Goal: Task Accomplishment & Management: Use online tool/utility

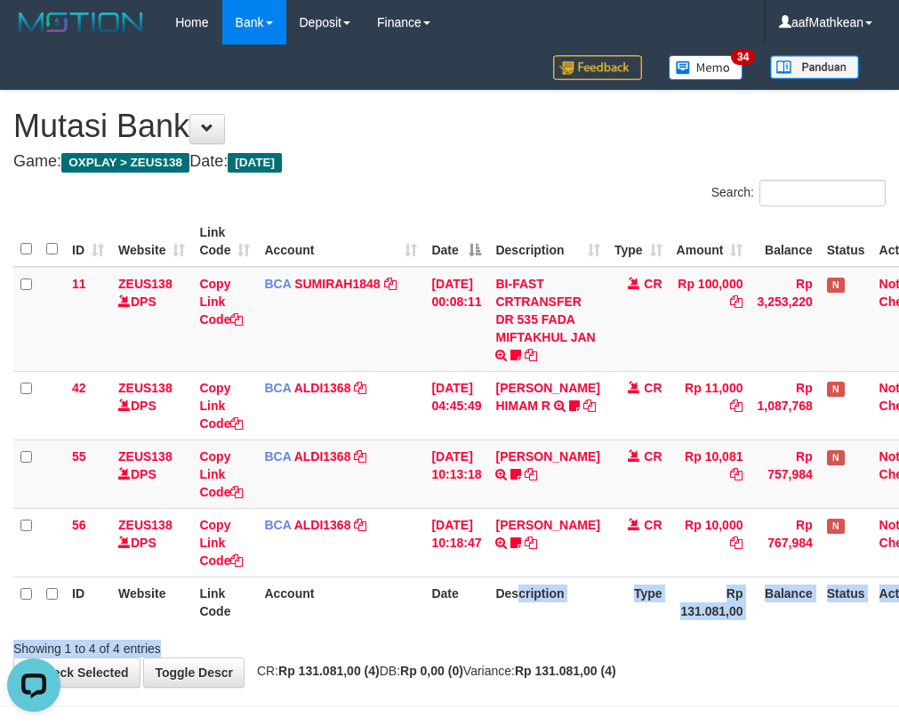
drag, startPoint x: 516, startPoint y: 632, endPoint x: 531, endPoint y: 619, distance: 19.6
click at [531, 625] on div "Search: ID Website Link Code Account Date Description Type Amount Balance Statu…" at bounding box center [449, 419] width 873 height 478
click at [546, 611] on th "Description" at bounding box center [547, 602] width 118 height 51
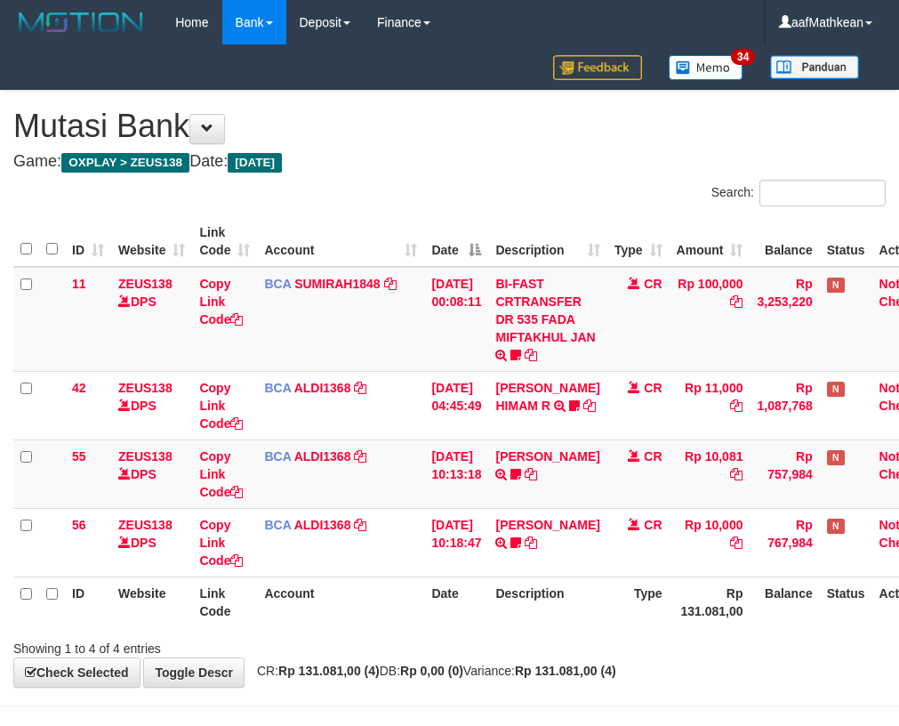
click at [440, 614] on th "Date" at bounding box center [456, 602] width 64 height 51
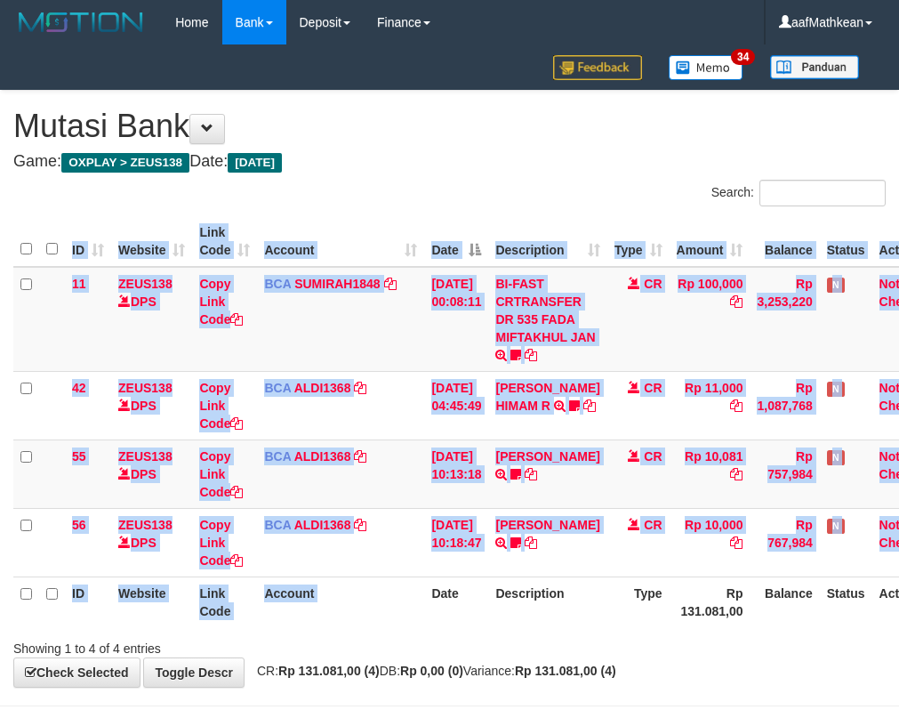
drag, startPoint x: 435, startPoint y: 625, endPoint x: 912, endPoint y: 558, distance: 481.5
click at [564, 609] on tr "ID Website Link Code Account Date Description Type Rp 131.081,00 Balance Status…" at bounding box center [479, 602] width 932 height 51
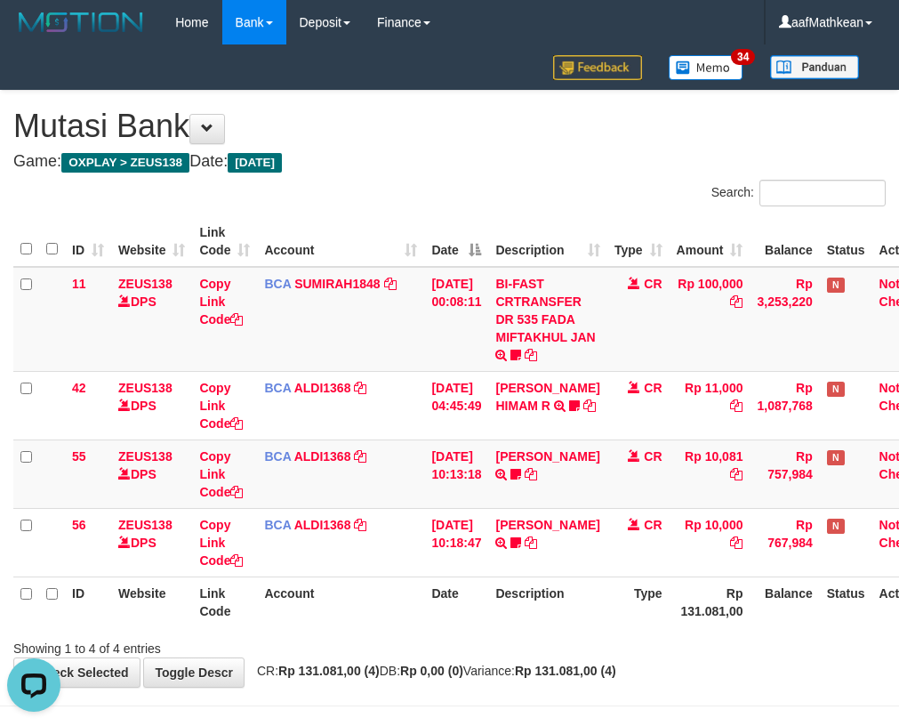
drag, startPoint x: 327, startPoint y: 602, endPoint x: 358, endPoint y: 620, distance: 35.1
click at [343, 609] on th "Account" at bounding box center [340, 602] width 167 height 51
click at [358, 620] on th "Account" at bounding box center [340, 602] width 167 height 51
click at [383, 625] on th "Account" at bounding box center [340, 602] width 167 height 51
drag, startPoint x: 408, startPoint y: 615, endPoint x: 529, endPoint y: 668, distance: 132.2
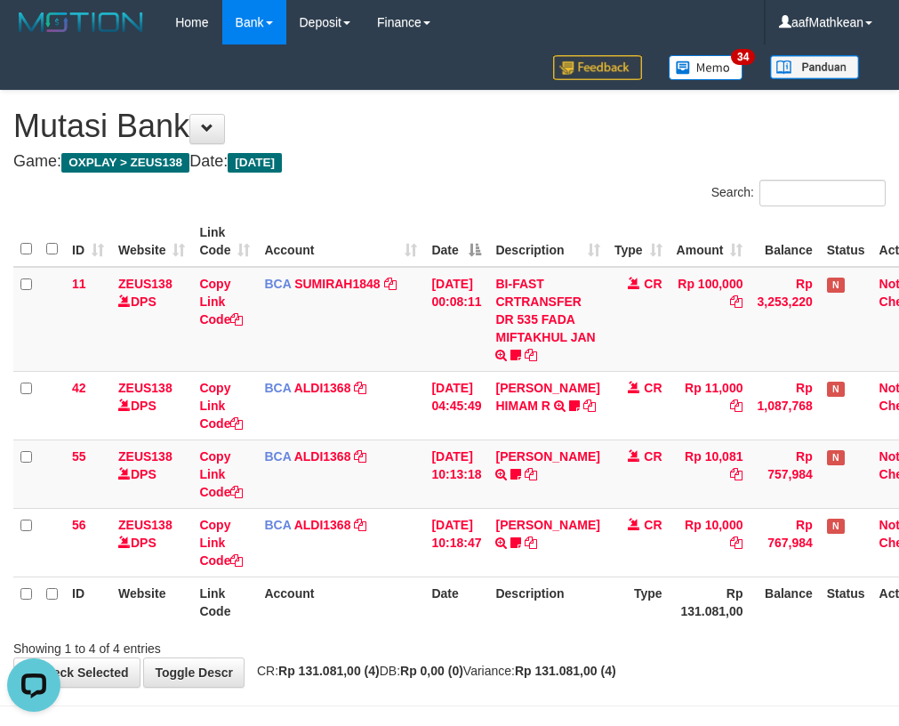
click at [436, 628] on div "ID Website Link Code Account Date Description Type Amount Balance Status Action…" at bounding box center [449, 422] width 899 height 422
click at [449, 334] on td "31/08/2025 00:08:11" at bounding box center [456, 319] width 64 height 105
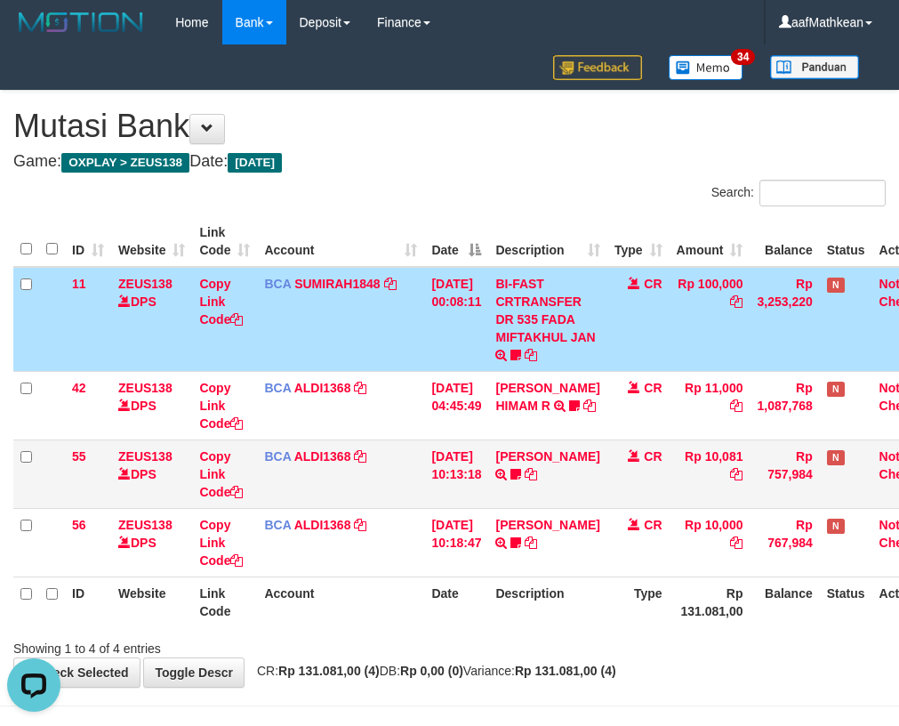
click at [455, 464] on td "[DATE] 10:13:18" at bounding box center [456, 474] width 64 height 69
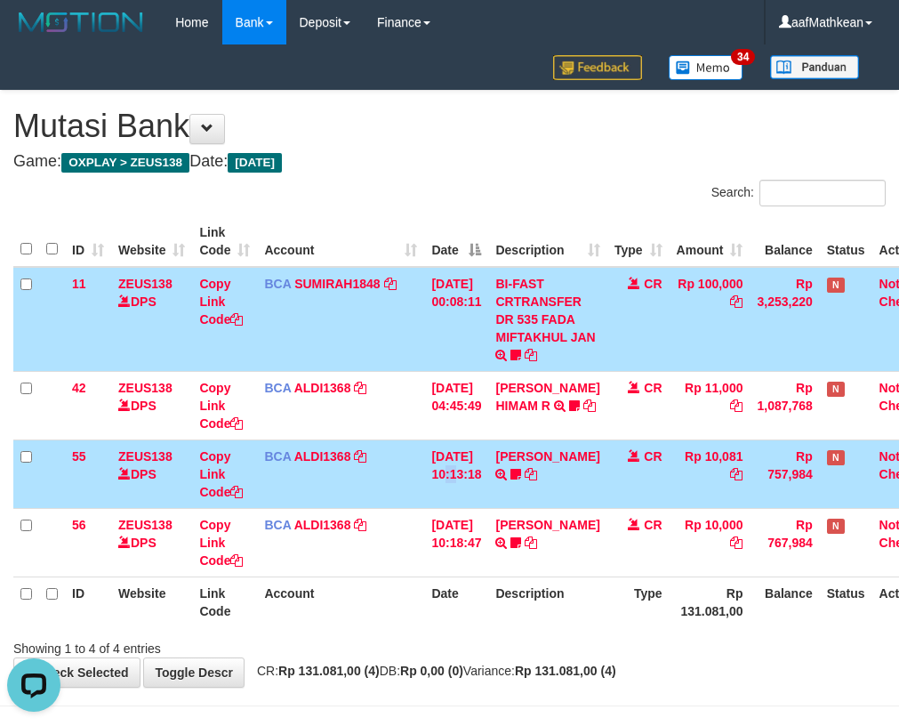
click at [455, 464] on td "[DATE] 10:13:18" at bounding box center [456, 474] width 64 height 69
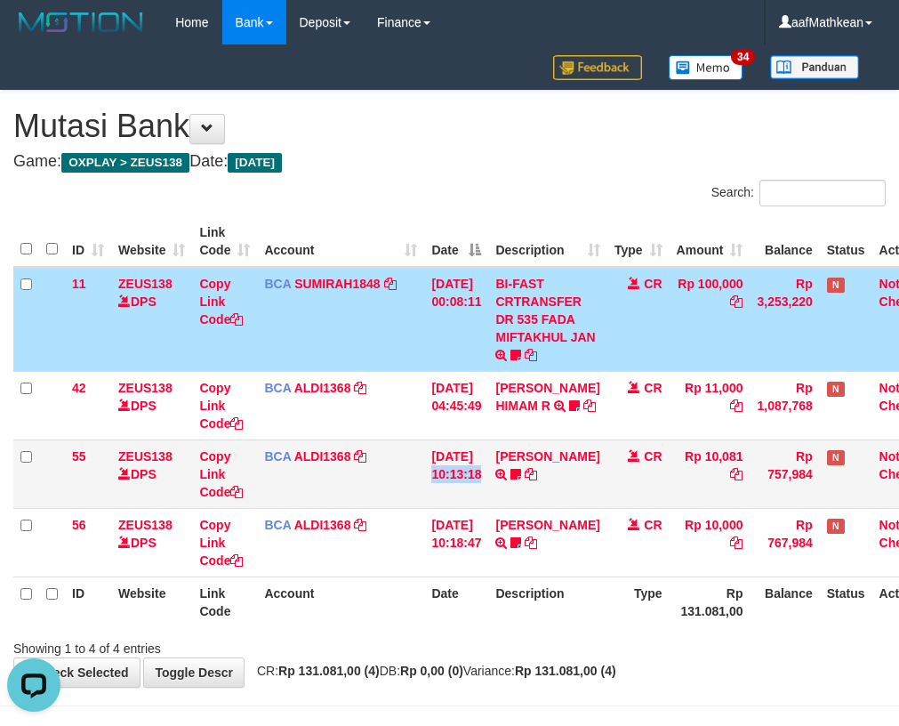
click at [454, 464] on td "31/08/2025 10:13:18" at bounding box center [456, 474] width 64 height 69
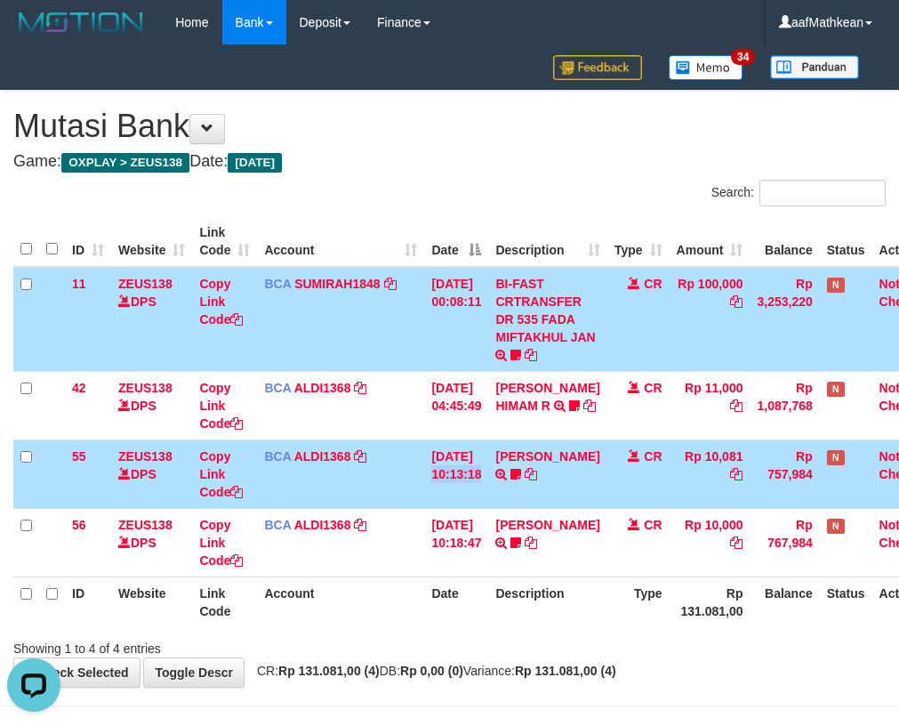
click at [454, 464] on td "31/08/2025 10:13:18" at bounding box center [456, 474] width 64 height 69
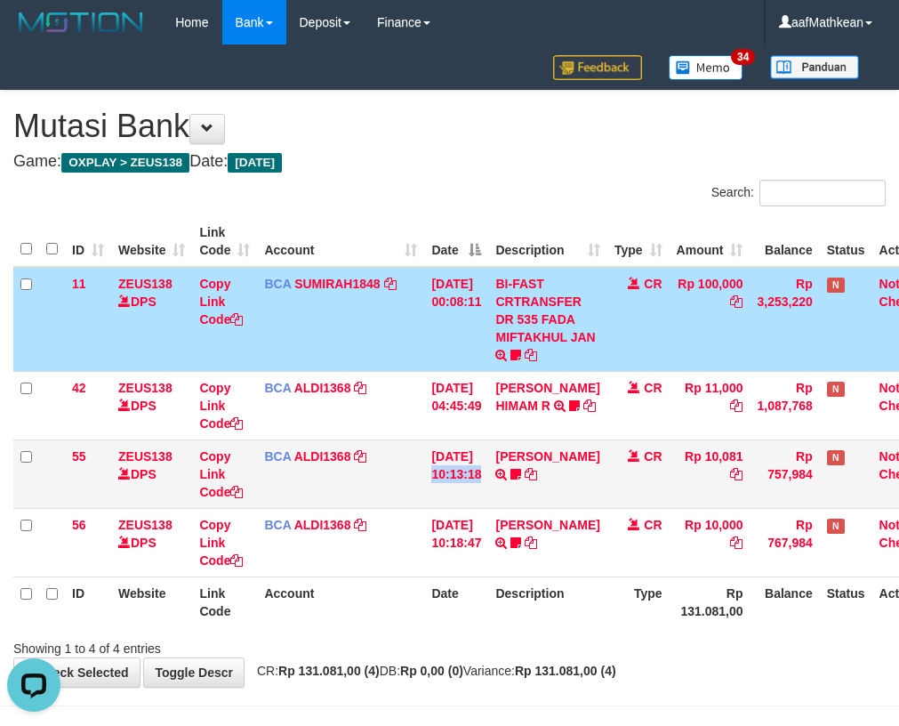
click at [454, 464] on td "[DATE] 10:13:18" at bounding box center [456, 474] width 64 height 69
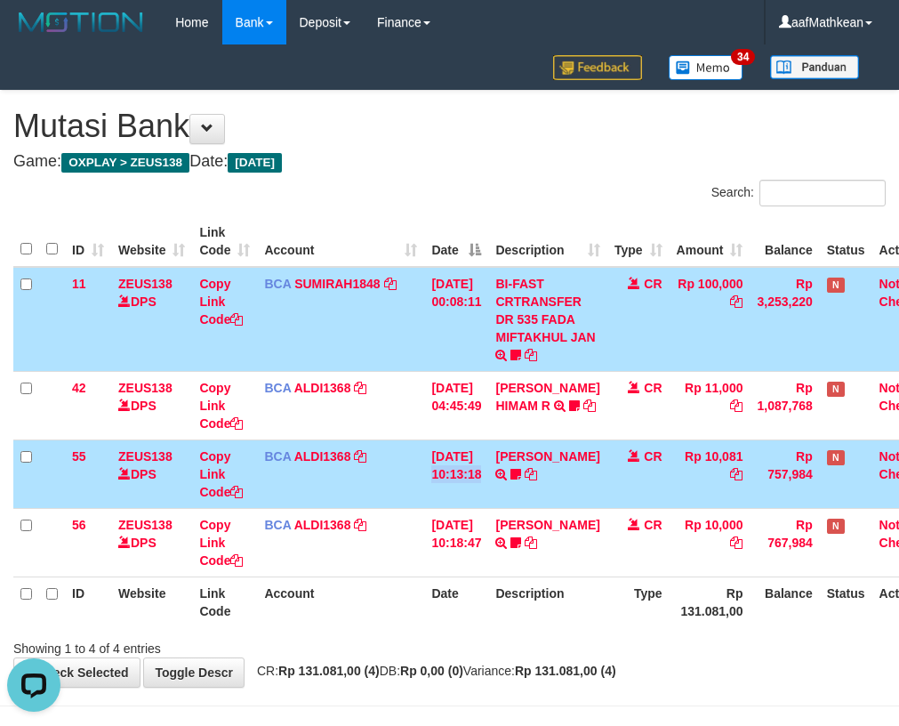
click at [454, 464] on td "31/08/2025 10:13:18" at bounding box center [456, 474] width 64 height 69
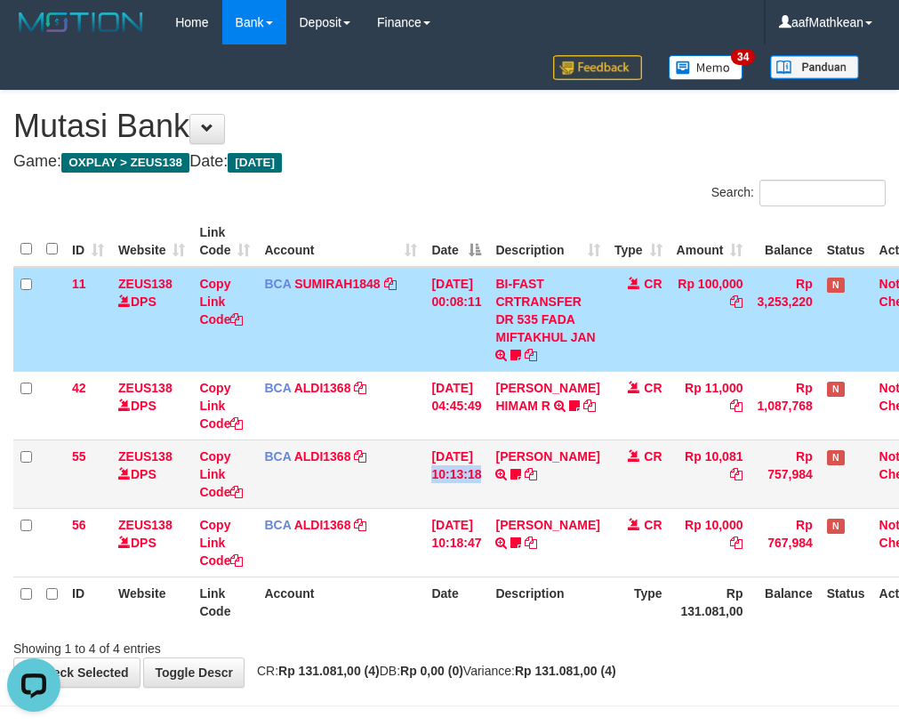
click at [435, 483] on td "31/08/2025 10:13:18" at bounding box center [456, 474] width 64 height 69
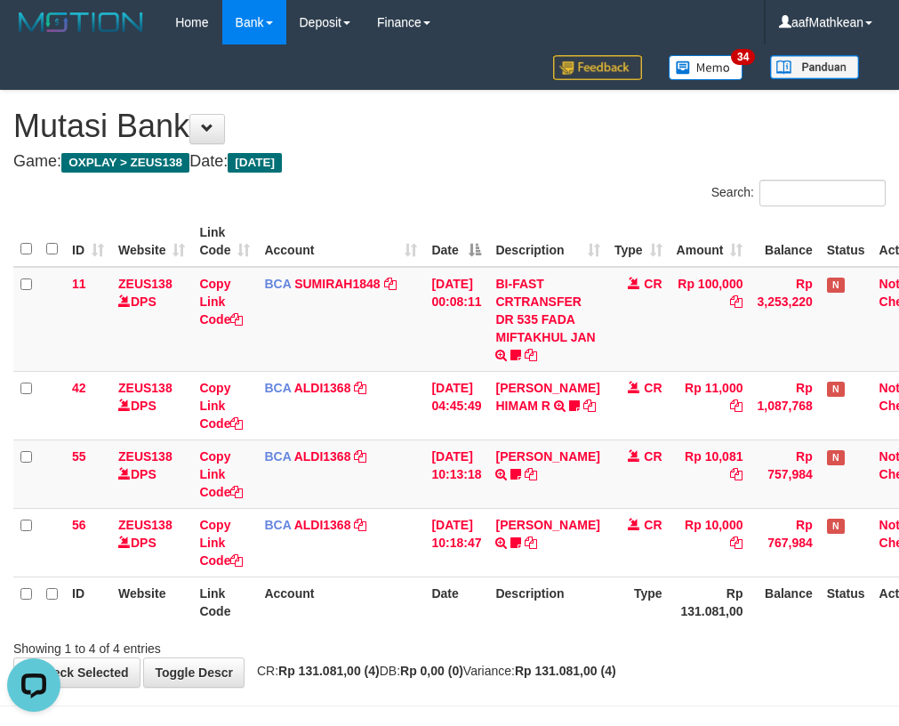
drag, startPoint x: 429, startPoint y: 504, endPoint x: 911, endPoint y: 580, distance: 488.2
click at [440, 530] on tbody "11 ZEUS138 DPS Copy Link Code BCA SUMIRAH1848 DPS SUMIRAH mutasi_20250831_4156 …" at bounding box center [479, 422] width 932 height 311
click at [275, 644] on div "Showing 1 to 4 of 4 entries" at bounding box center [187, 645] width 348 height 25
click at [318, 657] on div "**********" at bounding box center [449, 389] width 899 height 596
drag, startPoint x: 513, startPoint y: 641, endPoint x: 512, endPoint y: 658, distance: 17.0
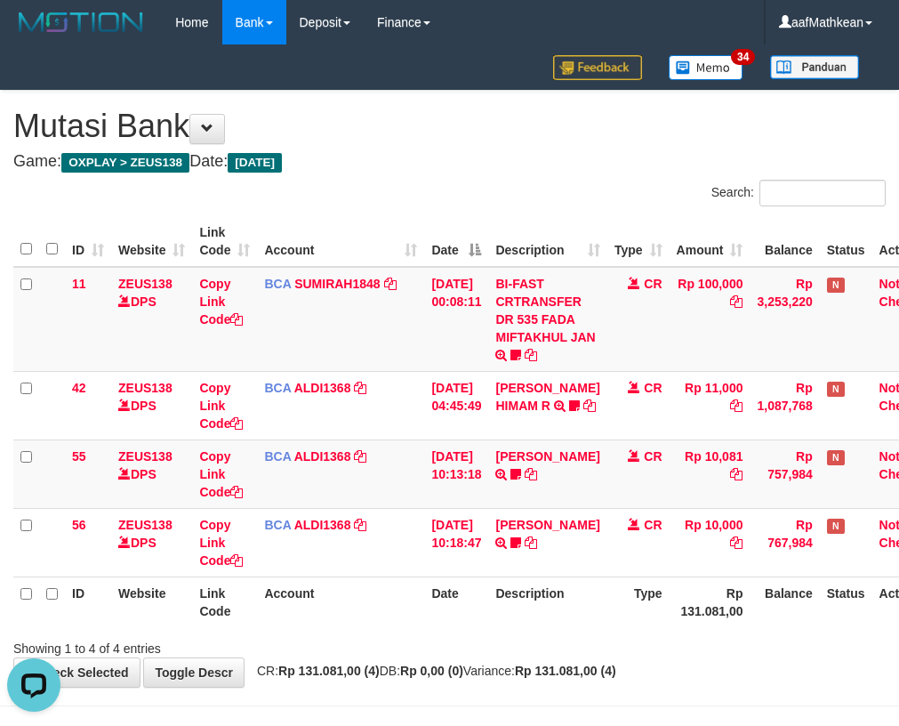
click at [513, 653] on div "Search: ID Website Link Code Account Date Description Type Amount Balance Statu…" at bounding box center [449, 419] width 873 height 478
click at [483, 646] on div "Showing 1 to 4 of 4 entries" at bounding box center [449, 645] width 899 height 25
click at [533, 638] on div "Showing 1 to 4 of 4 entries" at bounding box center [449, 645] width 899 height 25
click at [536, 635] on div "Showing 1 to 4 of 4 entries" at bounding box center [449, 645] width 899 height 25
click at [565, 630] on div "ID Website Link Code Account Date Description Type Amount Balance Status Action…" at bounding box center [449, 422] width 899 height 422
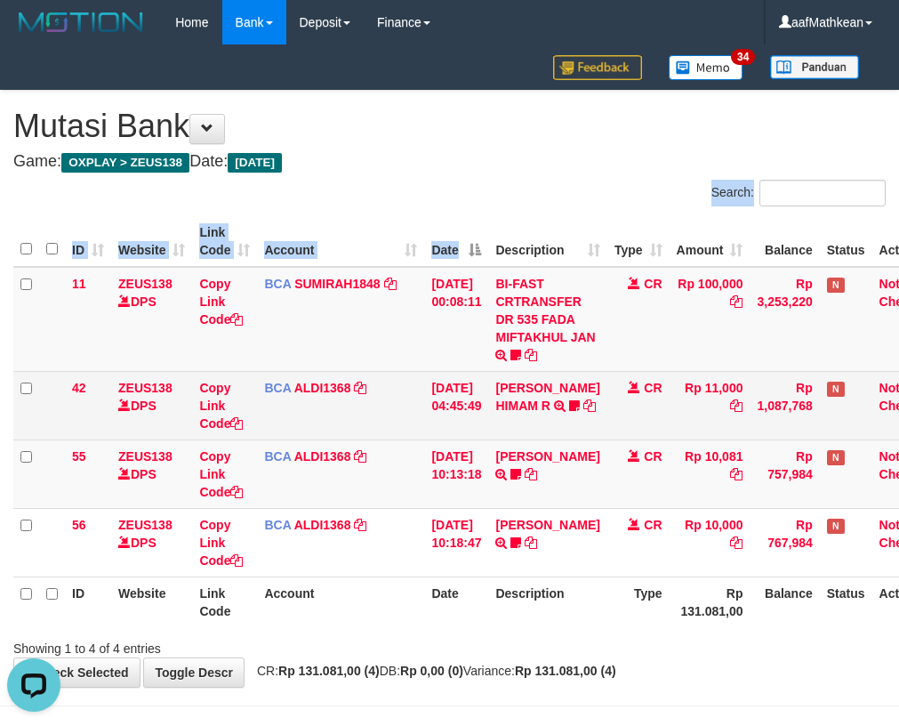
drag, startPoint x: 473, startPoint y: 206, endPoint x: 477, endPoint y: 394, distance: 188.6
click at [487, 306] on div "Search: ID Website Link Code Account Date Description Type Amount Balance Statu…" at bounding box center [449, 419] width 873 height 478
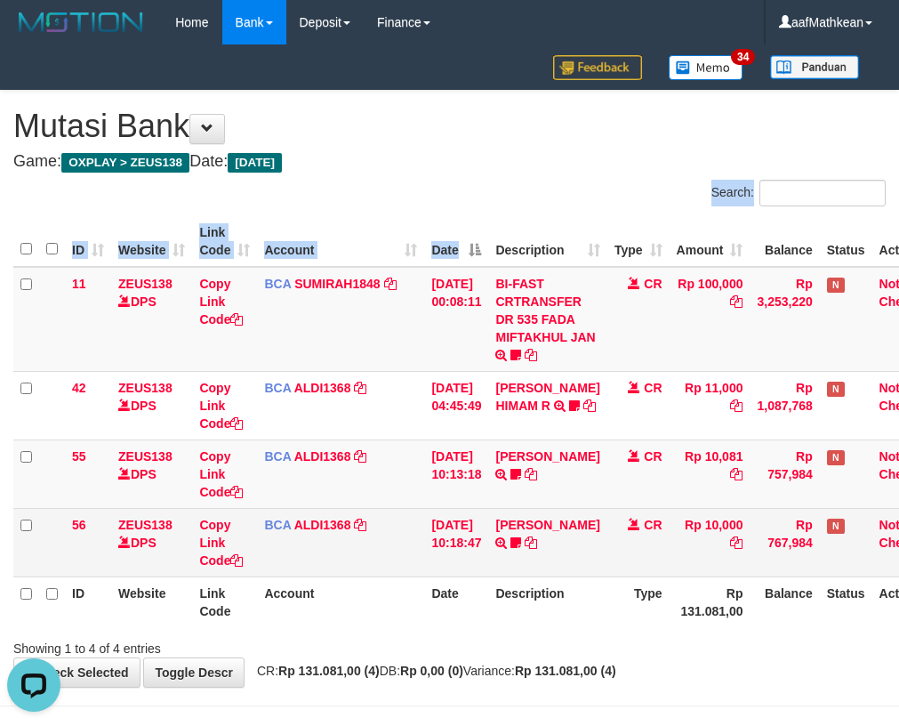
drag, startPoint x: 478, startPoint y: 447, endPoint x: 475, endPoint y: 520, distance: 73.9
click at [458, 485] on tbody "11 ZEUS138 DPS Copy Link Code BCA SUMIRAH1848 DPS SUMIRAH mutasi_20250831_4156 …" at bounding box center [479, 422] width 932 height 311
click at [474, 544] on td "31/08/2025 10:18:47" at bounding box center [456, 542] width 64 height 69
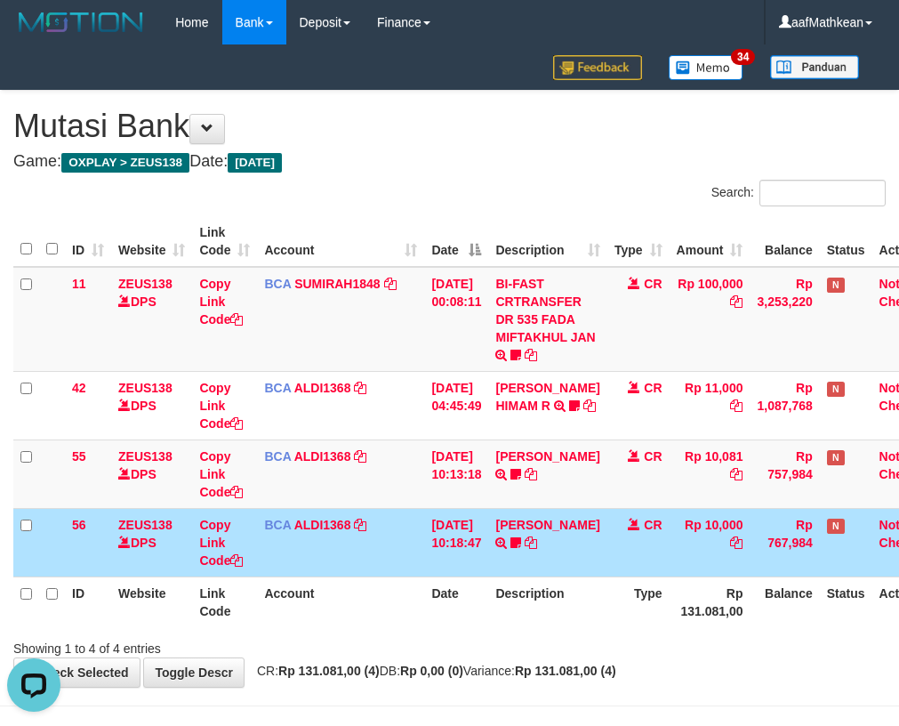
click at [488, 569] on td "31/08/2025 10:18:47" at bounding box center [456, 542] width 64 height 69
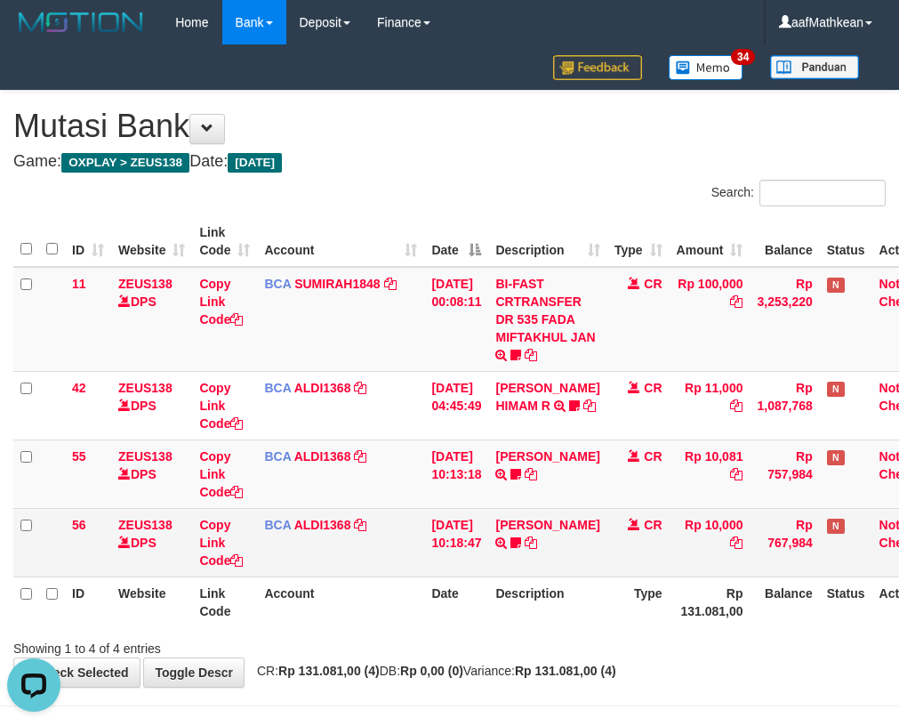
click at [488, 570] on td "31/08/2025 10:18:47" at bounding box center [456, 542] width 64 height 69
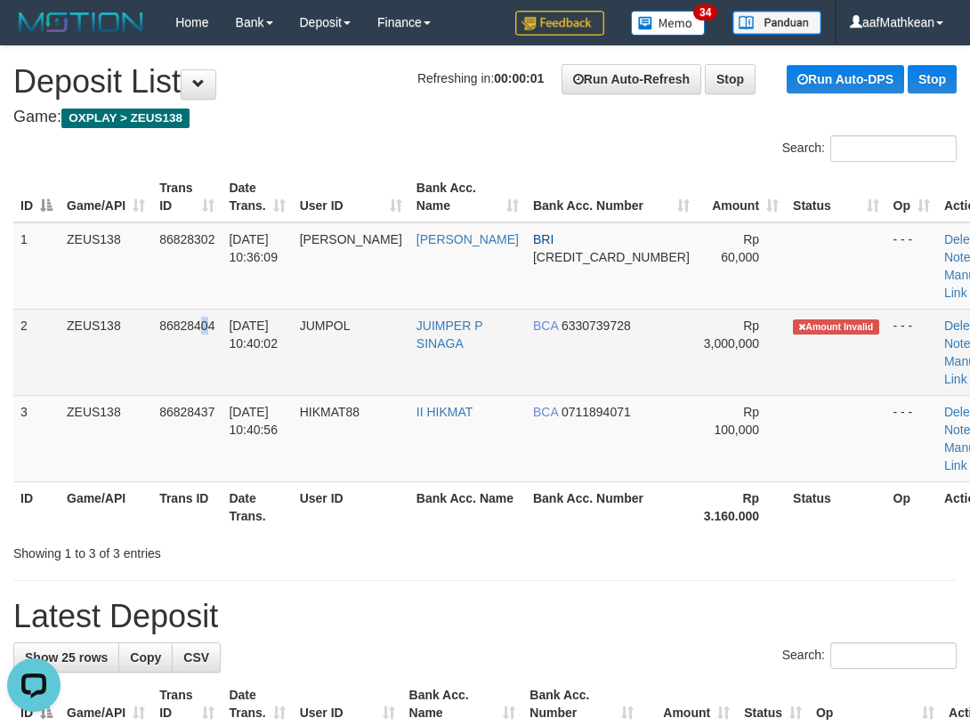
click at [192, 321] on span "86828404" at bounding box center [186, 326] width 55 height 14
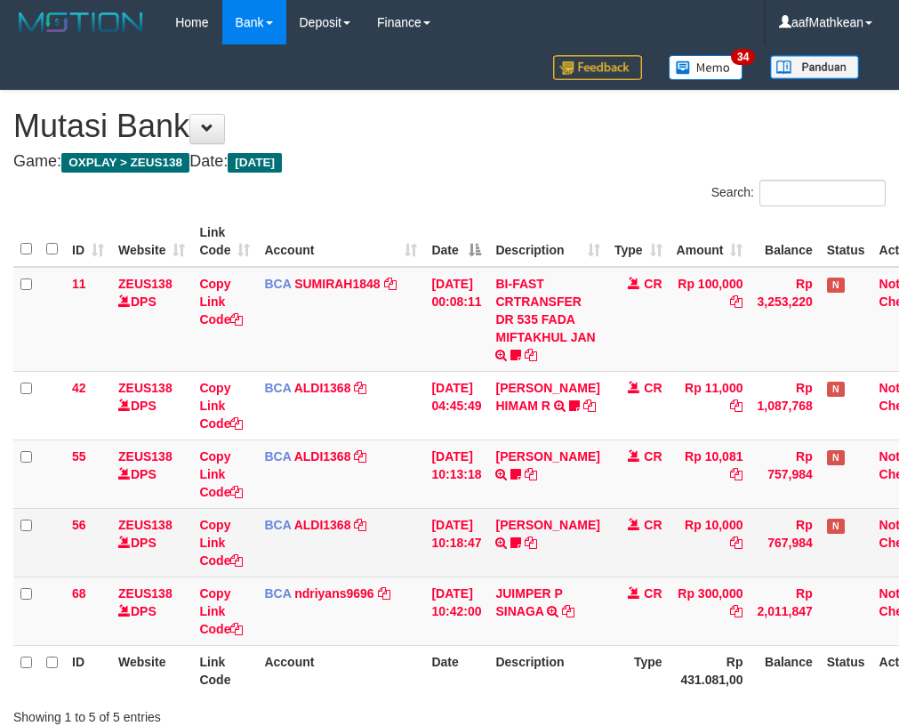
click at [506, 574] on tr "56 ZEUS138 DPS Copy Link Code BCA ALDI1368 DPS ALDI mutasi_20250831_3354 | 56 m…" at bounding box center [479, 542] width 932 height 69
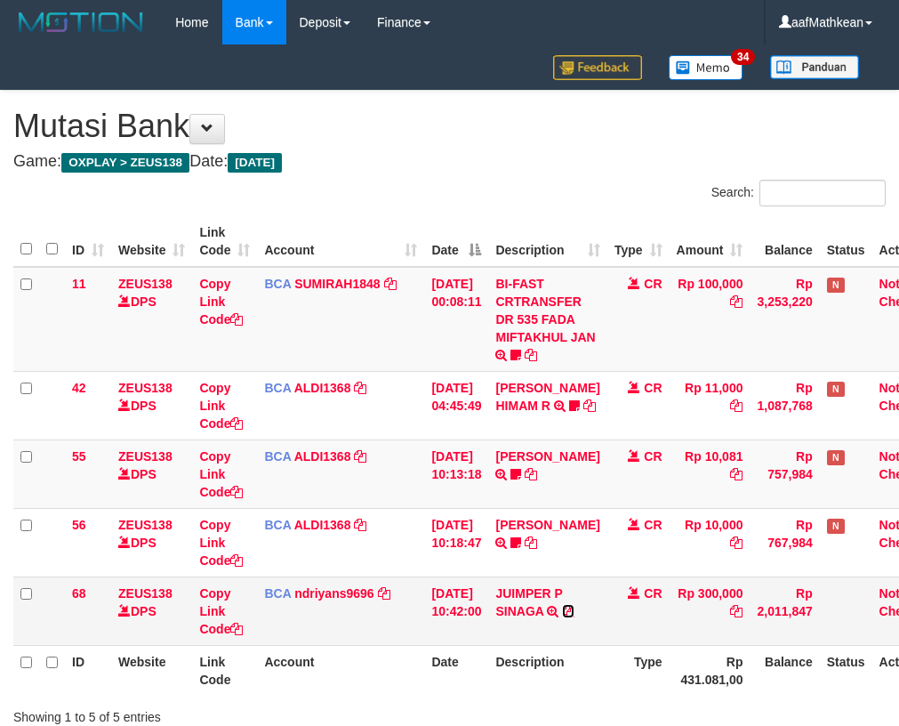
click at [575, 609] on icon at bounding box center [568, 611] width 12 height 12
click at [429, 469] on td "31/08/2025 10:13:18" at bounding box center [456, 474] width 64 height 69
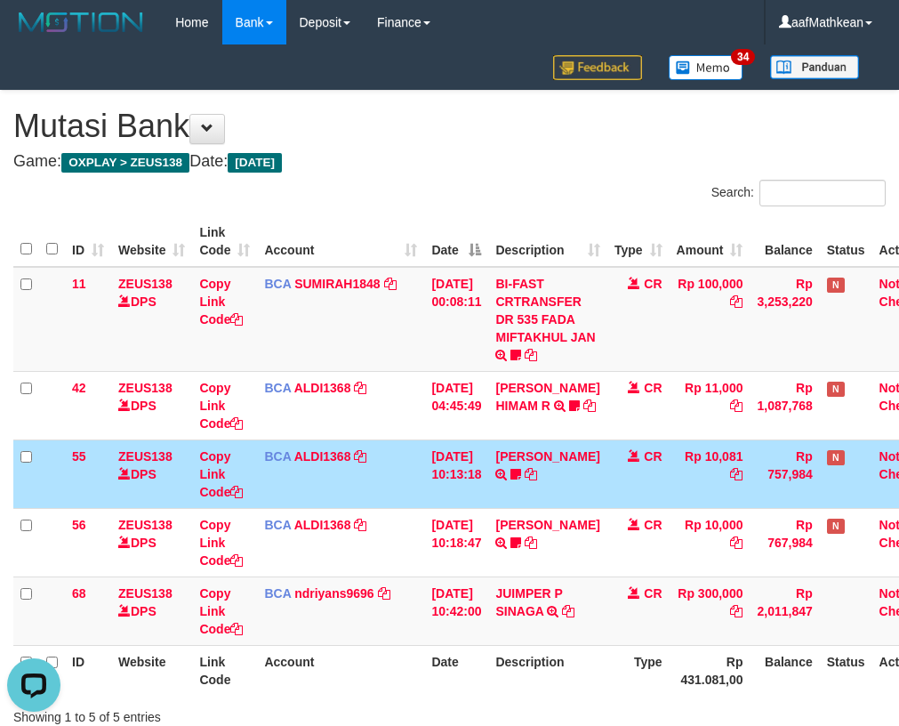
click at [465, 474] on td "31/08/2025 10:13:18" at bounding box center [456, 474] width 64 height 69
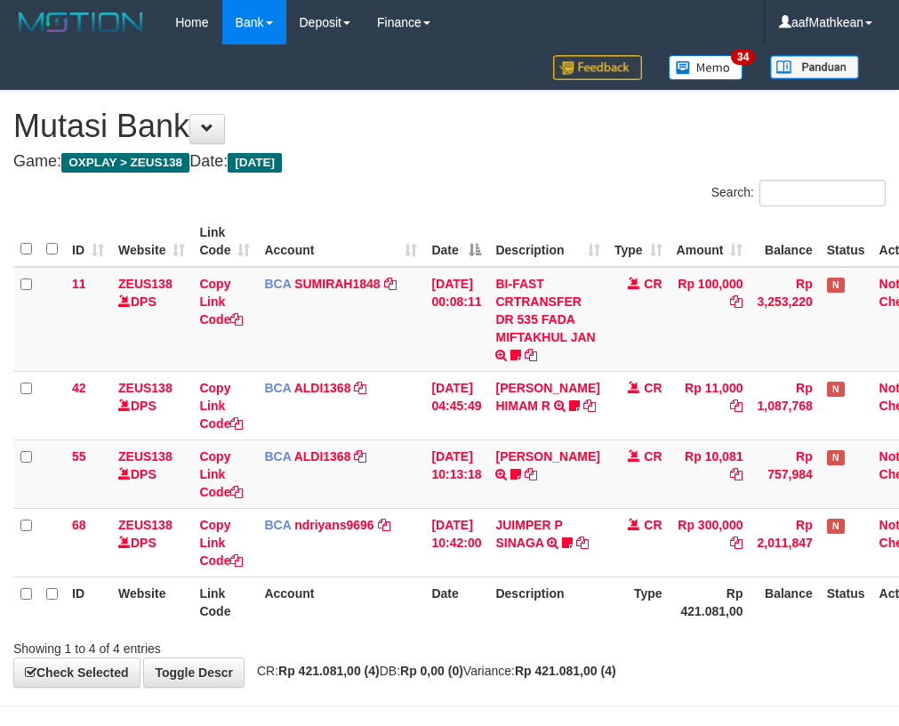
click at [476, 459] on td "[DATE] 10:13:18" at bounding box center [456, 474] width 64 height 69
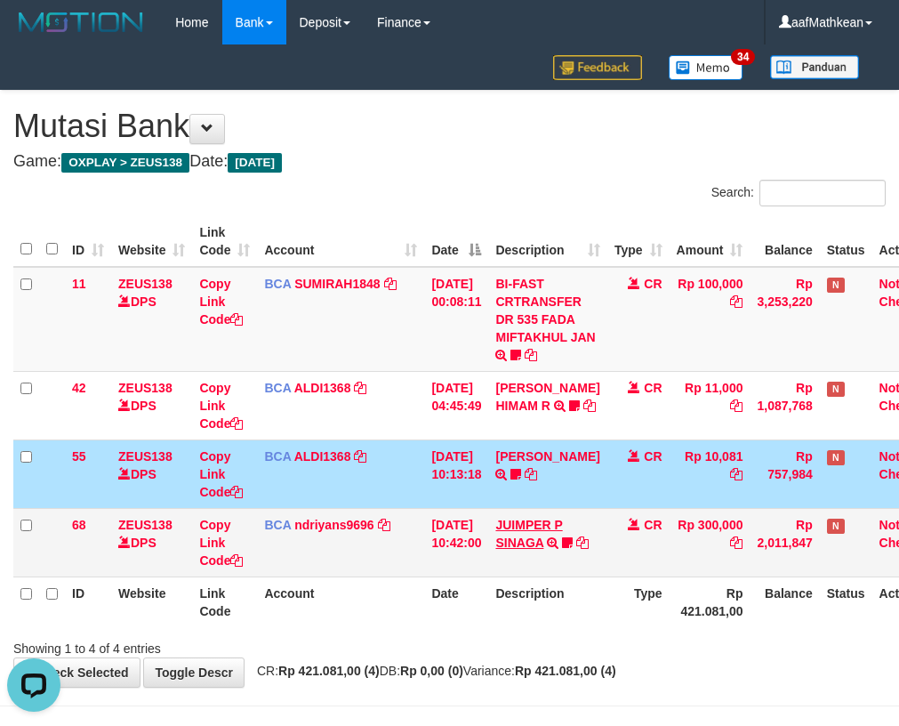
click at [571, 521] on tbody "11 ZEUS138 DPS Copy Link Code BCA SUMIRAH1848 DPS SUMIRAH mutasi_20250831_4156 …" at bounding box center [479, 422] width 932 height 311
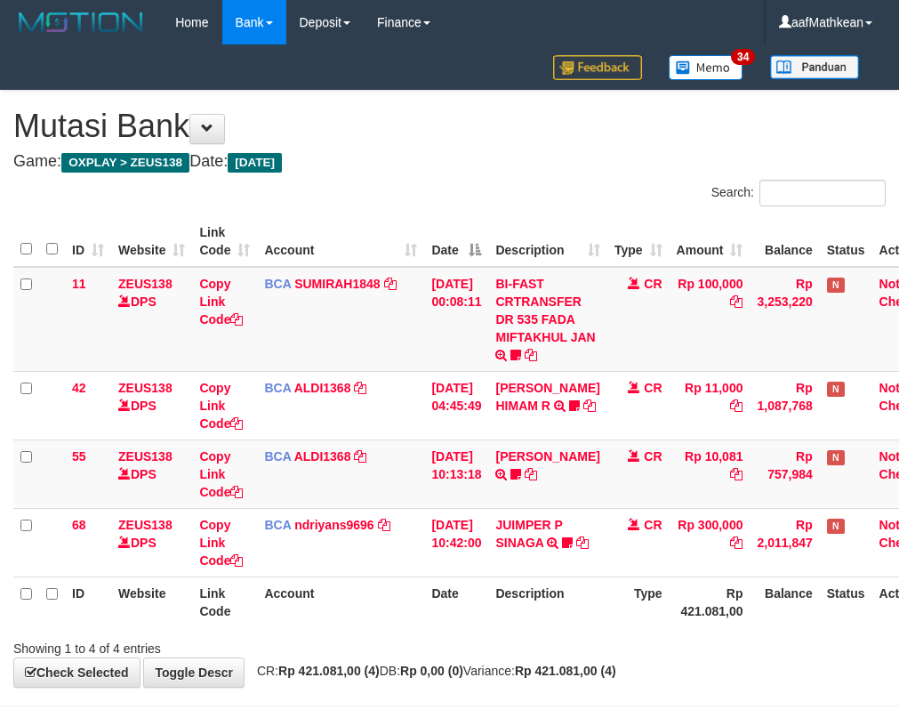
click at [497, 654] on div "Showing 1 to 4 of 4 entries" at bounding box center [449, 645] width 899 height 25
click at [496, 655] on div "Showing 1 to 4 of 4 entries" at bounding box center [449, 645] width 899 height 25
click at [524, 631] on div "ID Website Link Code Account Date Description Type Amount Balance Status Action…" at bounding box center [449, 422] width 899 height 422
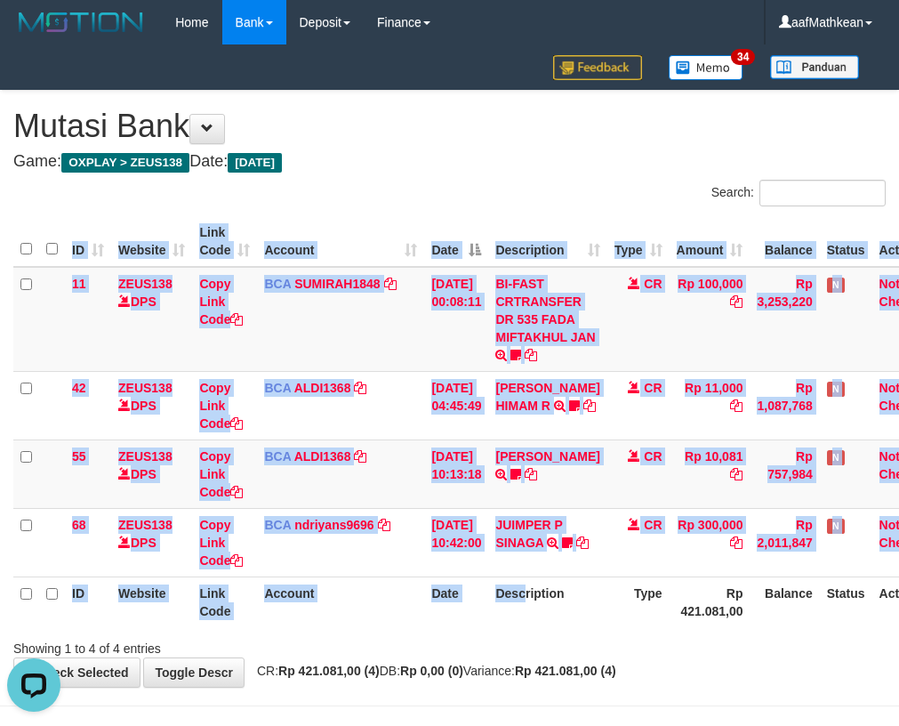
drag, startPoint x: 539, startPoint y: 627, endPoint x: 908, endPoint y: 613, distance: 369.5
click at [652, 638] on div "Search: ID Website Link Code Account Date Description Type Amount Balance Statu…" at bounding box center [449, 419] width 873 height 478
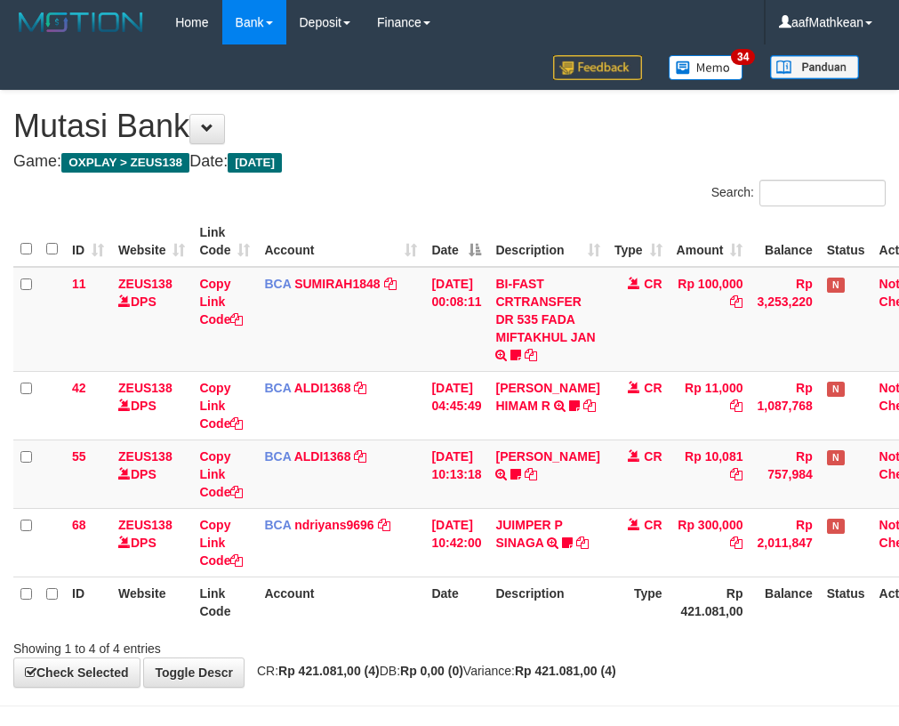
click at [448, 600] on th "Date" at bounding box center [456, 602] width 64 height 51
click at [452, 594] on th "Date" at bounding box center [456, 602] width 64 height 51
click at [452, 592] on th "Date" at bounding box center [456, 602] width 64 height 51
click at [457, 586] on th "Date" at bounding box center [456, 602] width 64 height 51
click at [462, 584] on th "Date" at bounding box center [456, 602] width 64 height 51
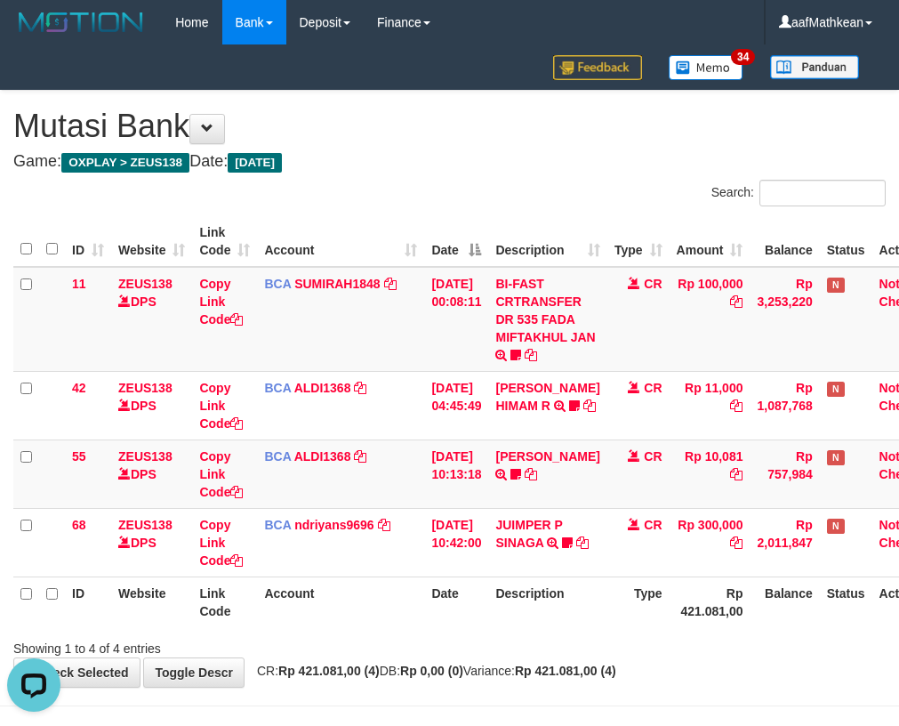
click at [462, 584] on th "Date" at bounding box center [456, 602] width 64 height 51
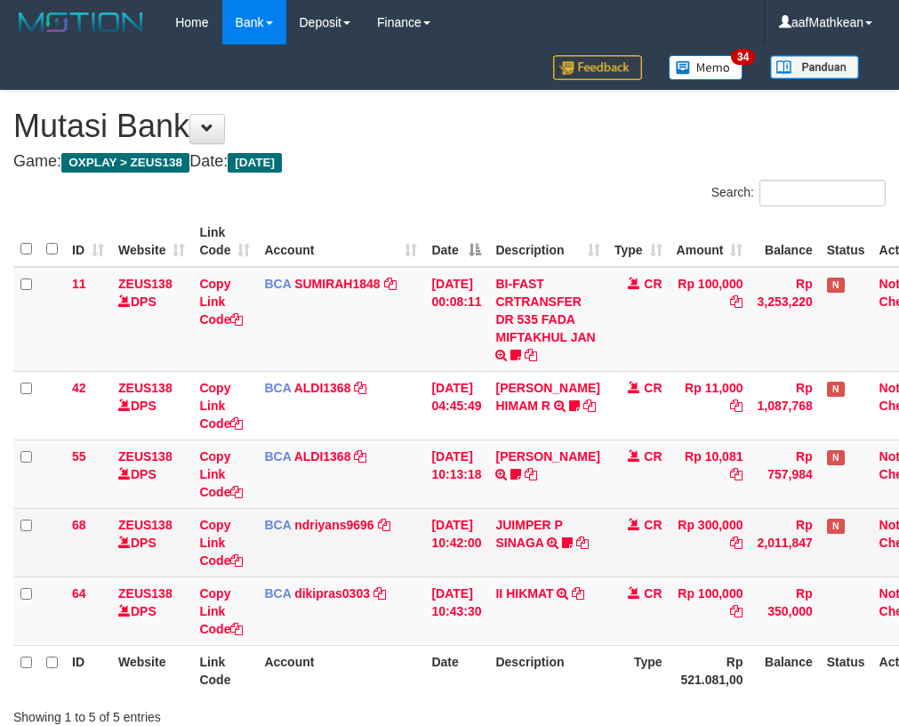
click at [488, 568] on td "[DATE] 10:42:00" at bounding box center [456, 542] width 64 height 69
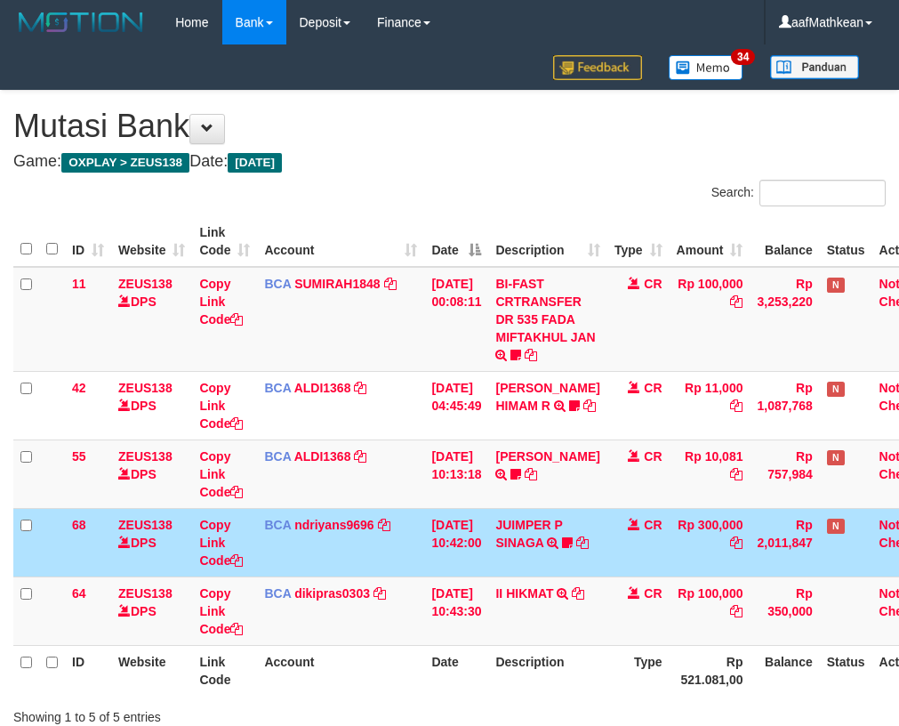
click at [456, 545] on td "[DATE] 10:42:00" at bounding box center [456, 542] width 64 height 69
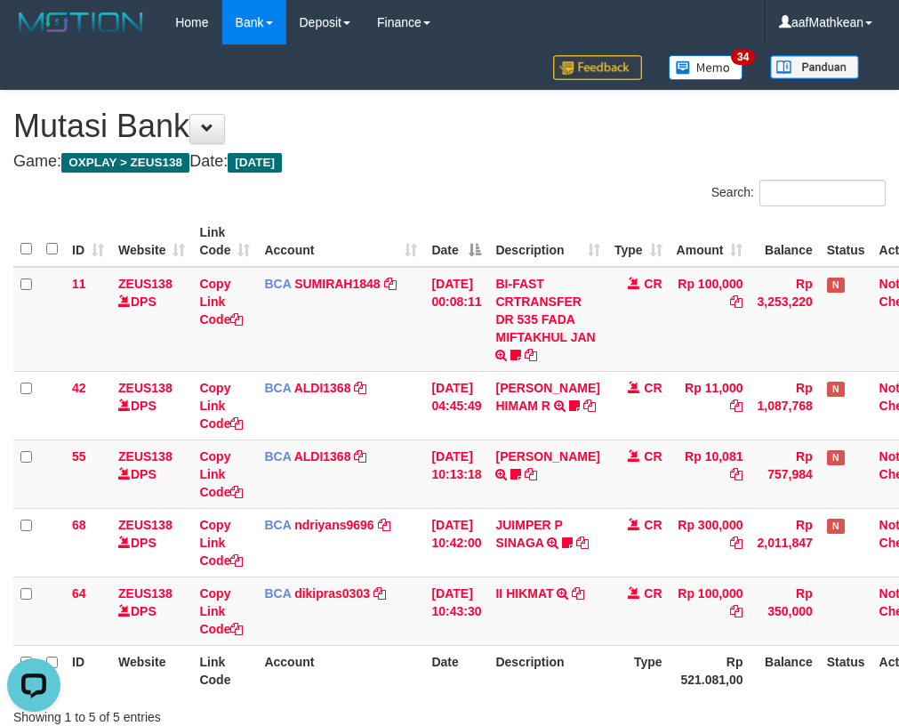
drag, startPoint x: 495, startPoint y: 557, endPoint x: 911, endPoint y: 581, distance: 417.1
click at [675, 576] on tr "68 ZEUS138 DPS Copy Link Code BCA ndriyans9696 DPS ANDRIYANSYAH mutasi_20250831…" at bounding box center [479, 542] width 932 height 69
click at [530, 583] on td "II [PERSON_NAME] TRSF E-BANKING CR 3108/FTSCY/WS95031 100000.00II [PERSON_NAME]" at bounding box center [547, 611] width 118 height 69
click at [534, 585] on td "II [PERSON_NAME] TRSF E-BANKING CR 3108/FTSCY/WS95031 100000.00II [PERSON_NAME]" at bounding box center [547, 611] width 118 height 69
click at [553, 591] on link "II HIKMAT" at bounding box center [525, 593] width 58 height 14
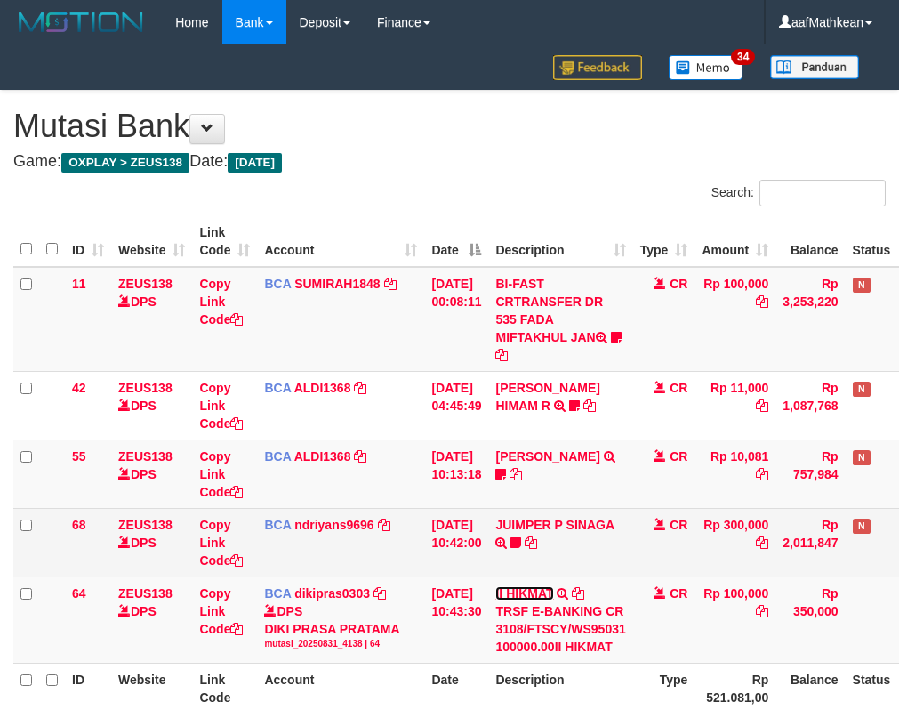
click at [496, 586] on link "II HIKMAT" at bounding box center [525, 593] width 58 height 14
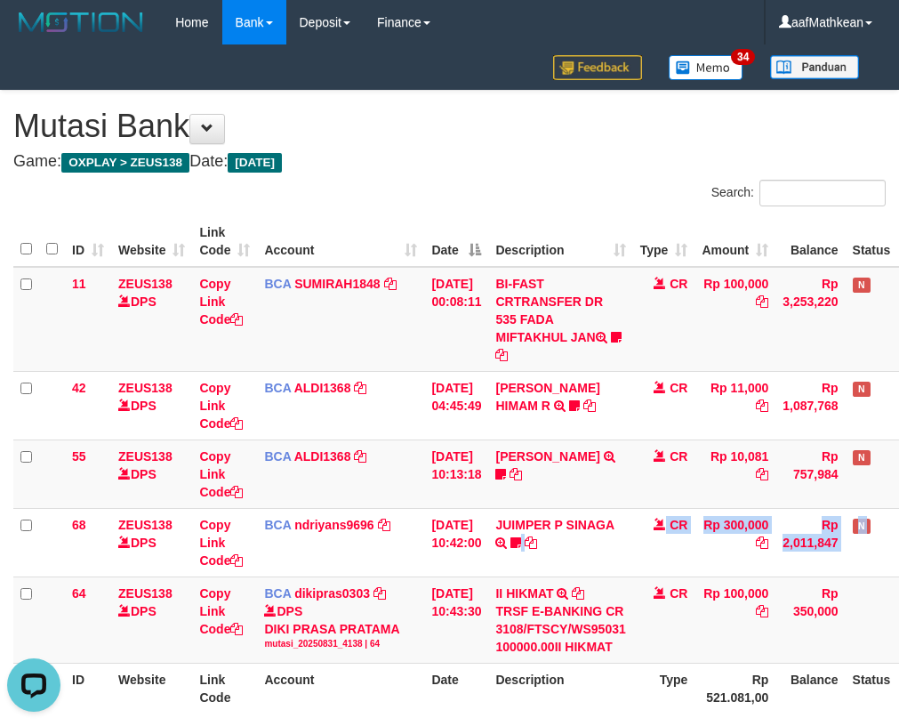
drag, startPoint x: 638, startPoint y: 548, endPoint x: 1099, endPoint y: 560, distance: 461.0
click at [899, 560] on html "Toggle navigation Home Bank Account List Load By Website Group [OXPLAY] ZEUS138…" at bounding box center [449, 436] width 899 height 873
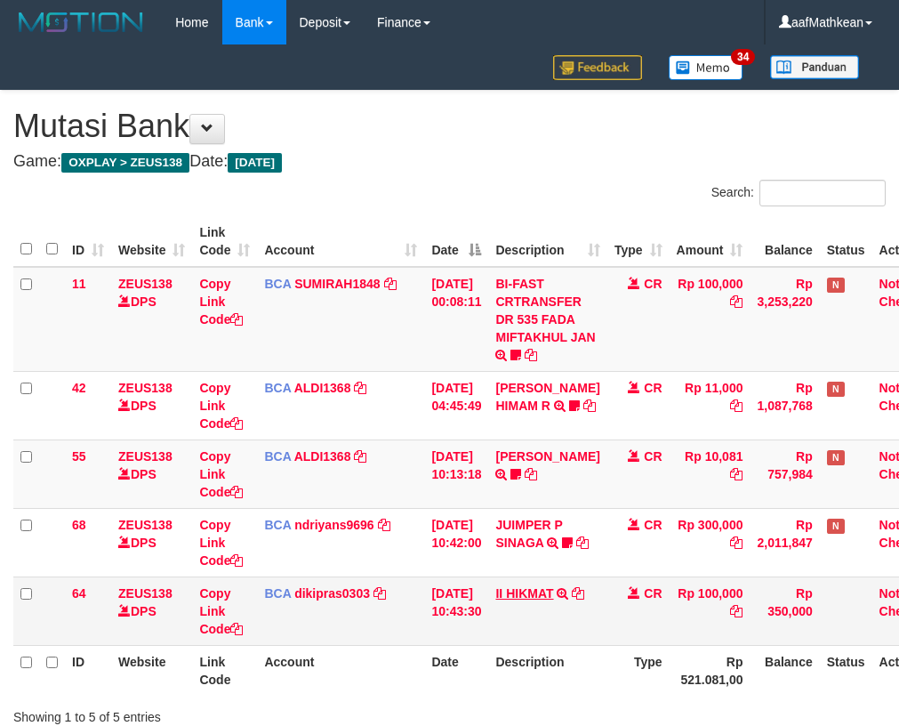
scroll to position [0, 42]
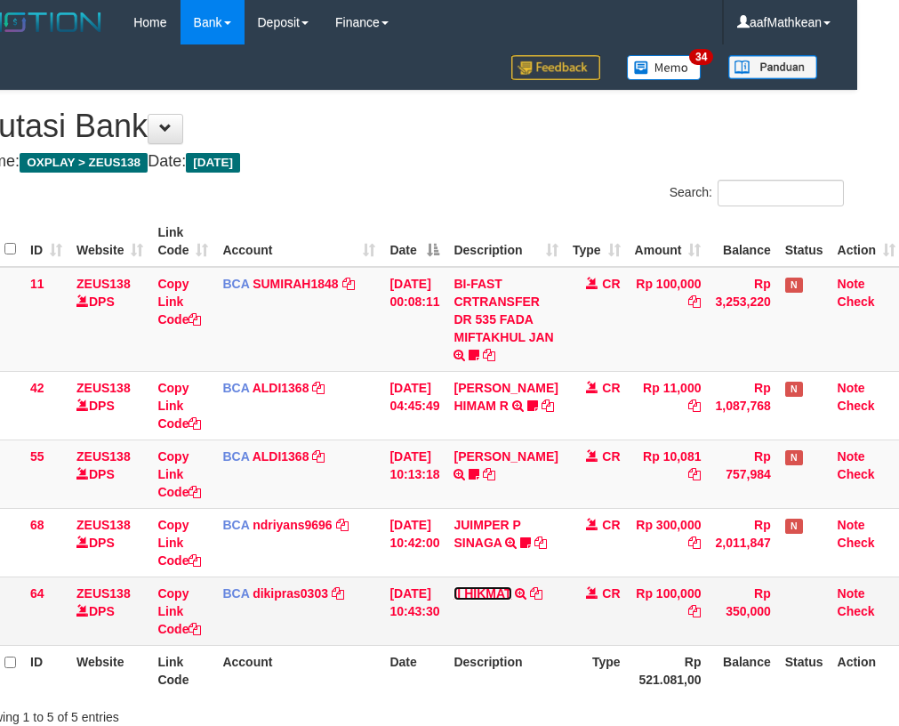
click at [454, 586] on link "II HIKMAT" at bounding box center [483, 593] width 58 height 14
drag, startPoint x: 523, startPoint y: 601, endPoint x: 514, endPoint y: 599, distance: 9.3
click at [523, 602] on td "II HIKMAT TRSF E-BANKING CR 3108/FTSCY/WS95031 100000.00II HIKMAT" at bounding box center [506, 611] width 118 height 69
click at [454, 586] on link "II HIKMAT" at bounding box center [483, 593] width 58 height 14
click at [512, 597] on link "II HIKMAT" at bounding box center [483, 593] width 58 height 14
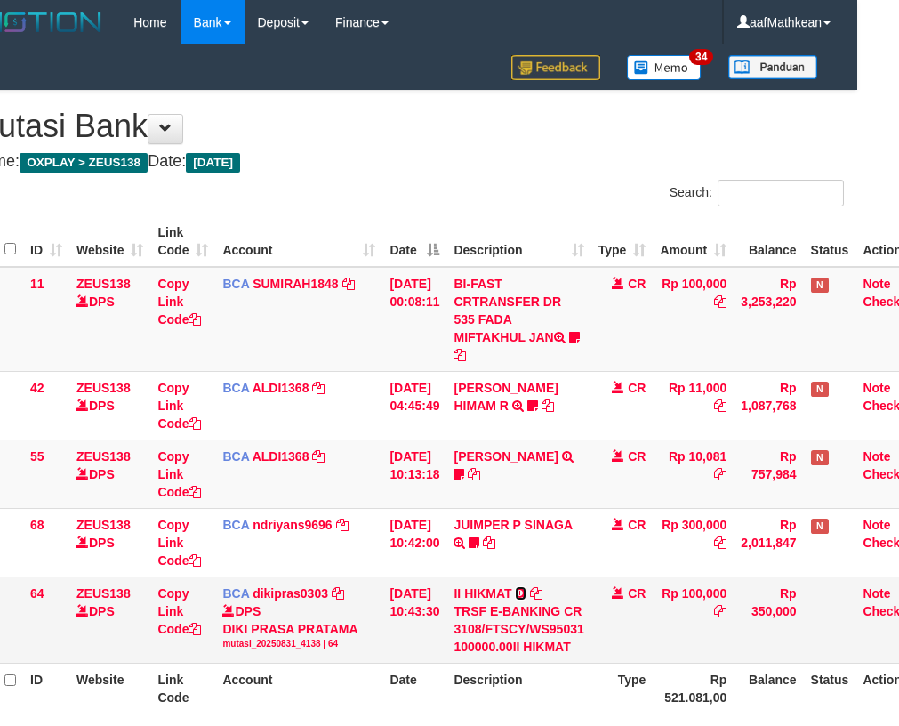
click at [515, 586] on link at bounding box center [521, 593] width 12 height 14
click at [527, 592] on icon at bounding box center [521, 593] width 12 height 12
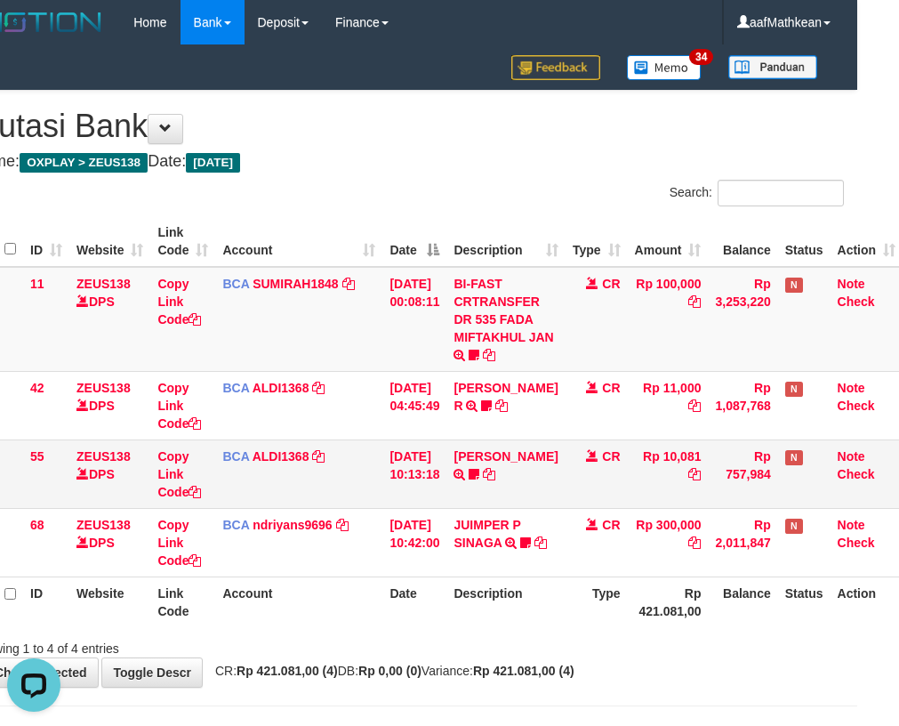
click at [466, 491] on td "FERLANDA EFRILIDIT TRSF E-BANKING CR 3108/FTSCY/WS95031 10081.00FERLANDA EFRILI…" at bounding box center [506, 474] width 118 height 69
click at [468, 499] on td "FERLANDA EFRILIDIT TRSF E-BANKING CR 3108/FTSCY/WS95031 10081.00FERLANDA EFRILI…" at bounding box center [506, 474] width 118 height 69
click at [469, 467] on link at bounding box center [474, 474] width 11 height 14
click at [468, 496] on td "FERLANDA EFRILIDIT TRSF E-BANKING CR 3108/FTSCY/WS95031 10081.00FERLANDA EFRILI…" at bounding box center [506, 474] width 118 height 69
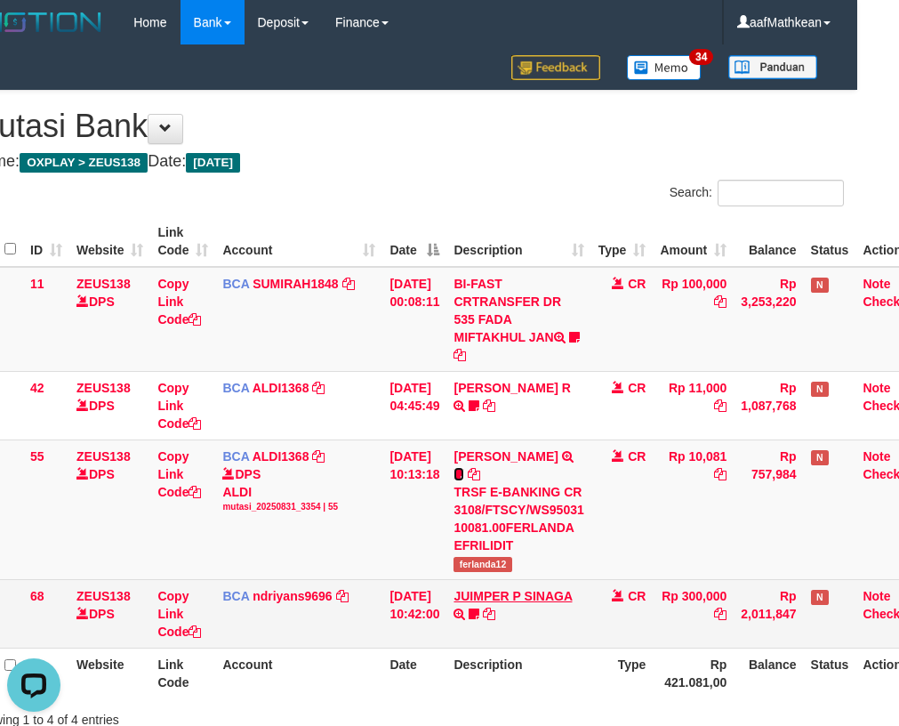
click at [454, 467] on link at bounding box center [459, 474] width 11 height 14
click at [523, 510] on tbody "11 ZEUS138 DPS Copy Link Code BCA SUMIRAH1848 DPS SUMIRAH mutasi_20250831_4156 …" at bounding box center [450, 458] width 957 height 382
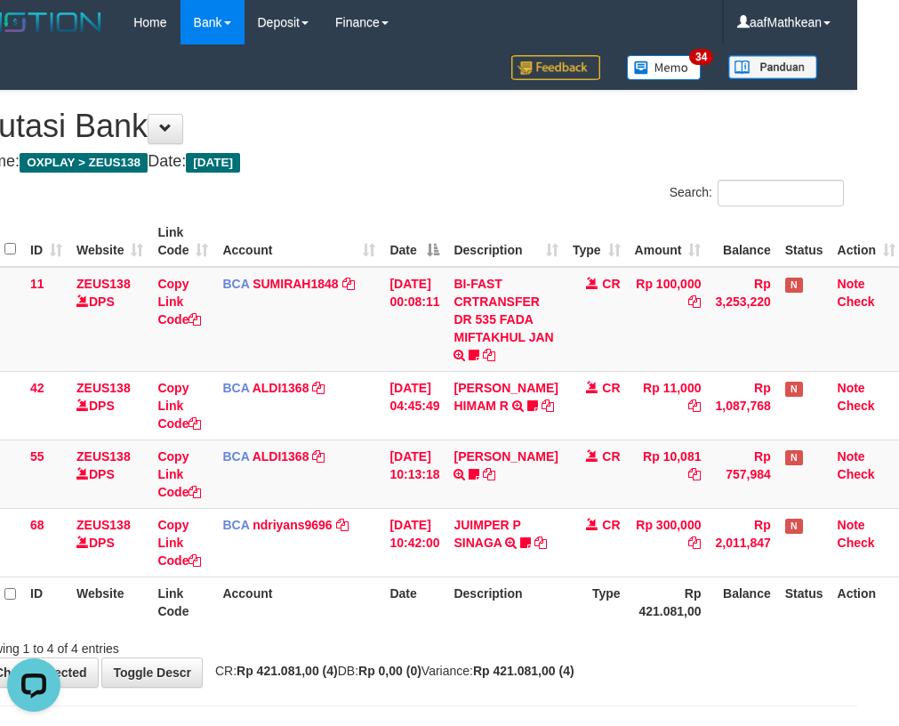
drag, startPoint x: 527, startPoint y: 558, endPoint x: 1061, endPoint y: 565, distance: 533.9
click at [858, 565] on html "Toggle navigation Home Bank Account List Load By Website Group [OXPLAY] ZEUS138…" at bounding box center [407, 393] width 899 height 786
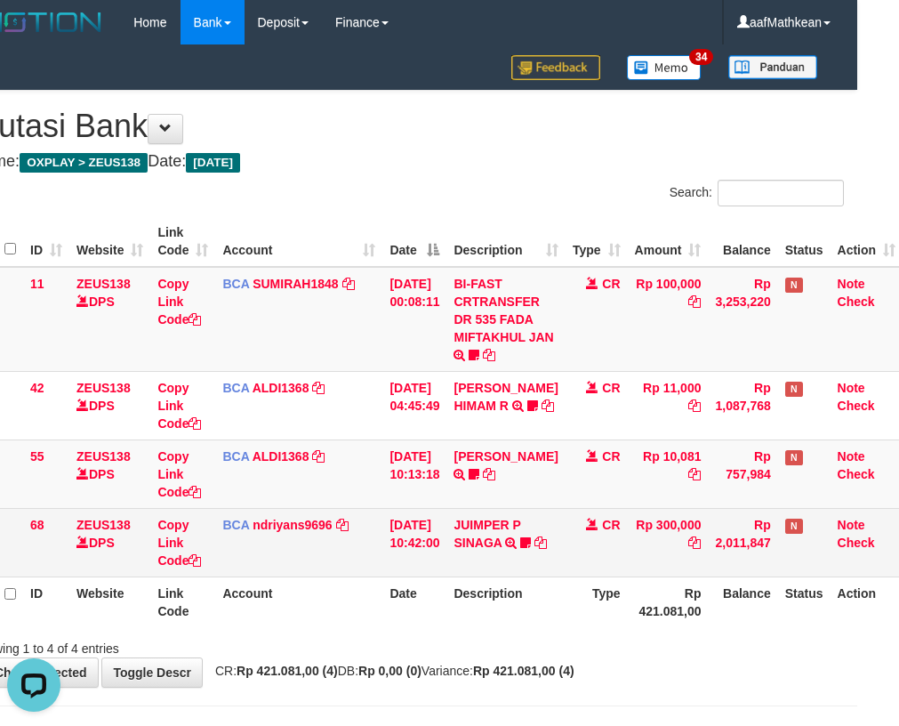
click at [561, 570] on tr "68 ZEUS138 DPS Copy Link Code BCA ndriyans9696 DPS ANDRIYANSYAH mutasi_20250831…" at bounding box center [438, 542] width 932 height 69
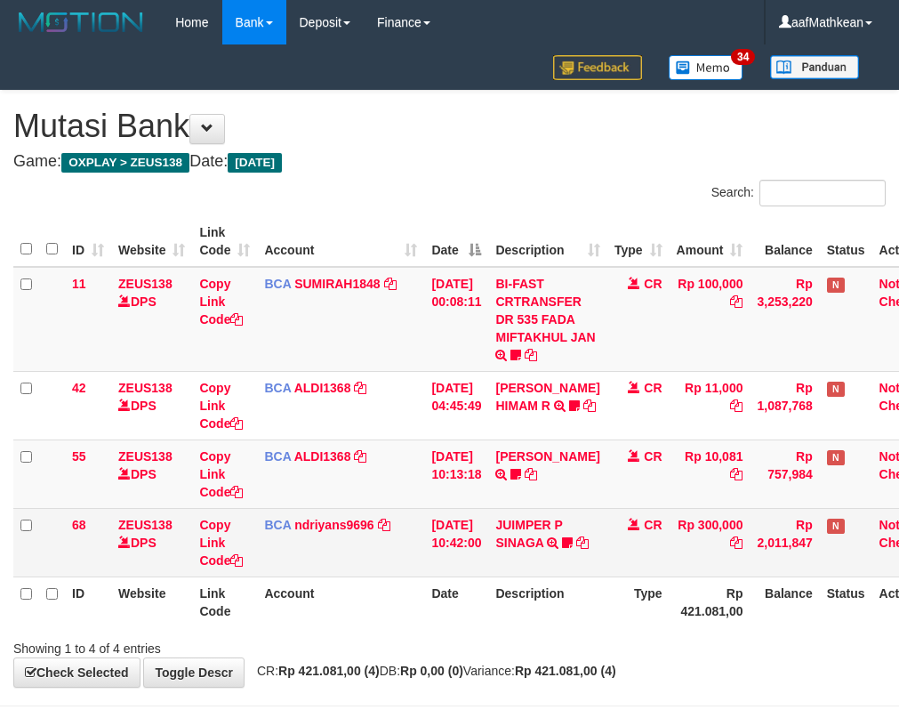
click at [719, 568] on table "ID Website Link Code Account Date Description Type Amount Balance Status Action…" at bounding box center [479, 421] width 932 height 411
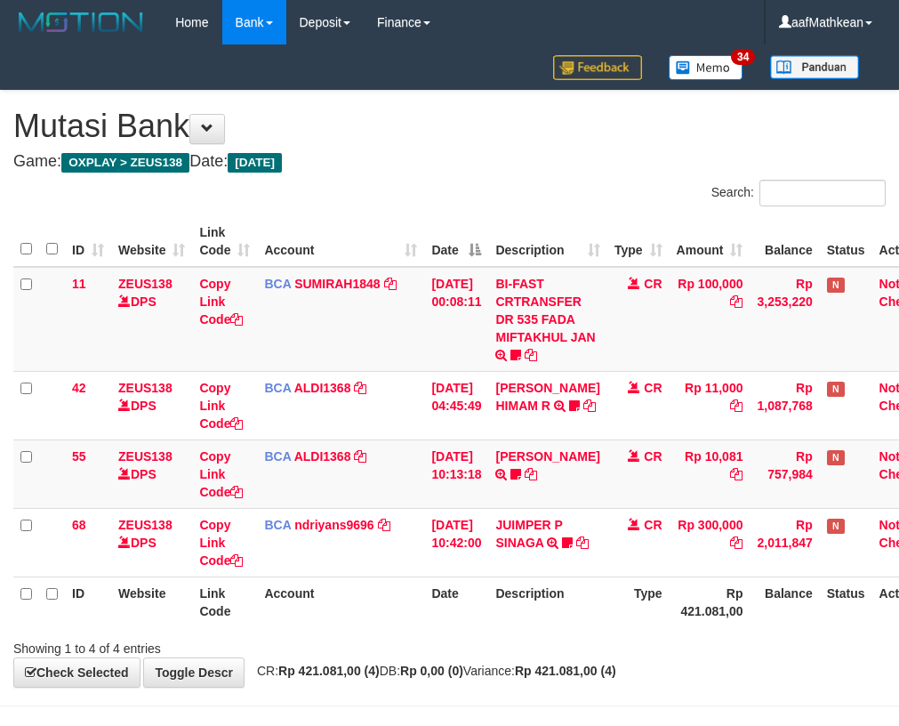
click at [577, 609] on th "Description" at bounding box center [547, 602] width 118 height 51
drag, startPoint x: 576, startPoint y: 611, endPoint x: 566, endPoint y: 608, distance: 10.4
click at [574, 611] on th "Description" at bounding box center [547, 602] width 118 height 51
click at [561, 595] on th "Description" at bounding box center [547, 602] width 118 height 51
drag, startPoint x: 543, startPoint y: 565, endPoint x: 545, endPoint y: 579, distance: 14.5
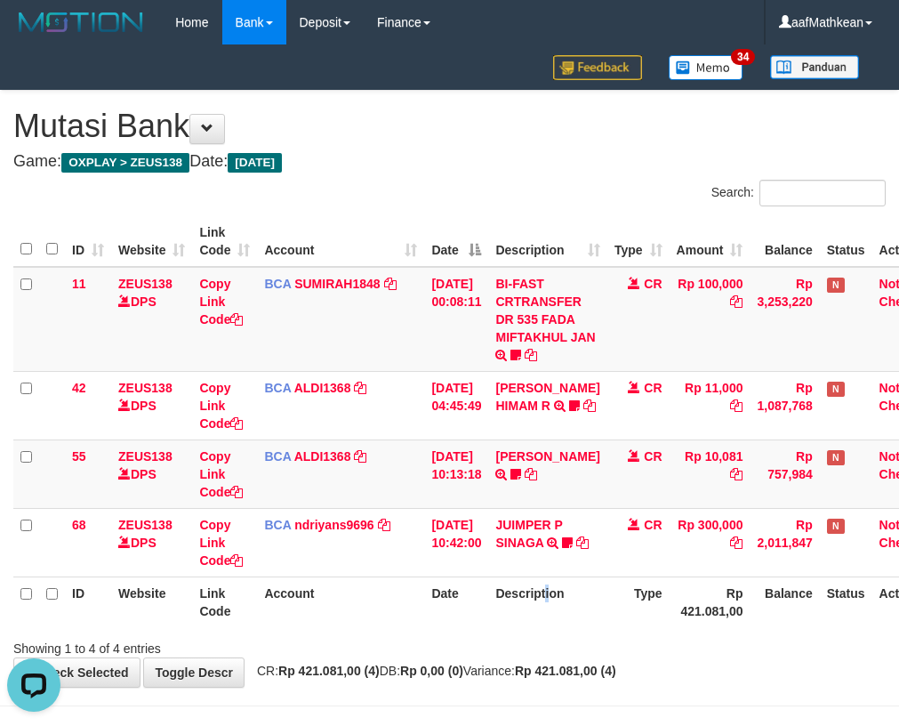
click at [544, 574] on td "JUIMPER P SINAGA TRSF E-BANKING CR 3108/FTSCY/WS95031 300000.00JUIMPER P SINAGA…" at bounding box center [547, 542] width 118 height 69
click at [554, 587] on th "Description" at bounding box center [547, 602] width 118 height 51
click at [558, 585] on th "Description" at bounding box center [547, 602] width 118 height 51
click at [564, 590] on th "Description" at bounding box center [547, 602] width 118 height 51
click at [587, 581] on th "Description" at bounding box center [547, 602] width 118 height 51
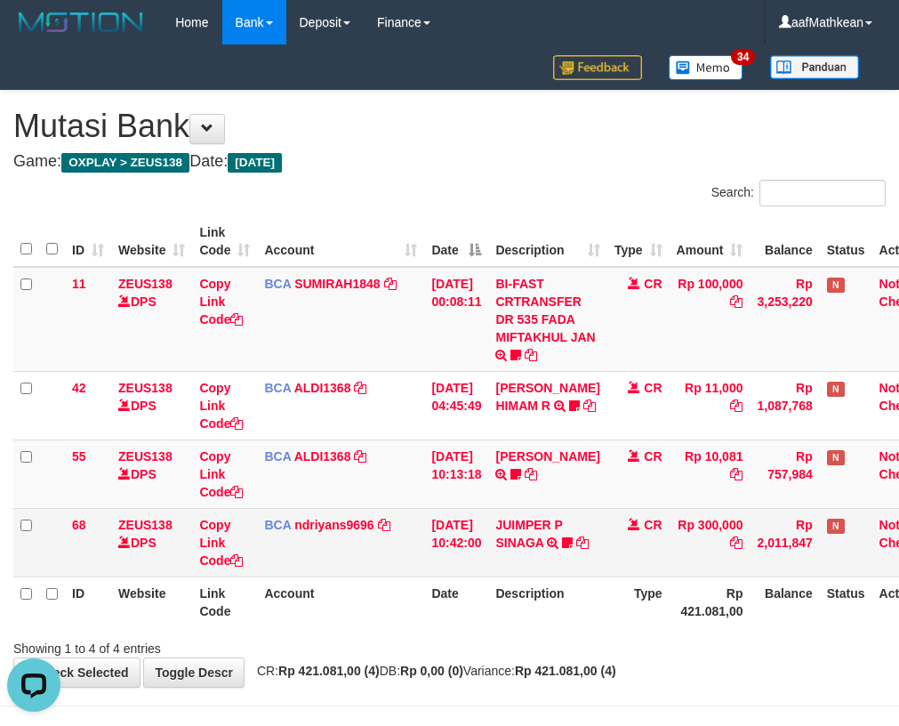
click at [582, 565] on td "JUIMPER P SINAGA TRSF E-BANKING CR 3108/FTSCY/WS95031 300000.00JUIMPER P SINAGA…" at bounding box center [547, 542] width 118 height 69
click at [585, 572] on td "JUIMPER P SINAGA TRSF E-BANKING CR 3108/FTSCY/WS95031 300000.00JUIMPER P SINAGA…" at bounding box center [547, 542] width 118 height 69
click at [571, 575] on td "JUIMPER P SINAGA TRSF E-BANKING CR 3108/FTSCY/WS95031 300000.00JUIMPER P SINAGA…" at bounding box center [547, 542] width 118 height 69
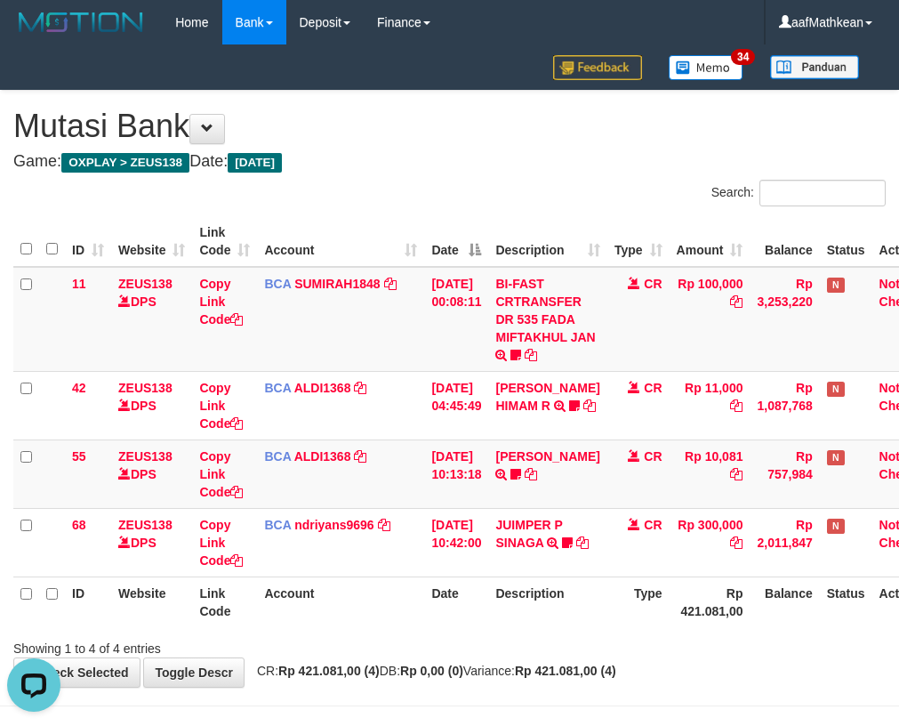
drag, startPoint x: 514, startPoint y: 569, endPoint x: 504, endPoint y: 577, distance: 13.2
click at [505, 577] on table "ID Website Link Code Account Date Description Type Amount Balance Status Action…" at bounding box center [479, 421] width 932 height 411
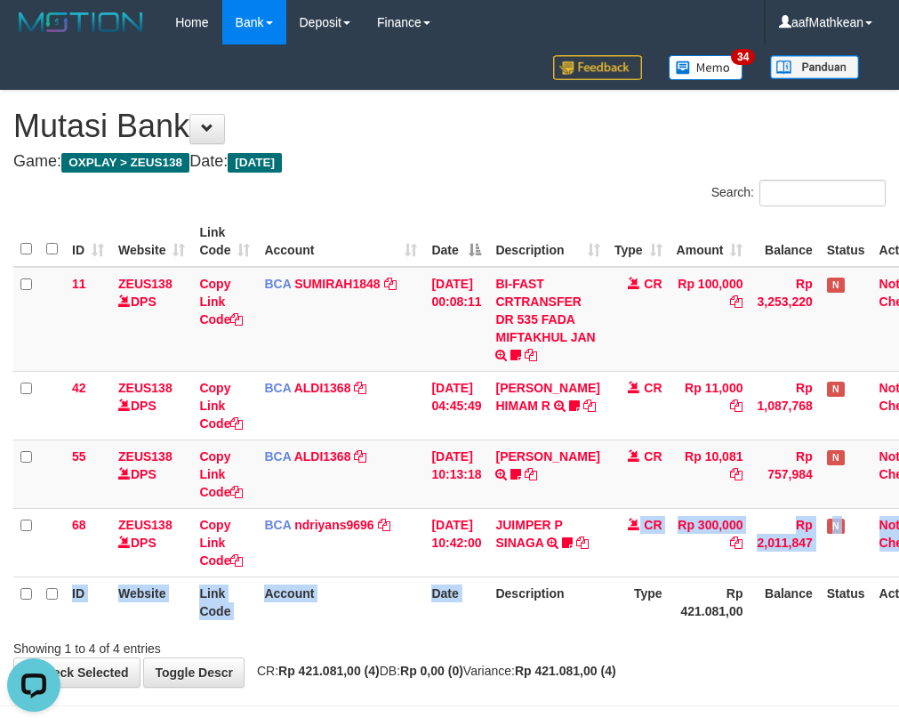
drag, startPoint x: 800, startPoint y: 484, endPoint x: 1001, endPoint y: 465, distance: 201.9
click at [899, 465] on html "Toggle navigation Home Bank Account List Load By Website Group [OXPLAY] ZEUS138…" at bounding box center [449, 393] width 899 height 786
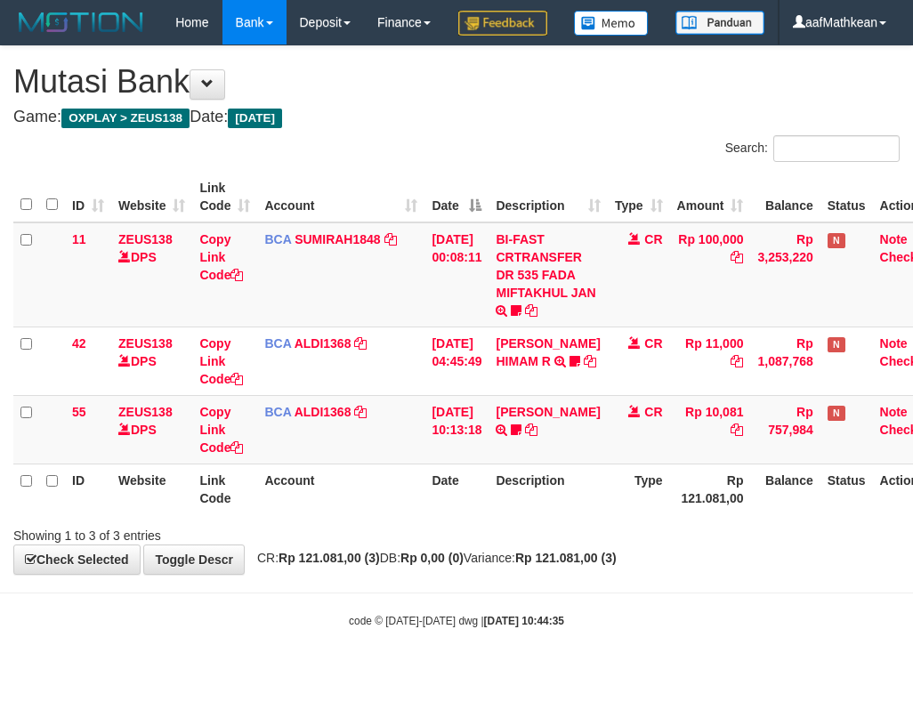
drag, startPoint x: 518, startPoint y: 552, endPoint x: 520, endPoint y: 538, distance: 13.5
click at [517, 514] on th "Description" at bounding box center [547, 489] width 118 height 51
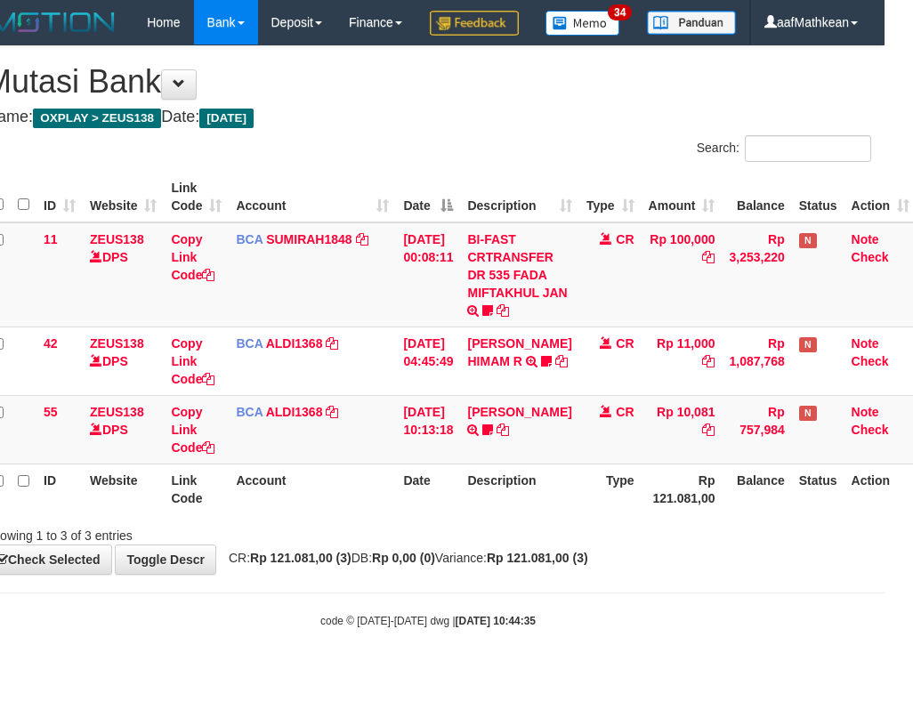
click at [511, 514] on th "Description" at bounding box center [519, 489] width 118 height 51
click at [495, 514] on th "Description" at bounding box center [519, 489] width 118 height 51
click at [571, 514] on th "Description" at bounding box center [519, 489] width 118 height 51
drag, startPoint x: 548, startPoint y: 545, endPoint x: 534, endPoint y: 509, distance: 39.2
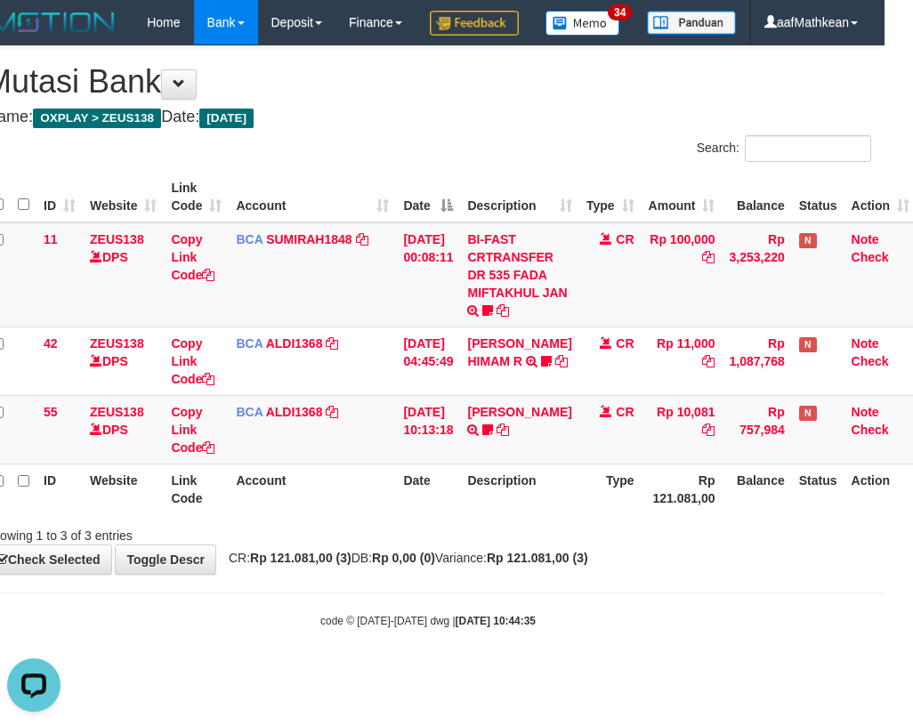
click at [537, 514] on th "Description" at bounding box center [519, 489] width 118 height 51
drag, startPoint x: 592, startPoint y: 544, endPoint x: 594, endPoint y: 578, distance: 33.9
click at [594, 520] on div "ID Website Link Code Account Date Description Type Amount Balance Status Action…" at bounding box center [428, 342] width 913 height 353
click at [384, 327] on td "BCA SUMIRAH1848 DPS SUMIRAH mutasi_20250831_4156 | 11 mutasi_20250831_4156 | 11" at bounding box center [312, 274] width 167 height 105
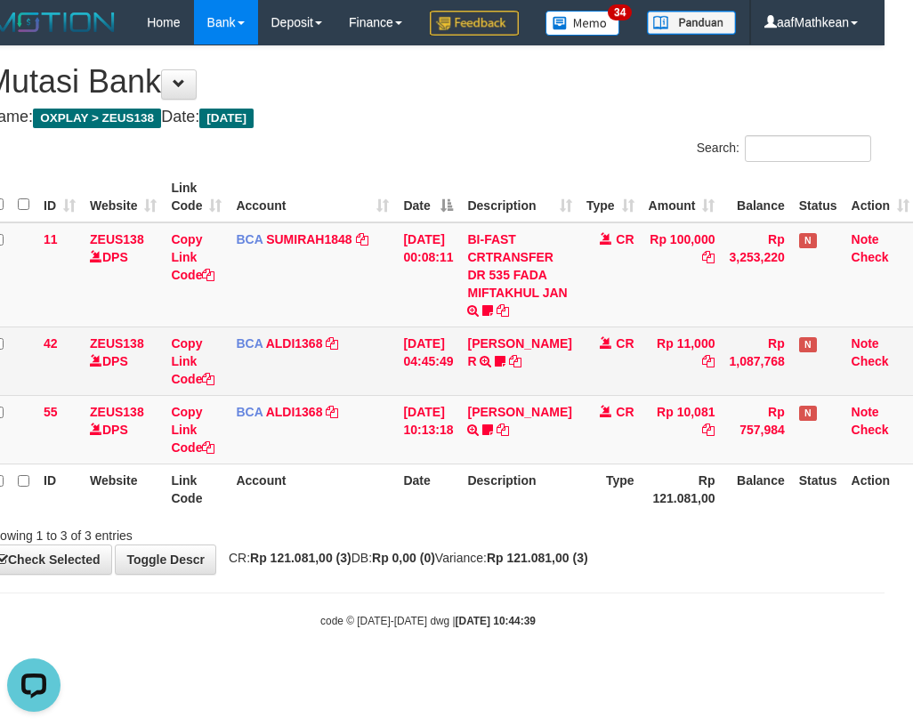
drag, startPoint x: 375, startPoint y: 346, endPoint x: 907, endPoint y: 426, distance: 538.0
click at [826, 419] on tbody "11 ZEUS138 DPS Copy Link Code BCA SUMIRAH1848 DPS SUMIRAH mutasi_20250831_4156 …" at bounding box center [451, 343] width 932 height 242
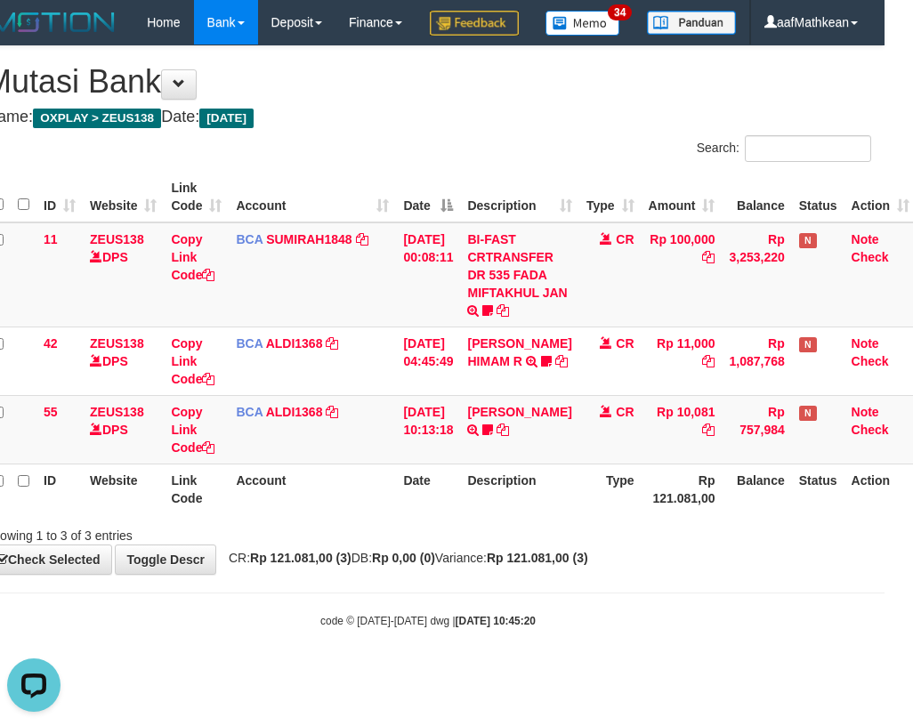
drag, startPoint x: 634, startPoint y: 538, endPoint x: 633, endPoint y: 556, distance: 17.8
click at [635, 514] on th "Type" at bounding box center [610, 489] width 62 height 51
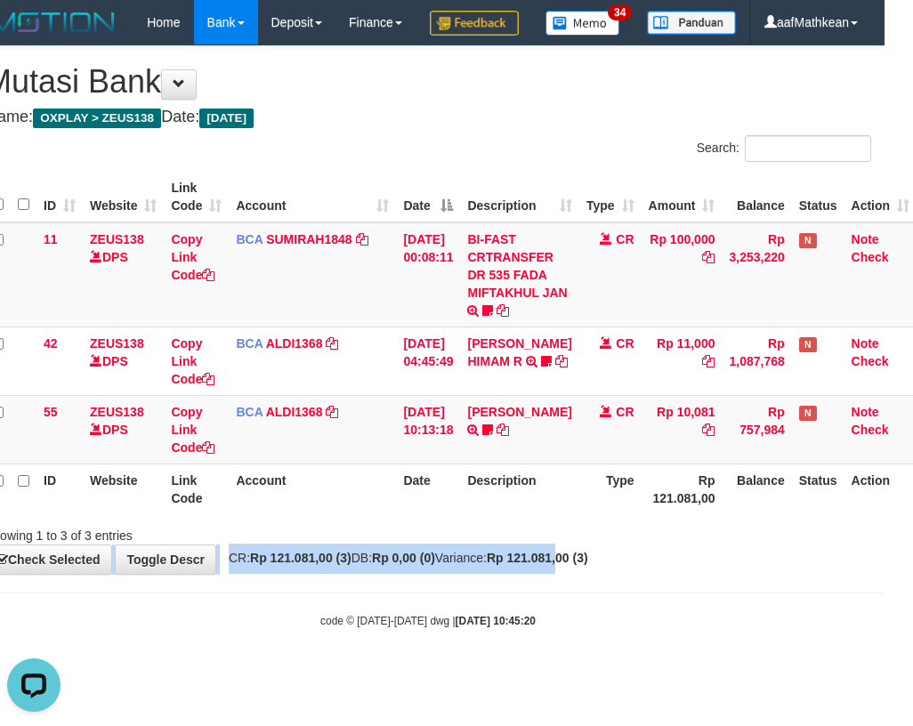
click at [586, 574] on div "**********" at bounding box center [428, 310] width 913 height 528
click at [661, 464] on tr "55 ZEUS138 DPS Copy Link Code BCA ALDI1368 DPS ALDI mutasi_20250831_3354 | 55 m…" at bounding box center [451, 429] width 932 height 69
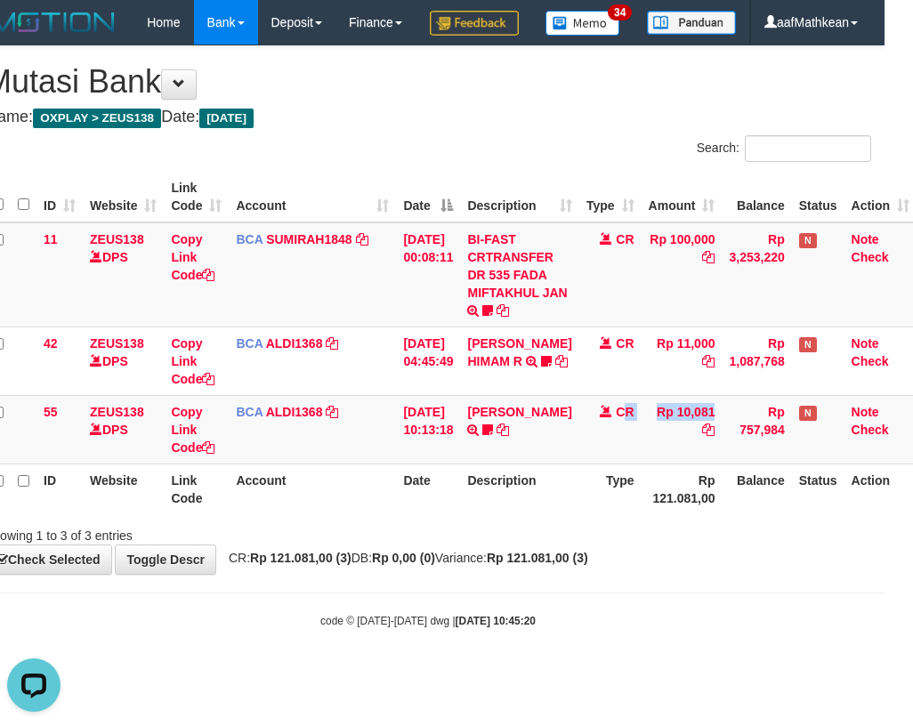
click at [471, 565] on span "CR: Rp 121.081,00 (3) DB: Rp 0,00 (0) Variance: Rp 121.081,00 (3)" at bounding box center [404, 558] width 368 height 14
click at [456, 574] on div "**********" at bounding box center [428, 310] width 913 height 528
click at [487, 514] on th "Description" at bounding box center [519, 489] width 118 height 51
drag, startPoint x: 487, startPoint y: 538, endPoint x: 518, endPoint y: 545, distance: 31.9
click at [494, 514] on th "Description" at bounding box center [519, 489] width 118 height 51
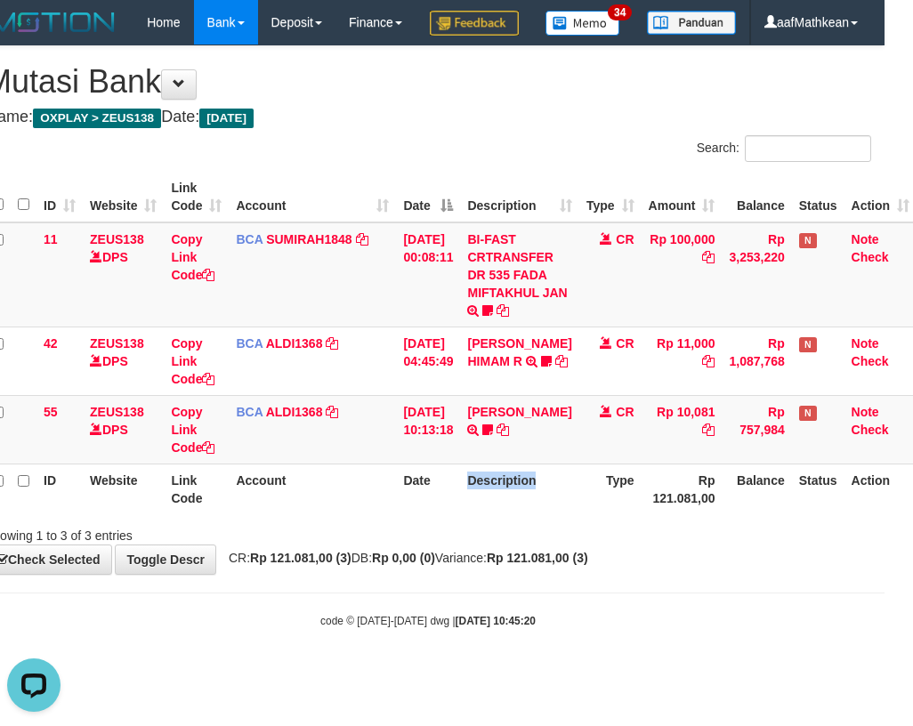
click at [540, 544] on div "Showing 1 to 3 of 3 entries" at bounding box center [428, 532] width 913 height 25
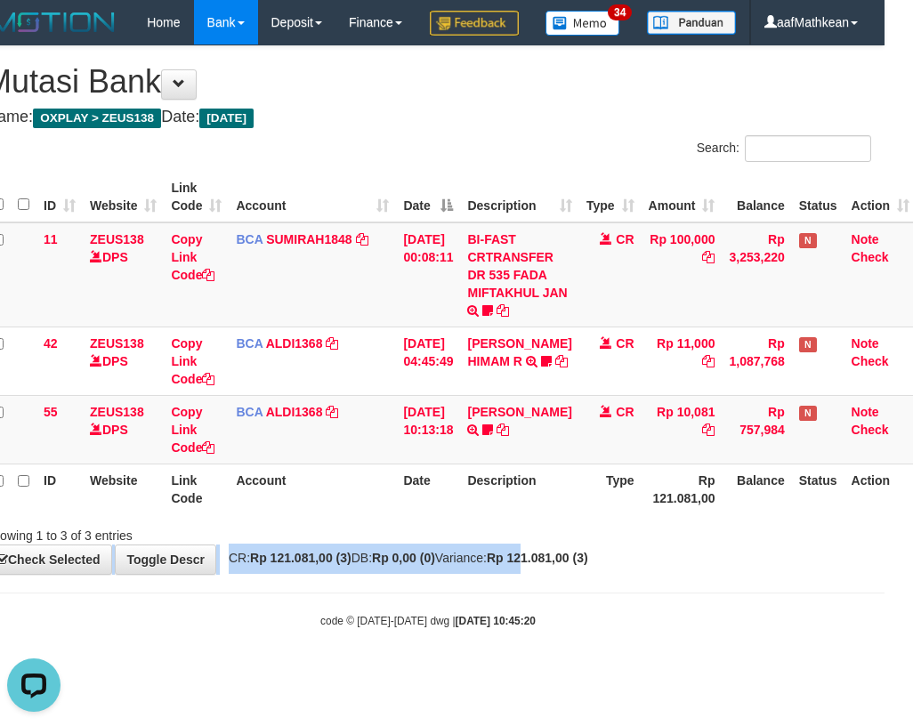
drag, startPoint x: 571, startPoint y: 599, endPoint x: 580, endPoint y: 597, distance: 9.1
click at [575, 574] on div "**********" at bounding box center [428, 310] width 913 height 528
drag, startPoint x: 535, startPoint y: 566, endPoint x: 912, endPoint y: 520, distance: 380.1
click at [535, 544] on div "Showing 1 to 3 of 3 entries" at bounding box center [428, 532] width 913 height 25
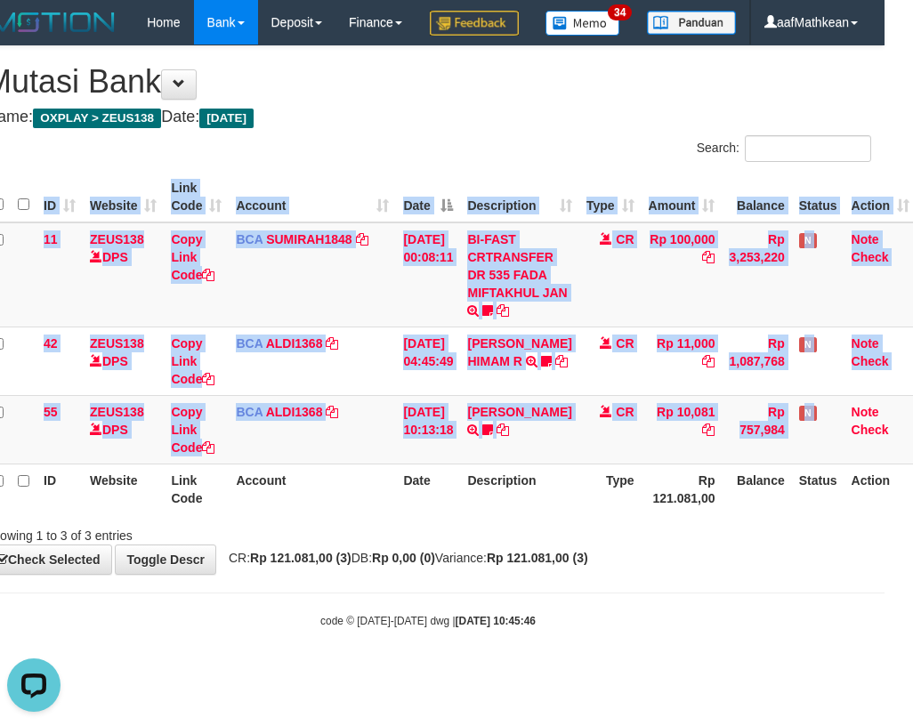
drag, startPoint x: 828, startPoint y: 445, endPoint x: 1352, endPoint y: 479, distance: 525.1
click at [884, 479] on html "Toggle navigation Home Bank Account List Load By Website Group [OXPLAY] ZEUS138…" at bounding box center [428, 336] width 913 height 673
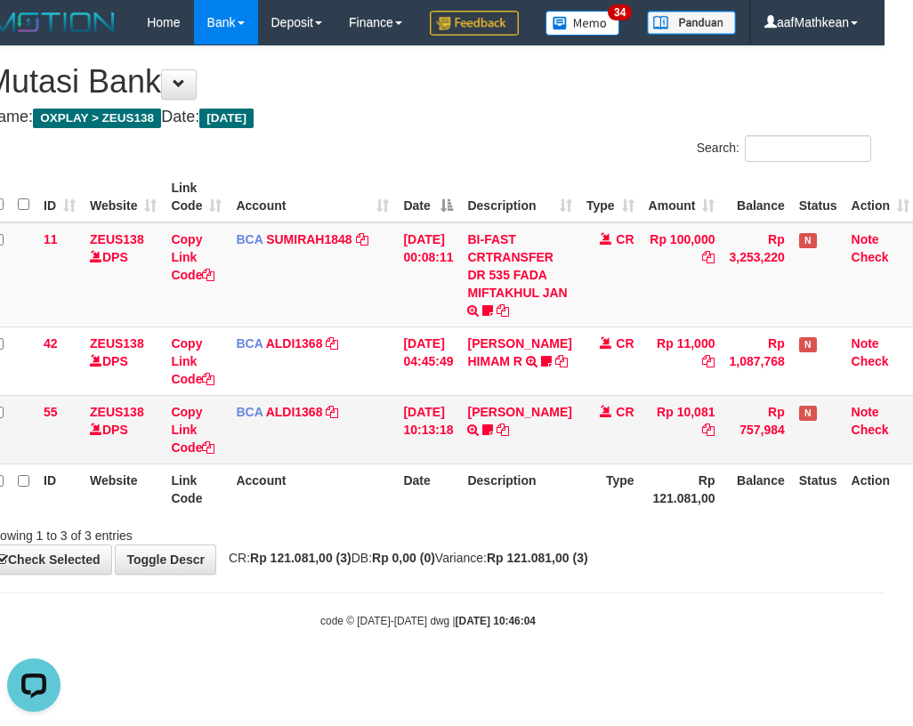
click at [460, 464] on td "[DATE] 10:13:18" at bounding box center [428, 429] width 64 height 69
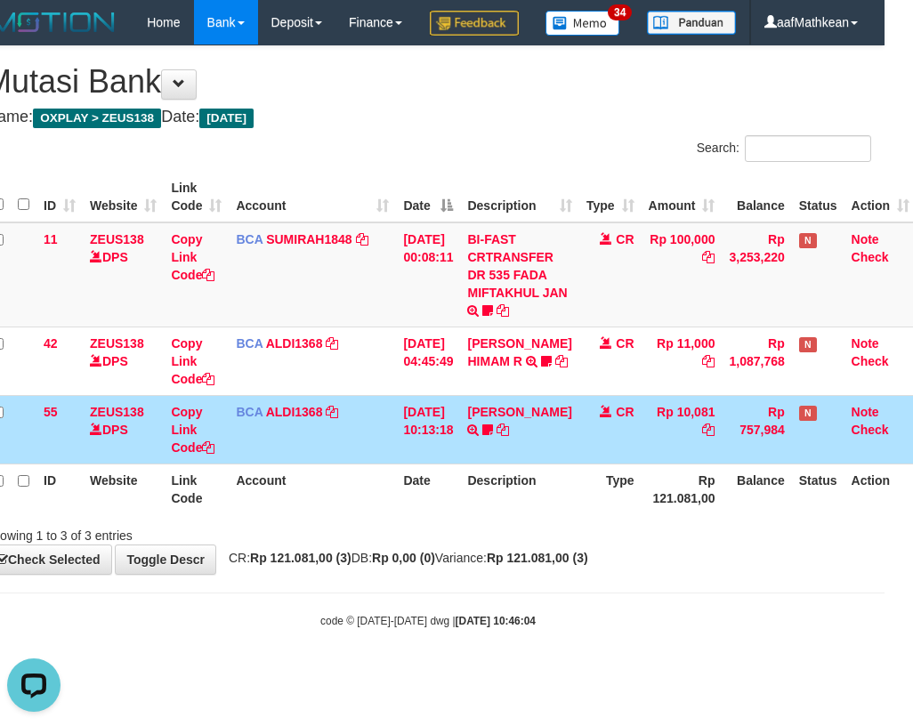
drag, startPoint x: 458, startPoint y: 443, endPoint x: 904, endPoint y: 448, distance: 445.8
click at [512, 447] on tr "55 ZEUS138 DPS Copy Link Code BCA ALDI1368 DPS ALDI mutasi_20250831_3354 | 55 m…" at bounding box center [451, 429] width 932 height 69
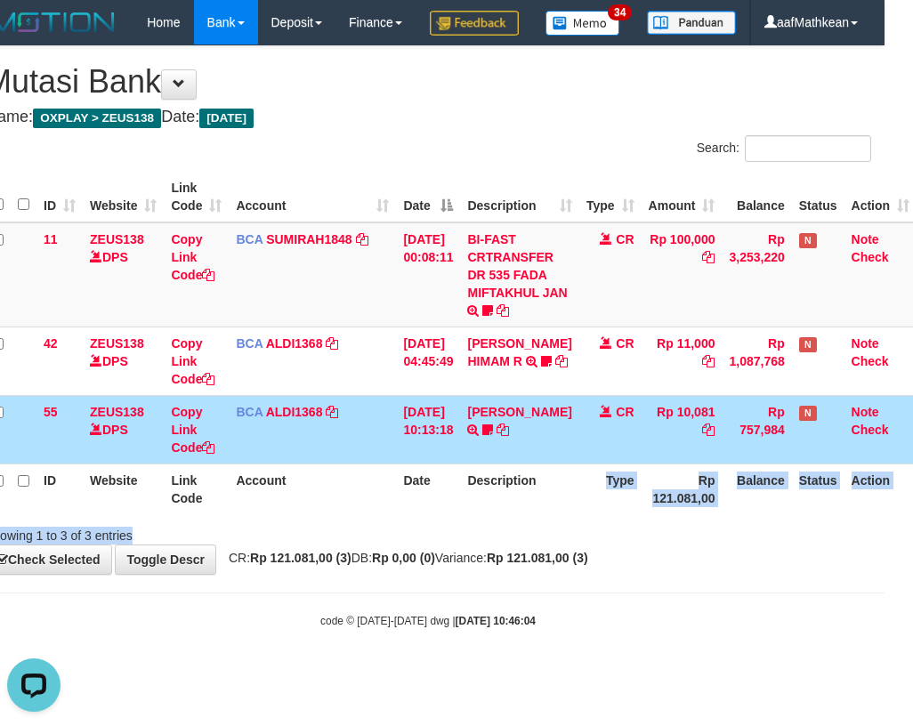
drag, startPoint x: 538, startPoint y: 580, endPoint x: 523, endPoint y: 579, distance: 15.2
click at [528, 544] on div "Search: ID Website Link Code Account Date Description Type Amount Balance Statu…" at bounding box center [428, 339] width 886 height 409
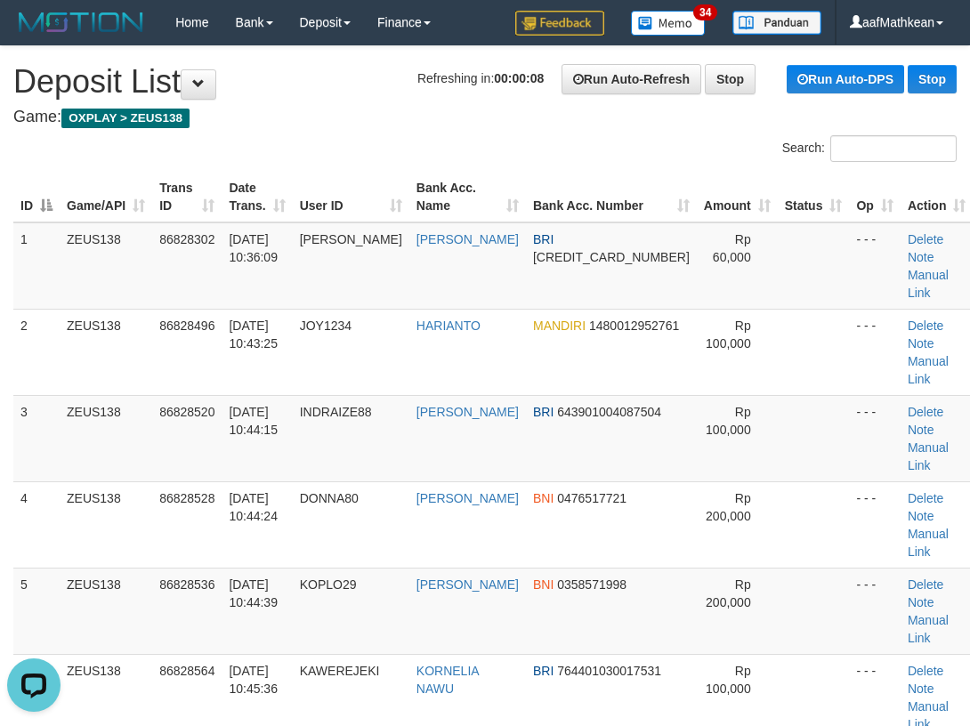
click at [117, 196] on th "Game/API" at bounding box center [106, 197] width 93 height 51
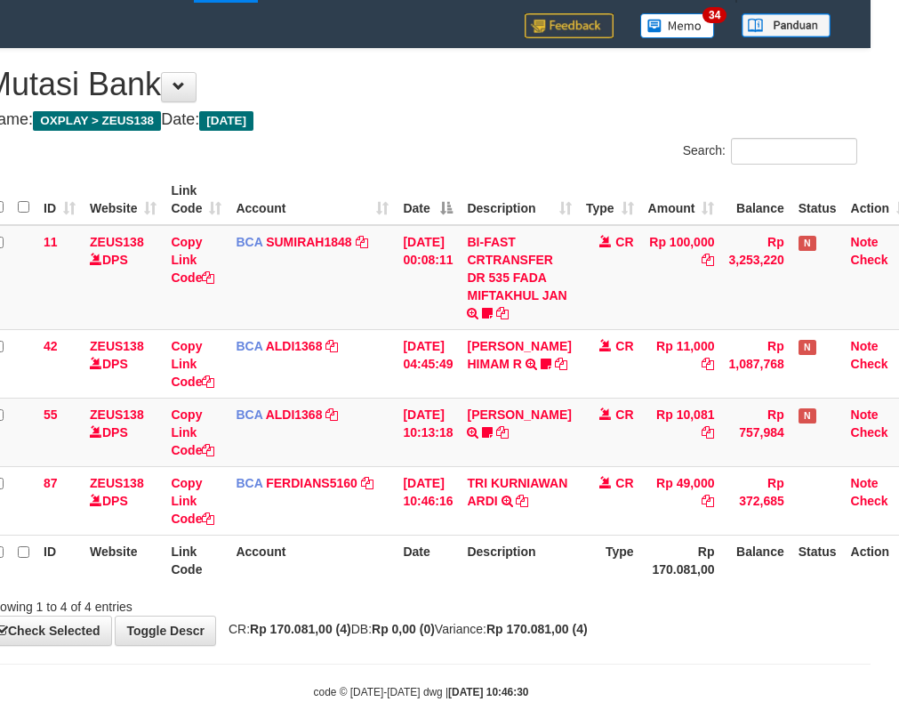
scroll to position [60, 28]
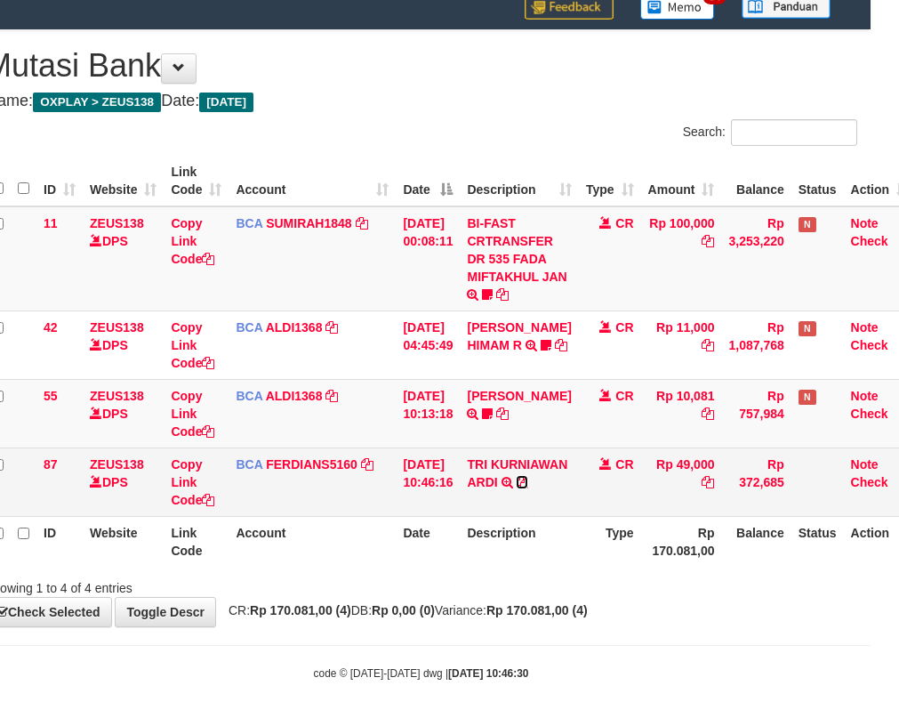
click at [528, 488] on icon at bounding box center [522, 482] width 12 height 12
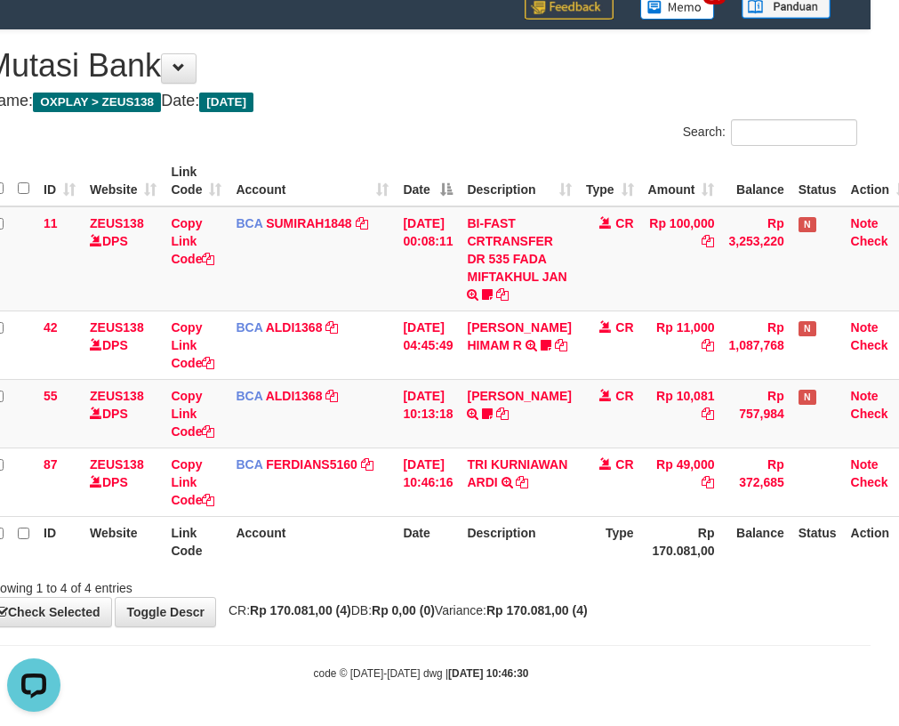
scroll to position [0, 0]
click at [382, 650] on body "Toggle navigation Home Bank Account List Load By Website Group [OXPLAY] ZEUS138…" at bounding box center [421, 333] width 899 height 786
drag, startPoint x: 402, startPoint y: 617, endPoint x: 423, endPoint y: 611, distance: 22.2
click at [422, 619] on div "**********" at bounding box center [421, 328] width 899 height 596
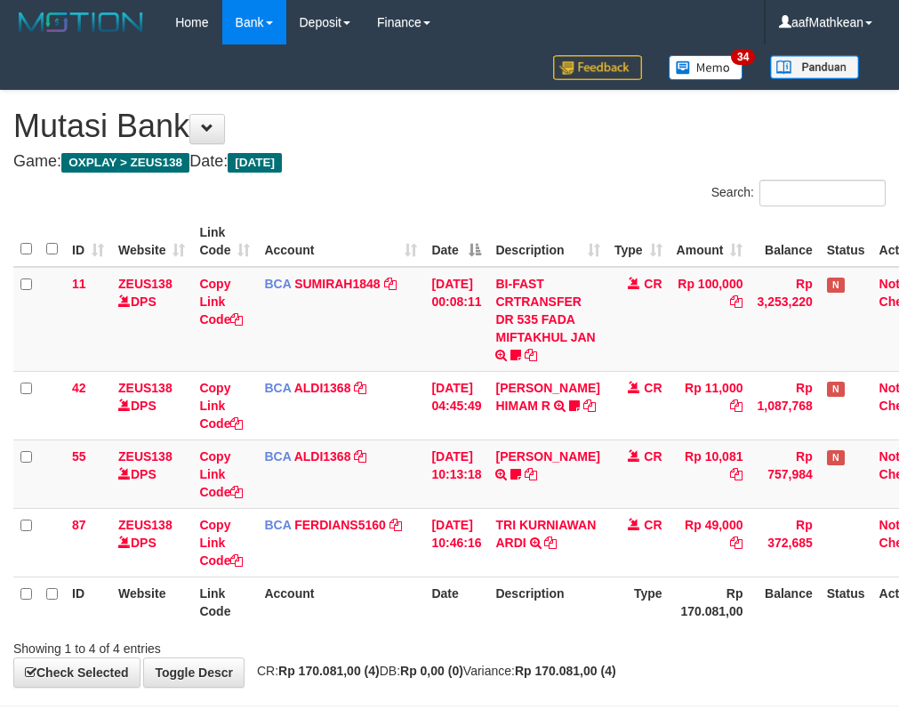
scroll to position [60, 28]
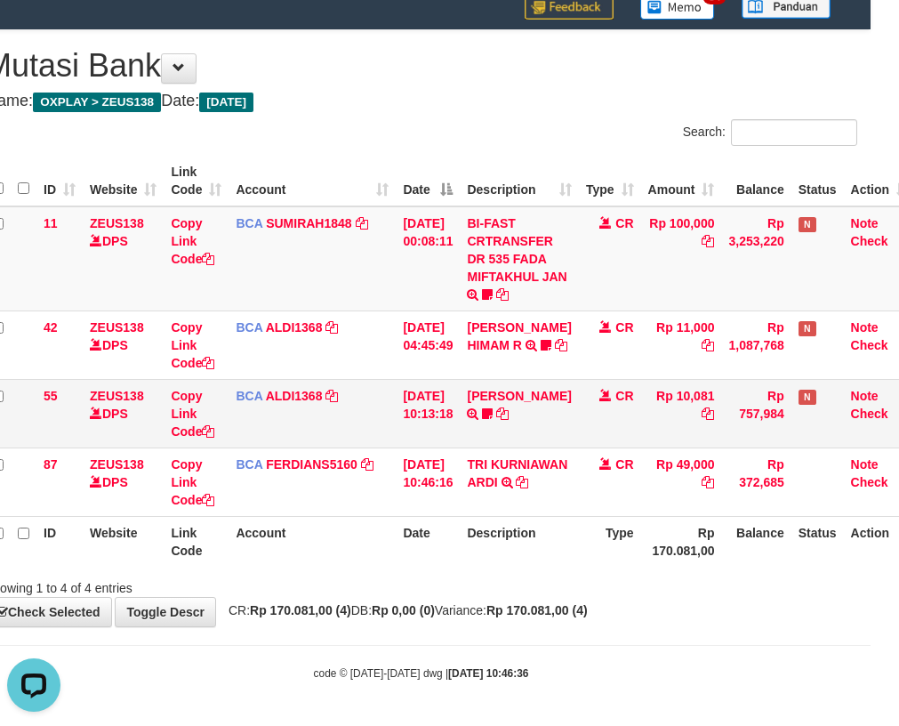
click at [418, 447] on td "31/08/2025 10:13:18" at bounding box center [428, 413] width 64 height 69
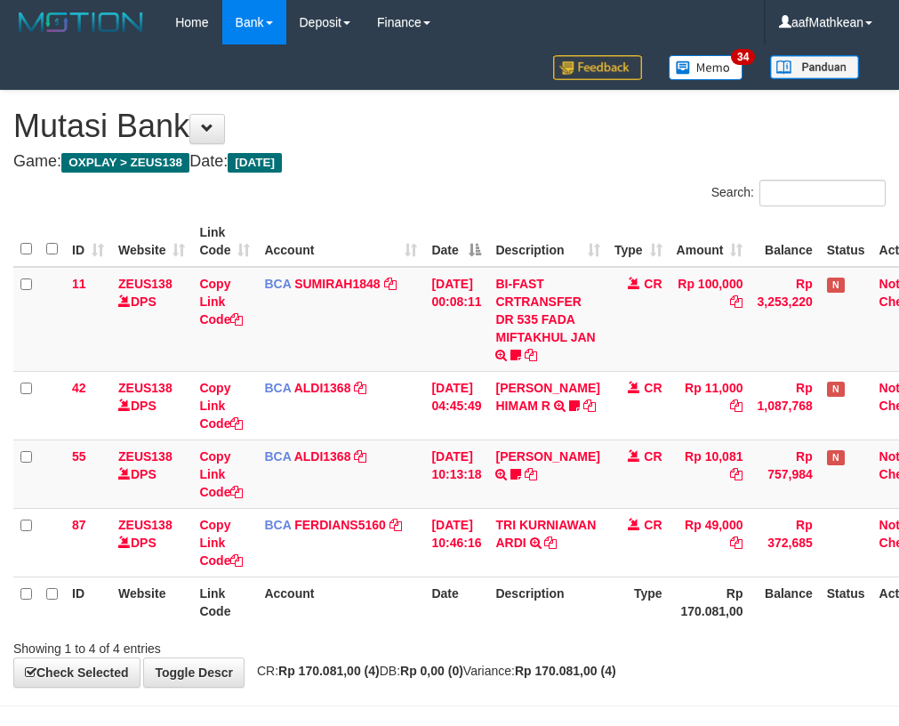
scroll to position [60, 28]
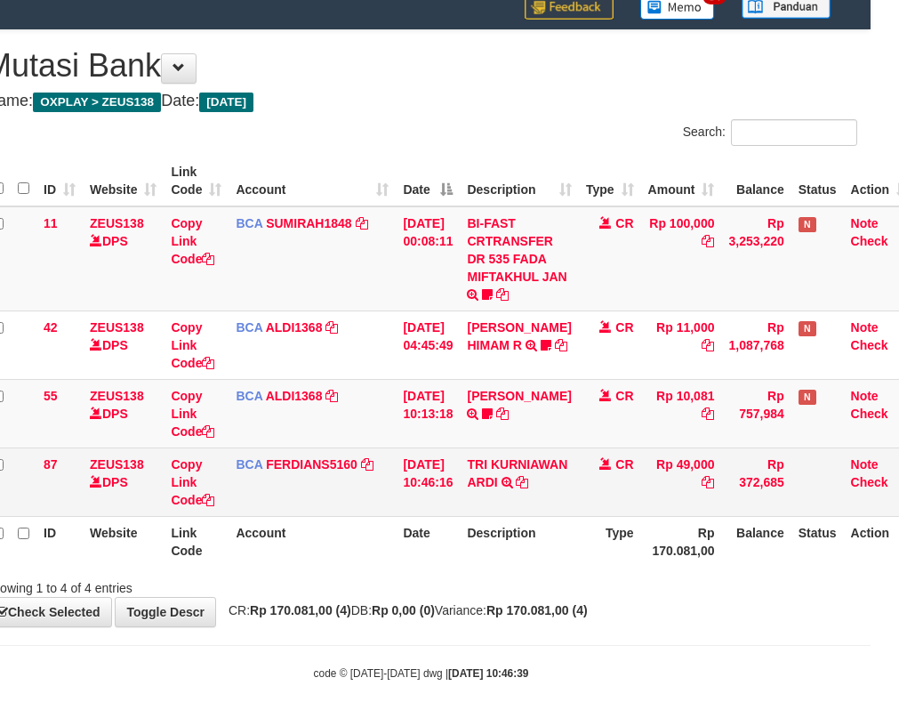
drag, startPoint x: 562, startPoint y: 507, endPoint x: 577, endPoint y: 509, distance: 14.3
click at [570, 508] on td "TRI KURNIAWAN ARDI TRSF E-BANKING CR 3108/FTSCY/WS95031 49000.00TRI KURNIAWAN A…" at bounding box center [519, 482] width 118 height 69
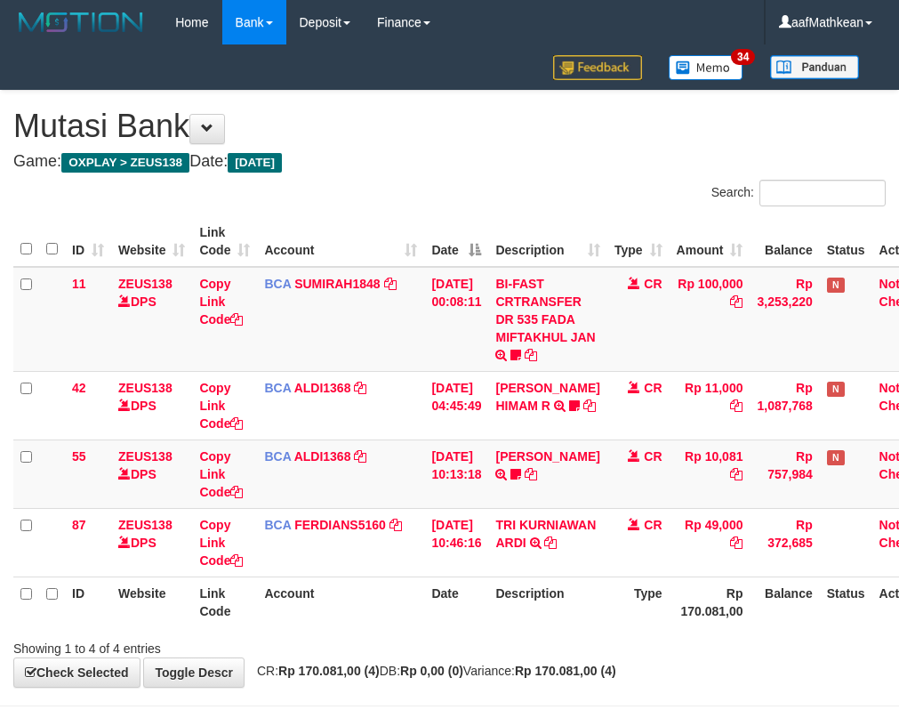
scroll to position [60, 28]
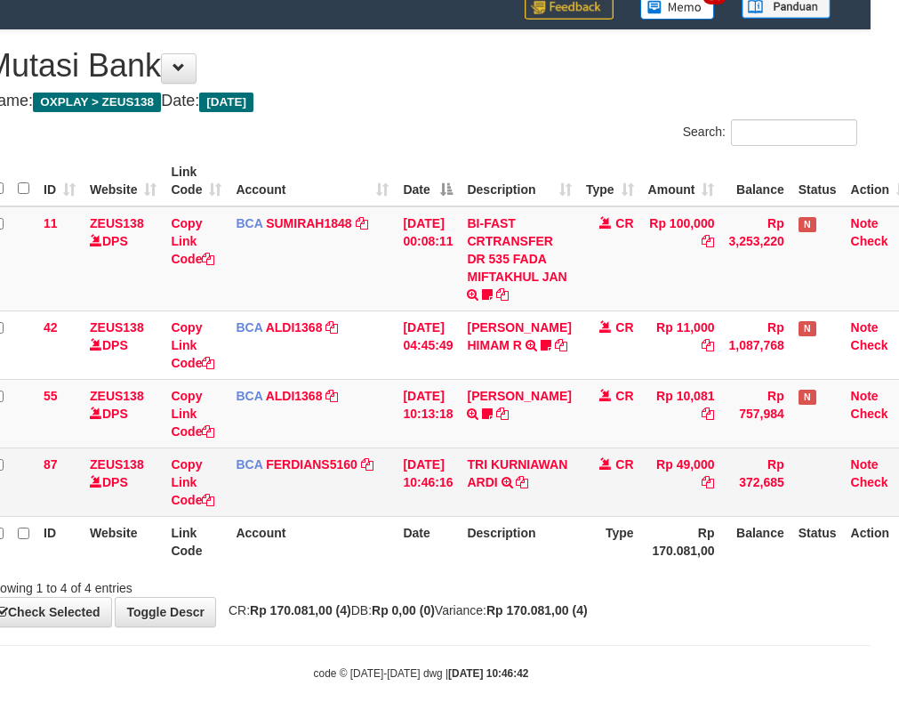
drag, startPoint x: 0, startPoint y: 0, endPoint x: 670, endPoint y: 500, distance: 836.0
click at [663, 497] on td "Rp 49,000" at bounding box center [681, 482] width 81 height 69
click at [254, 495] on td "BCA FERDIANS5160 DPS FERDIANSYAH mutasi_20250831_4733 | 87 mutasi_20250831_4733…" at bounding box center [312, 482] width 167 height 69
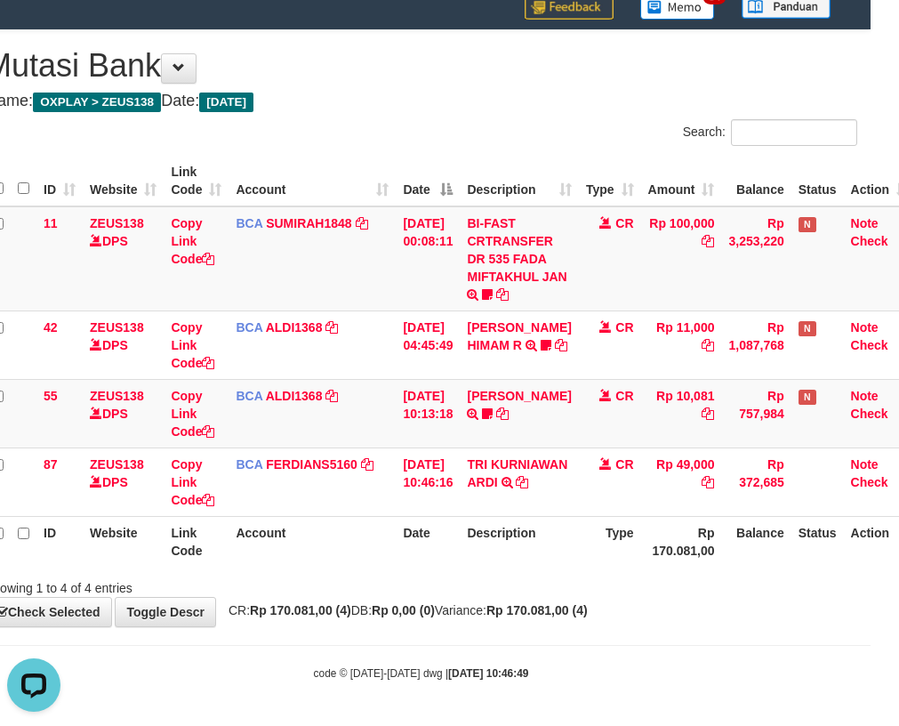
click at [550, 533] on th "Description" at bounding box center [519, 541] width 118 height 51
click at [427, 577] on div "Showing 1 to 4 of 4 entries" at bounding box center [421, 584] width 899 height 25
click at [716, 573] on div "Showing 1 to 4 of 4 entries" at bounding box center [421, 584] width 899 height 25
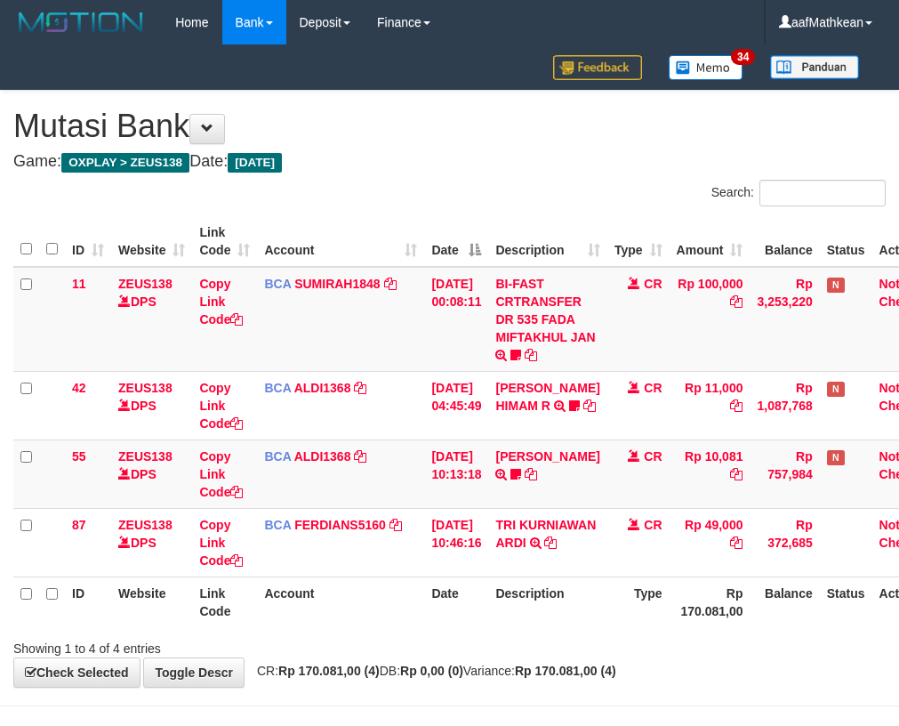
scroll to position [60, 28]
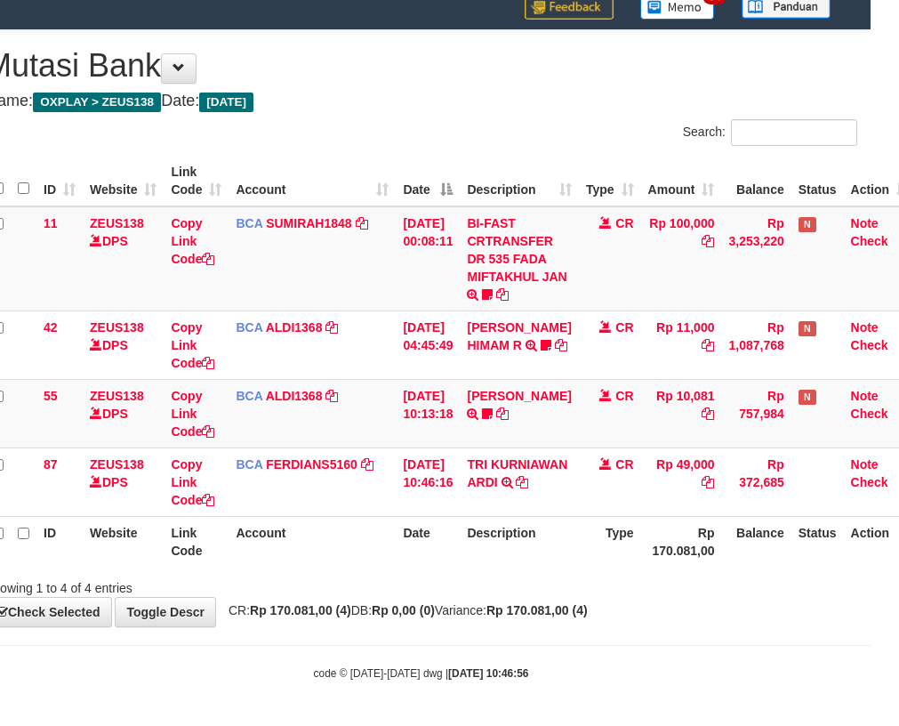
click at [456, 548] on th "Date" at bounding box center [428, 541] width 64 height 51
drag, startPoint x: 412, startPoint y: 527, endPoint x: 458, endPoint y: 539, distance: 47.9
click at [412, 529] on th "Date" at bounding box center [428, 541] width 64 height 51
click at [572, 564] on th "Description" at bounding box center [519, 541] width 118 height 51
click at [521, 620] on div "**********" at bounding box center [421, 328] width 899 height 596
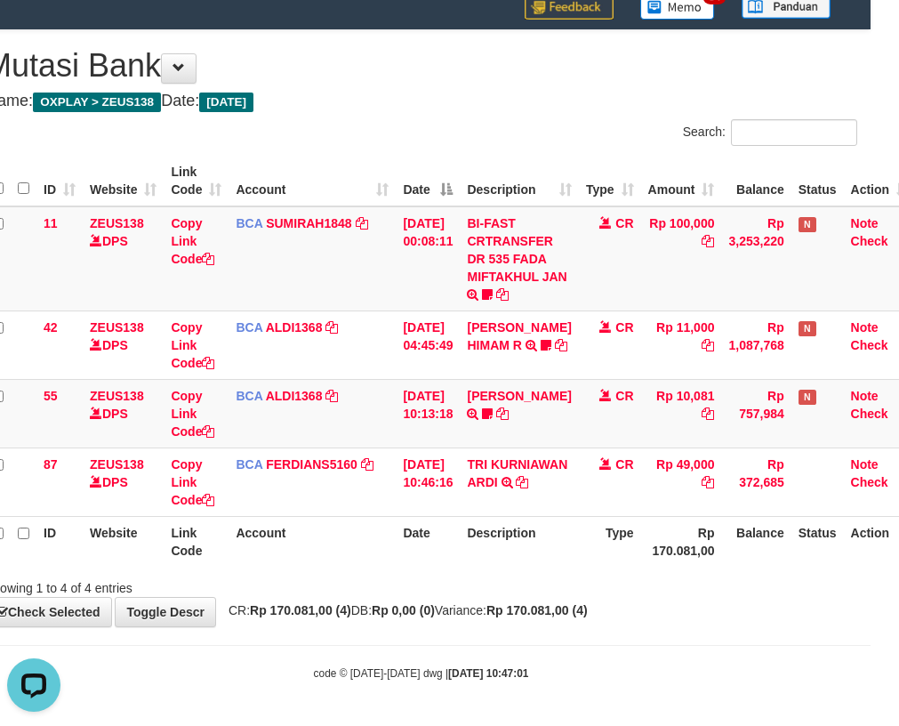
drag, startPoint x: 454, startPoint y: 489, endPoint x: 906, endPoint y: 462, distance: 452.8
click at [460, 488] on td "31/08/2025 10:46:16" at bounding box center [428, 482] width 64 height 69
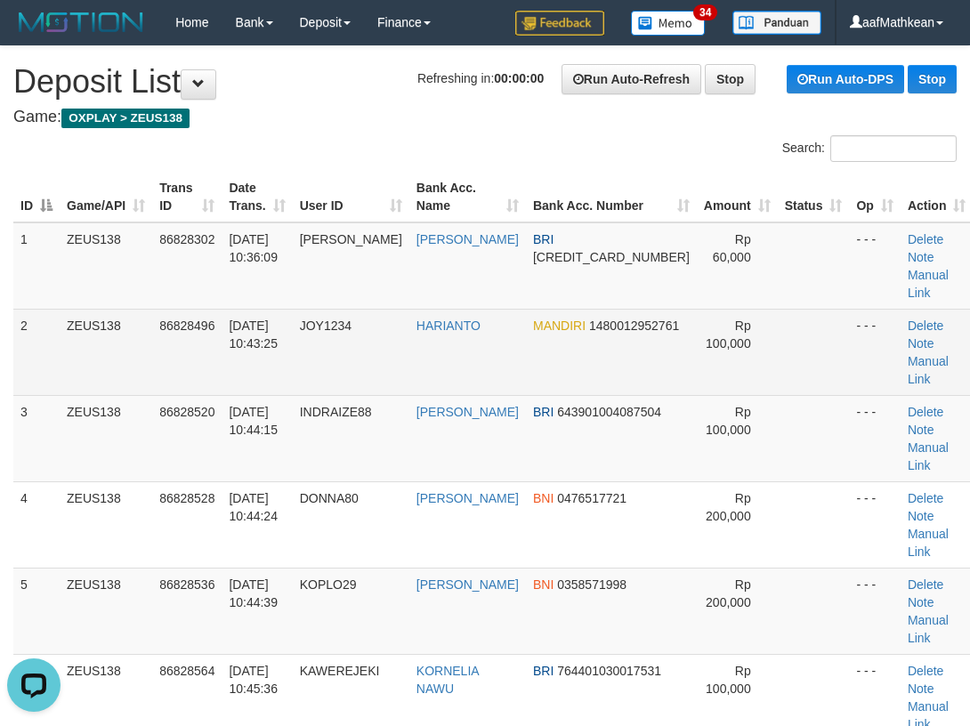
drag, startPoint x: 354, startPoint y: 308, endPoint x: 982, endPoint y: 406, distance: 635.7
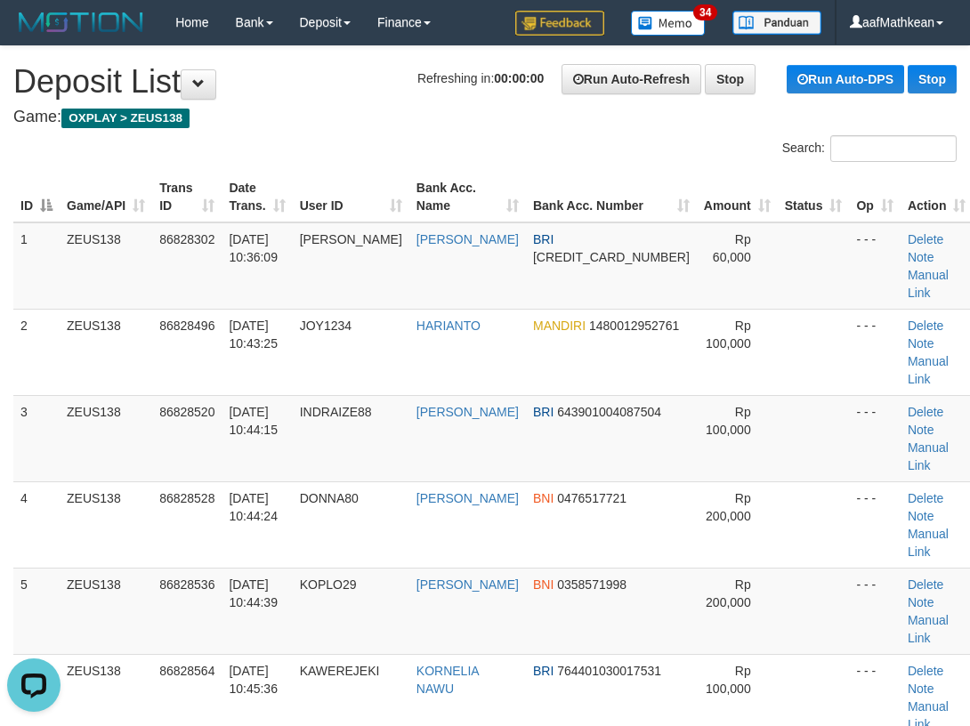
click at [391, 313] on tbody "1 ZEUS138 86828302 31/08/2025 10:36:09 KAMARUDDIN KAMARUDDIN BRI 50100100782653…" at bounding box center [492, 481] width 959 height 519
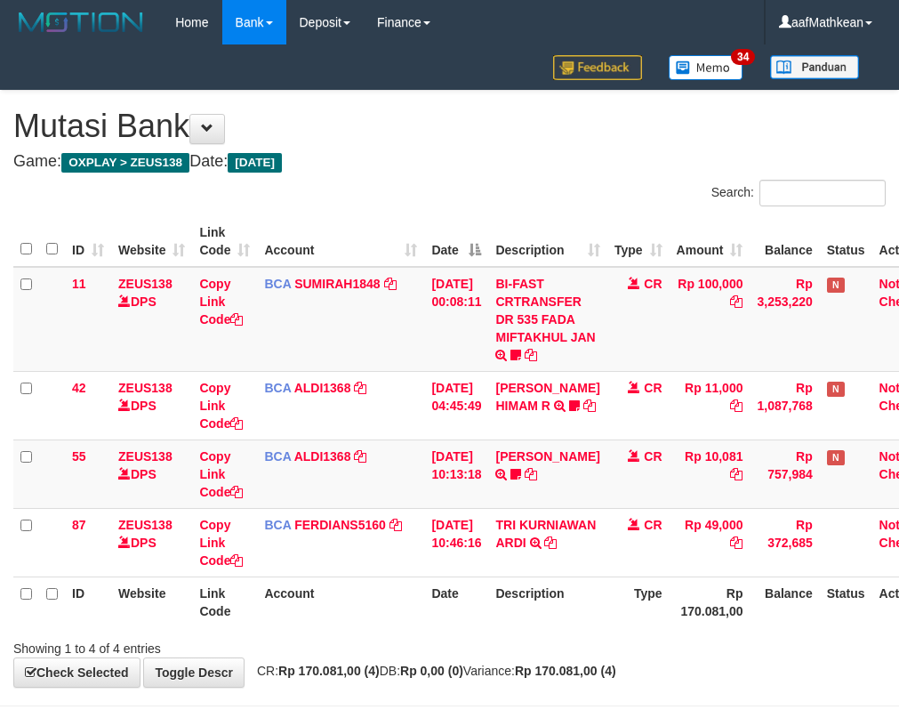
scroll to position [60, 28]
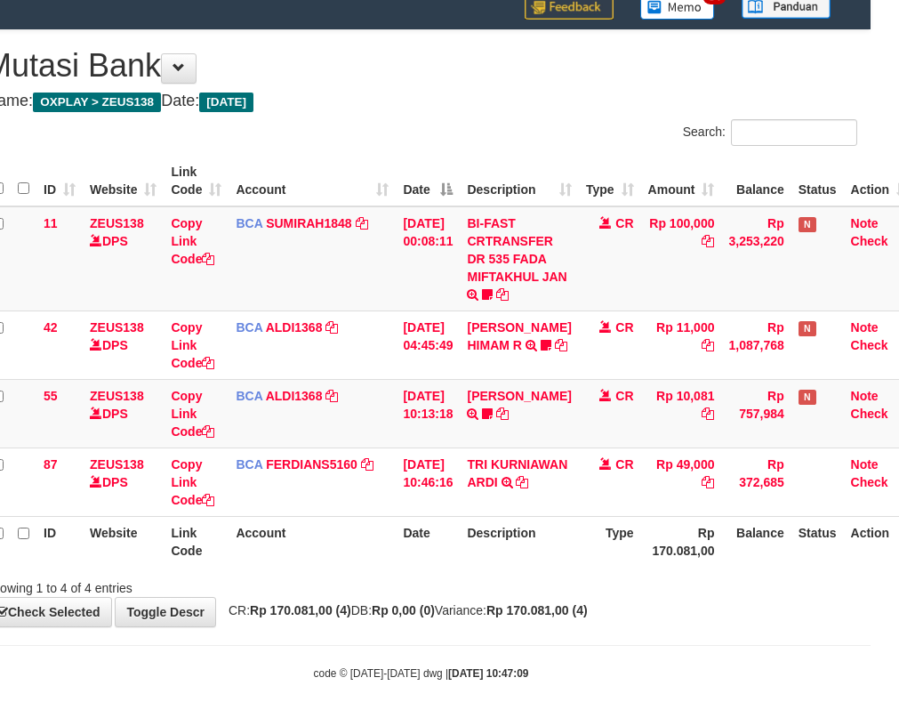
click at [458, 502] on td "[DATE] 10:46:16" at bounding box center [428, 482] width 64 height 69
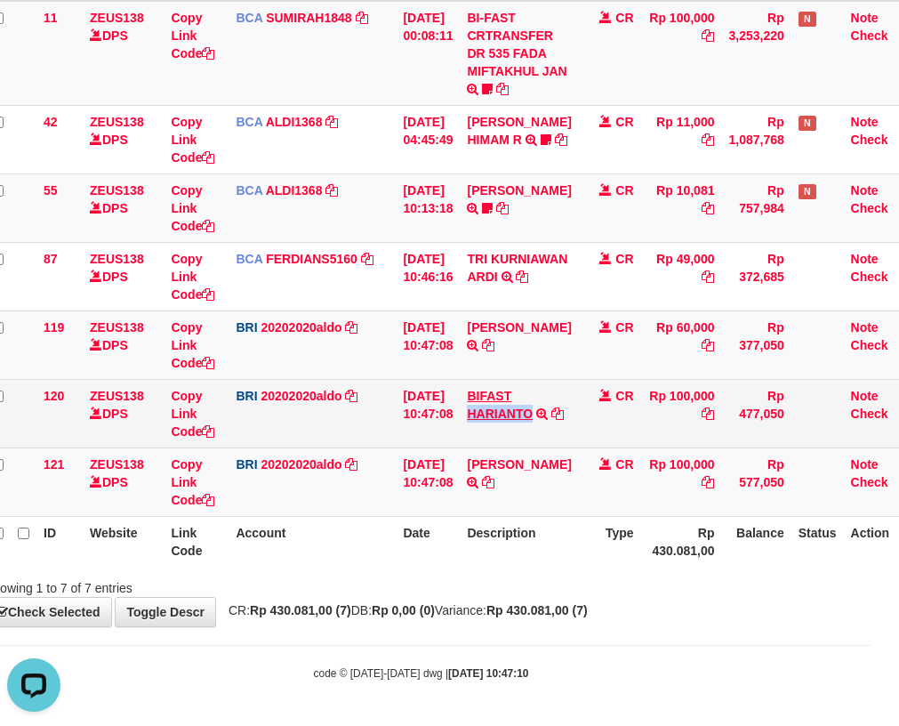
drag, startPoint x: 478, startPoint y: 414, endPoint x: 908, endPoint y: 291, distance: 447.8
click at [544, 414] on td "BIFAST HARIANTO TRANSFER NBMB BIFAST HARIANTO TO REVALDO SAGITA" at bounding box center [519, 413] width 118 height 69
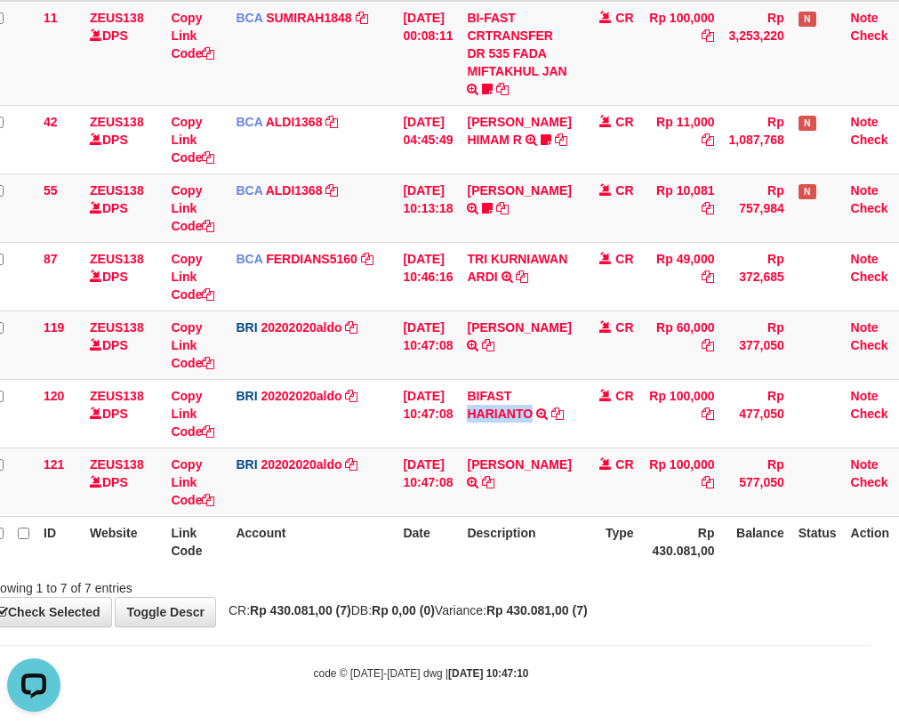
copy link "HARIANTO"
click at [67, 471] on tr "121 ZEUS138 DPS Copy Link Code BRI 20202020aldo DPS REVALDO SAGITA mutasi_20250…" at bounding box center [451, 482] width 932 height 69
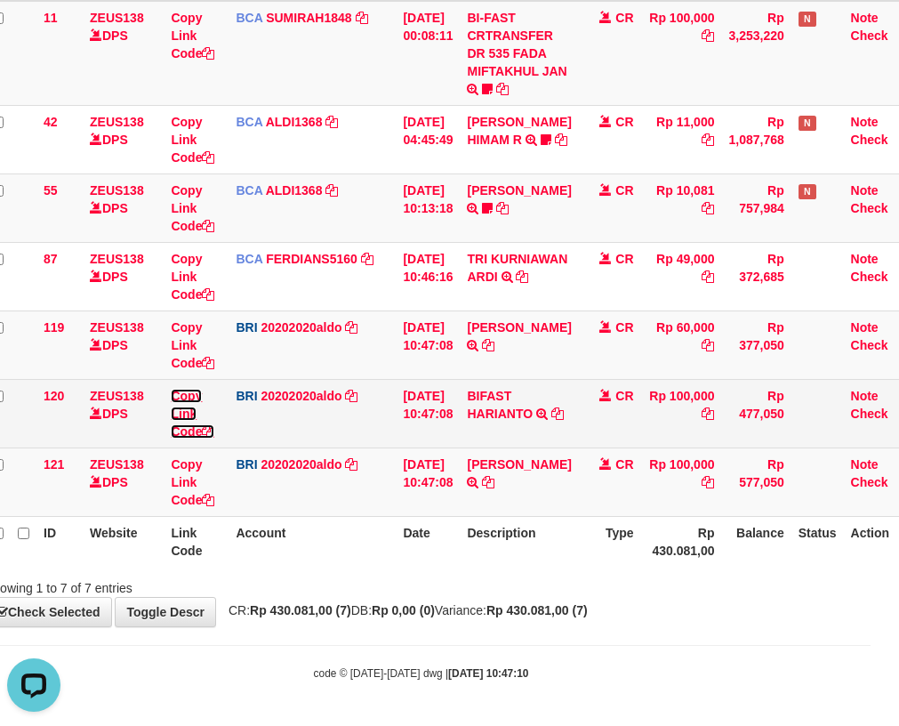
click at [190, 435] on link "Copy Link Code" at bounding box center [193, 414] width 44 height 50
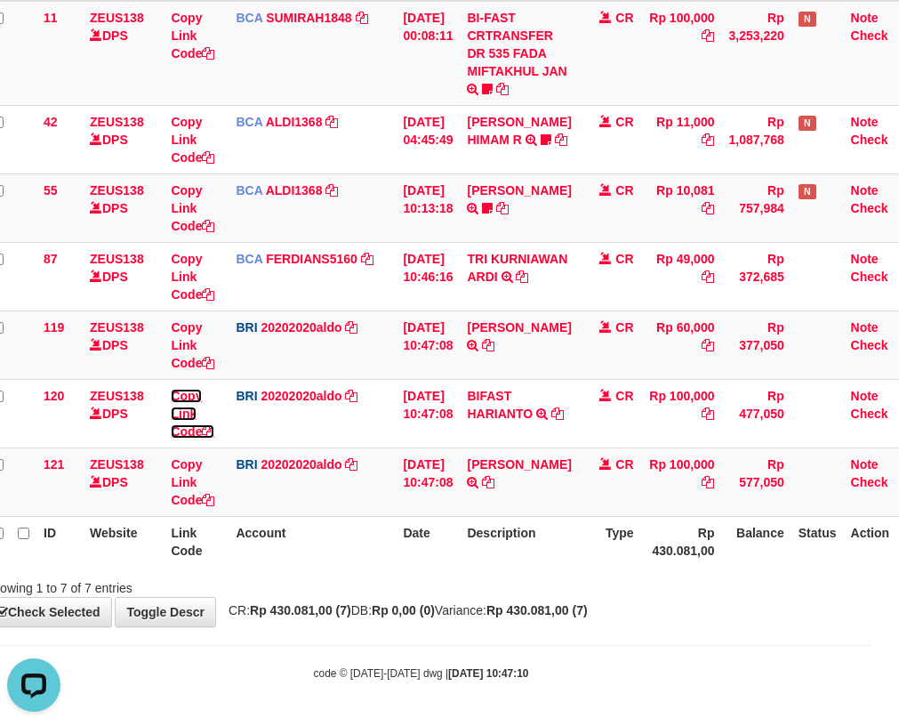
drag, startPoint x: 190, startPoint y: 435, endPoint x: 907, endPoint y: 377, distance: 719.4
click at [246, 437] on tr "120 ZEUS138 DPS Copy Link Code BRI 20202020aldo DPS REVALDO SAGITA mutasi_20250…" at bounding box center [451, 413] width 932 height 69
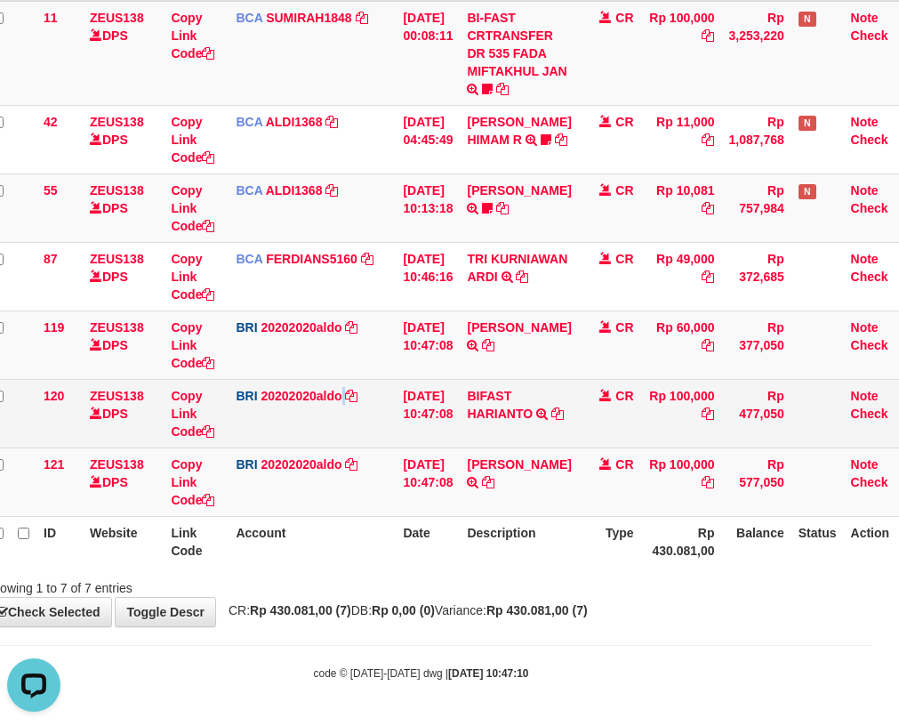
drag, startPoint x: 346, startPoint y: 402, endPoint x: 365, endPoint y: 409, distance: 20.0
click at [347, 402] on td "BRI 20202020aldo DPS REVALDO SAGITA mutasi_20250831_3778 | 120 mutasi_20250831_…" at bounding box center [312, 413] width 167 height 69
click at [794, 399] on tr "120 ZEUS138 DPS Copy Link Code BRI 20202020aldo DPS REVALDO SAGITA mutasi_20250…" at bounding box center [451, 413] width 932 height 69
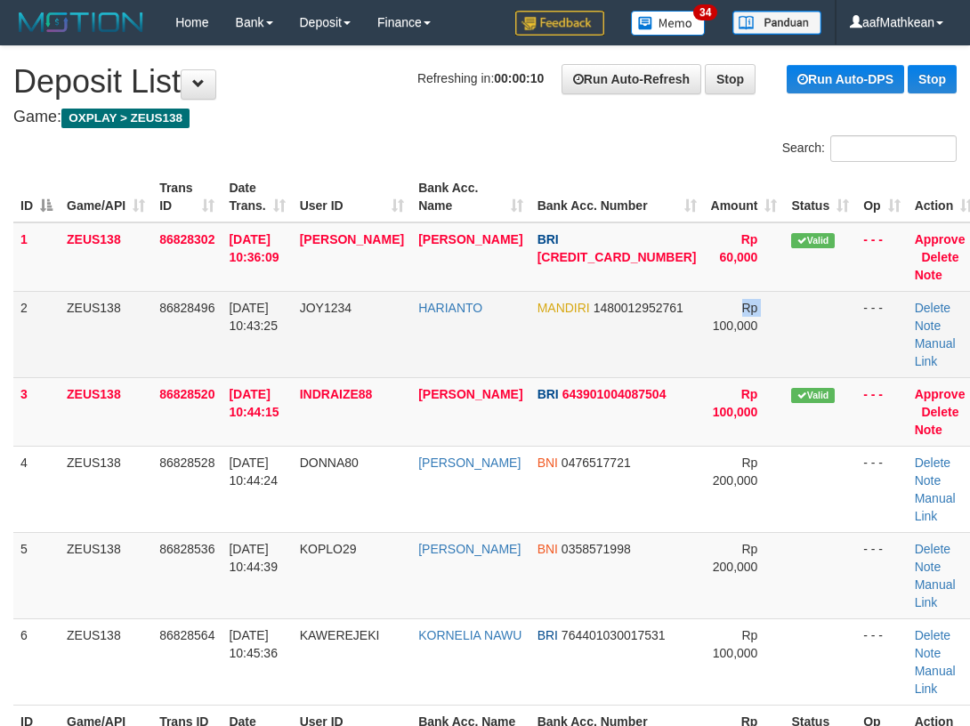
click at [689, 345] on tr "2 ZEUS138 86828496 31/08/2025 10:43:25 JOY1234 HARIANTO MANDIRI 1480012952761 R…" at bounding box center [496, 334] width 966 height 86
click at [925, 336] on link "Manual Link" at bounding box center [935, 352] width 41 height 32
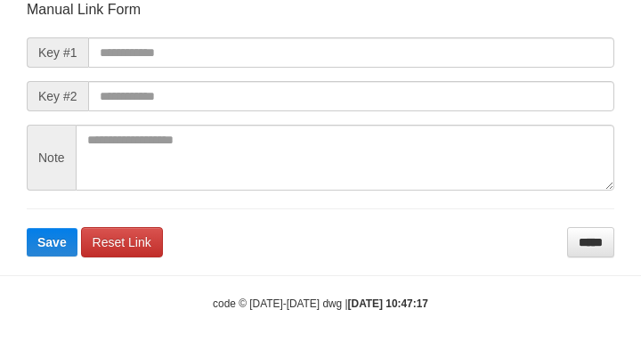
scroll to position [207, 0]
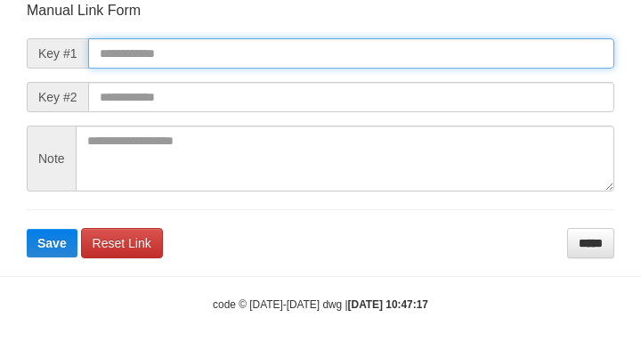
drag, startPoint x: 262, startPoint y: 51, endPoint x: 386, endPoint y: 88, distance: 129.2
click at [262, 51] on input "text" at bounding box center [351, 53] width 526 height 30
paste input "**********"
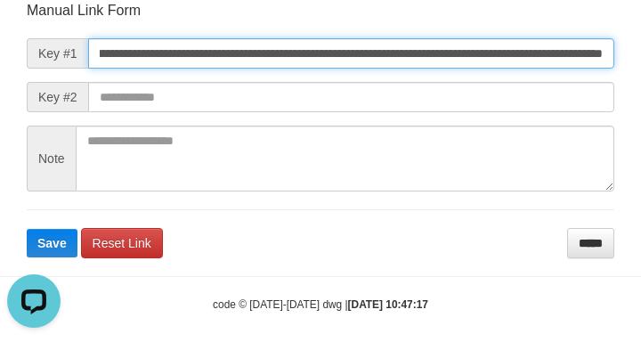
scroll to position [0, 0]
type input "**********"
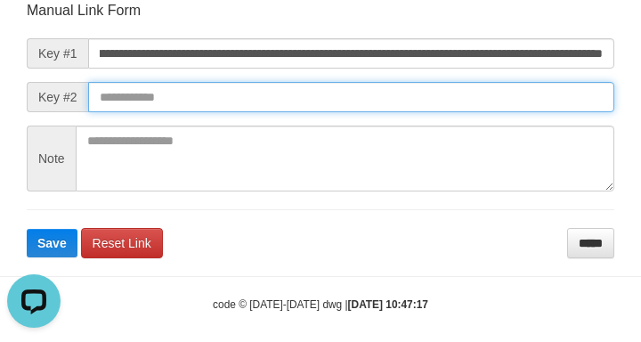
click at [417, 106] on input "text" at bounding box center [351, 97] width 526 height 30
click at [27, 229] on button "Save" at bounding box center [52, 243] width 51 height 28
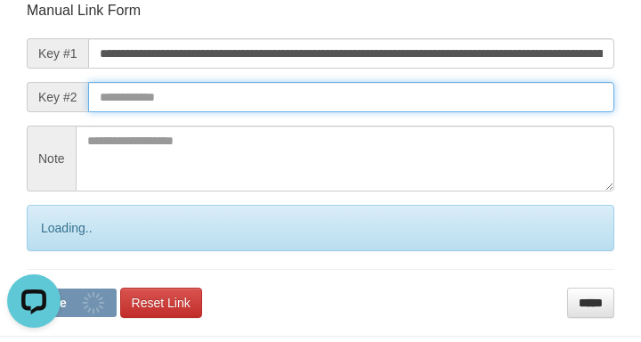
click at [415, 106] on input "text" at bounding box center [351, 97] width 526 height 30
click at [410, 93] on input "text" at bounding box center [351, 97] width 526 height 30
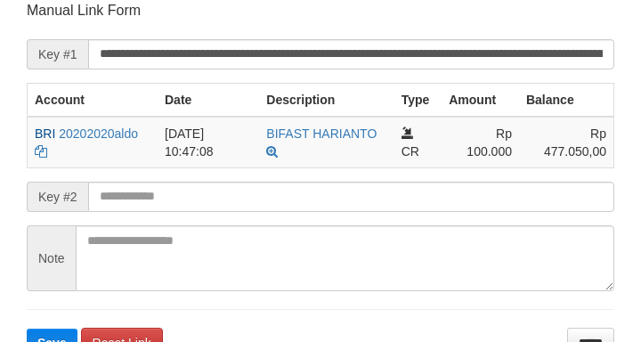
click at [225, 154] on td "[DATE] 10:47:08" at bounding box center [207, 143] width 101 height 52
click at [157, 198] on form "**********" at bounding box center [320, 179] width 587 height 356
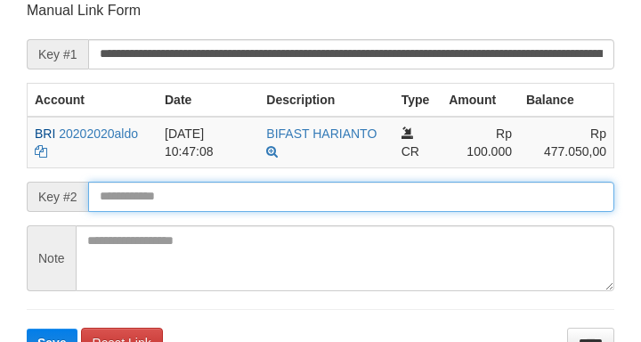
click at [151, 195] on input "text" at bounding box center [351, 196] width 526 height 30
click at [27, 328] on button "Save" at bounding box center [52, 342] width 51 height 28
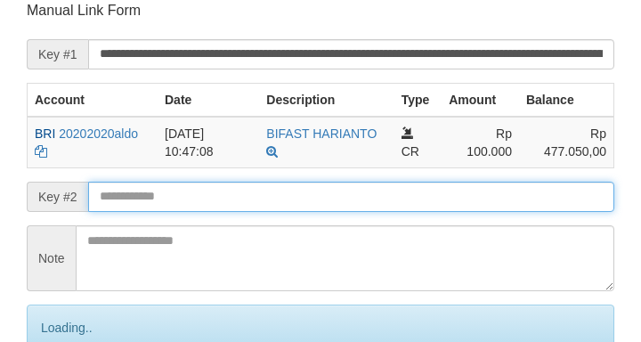
click at [149, 200] on input "text" at bounding box center [351, 196] width 526 height 30
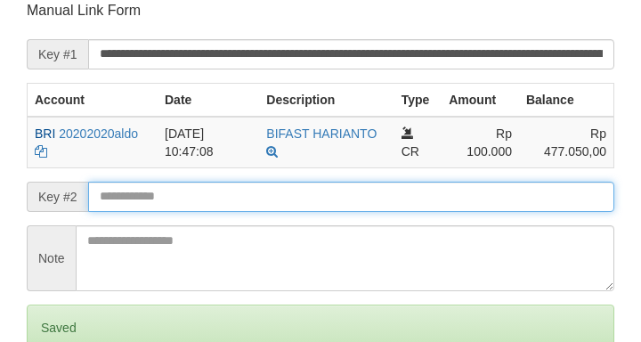
click at [164, 214] on form "**********" at bounding box center [320, 208] width 587 height 415
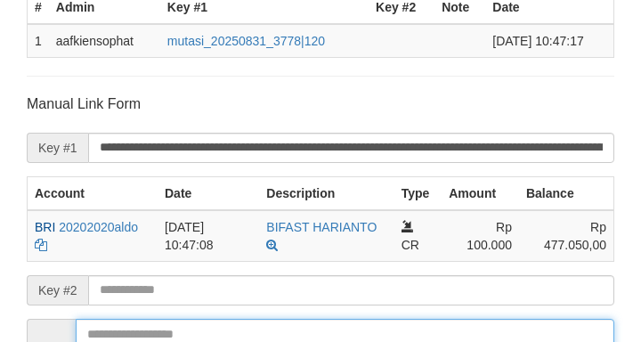
scroll to position [464, 0]
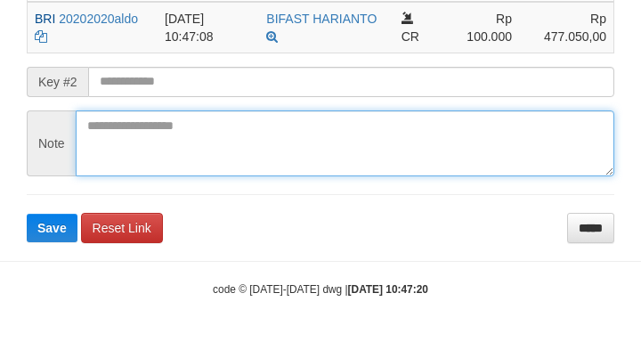
drag, startPoint x: 165, startPoint y: 113, endPoint x: 195, endPoint y: 64, distance: 57.1
click at [183, 73] on form "**********" at bounding box center [320, 64] width 587 height 356
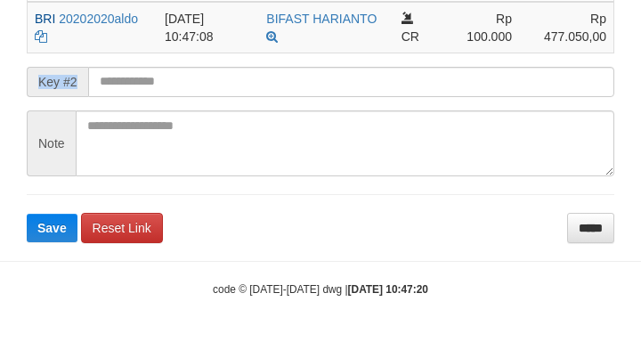
click at [234, 71] on form "**********" at bounding box center [320, 64] width 587 height 356
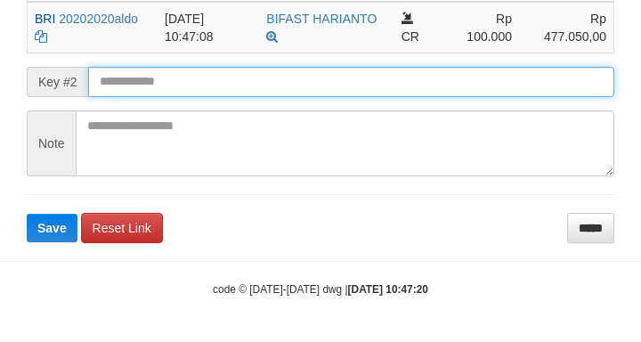
click at [270, 76] on input "text" at bounding box center [351, 82] width 526 height 30
click at [296, 75] on input "text" at bounding box center [351, 82] width 526 height 30
click at [27, 214] on button "Save" at bounding box center [52, 228] width 51 height 28
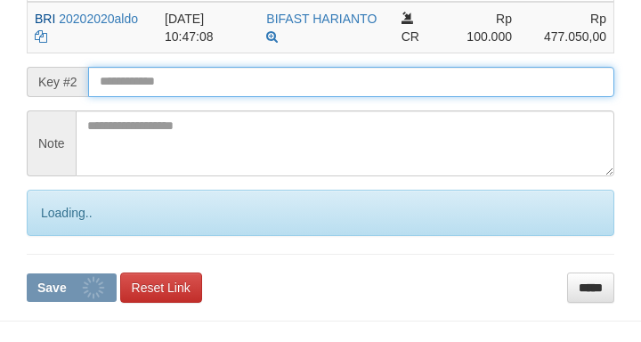
drag, startPoint x: 299, startPoint y: 76, endPoint x: 325, endPoint y: 79, distance: 26.0
click at [320, 78] on input "text" at bounding box center [351, 82] width 526 height 30
drag, startPoint x: 325, startPoint y: 79, endPoint x: 341, endPoint y: 81, distance: 16.1
click at [336, 81] on input "text" at bounding box center [351, 82] width 526 height 30
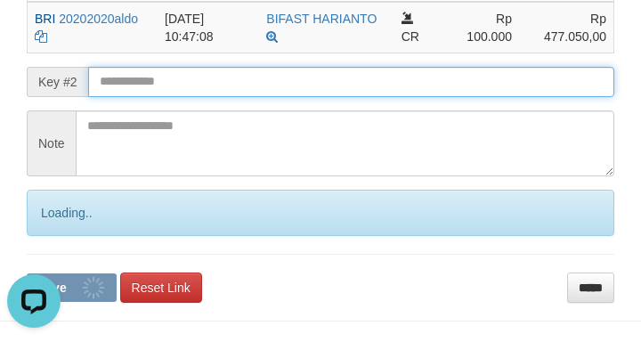
click at [27, 273] on button "Save" at bounding box center [72, 287] width 90 height 28
click at [348, 77] on input "text" at bounding box center [351, 82] width 526 height 30
click at [367, 81] on input "text" at bounding box center [351, 82] width 526 height 30
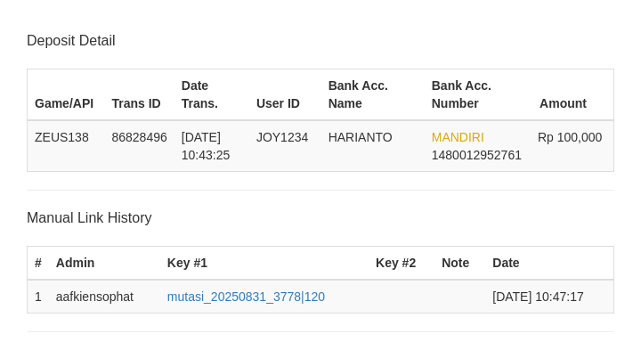
scroll to position [464, 0]
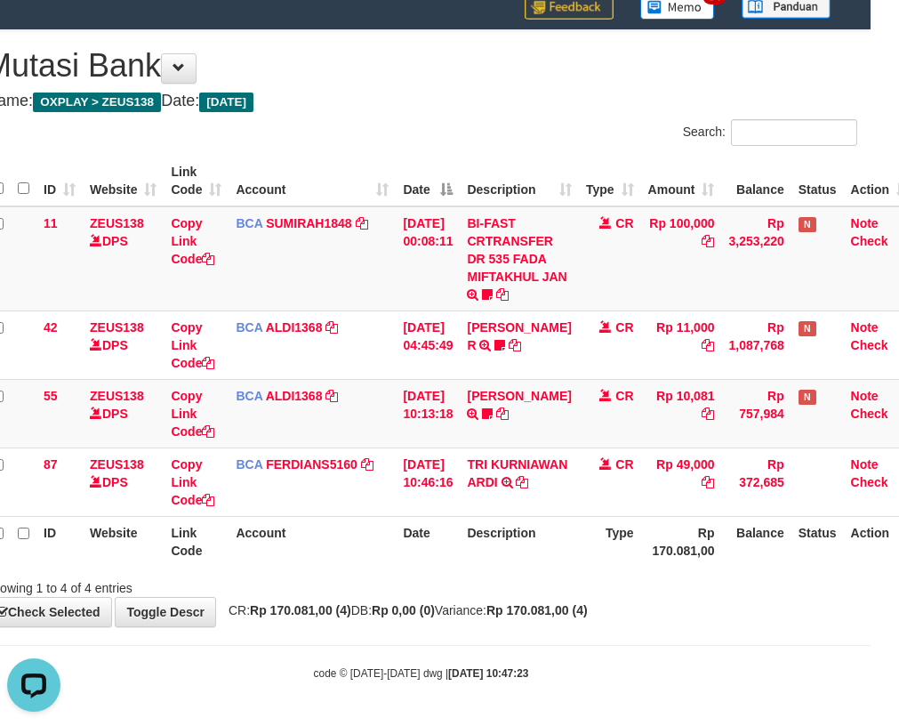
click at [447, 562] on tr "ID Website Link Code Account Date Description Type Rp 170.081,00 Balance Status…" at bounding box center [451, 541] width 932 height 51
drag, startPoint x: 377, startPoint y: 461, endPoint x: 901, endPoint y: 457, distance: 524.0
click at [672, 471] on tr "87 ZEUS138 DPS Copy Link Code BCA FERDIANS5160 DPS FERDIANSYAH mutasi_20250831_…" at bounding box center [451, 482] width 932 height 69
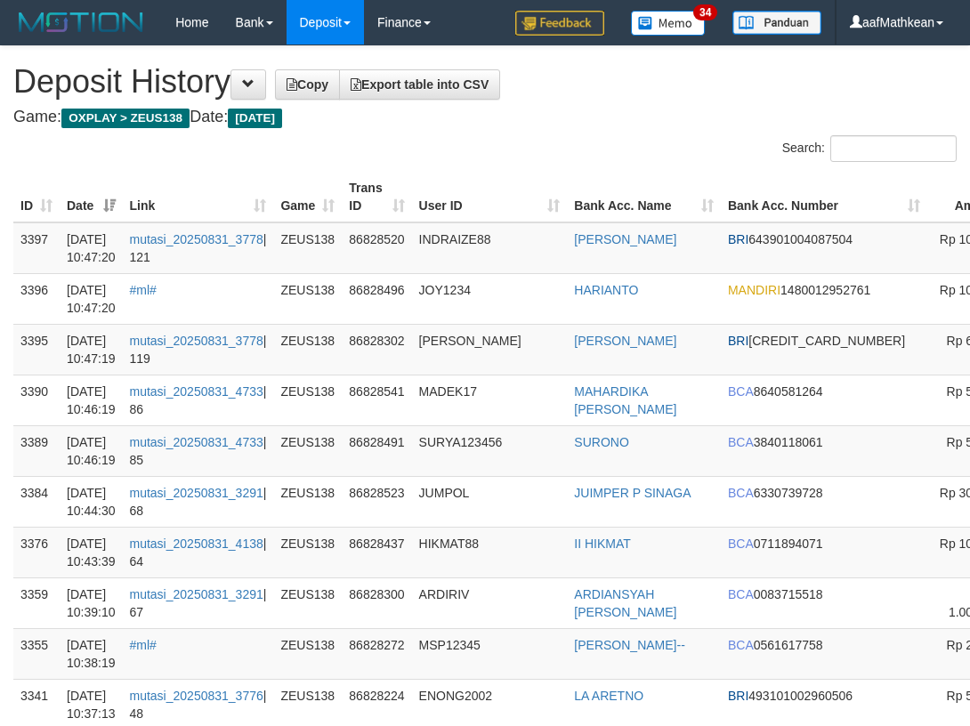
drag, startPoint x: 942, startPoint y: 403, endPoint x: 1044, endPoint y: 396, distance: 101.7
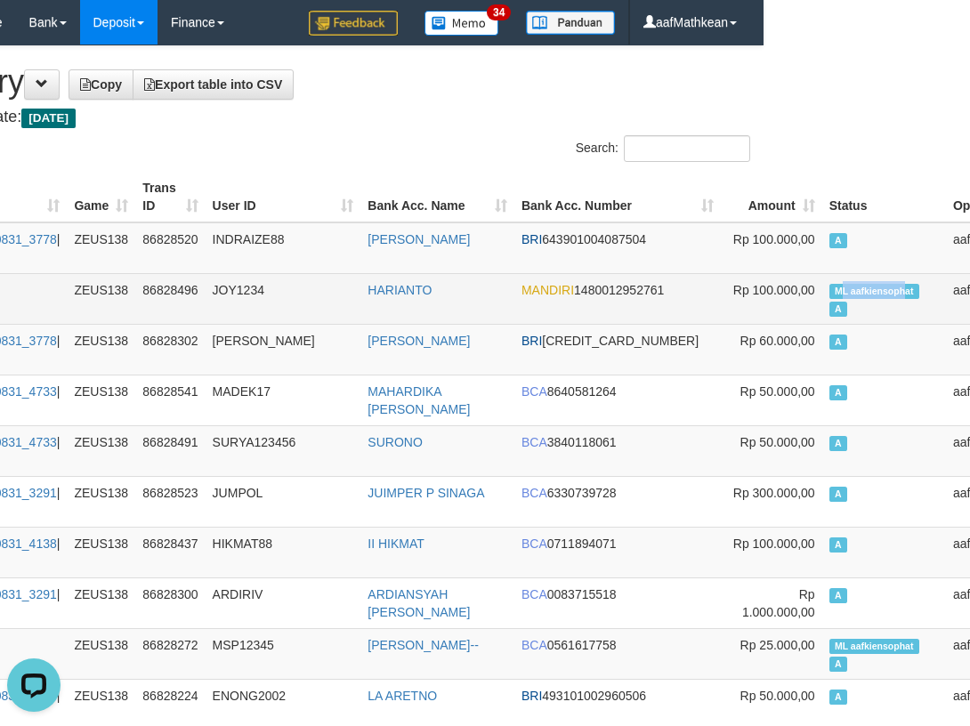
copy span "L aafkiensoph"
drag, startPoint x: 943, startPoint y: 286, endPoint x: 799, endPoint y: 291, distance: 144.2
click at [829, 291] on span "ML aafkiensophat" at bounding box center [874, 291] width 90 height 15
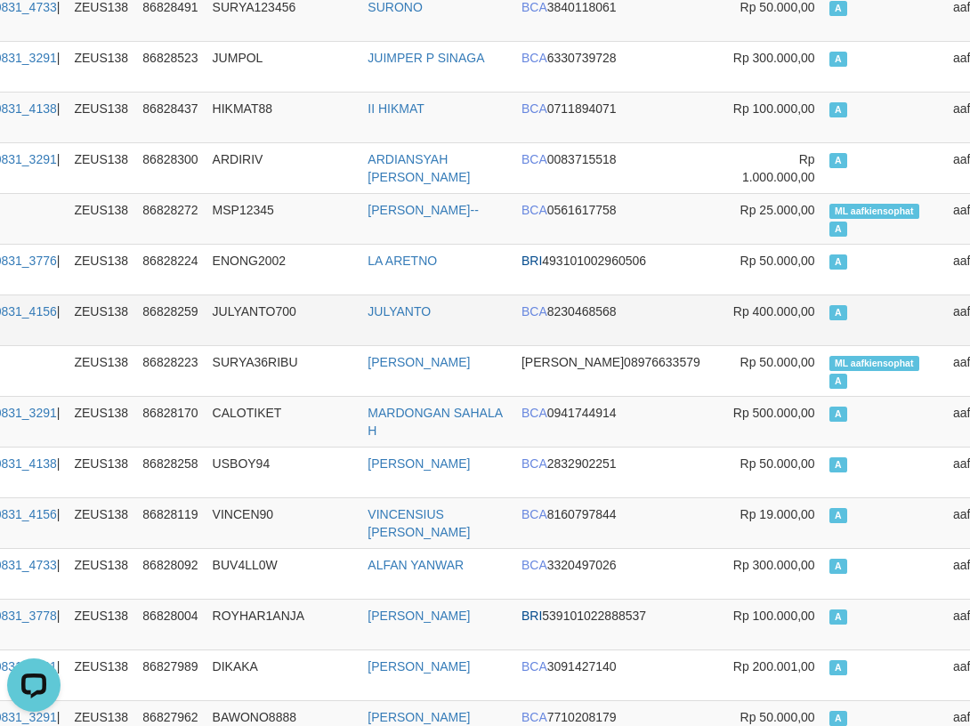
click at [472, 335] on td "JULYANTO" at bounding box center [437, 319] width 154 height 51
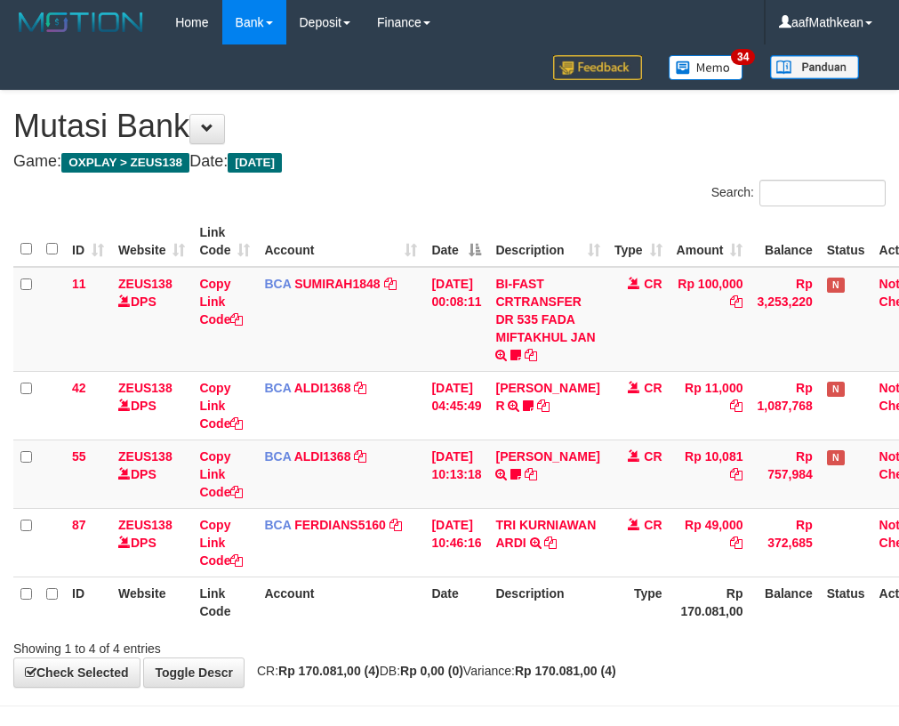
scroll to position [60, 0]
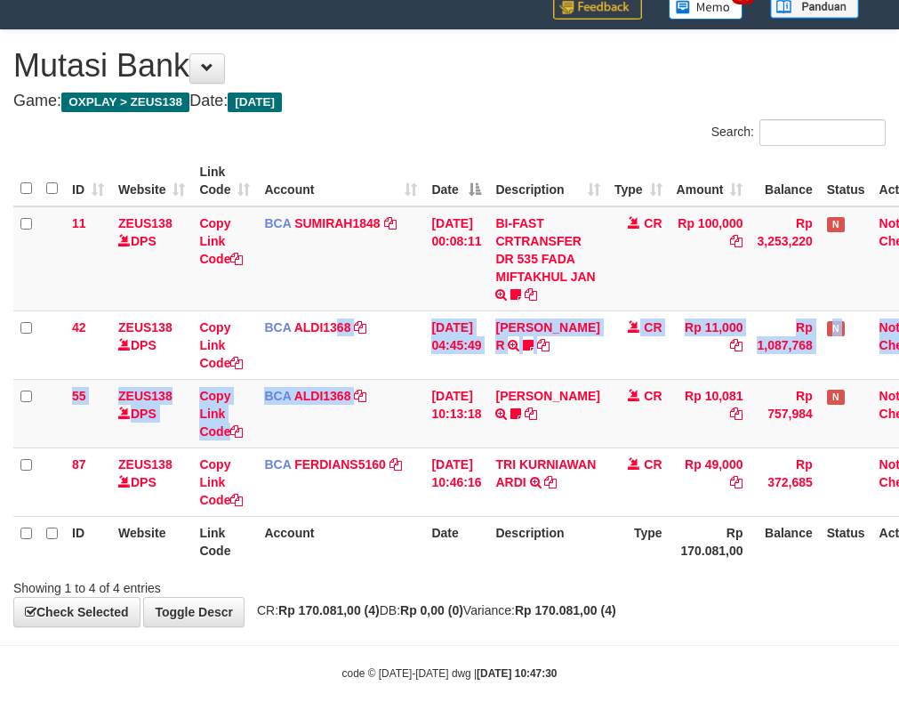
drag, startPoint x: 335, startPoint y: 371, endPoint x: 908, endPoint y: 464, distance: 581.3
click at [695, 438] on tbody "11 ZEUS138 DPS Copy Link Code BCA SUMIRAH1848 DPS SUMIRAH mutasi_20250831_4156 …" at bounding box center [479, 361] width 932 height 311
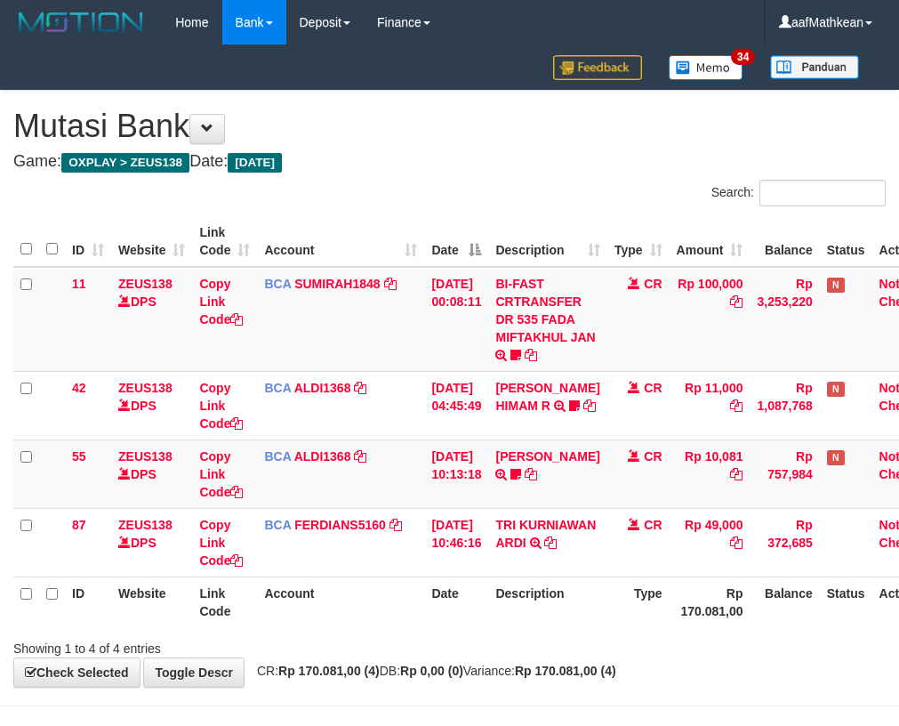
scroll to position [60, 0]
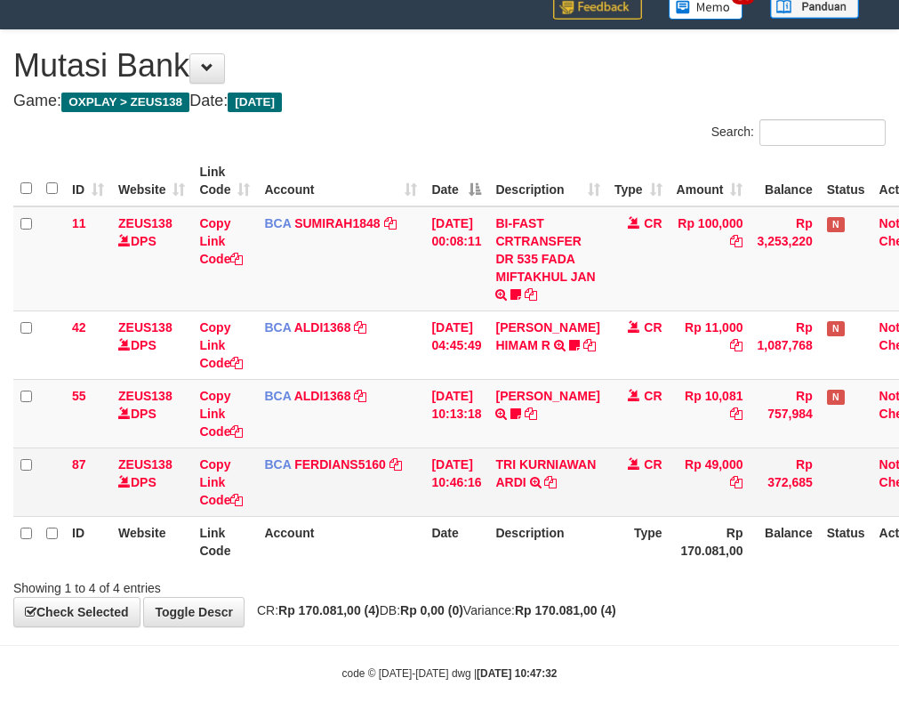
drag, startPoint x: 275, startPoint y: 501, endPoint x: 360, endPoint y: 504, distance: 85.5
click at [341, 504] on td "BCA FERDIANS5160 DPS FERDIANSYAH mutasi_20250831_4733 | 87 mutasi_20250831_4733…" at bounding box center [340, 482] width 167 height 69
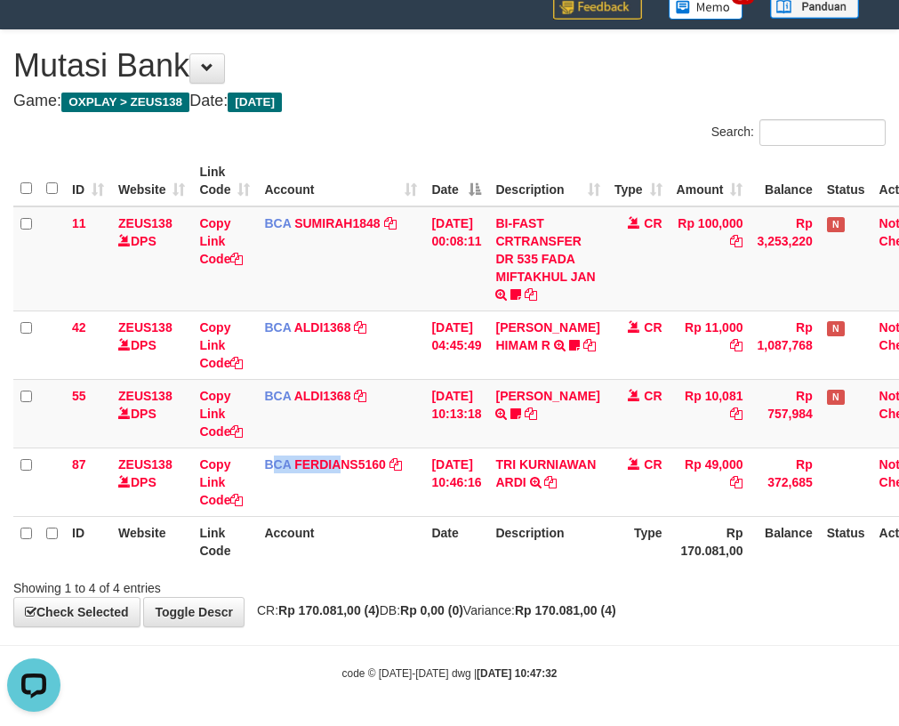
scroll to position [0, 0]
click at [552, 579] on div "Showing 1 to 4 of 4 entries" at bounding box center [449, 584] width 899 height 25
click at [414, 591] on div "Showing 1 to 4 of 4 entries" at bounding box center [449, 584] width 899 height 25
drag, startPoint x: 291, startPoint y: 611, endPoint x: 784, endPoint y: 593, distance: 493.2
click at [308, 611] on strong "Rp 170.081,00 (4)" at bounding box center [328, 610] width 101 height 14
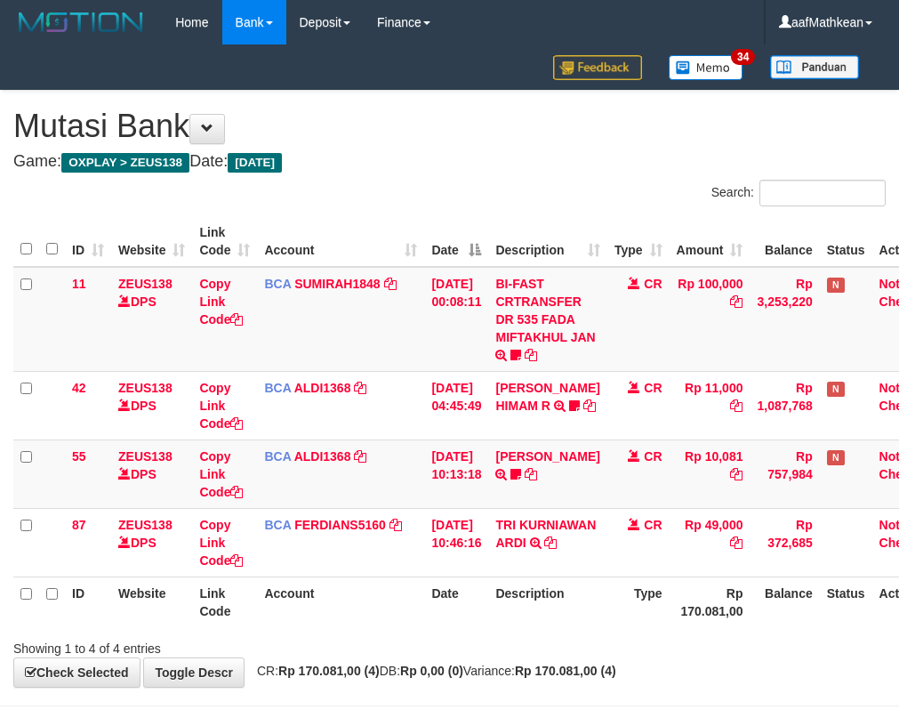
scroll to position [60, 0]
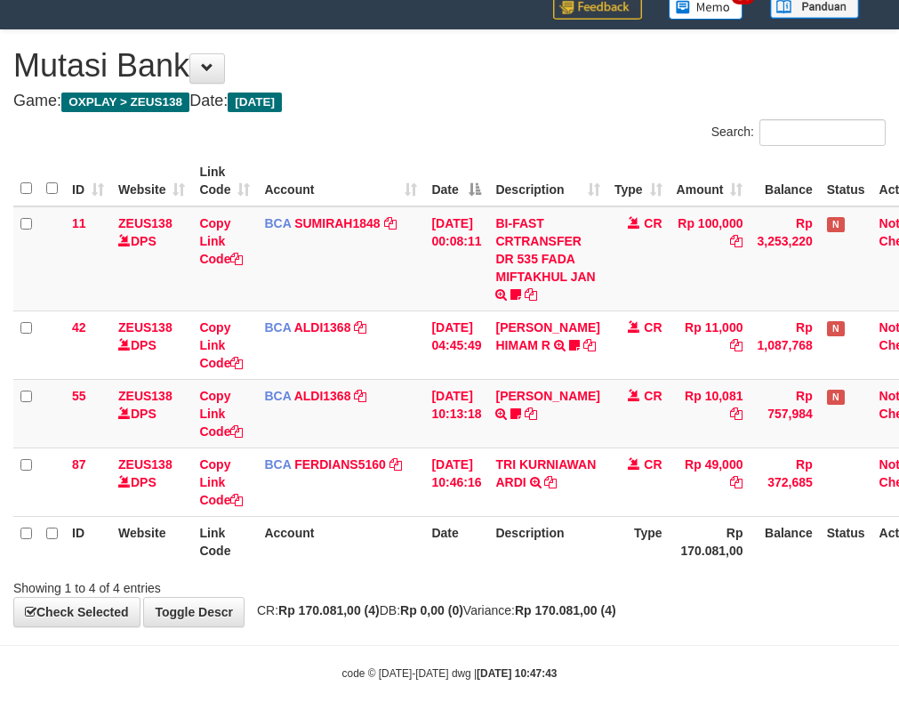
click at [570, 610] on strong "Rp 170.081,00 (4)" at bounding box center [565, 610] width 101 height 14
drag, startPoint x: 591, startPoint y: 620, endPoint x: 671, endPoint y: 625, distance: 80.2
click at [620, 623] on div "**********" at bounding box center [449, 328] width 899 height 596
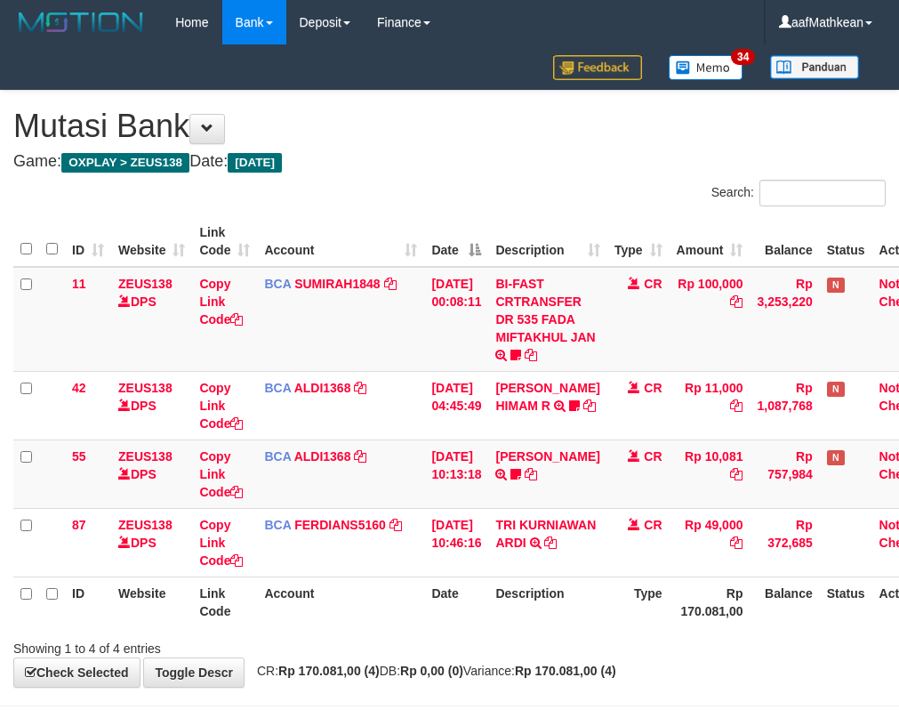
scroll to position [60, 0]
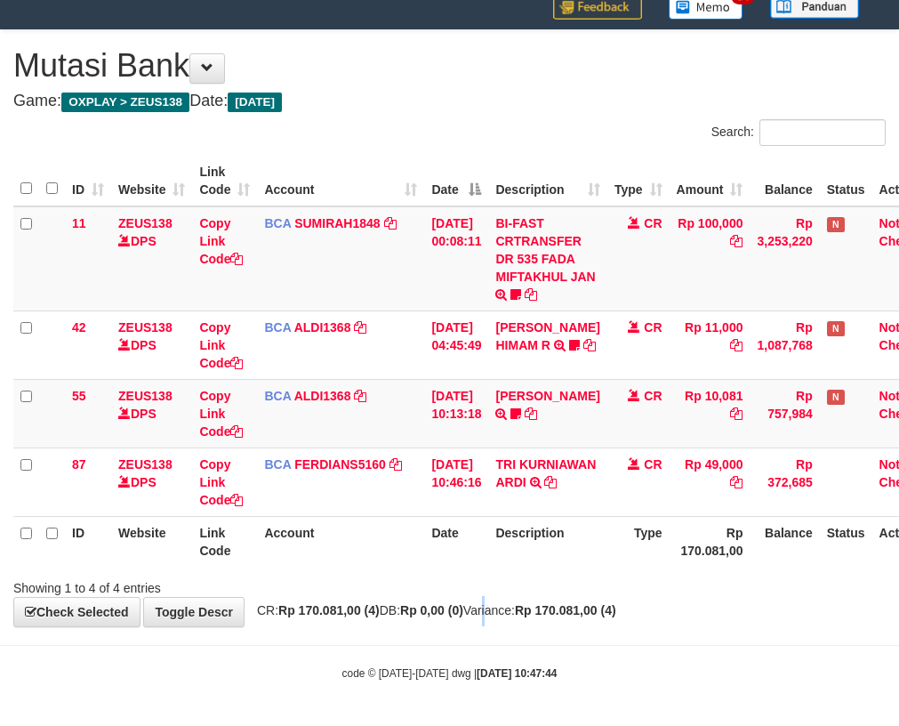
drag, startPoint x: 503, startPoint y: 600, endPoint x: 515, endPoint y: 606, distance: 13.9
click at [505, 601] on div "**********" at bounding box center [449, 328] width 899 height 596
click at [517, 606] on div "**********" at bounding box center [449, 328] width 899 height 596
click at [423, 561] on th "Account" at bounding box center [340, 541] width 167 height 51
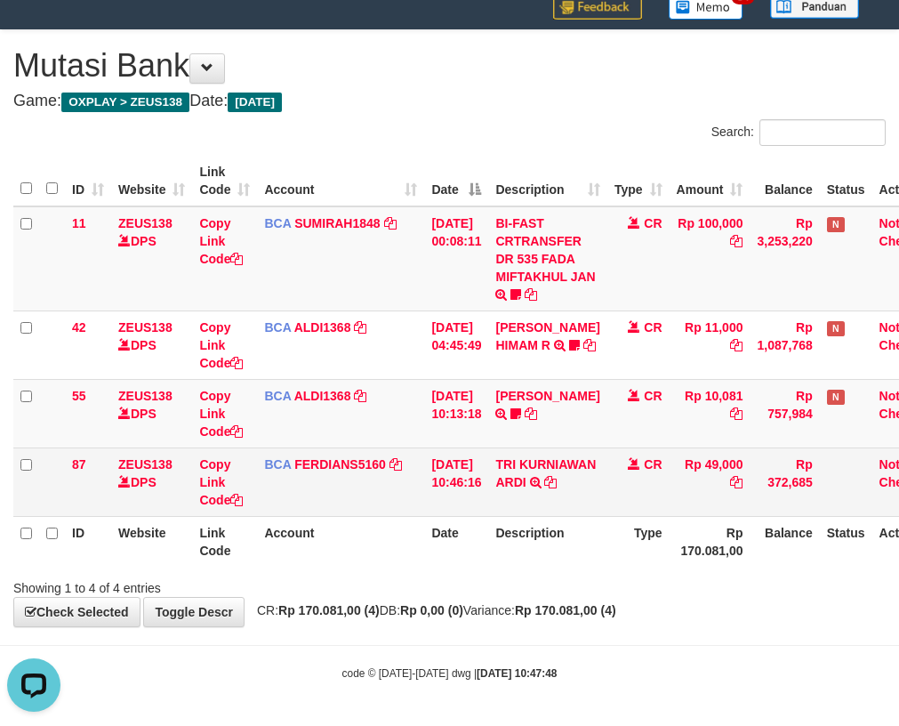
click at [475, 516] on table "ID Website Link Code Account Date Description Type Amount Balance Status Action…" at bounding box center [479, 361] width 932 height 411
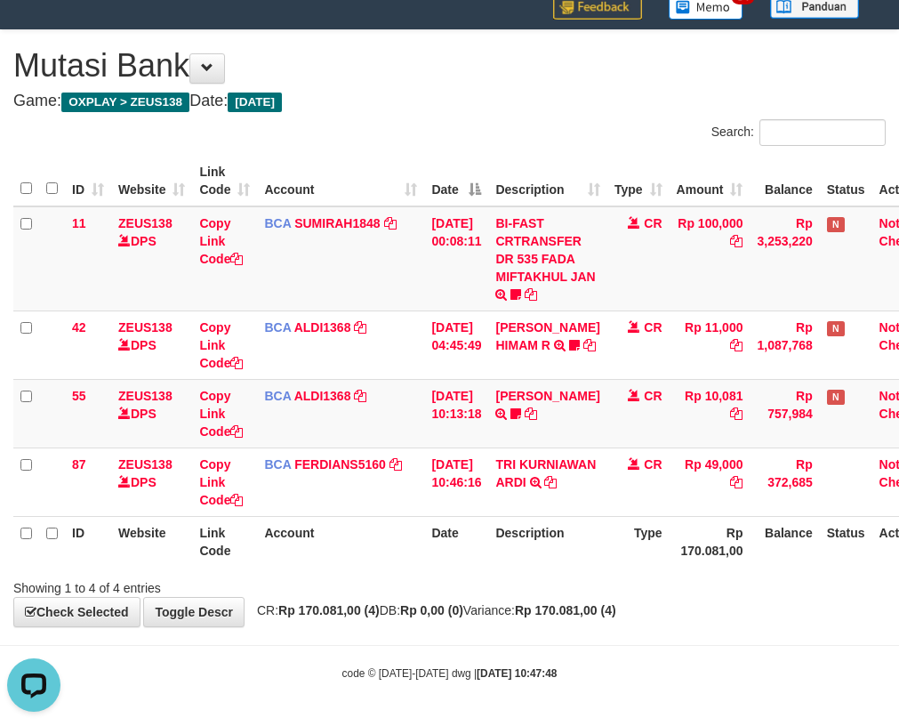
click at [393, 542] on th "Account" at bounding box center [340, 541] width 167 height 51
drag, startPoint x: 270, startPoint y: 508, endPoint x: 853, endPoint y: 413, distance: 591.3
click at [463, 475] on tr "87 ZEUS138 DPS Copy Link Code BCA FERDIANS5160 DPS FERDIANSYAH mutasi_20250831_…" at bounding box center [479, 482] width 932 height 69
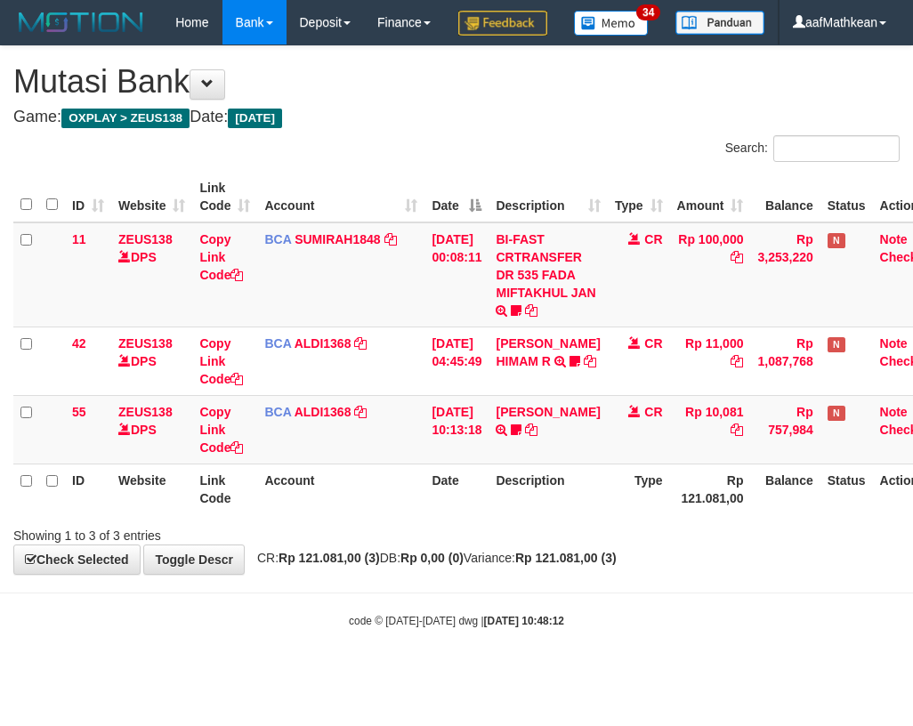
drag, startPoint x: 581, startPoint y: 500, endPoint x: 579, endPoint y: 520, distance: 19.7
click at [579, 514] on table "ID Website Link Code Account Date Description Type Amount Balance Status Action…" at bounding box center [479, 343] width 932 height 343
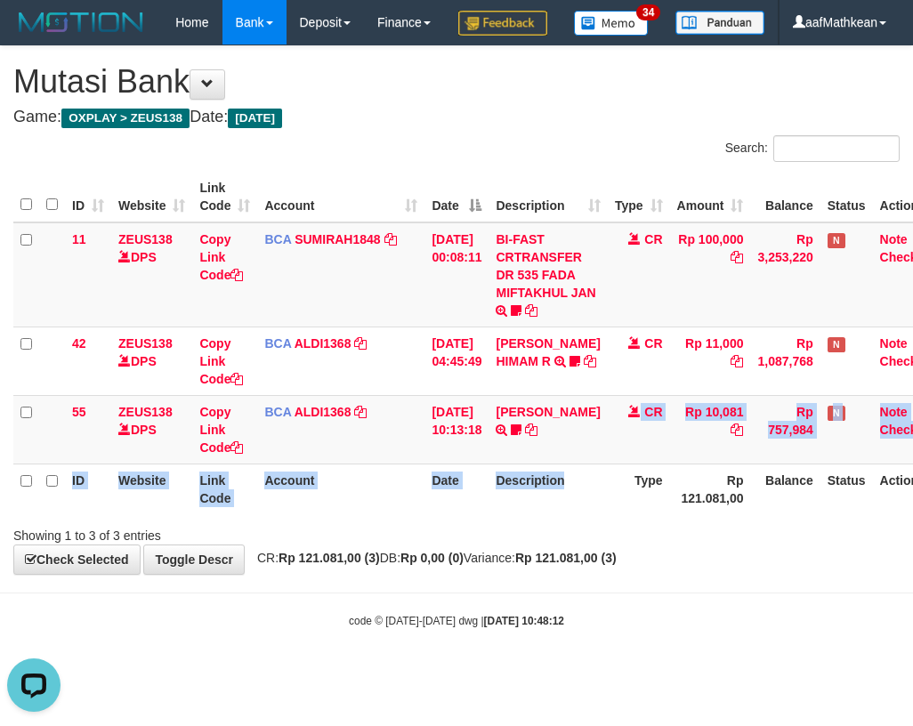
click at [401, 514] on th "Account" at bounding box center [340, 489] width 167 height 51
click at [409, 514] on th "Account" at bounding box center [340, 489] width 167 height 51
click at [461, 544] on div "Search: ID Website Link Code Account Date Description Type Amount Balance Statu…" at bounding box center [456, 339] width 886 height 409
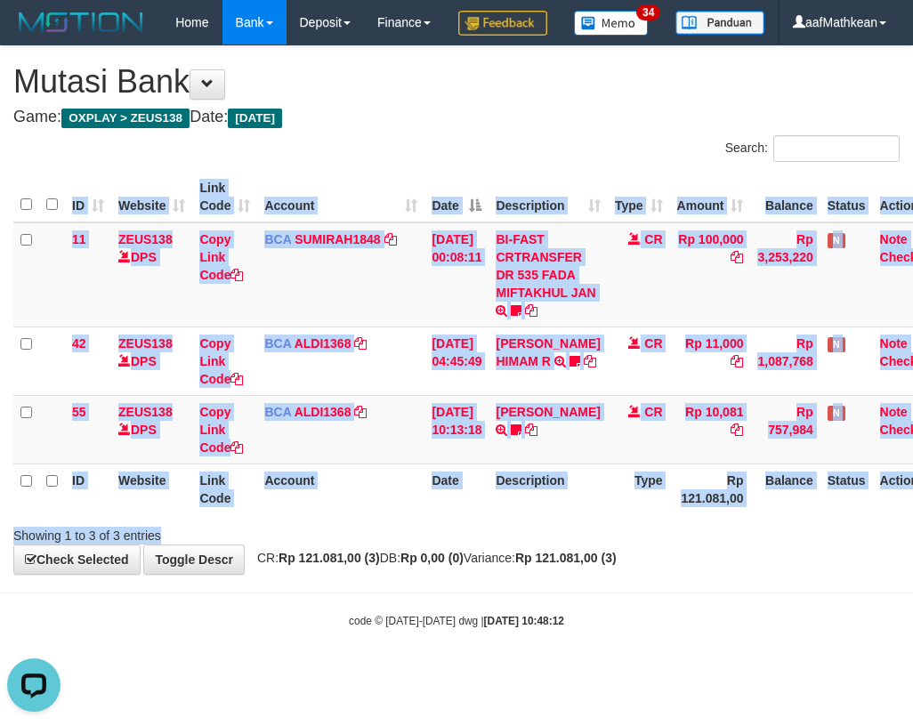
click at [568, 544] on div "Showing 1 to 3 of 3 entries" at bounding box center [456, 532] width 913 height 25
click at [585, 544] on div "Showing 1 to 3 of 3 entries" at bounding box center [456, 532] width 913 height 25
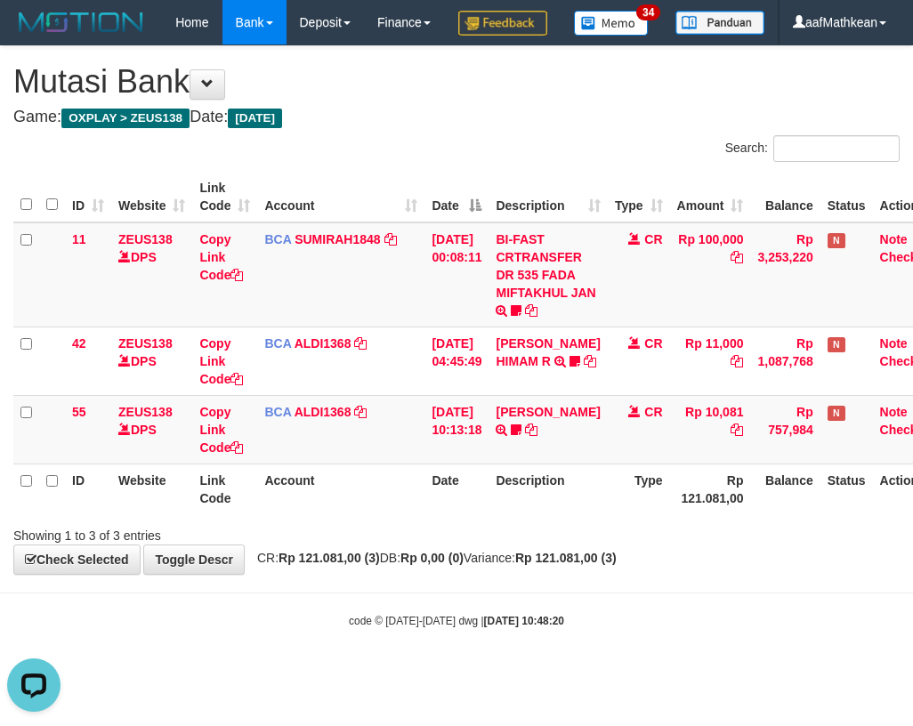
click at [558, 514] on th "Description" at bounding box center [547, 489] width 118 height 51
click at [570, 544] on div "Showing 1 to 3 of 3 entries" at bounding box center [456, 532] width 913 height 25
click at [562, 514] on th "Description" at bounding box center [547, 489] width 118 height 51
drag, startPoint x: 564, startPoint y: 550, endPoint x: 542, endPoint y: 507, distance: 48.2
click at [551, 514] on th "Description" at bounding box center [547, 489] width 118 height 51
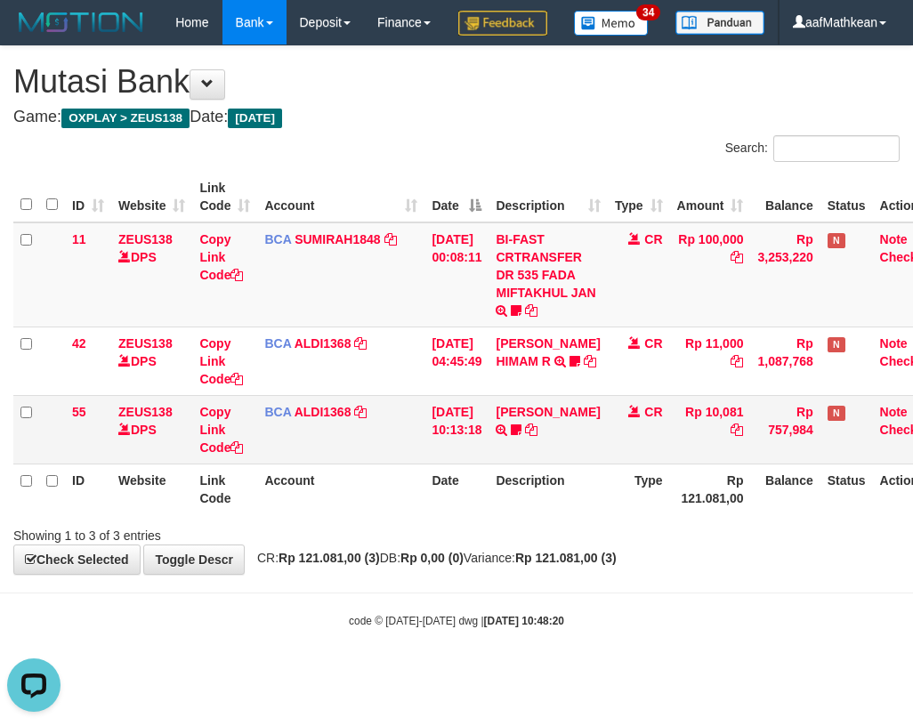
click at [536, 464] on td "FERLANDA EFRILIDIT TRSF E-BANKING CR 3108/FTSCY/WS95031 10081.00FERLANDA EFRILI…" at bounding box center [547, 429] width 118 height 69
click at [525, 423] on link at bounding box center [531, 430] width 12 height 14
click at [532, 436] on icon at bounding box center [531, 429] width 12 height 12
click at [525, 423] on link at bounding box center [531, 430] width 12 height 14
click at [530, 436] on icon at bounding box center [531, 429] width 12 height 12
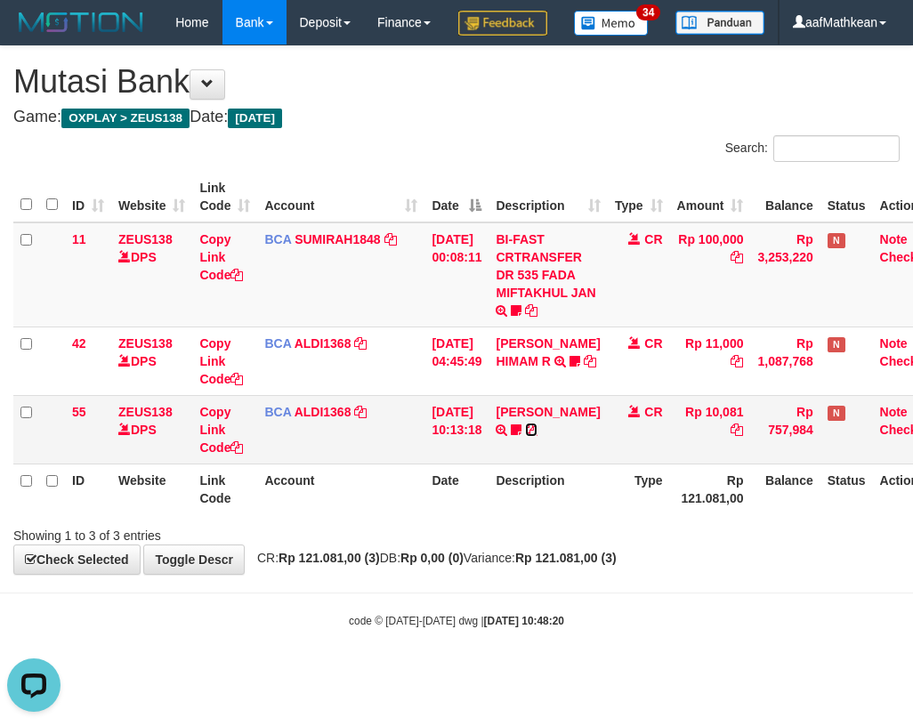
click at [525, 423] on link at bounding box center [531, 430] width 12 height 14
click at [533, 436] on icon at bounding box center [531, 429] width 12 height 12
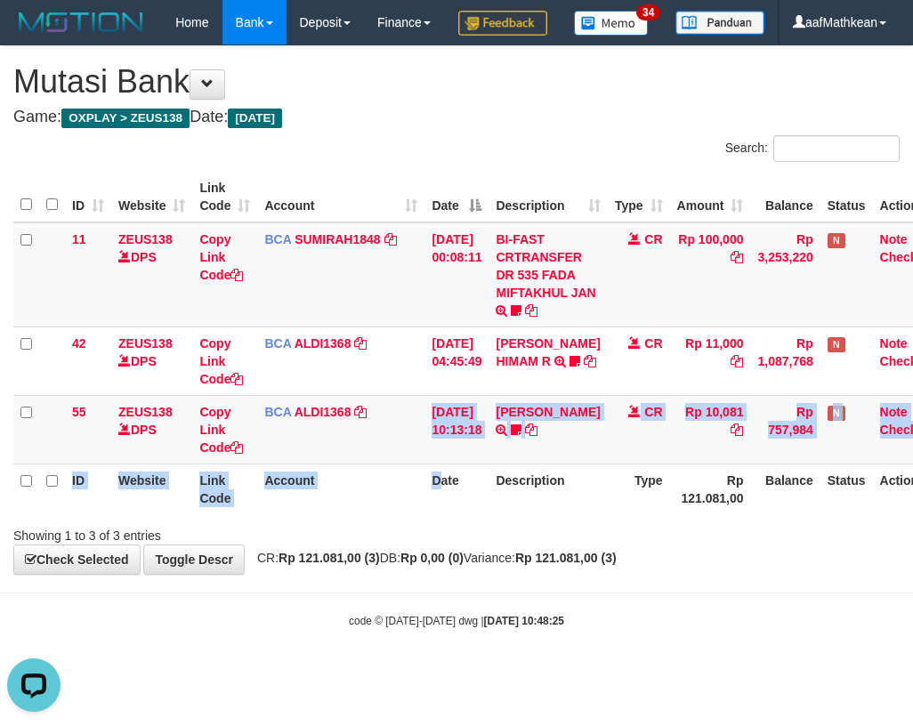
drag, startPoint x: 358, startPoint y: 497, endPoint x: 813, endPoint y: 524, distance: 456.3
click at [601, 514] on table "ID Website Link Code Account Date Description Type Amount Balance Status Action…" at bounding box center [479, 343] width 932 height 343
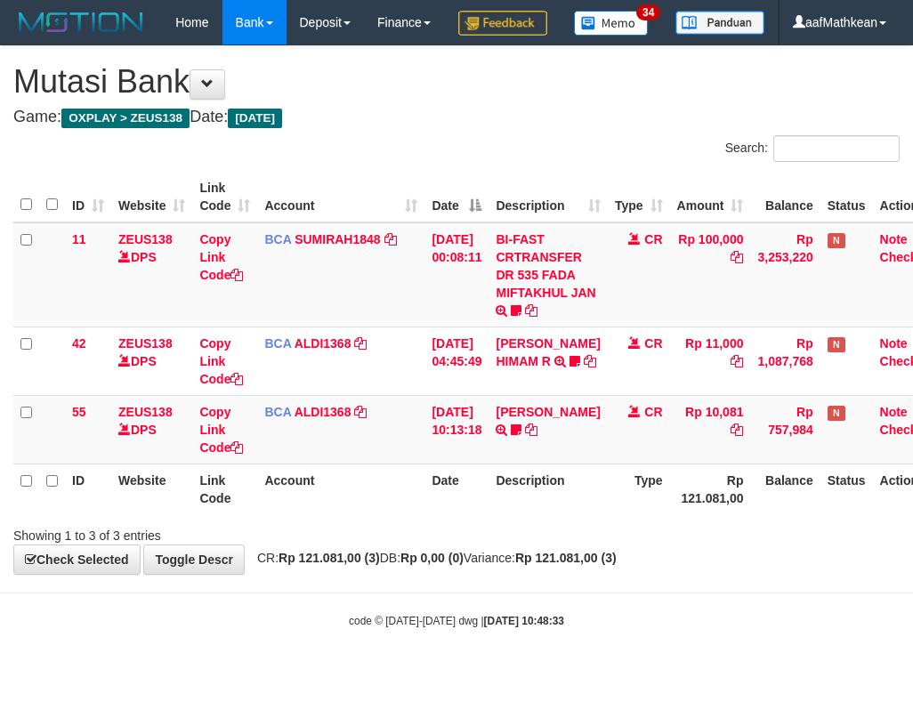
drag, startPoint x: 526, startPoint y: 594, endPoint x: 550, endPoint y: 583, distance: 26.7
click at [527, 574] on div "**********" at bounding box center [456, 310] width 913 height 528
click at [528, 574] on div "**********" at bounding box center [456, 310] width 913 height 528
drag, startPoint x: 604, startPoint y: 515, endPoint x: 912, endPoint y: 552, distance: 310.1
click at [826, 514] on tr "ID Website Link Code Account Date Description Type Rp 121.081,00 Balance Status…" at bounding box center [479, 489] width 932 height 51
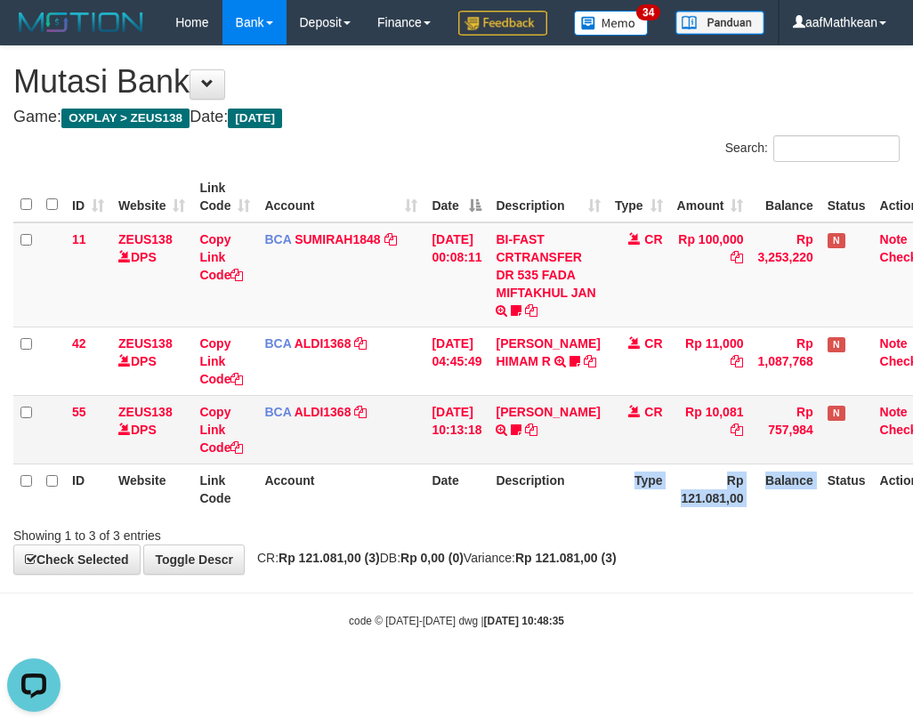
drag, startPoint x: 706, startPoint y: 498, endPoint x: 777, endPoint y: 498, distance: 70.3
click at [762, 464] on tr "55 ZEUS138 DPS Copy Link Code BCA ALDI1368 DPS ALDI mutasi_20250831_3354 | 55 m…" at bounding box center [479, 429] width 932 height 69
drag, startPoint x: 552, startPoint y: 535, endPoint x: 903, endPoint y: 518, distance: 351.8
click at [564, 514] on th "Description" at bounding box center [547, 489] width 118 height 51
drag, startPoint x: 568, startPoint y: 499, endPoint x: 1089, endPoint y: 492, distance: 521.4
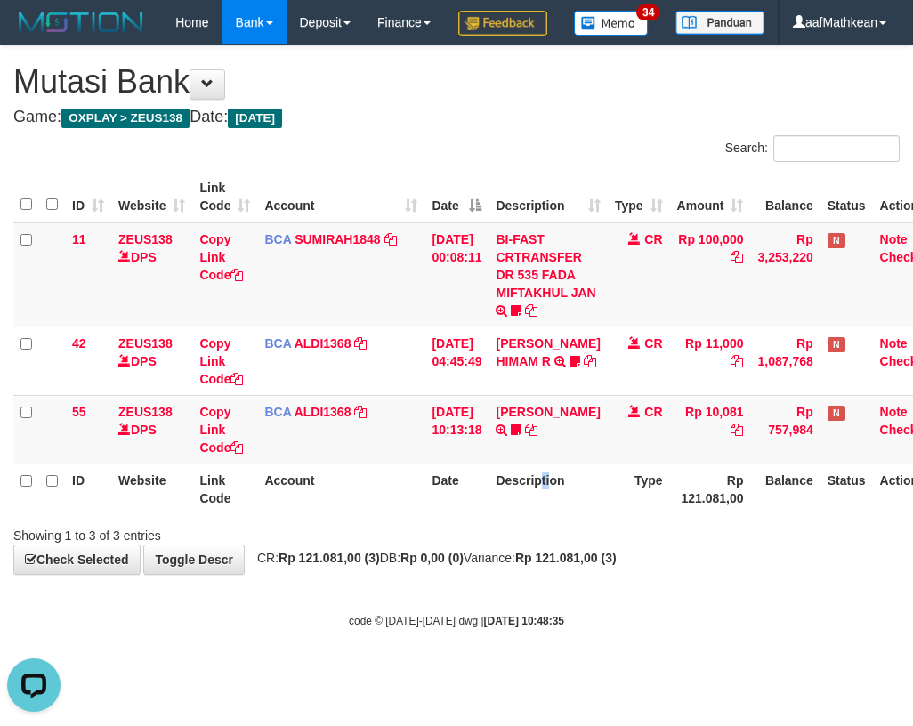
click at [912, 492] on html "Toggle navigation Home Bank Account List Load By Website Group [OXPLAY] ZEUS138…" at bounding box center [456, 336] width 913 height 673
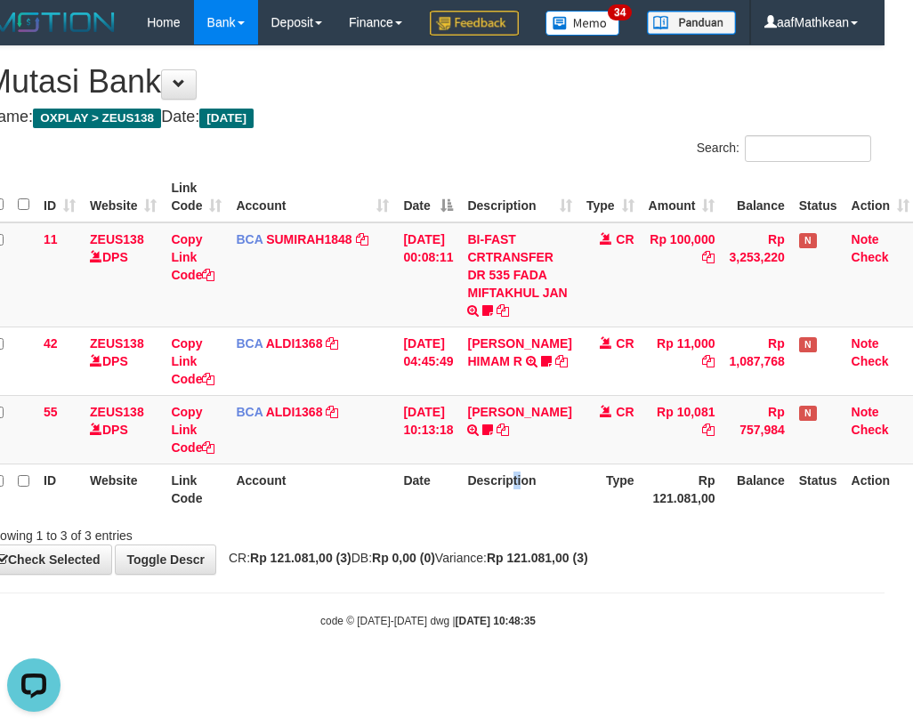
drag, startPoint x: 52, startPoint y: 586, endPoint x: 902, endPoint y: 569, distance: 850.7
click at [54, 544] on div "Showing 1 to 3 of 3 entries" at bounding box center [162, 532] width 354 height 25
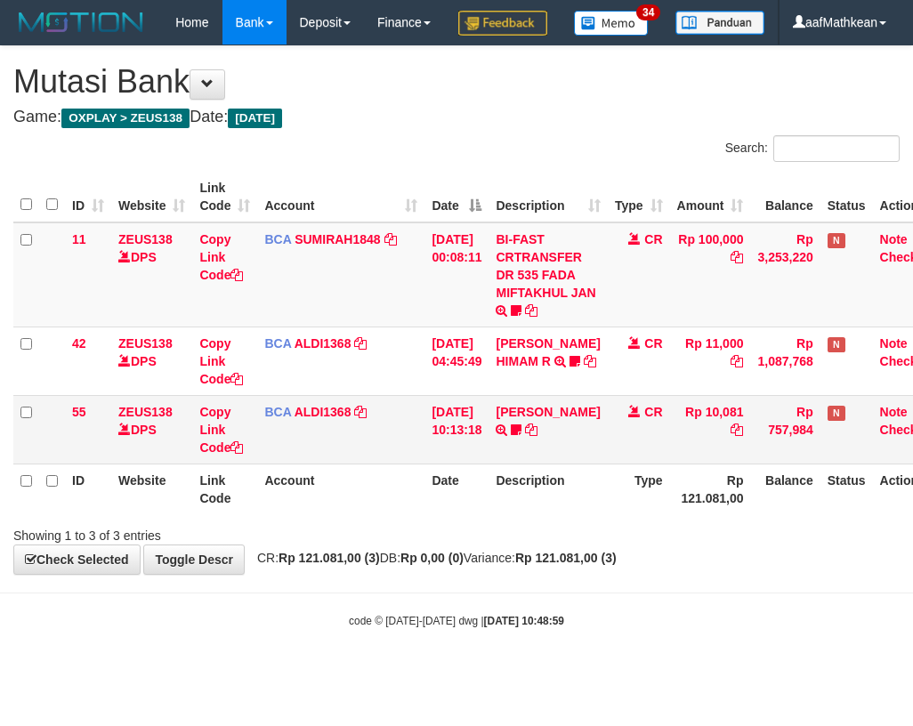
scroll to position [0, 28]
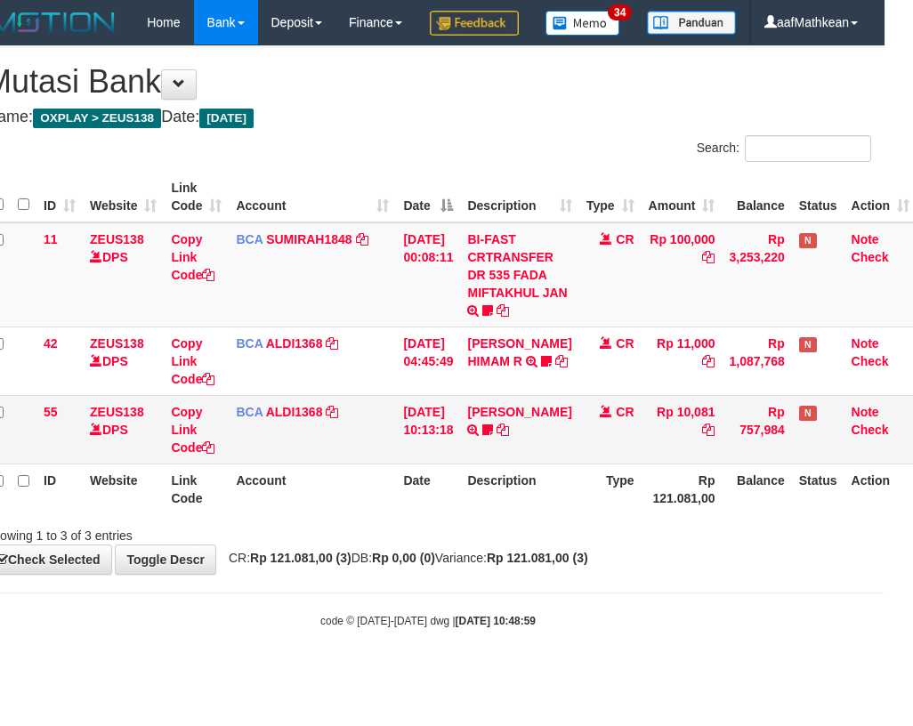
click at [496, 464] on tr "55 ZEUS138 DPS Copy Link Code BCA ALDI1368 DPS ALDI mutasi_20250831_3354 | 55 m…" at bounding box center [451, 429] width 932 height 69
click at [667, 464] on td "Rp 10,081" at bounding box center [681, 429] width 81 height 69
drag, startPoint x: 650, startPoint y: 516, endPoint x: 713, endPoint y: 515, distance: 62.3
click at [684, 514] on th "Rp 121.081,00" at bounding box center [681, 489] width 81 height 51
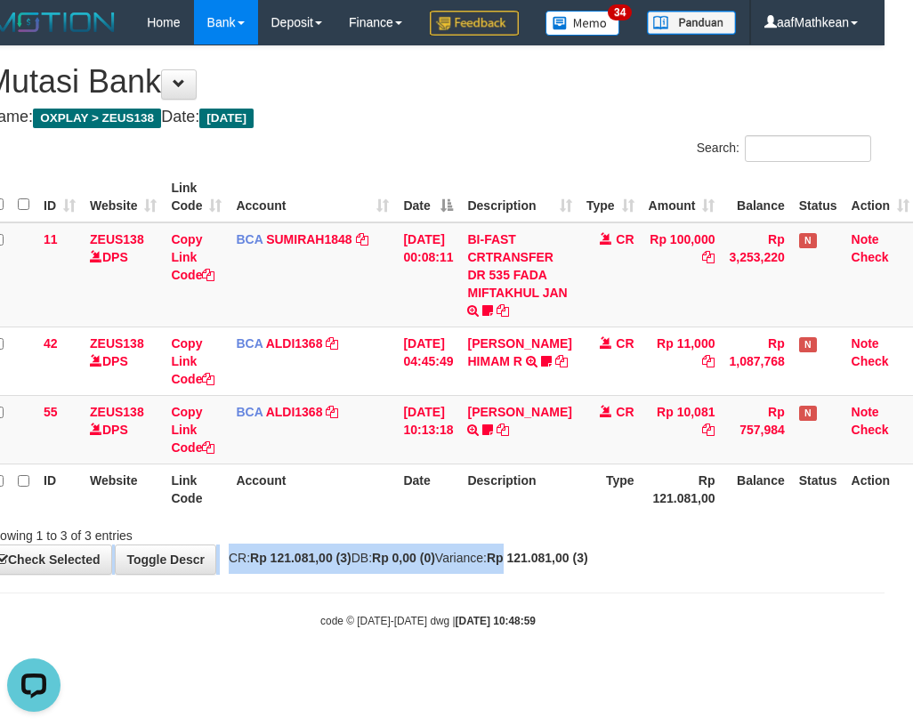
drag, startPoint x: 544, startPoint y: 609, endPoint x: 907, endPoint y: 617, distance: 363.1
click at [828, 620] on body "Toggle navigation Home Bank Account List Load By Website Group [OXPLAY] ZEUS138…" at bounding box center [428, 336] width 913 height 673
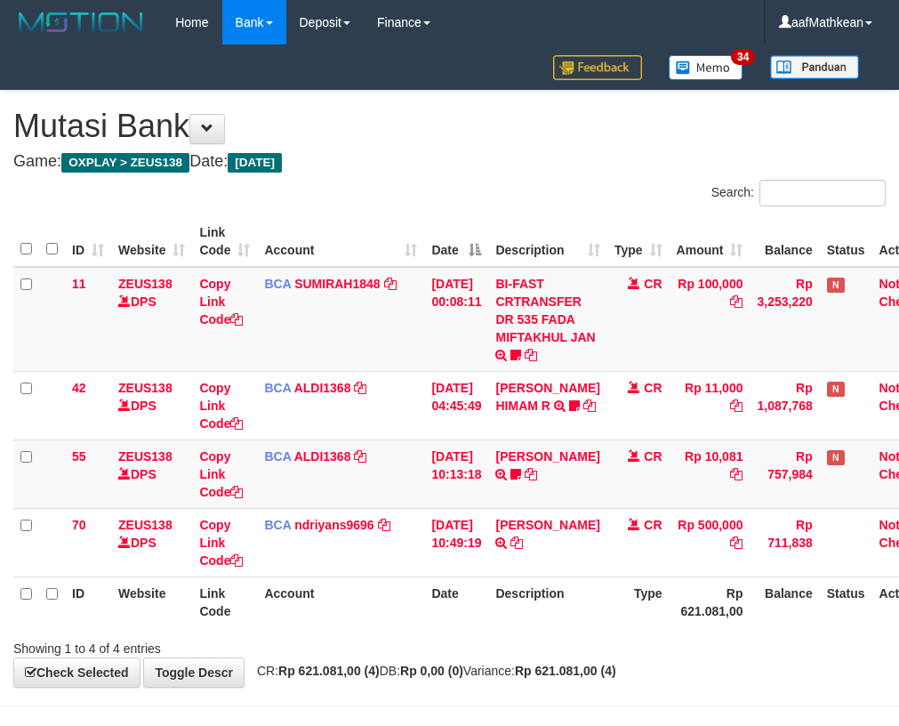
scroll to position [0, 28]
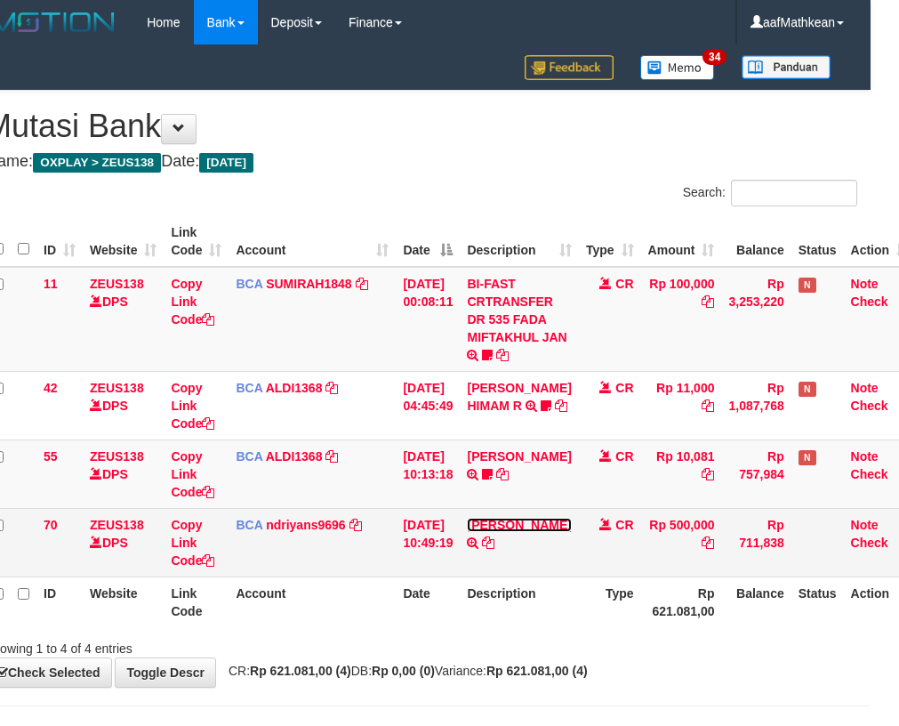
click at [495, 532] on link "[PERSON_NAME]" at bounding box center [519, 525] width 104 height 14
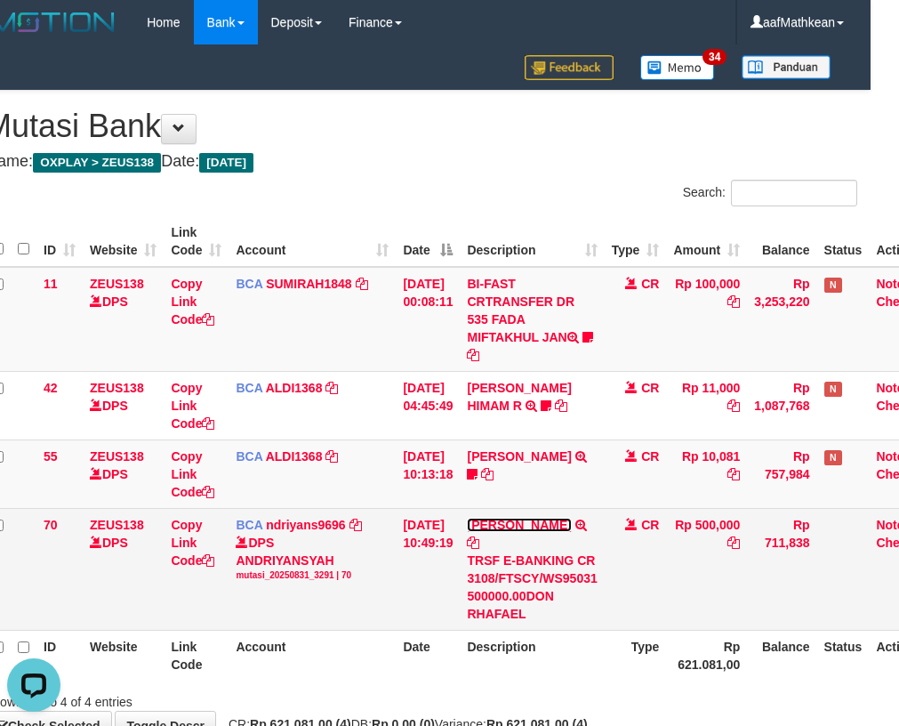
scroll to position [0, 0]
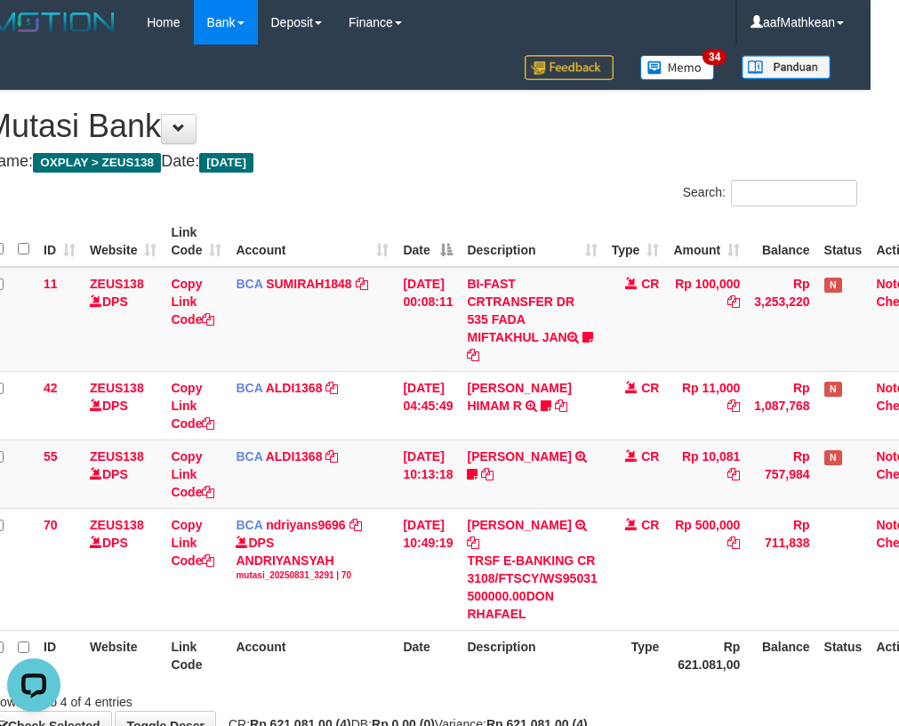
click at [591, 629] on table "ID Website Link Code Account Date Description Type Amount Balance Status Action…" at bounding box center [463, 448] width 957 height 464
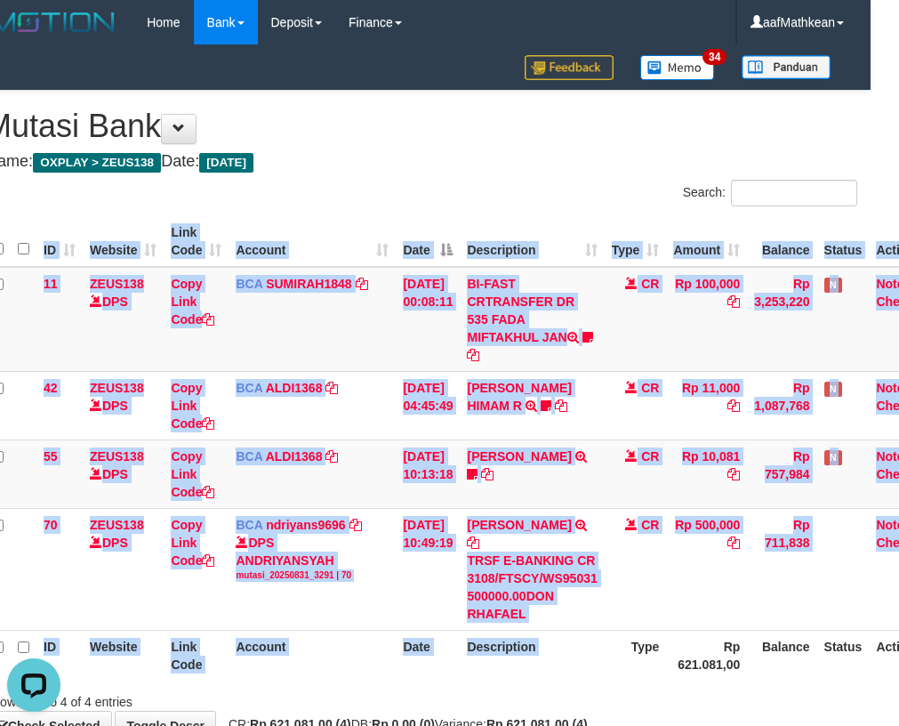
drag, startPoint x: 617, startPoint y: 661, endPoint x: 896, endPoint y: 617, distance: 282.7
click at [759, 638] on div "ID Website Link Code Account Date Description Type Amount Balance Status Action…" at bounding box center [421, 448] width 899 height 475
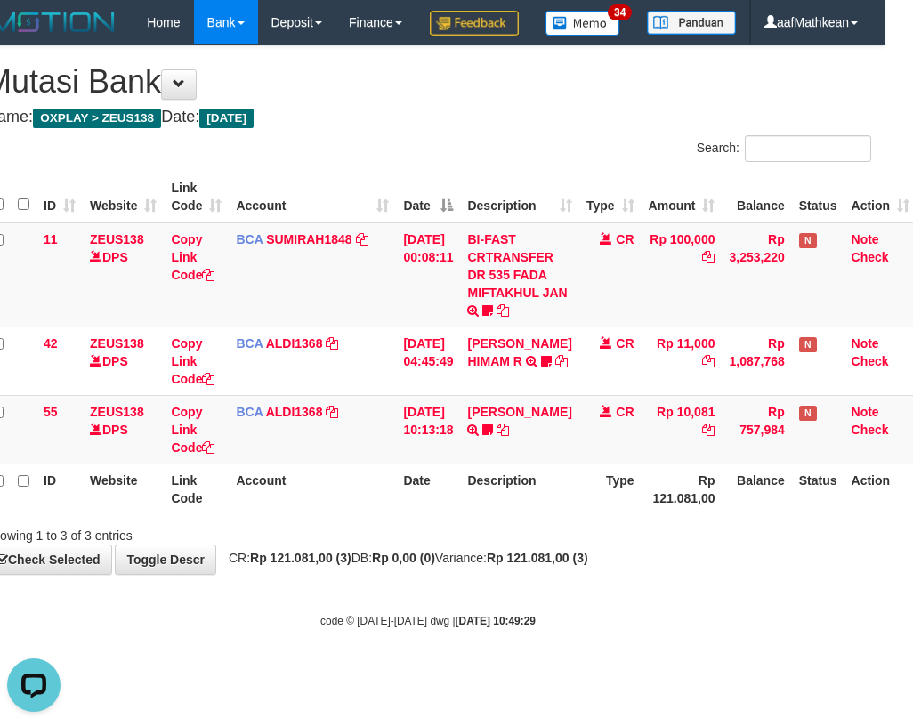
click at [424, 514] on table "ID Website Link Code Account Date Description Type Amount Balance Status Action…" at bounding box center [451, 343] width 932 height 343
drag, startPoint x: 442, startPoint y: 540, endPoint x: 764, endPoint y: 521, distance: 322.6
click at [578, 514] on tr "ID Website Link Code Account Date Description Type Rp 121.081,00 Balance Status…" at bounding box center [451, 489] width 932 height 51
click at [480, 514] on tr "ID Website Link Code Account Date Description Type Rp 121.081,00 Balance Status…" at bounding box center [451, 489] width 932 height 51
click at [884, 561] on html "Toggle navigation Home Bank Account List Load By Website Group [OXPLAY] ZEUS138…" at bounding box center [428, 336] width 913 height 673
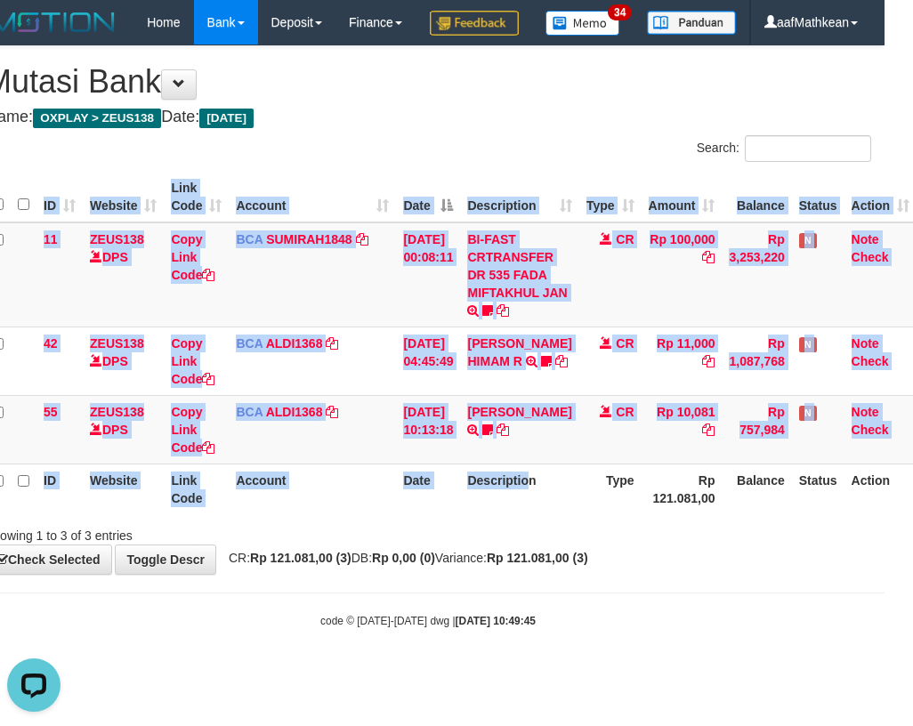
drag, startPoint x: 569, startPoint y: 535, endPoint x: 1299, endPoint y: 559, distance: 729.9
click at [884, 559] on html "Toggle navigation Home Bank Account List Load By Website Group [OXPLAY] ZEUS138…" at bounding box center [428, 336] width 913 height 673
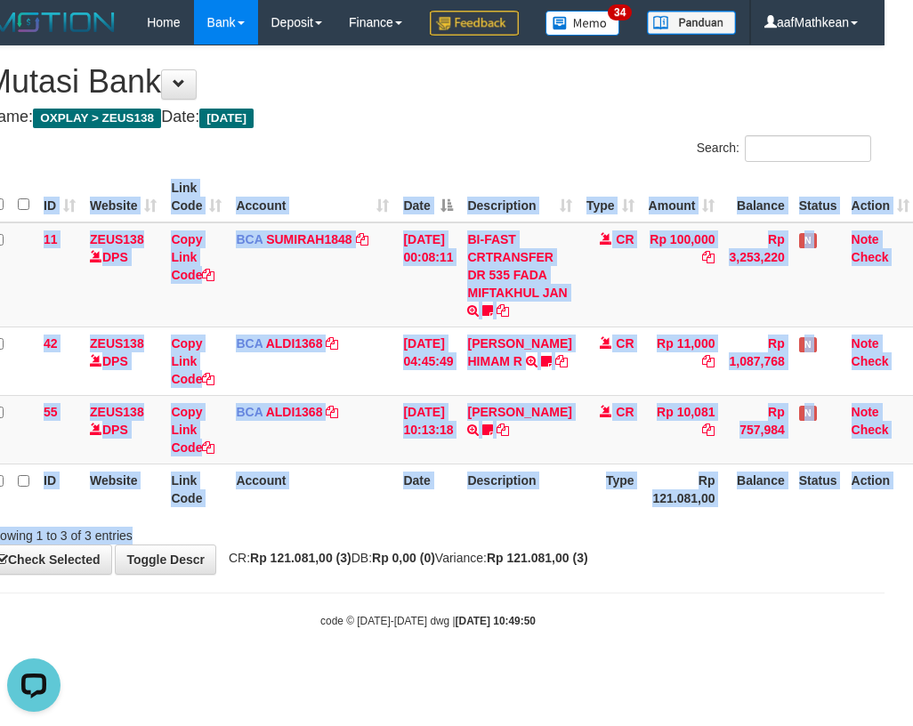
click at [884, 543] on html "Toggle navigation Home Bank Account List Load By Website Group [OXPLAY] ZEUS138…" at bounding box center [428, 336] width 913 height 673
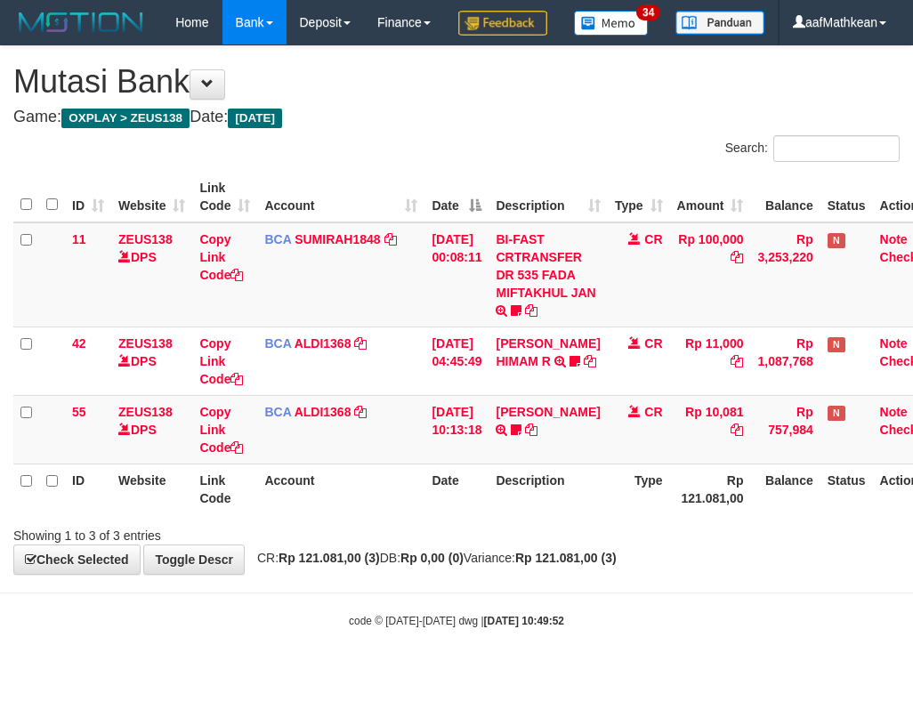
scroll to position [0, 28]
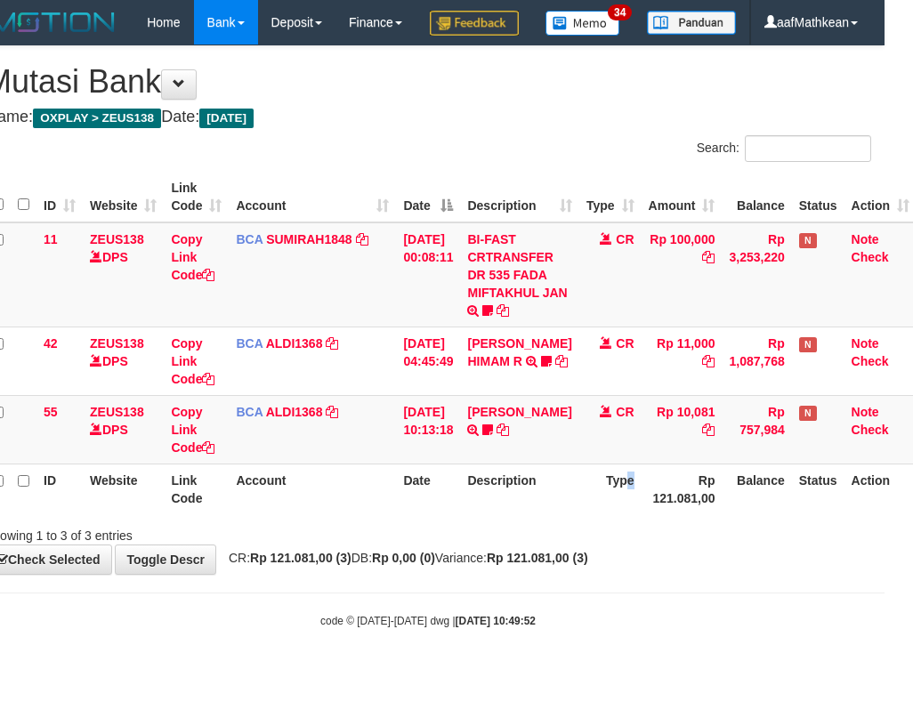
click at [647, 514] on tr "ID Website Link Code Account Date Description Type Rp 121.081,00 Balance Status…" at bounding box center [451, 489] width 932 height 51
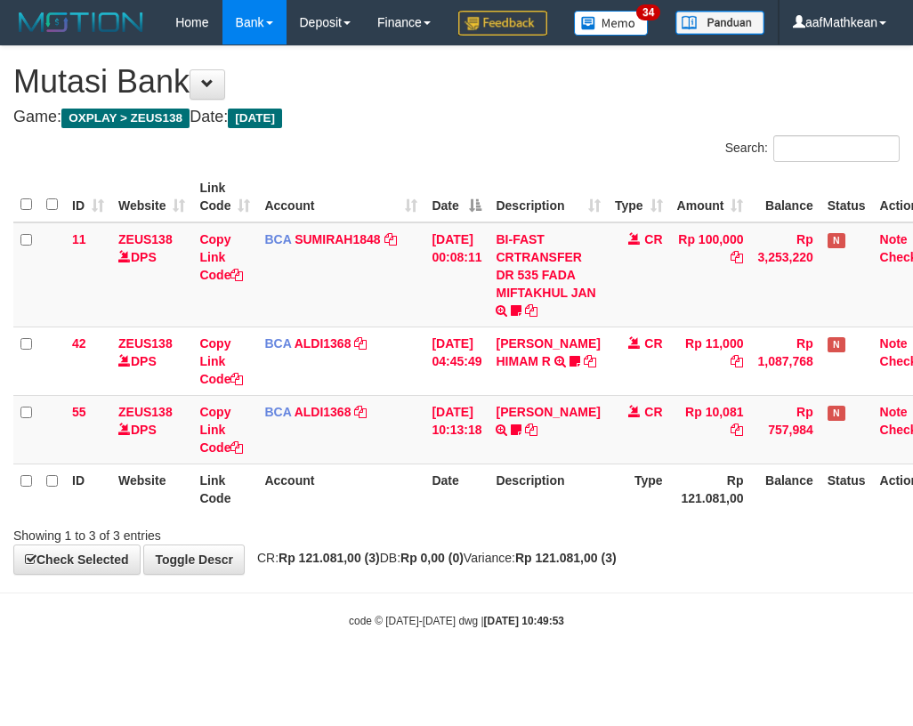
scroll to position [0, 28]
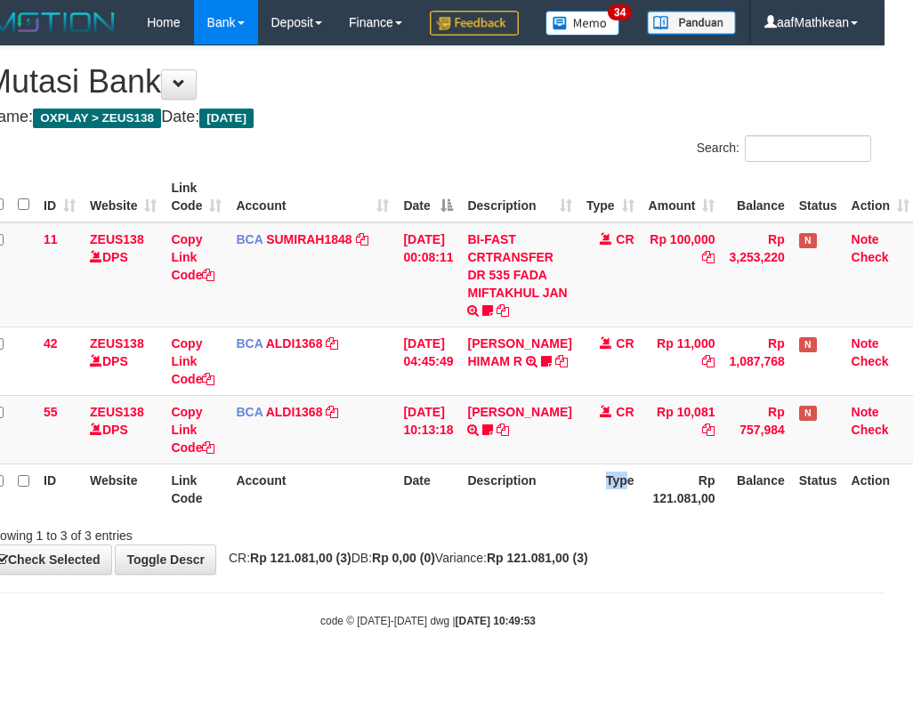
click at [628, 514] on th "Type" at bounding box center [610, 489] width 62 height 51
drag, startPoint x: 717, startPoint y: 610, endPoint x: 768, endPoint y: 612, distance: 50.7
click at [760, 574] on div "**********" at bounding box center [428, 310] width 913 height 528
click at [884, 613] on html "Toggle navigation Home Bank Account List Load By Website Group [OXPLAY] ZEUS138…" at bounding box center [428, 336] width 913 height 673
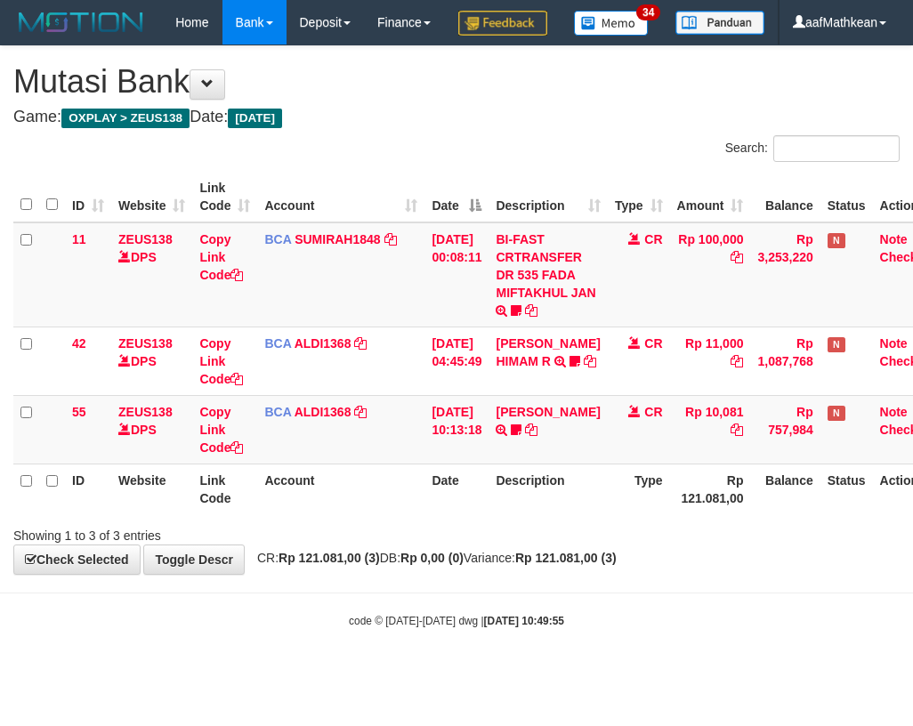
scroll to position [0, 28]
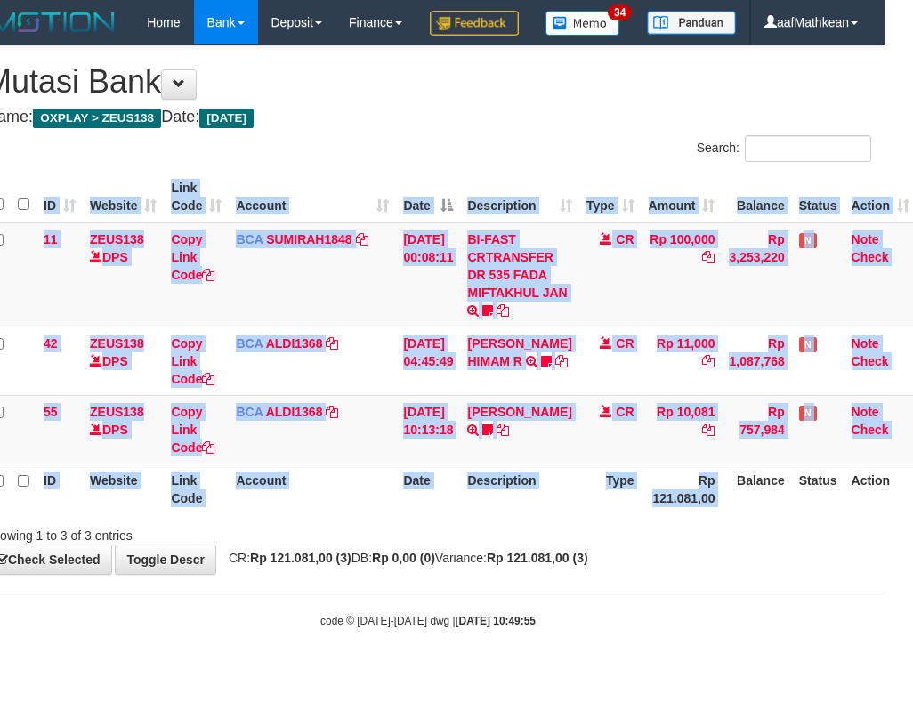
drag, startPoint x: 737, startPoint y: 552, endPoint x: 1149, endPoint y: 533, distance: 412.3
click at [884, 533] on html "Toggle navigation Home Bank Account List Load By Website Group [OXPLAY] ZEUS138…" at bounding box center [428, 336] width 913 height 673
click at [640, 514] on tr "ID Website Link Code Account Date Description Type Rp 121.081,00 Balance Status…" at bounding box center [451, 489] width 932 height 51
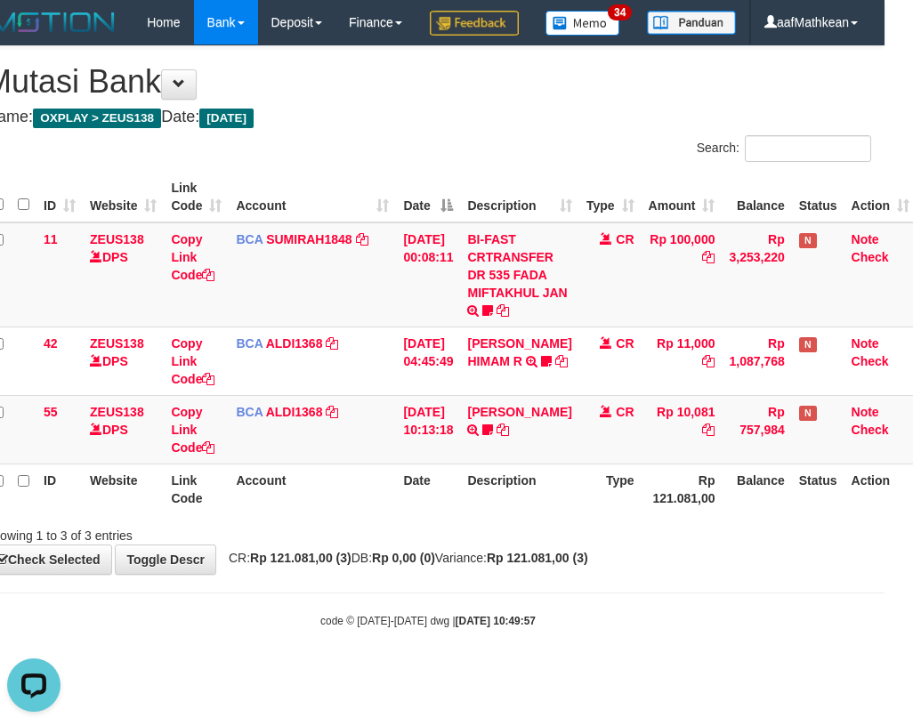
drag, startPoint x: 510, startPoint y: 607, endPoint x: 906, endPoint y: 601, distance: 395.9
click at [773, 574] on div "**********" at bounding box center [428, 310] width 913 height 528
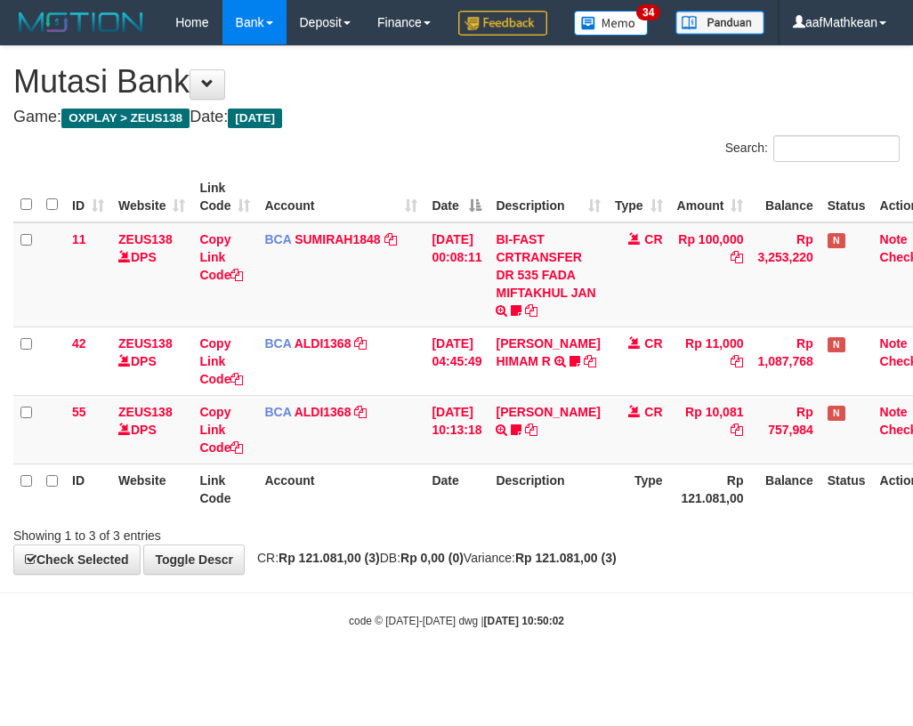
scroll to position [0, 28]
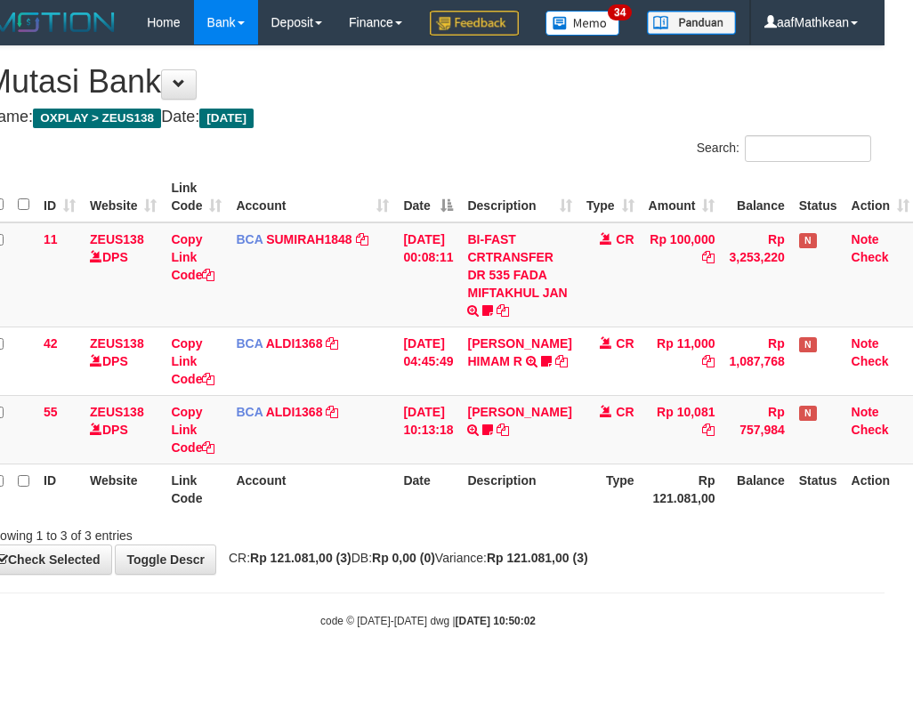
drag, startPoint x: 450, startPoint y: 585, endPoint x: 908, endPoint y: 548, distance: 459.6
click at [473, 544] on div "Showing 1 to 3 of 3 entries" at bounding box center [428, 532] width 913 height 25
click at [871, 544] on div "Search: ID Website Link Code Account Date Description Type Amount Balance Statu…" at bounding box center [428, 339] width 886 height 409
click at [592, 574] on div "**********" at bounding box center [428, 310] width 913 height 528
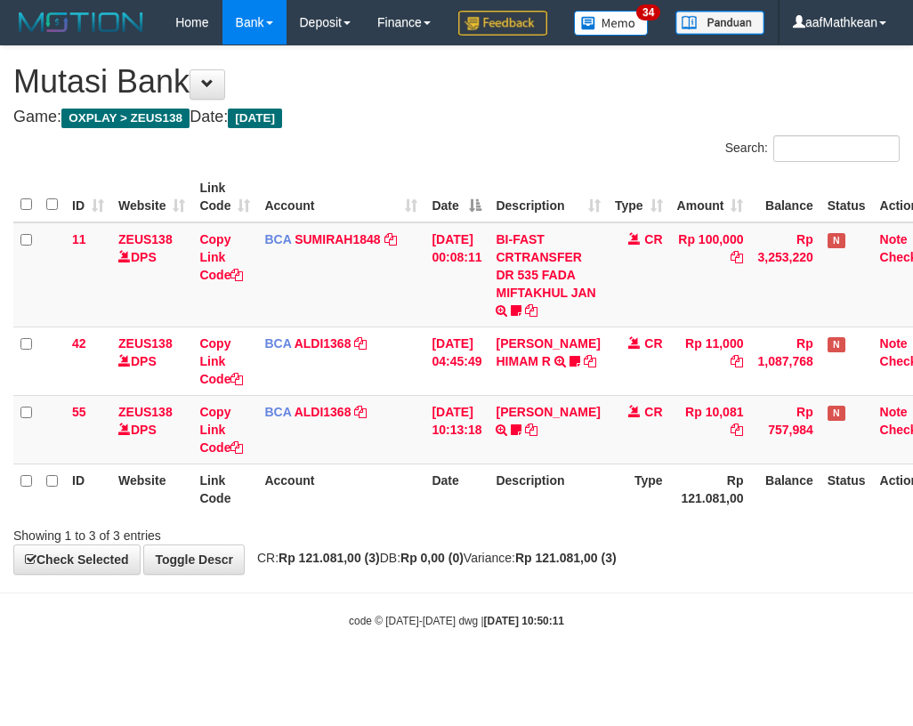
scroll to position [0, 28]
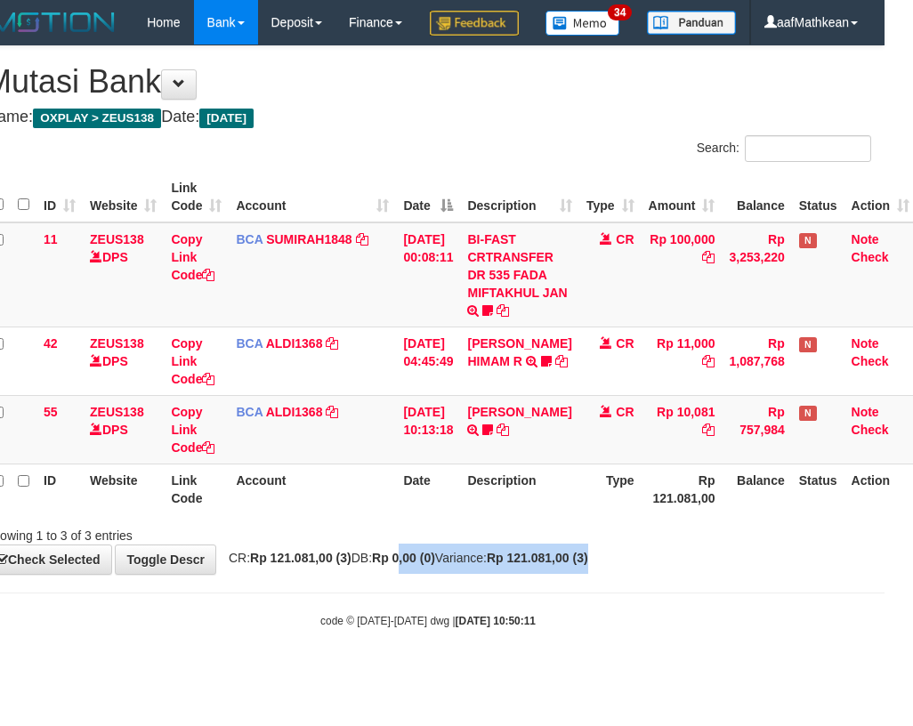
drag, startPoint x: 428, startPoint y: 604, endPoint x: 908, endPoint y: 578, distance: 481.1
click at [859, 574] on div "**********" at bounding box center [428, 310] width 913 height 528
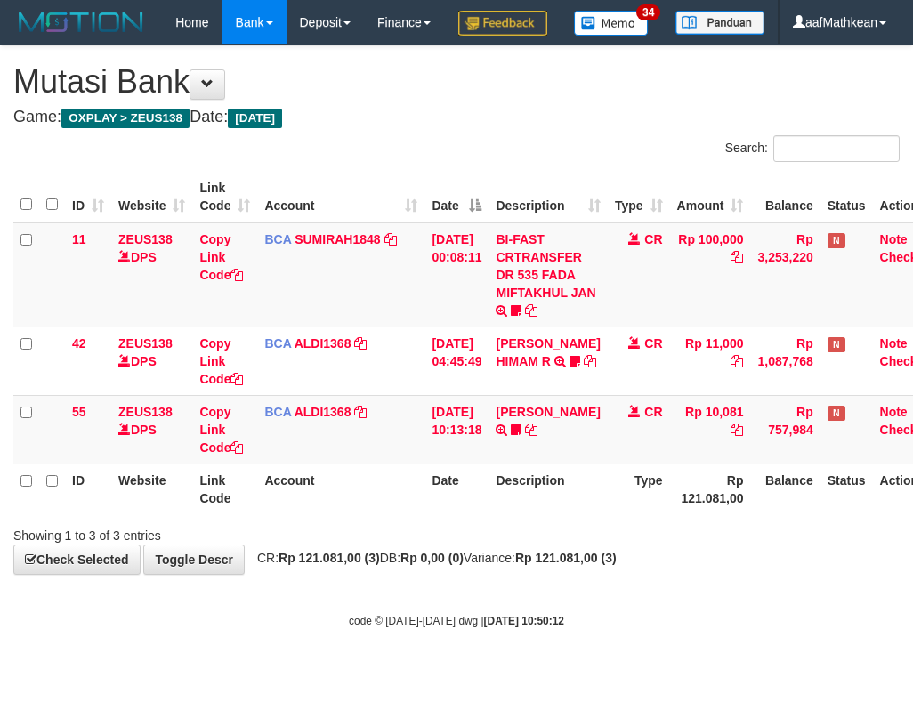
scroll to position [0, 28]
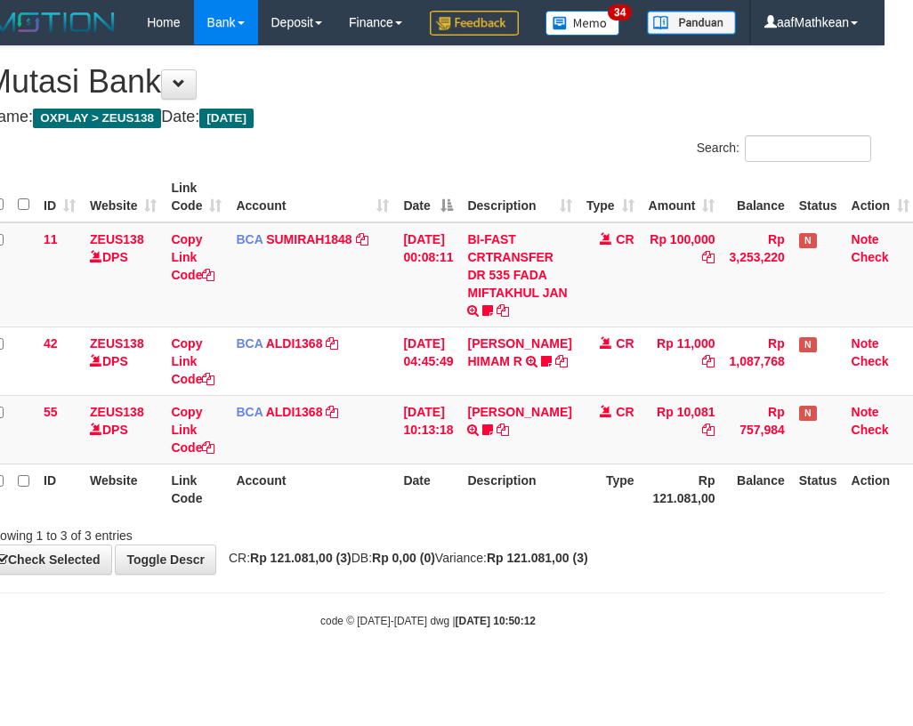
click at [557, 544] on div "Showing 1 to 3 of 3 entries" at bounding box center [428, 532] width 913 height 25
drag, startPoint x: 1110, startPoint y: 571, endPoint x: 1258, endPoint y: 573, distance: 147.7
click at [884, 573] on html "Toggle navigation Home Bank Account List Load By Website Group [OXPLAY] ZEUS138…" at bounding box center [428, 336] width 913 height 673
click at [627, 631] on body "Toggle navigation Home Bank Account List Load By Website Group [OXPLAY] ZEUS138…" at bounding box center [428, 336] width 913 height 673
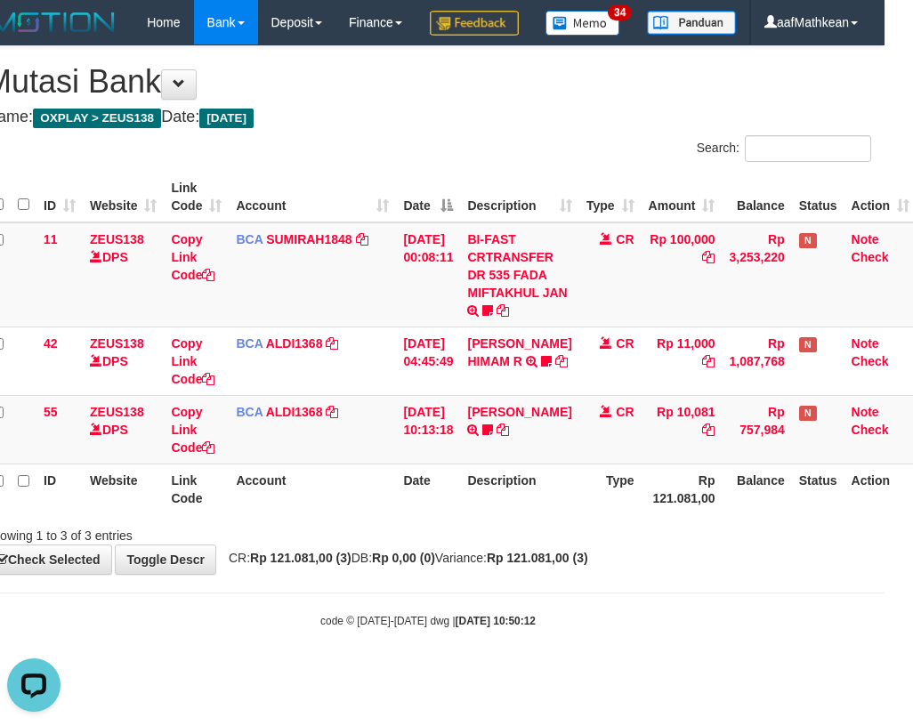
drag, startPoint x: 586, startPoint y: 586, endPoint x: 946, endPoint y: 541, distance: 362.3
click at [884, 541] on html "Toggle navigation Home Bank Account List Load By Website Group [OXPLAY] ZEUS138…" at bounding box center [428, 336] width 913 height 673
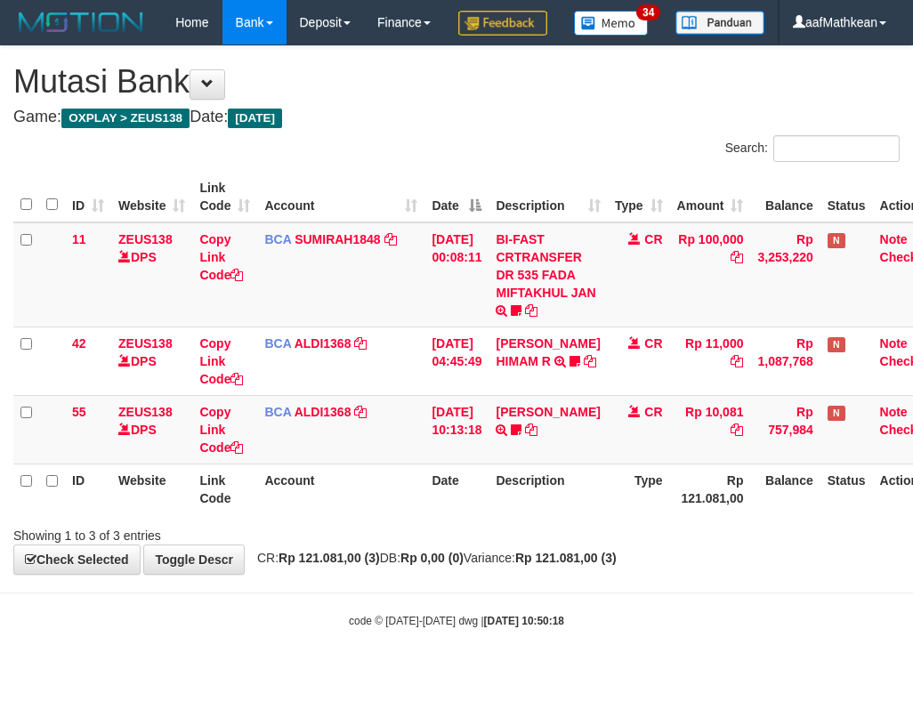
scroll to position [0, 28]
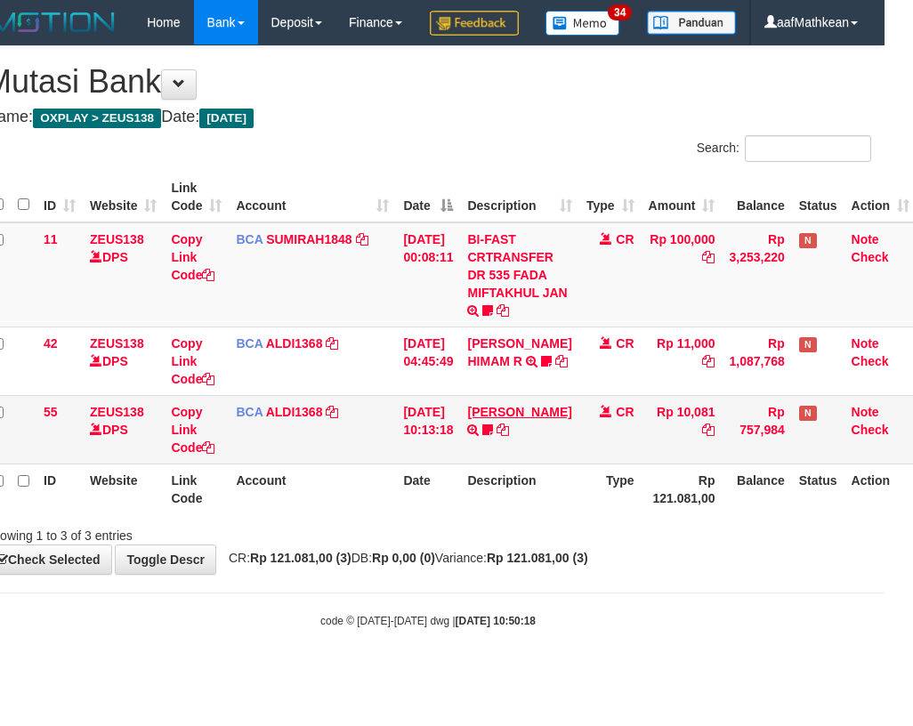
drag, startPoint x: 496, startPoint y: 465, endPoint x: 519, endPoint y: 474, distance: 24.8
click at [516, 464] on td "FERLANDA EFRILIDIT TRSF E-BANKING CR 3108/FTSCY/WS95031 10081.00FERLANDA EFRILI…" at bounding box center [519, 429] width 118 height 69
drag, startPoint x: 573, startPoint y: 506, endPoint x: 909, endPoint y: 530, distance: 337.2
click at [593, 508] on table "ID Website Link Code Account Date Description Type Amount Balance Status Action…" at bounding box center [451, 343] width 932 height 343
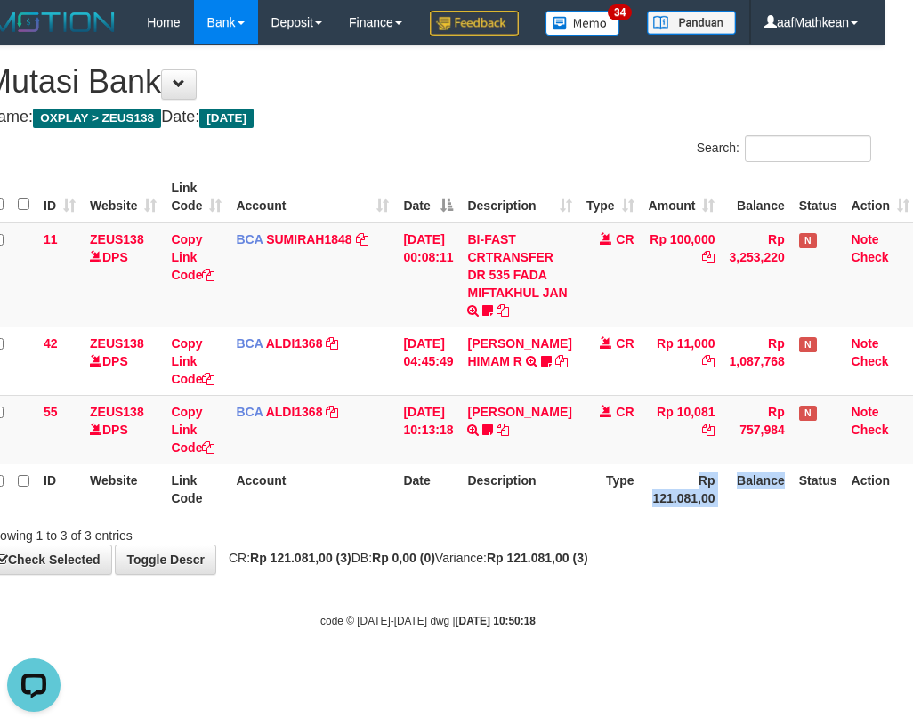
click at [909, 514] on tr "ID Website Link Code Account Date Description Type Rp 121.081,00 Balance Status…" at bounding box center [451, 489] width 932 height 51
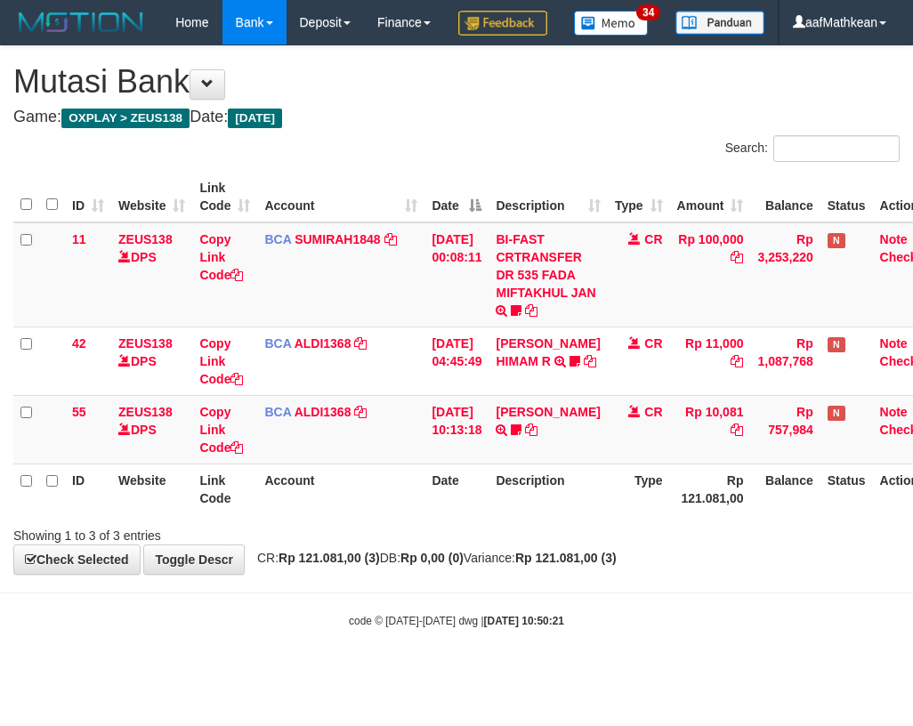
scroll to position [0, 28]
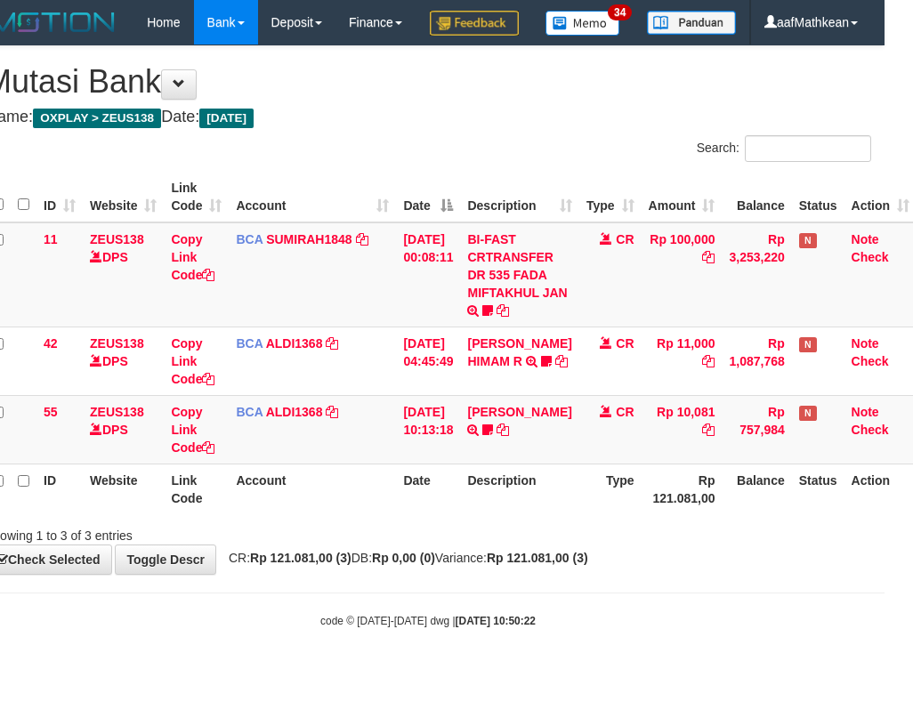
click at [644, 520] on div "ID Website Link Code Account Date Description Type Amount Balance Status Action…" at bounding box center [428, 342] width 913 height 353
click at [644, 520] on div at bounding box center [618, 520] width 533 height 1
drag, startPoint x: 647, startPoint y: 566, endPoint x: 912, endPoint y: 612, distance: 269.1
click at [807, 574] on div "**********" at bounding box center [428, 310] width 913 height 528
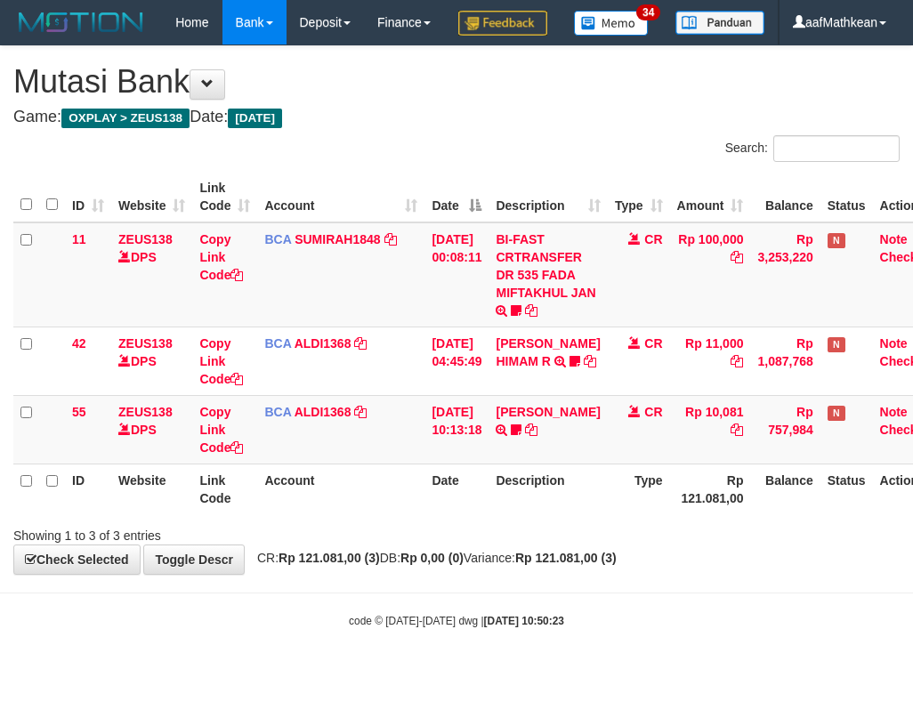
click at [816, 514] on tr "ID Website Link Code Account Date Description Type Rp 121.081,00 Balance Status…" at bounding box center [479, 489] width 932 height 51
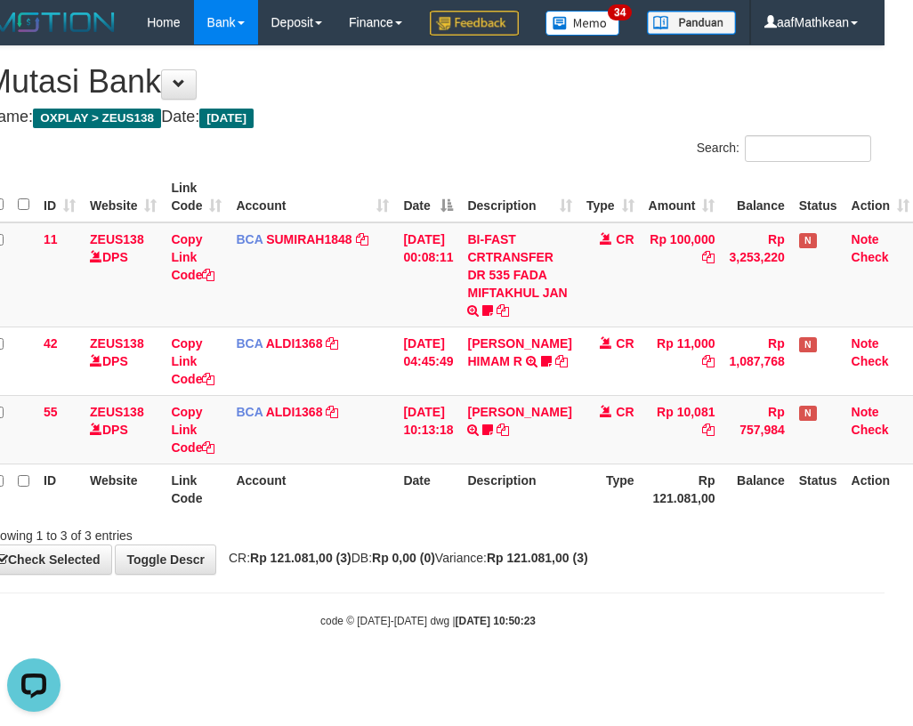
drag, startPoint x: 643, startPoint y: 569, endPoint x: 990, endPoint y: 577, distance: 347.1
click at [884, 577] on html "Toggle navigation Home Bank Account List Load By Website Group [OXPLAY] ZEUS138…" at bounding box center [428, 336] width 913 height 673
click at [514, 514] on th "Description" at bounding box center [519, 489] width 118 height 51
click at [530, 514] on th "Description" at bounding box center [519, 489] width 118 height 51
click at [794, 514] on tr "ID Website Link Code Account Date Description Type Rp 121.081,00 Balance Status…" at bounding box center [451, 489] width 932 height 51
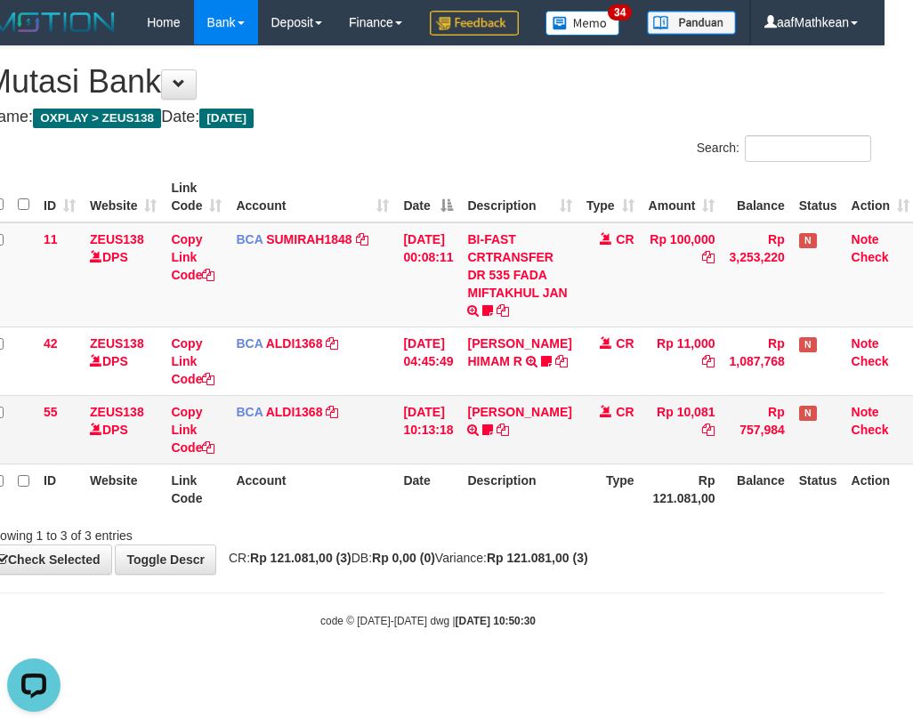
drag, startPoint x: 540, startPoint y: 470, endPoint x: 907, endPoint y: 503, distance: 368.9
click at [573, 464] on td "FERLANDA EFRILIDIT TRSF E-BANKING CR 3108/FTSCY/WS95031 10081.00FERLANDA EFRILI…" at bounding box center [519, 429] width 118 height 69
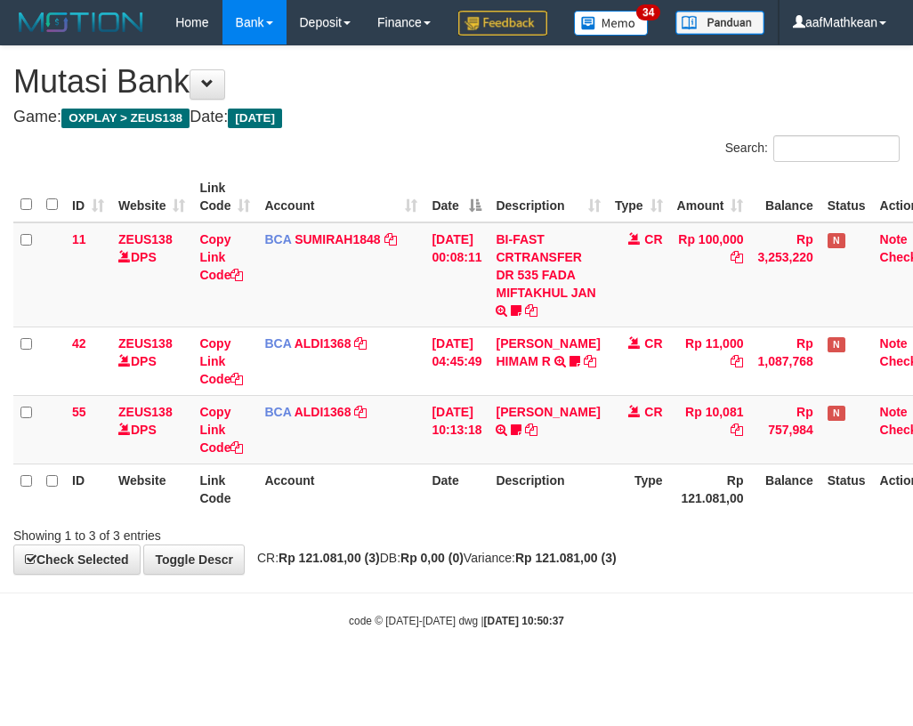
scroll to position [0, 28]
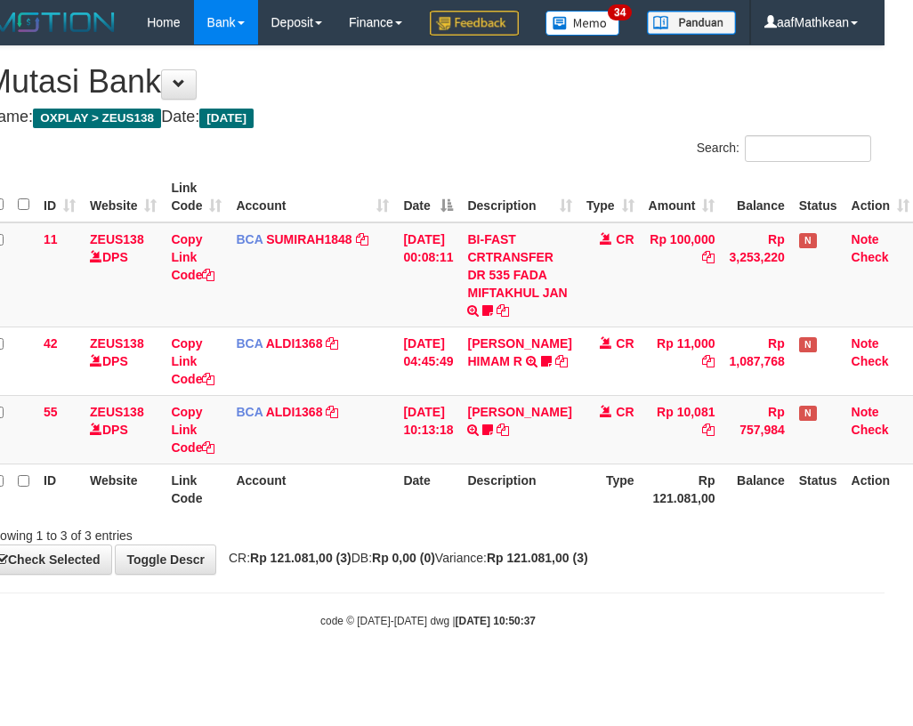
click at [566, 514] on th "Description" at bounding box center [519, 489] width 118 height 51
drag, startPoint x: 589, startPoint y: 519, endPoint x: 906, endPoint y: 546, distance: 317.9
click at [595, 514] on th "Type" at bounding box center [610, 489] width 62 height 51
click at [844, 513] on tr "ID Website Link Code Account Date Description Type Rp 121.081,00 Balance Status…" at bounding box center [451, 489] width 932 height 51
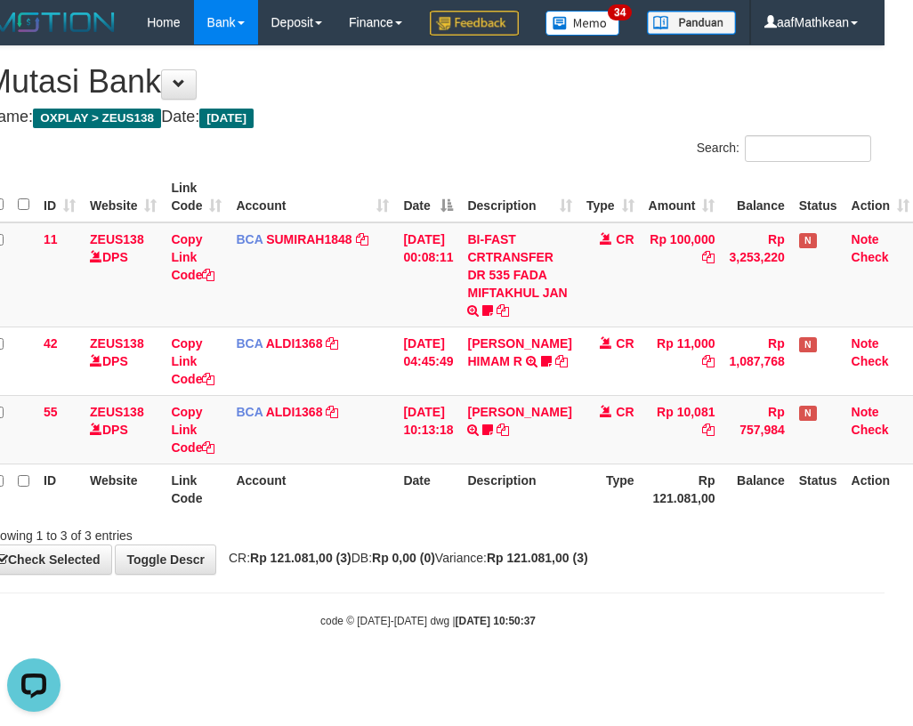
click at [532, 544] on div "Showing 1 to 3 of 3 entries" at bounding box center [428, 532] width 913 height 25
click at [534, 544] on div "Showing 1 to 3 of 3 entries" at bounding box center [428, 532] width 913 height 25
click at [539, 544] on div "Showing 1 to 3 of 3 entries" at bounding box center [428, 532] width 913 height 25
click at [540, 544] on div "Showing 1 to 3 of 3 entries" at bounding box center [428, 532] width 913 height 25
click at [541, 544] on div "Showing 1 to 3 of 3 entries" at bounding box center [428, 532] width 913 height 25
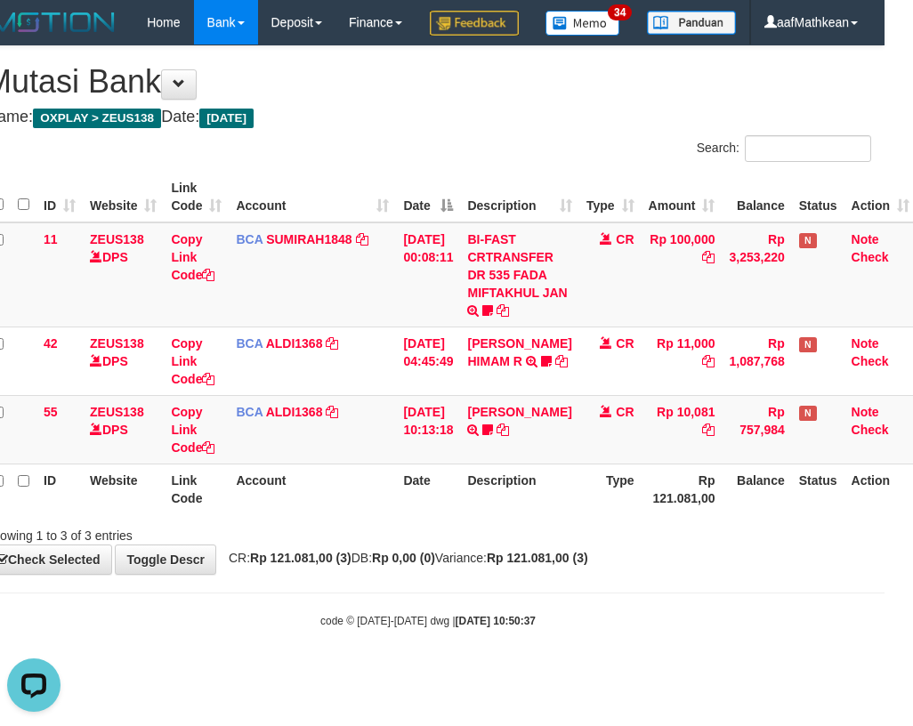
click at [540, 544] on div "Showing 1 to 3 of 3 entries" at bounding box center [428, 532] width 913 height 25
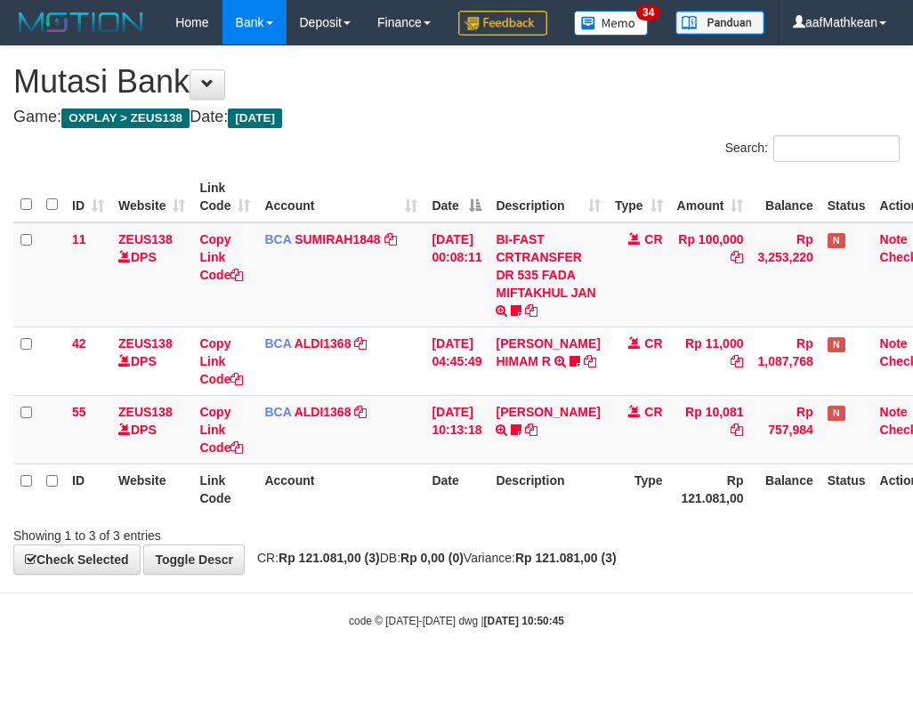
scroll to position [0, 28]
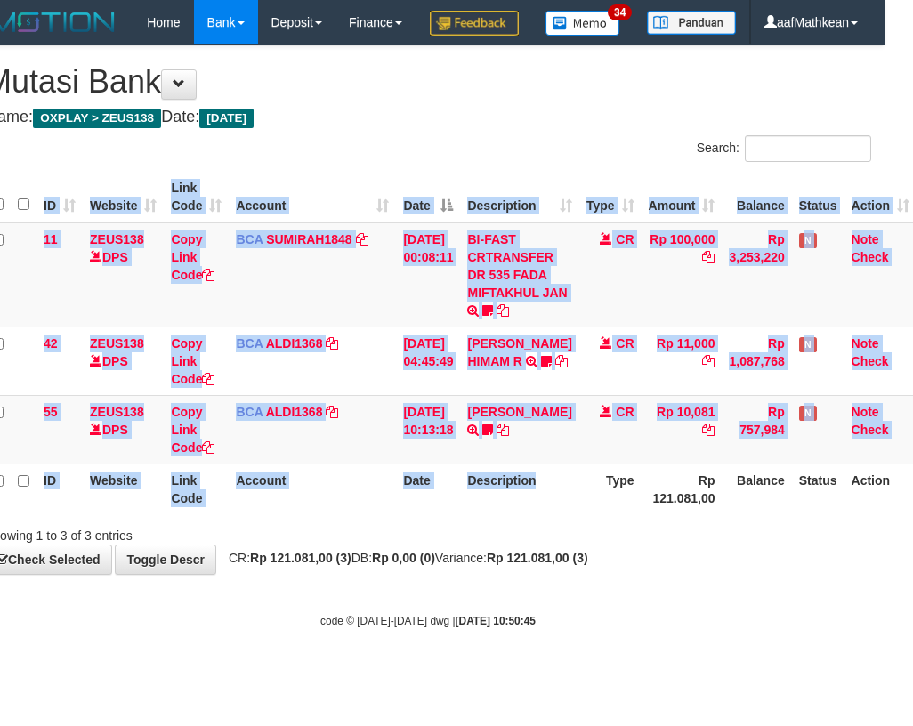
click at [585, 520] on div "ID Website Link Code Account Date Description Type Amount Balance Status Action…" at bounding box center [428, 342] width 913 height 353
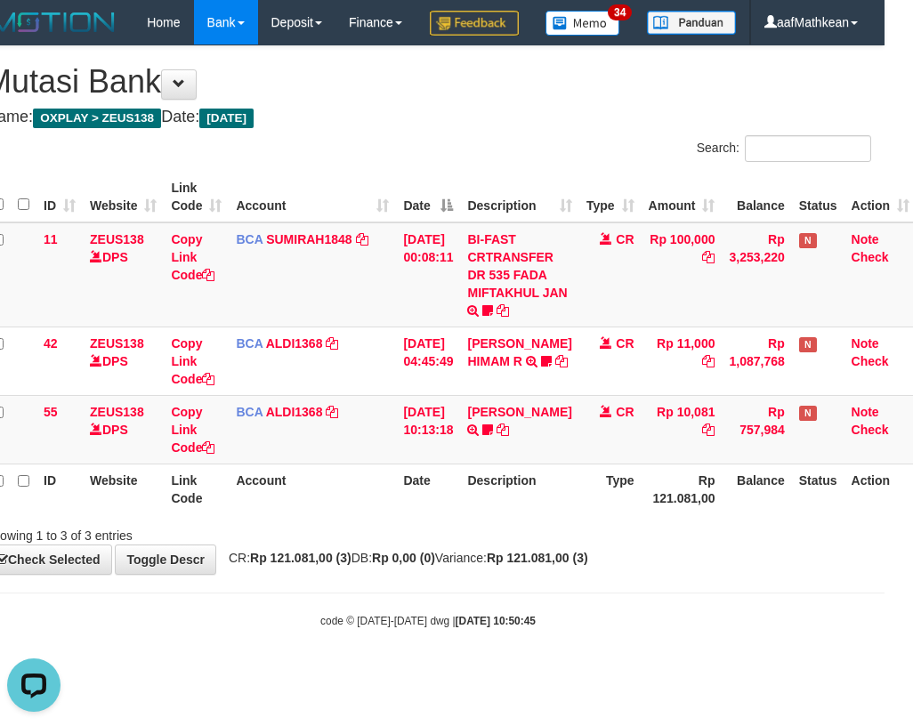
drag, startPoint x: 351, startPoint y: 629, endPoint x: 364, endPoint y: 634, distance: 13.6
click at [351, 630] on body "Toggle navigation Home Bank Account List Load By Website Group [OXPLAY] ZEUS138…" at bounding box center [428, 336] width 913 height 673
drag, startPoint x: 364, startPoint y: 634, endPoint x: 391, endPoint y: 635, distance: 27.6
click at [373, 640] on body "Toggle navigation Home Bank Account List Load By Website Group [OXPLAY] ZEUS138…" at bounding box center [428, 336] width 913 height 673
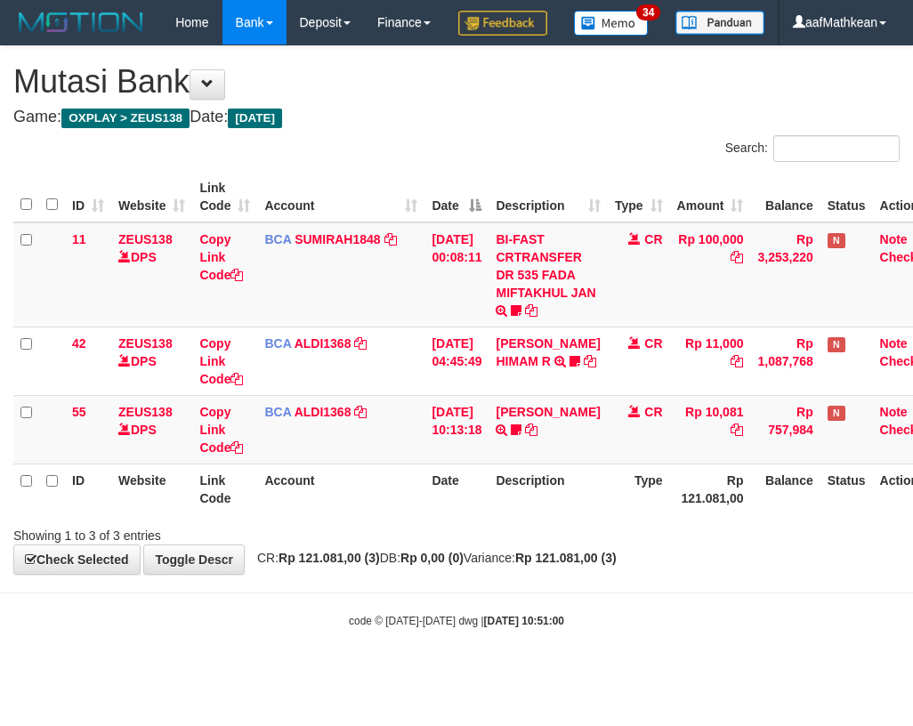
scroll to position [0, 28]
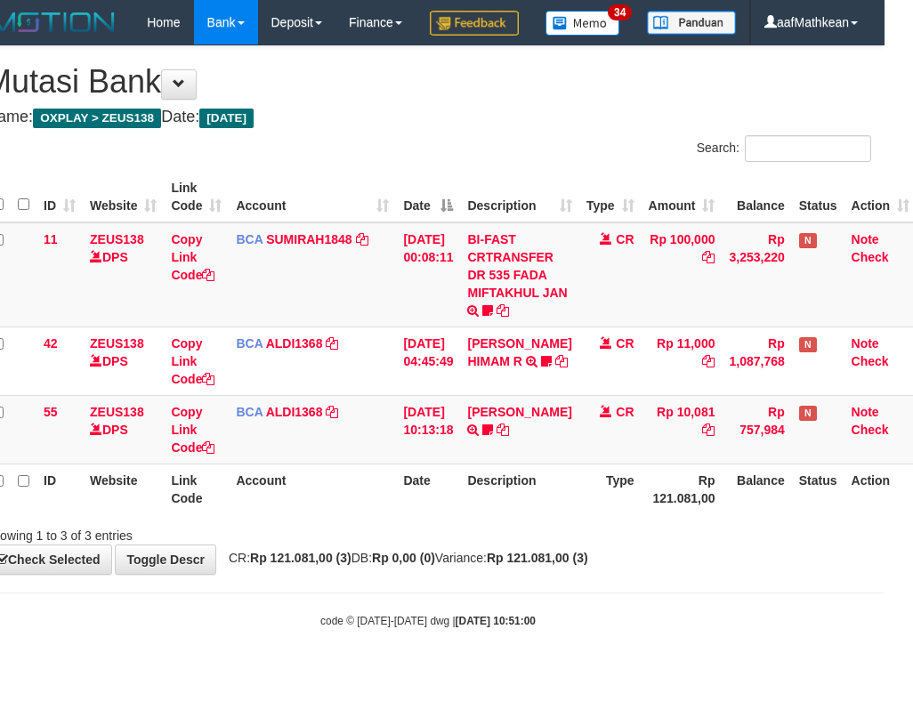
click at [347, 673] on body "Toggle navigation Home Bank Account List Load By Website Group [OXPLAY] ZEUS138…" at bounding box center [428, 336] width 913 height 673
click at [867, 618] on body "Toggle navigation Home Bank Account List Load By Website Group [OXPLAY] ZEUS138…" at bounding box center [428, 336] width 913 height 673
drag, startPoint x: 494, startPoint y: 545, endPoint x: 507, endPoint y: 610, distance: 66.3
click at [506, 574] on div "**********" at bounding box center [428, 310] width 913 height 528
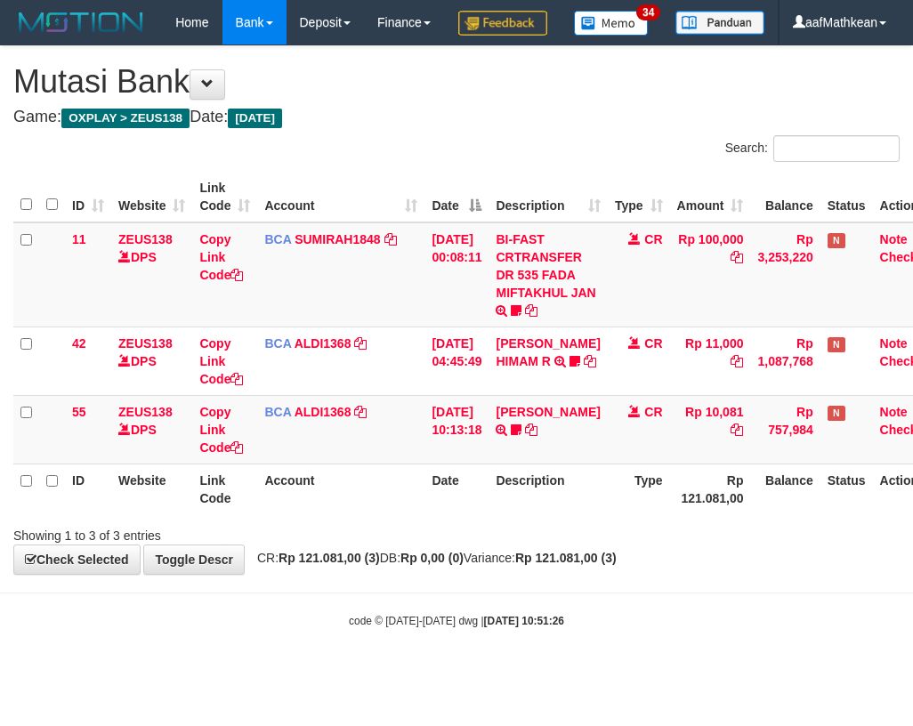
scroll to position [0, 28]
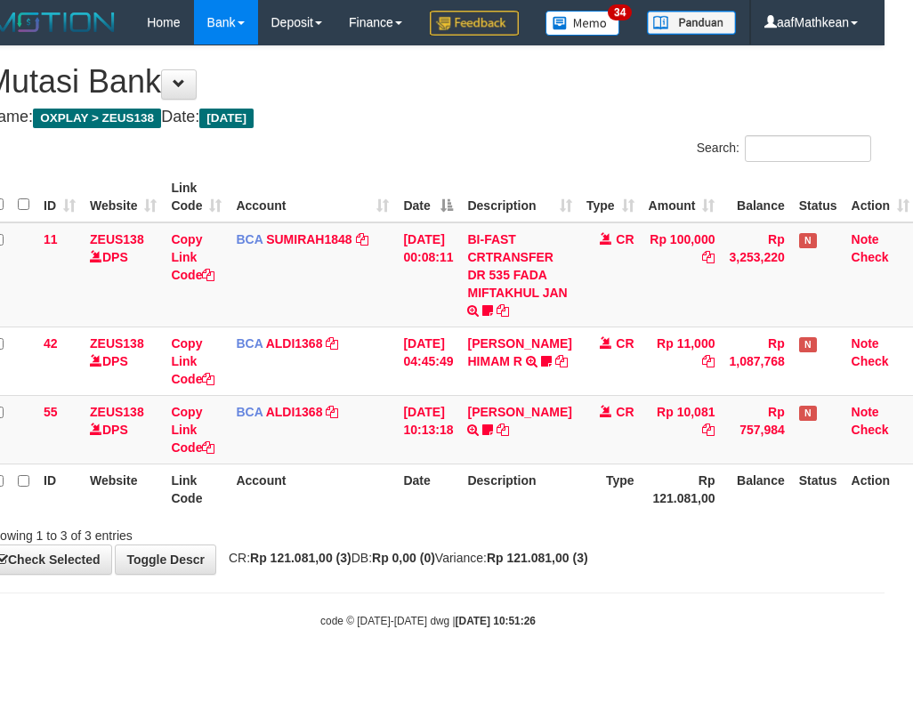
drag, startPoint x: 0, startPoint y: 0, endPoint x: 515, endPoint y: 609, distance: 798.0
click at [520, 574] on div "**********" at bounding box center [428, 310] width 913 height 528
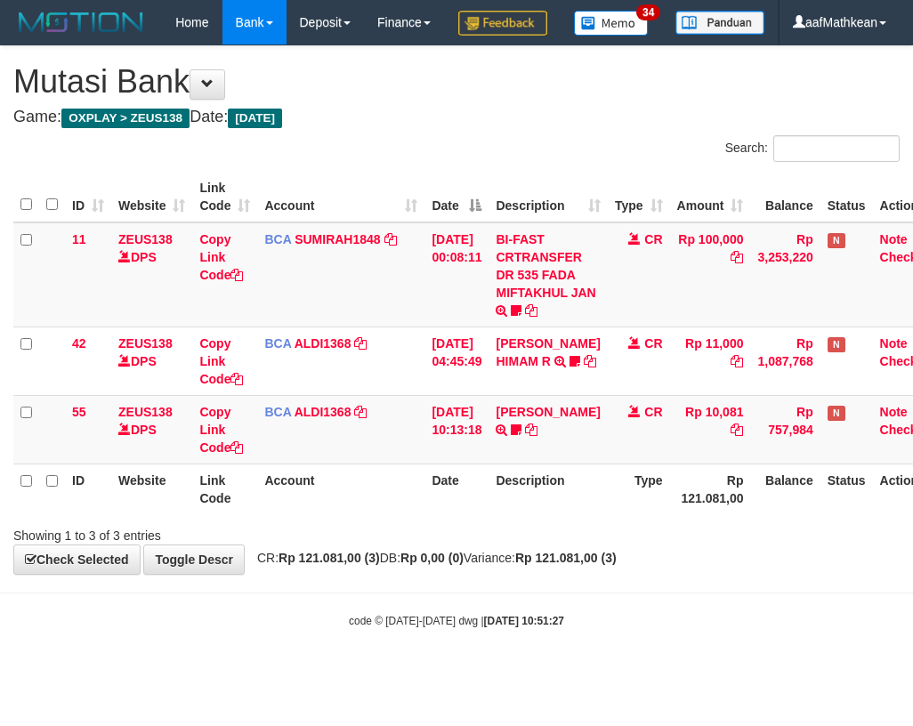
scroll to position [0, 28]
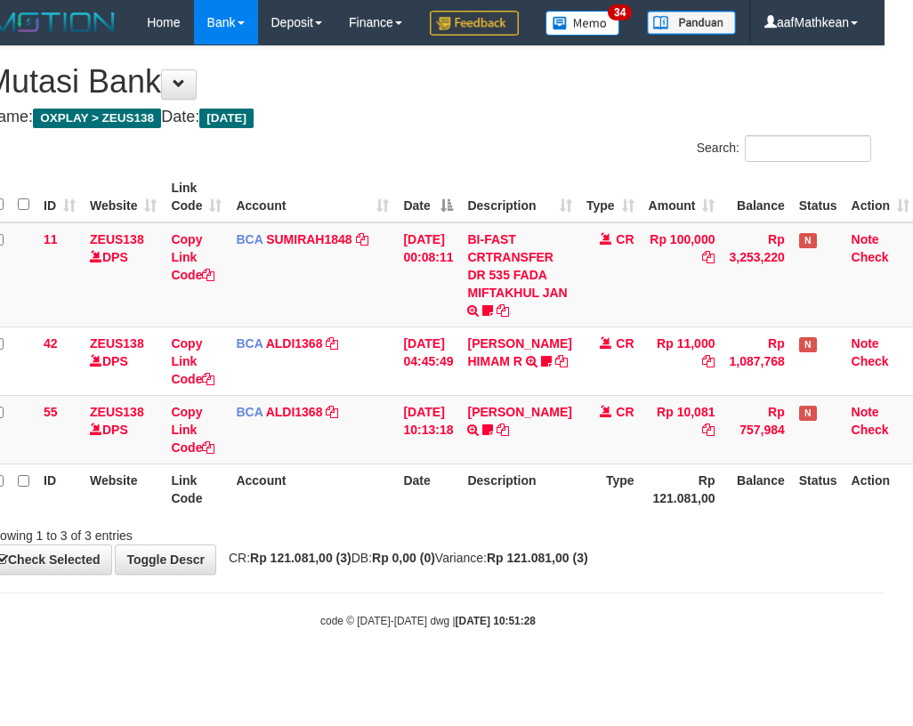
click at [406, 574] on div "**********" at bounding box center [428, 310] width 913 height 528
drag, startPoint x: 705, startPoint y: 549, endPoint x: 906, endPoint y: 554, distance: 201.1
click at [815, 514] on tr "ID Website Link Code Account Date Description Type Rp 121.081,00 Balance Status…" at bounding box center [451, 489] width 932 height 51
drag, startPoint x: 915, startPoint y: 648, endPoint x: 1117, endPoint y: 632, distance: 201.7
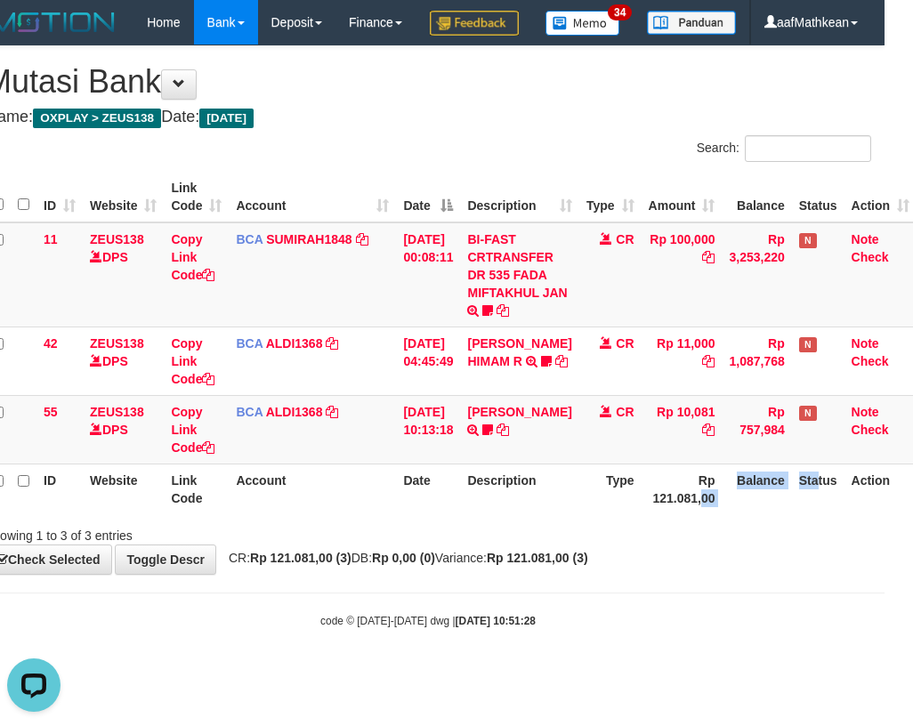
click at [884, 632] on html "Toggle navigation Home Bank Account List Load By Website Group [OXPLAY] ZEUS138…" at bounding box center [428, 336] width 913 height 673
drag, startPoint x: 437, startPoint y: 528, endPoint x: 456, endPoint y: 549, distance: 28.4
click at [455, 514] on th "Date" at bounding box center [428, 489] width 64 height 51
click at [513, 514] on tr "ID Website Link Code Account Date Description Type Rp 121.081,00 Balance Status…" at bounding box center [451, 489] width 932 height 51
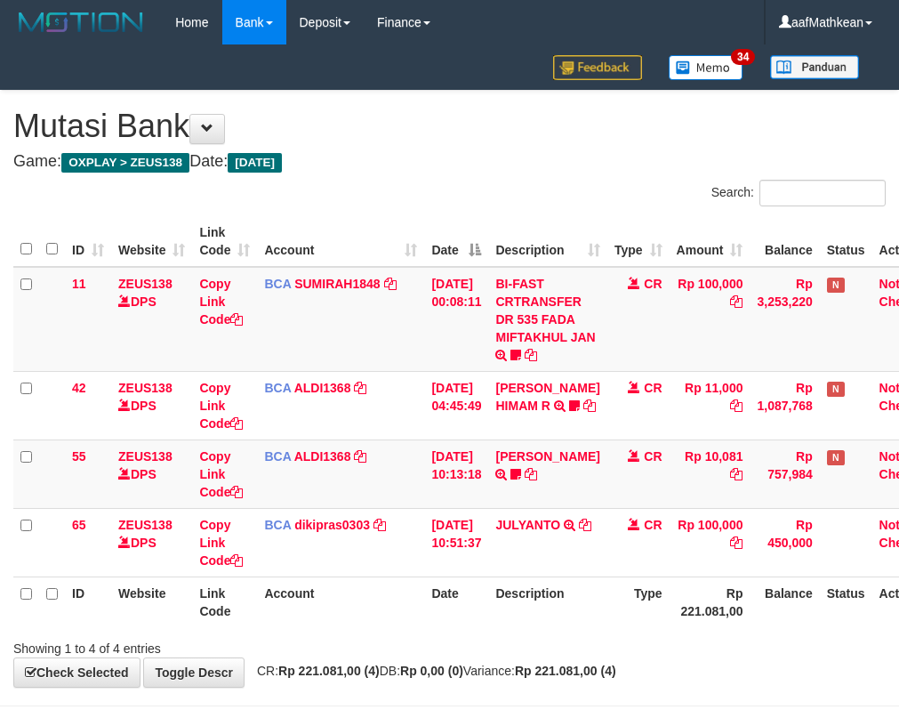
scroll to position [0, 28]
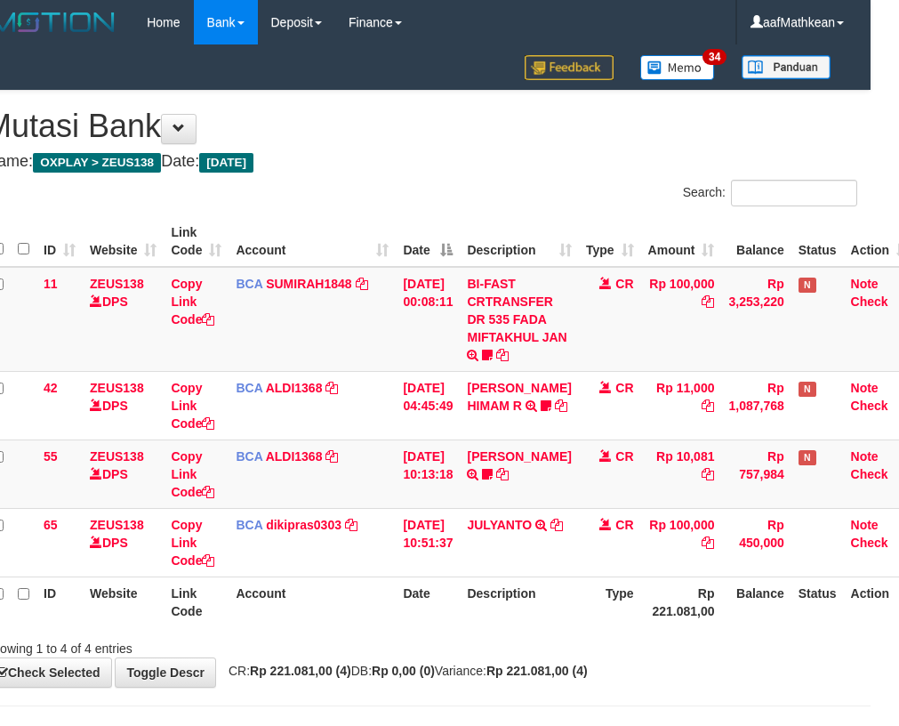
drag, startPoint x: 299, startPoint y: 607, endPoint x: 369, endPoint y: 609, distance: 70.3
click at [360, 609] on th "Account" at bounding box center [312, 602] width 167 height 51
drag, startPoint x: 405, startPoint y: 616, endPoint x: 501, endPoint y: 578, distance: 103.1
click at [406, 615] on th "Date" at bounding box center [428, 602] width 64 height 51
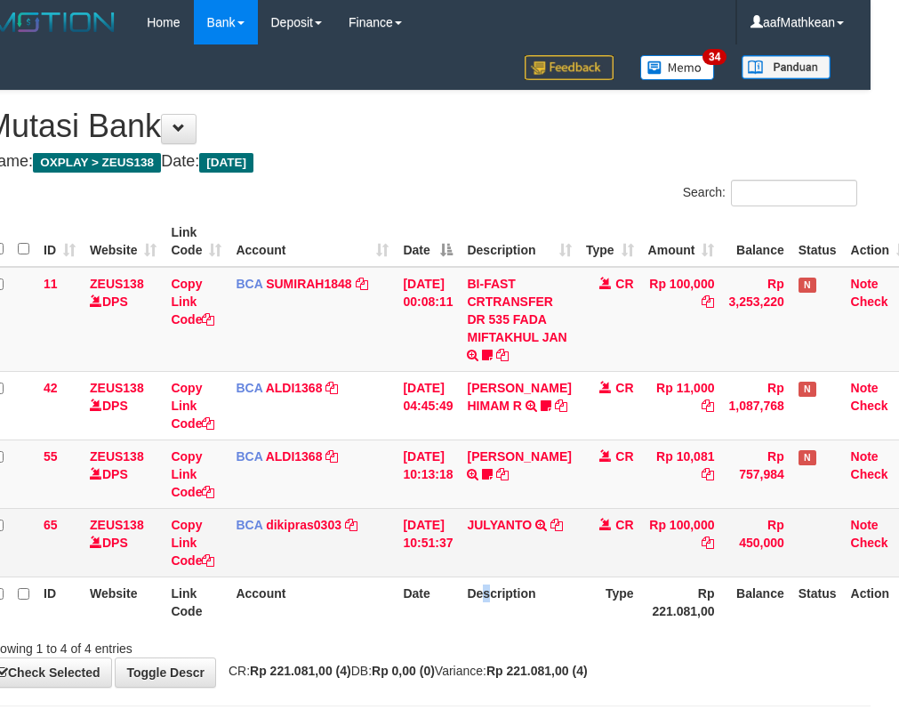
drag, startPoint x: 501, startPoint y: 578, endPoint x: 498, endPoint y: 534, distance: 44.6
click at [498, 544] on table "ID Website Link Code Account Date Description Type Amount Balance Status Action…" at bounding box center [451, 421] width 932 height 411
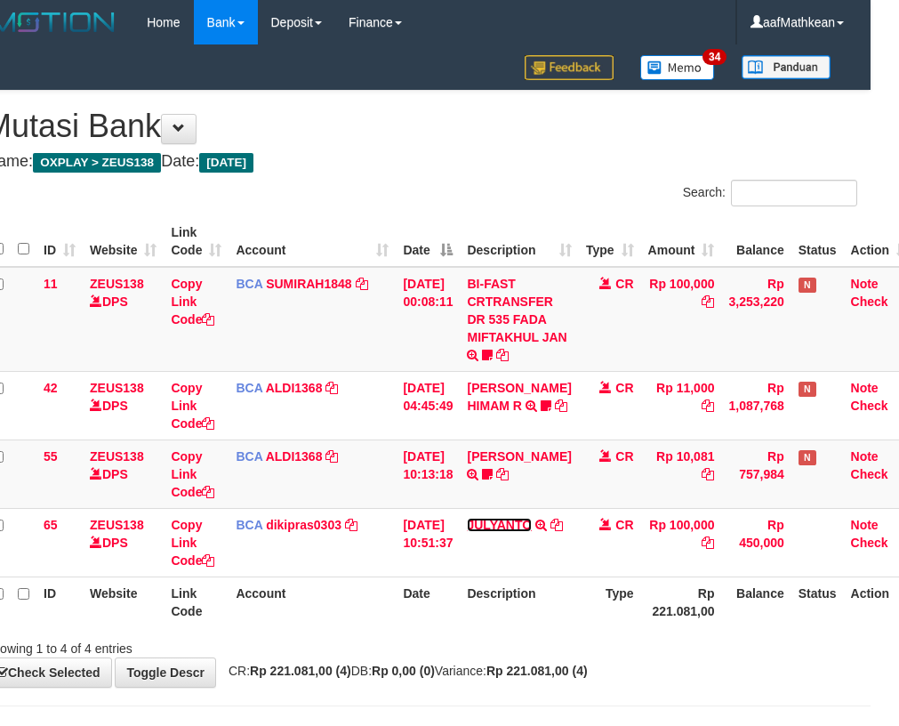
click at [519, 530] on link "JULYANTO" at bounding box center [499, 525] width 65 height 14
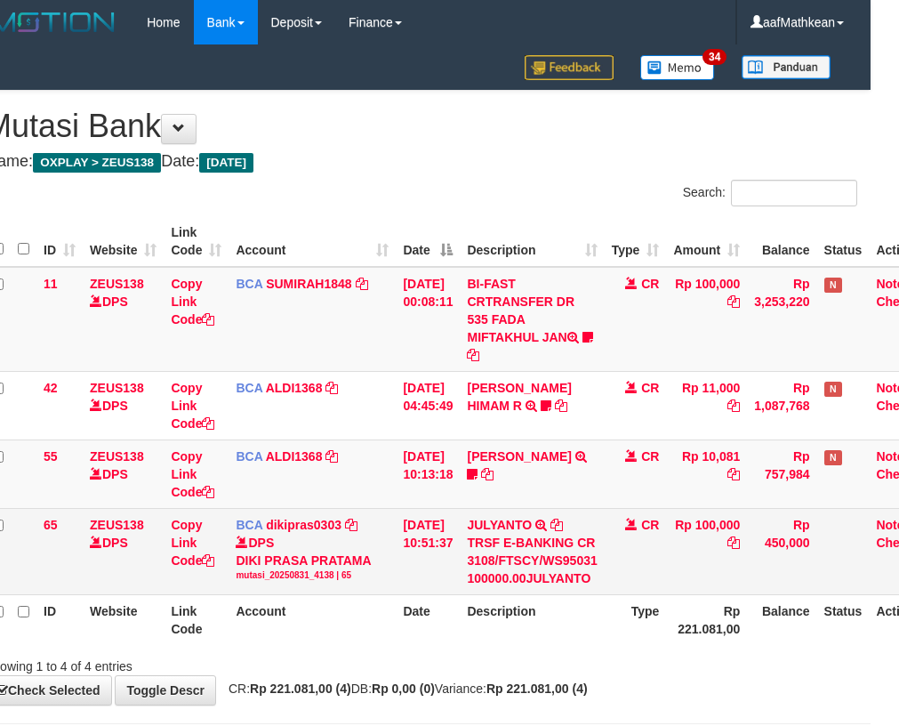
click at [651, 586] on td "CR" at bounding box center [636, 551] width 62 height 86
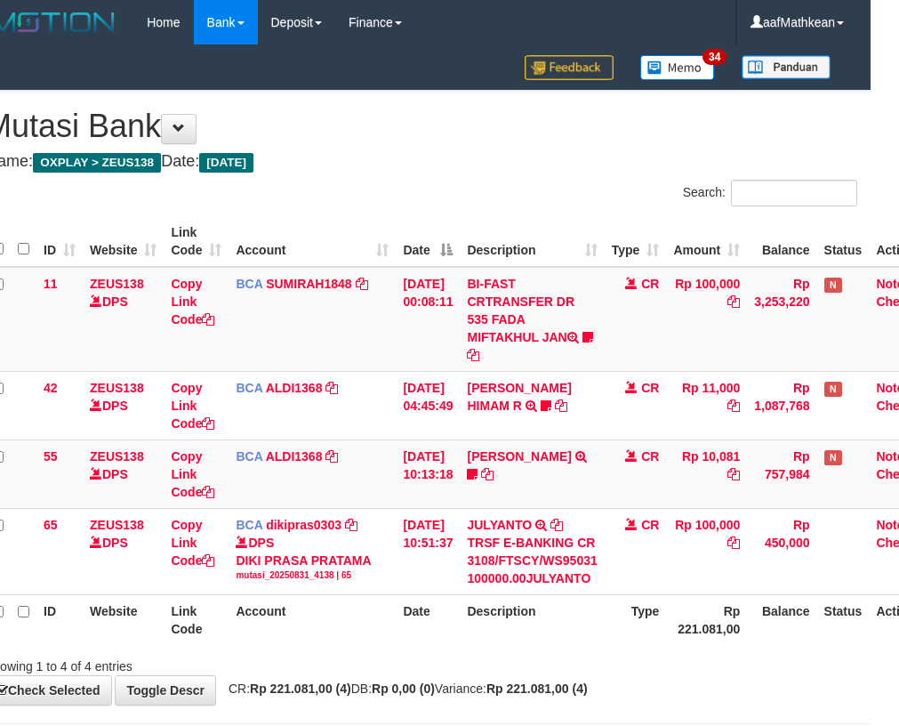
drag, startPoint x: 858, startPoint y: 518, endPoint x: 1040, endPoint y: 428, distance: 203.3
click at [871, 428] on html "Toggle navigation Home Bank Account List Load By Website Group [OXPLAY] ZEUS138…" at bounding box center [421, 402] width 899 height 804
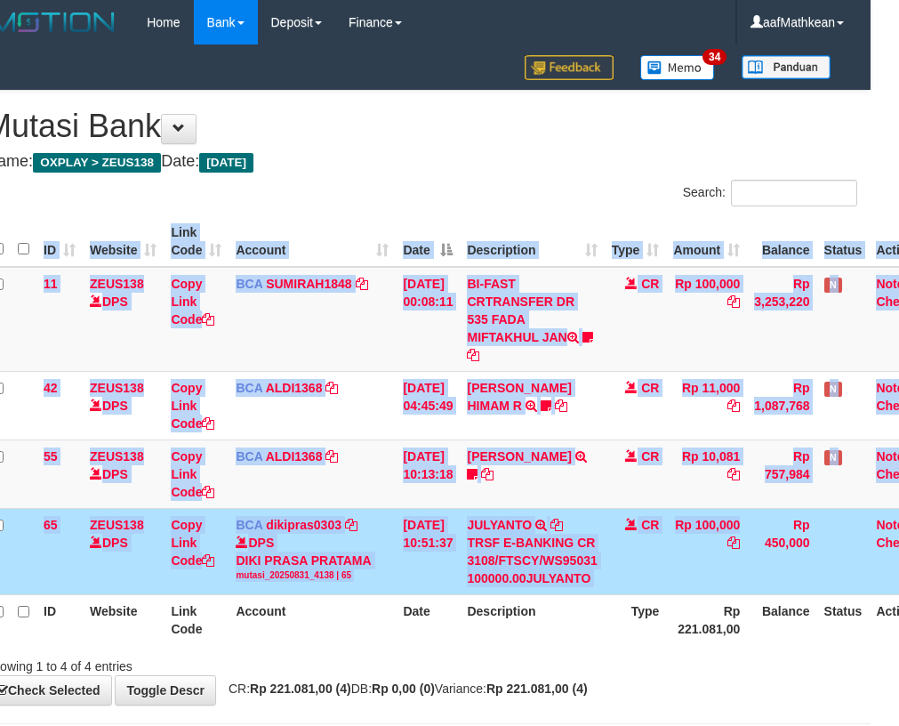
scroll to position [0, 84]
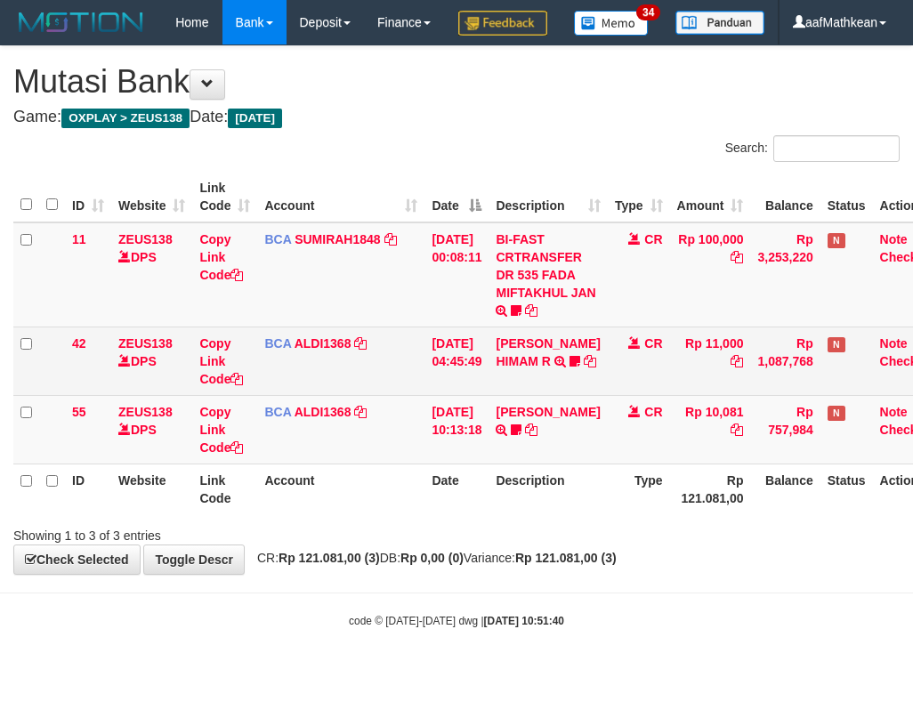
click at [806, 395] on td "Rp 1,087,768" at bounding box center [784, 361] width 69 height 69
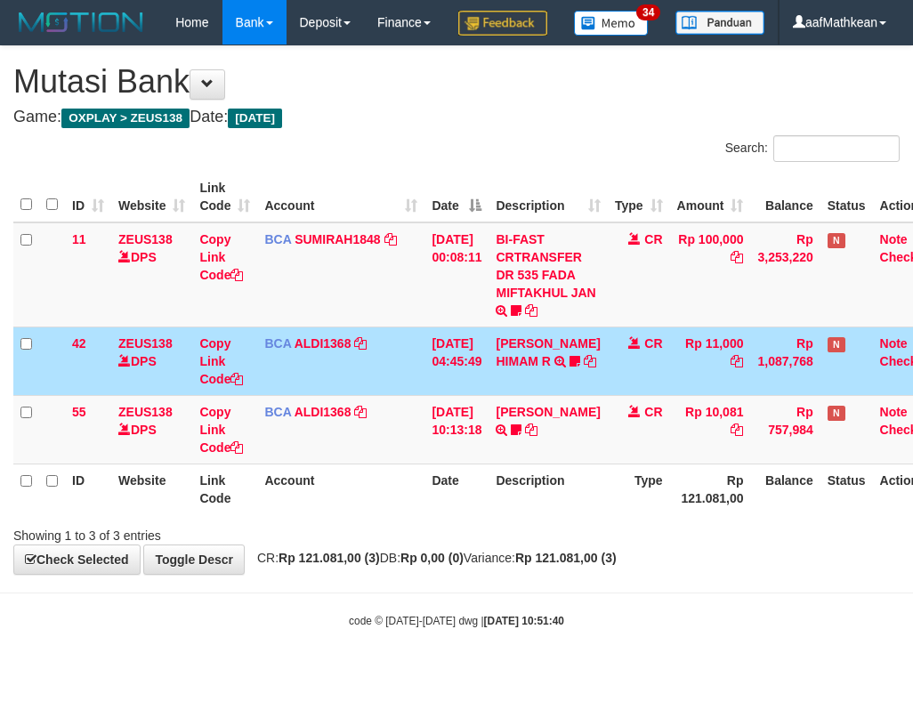
scroll to position [0, 28]
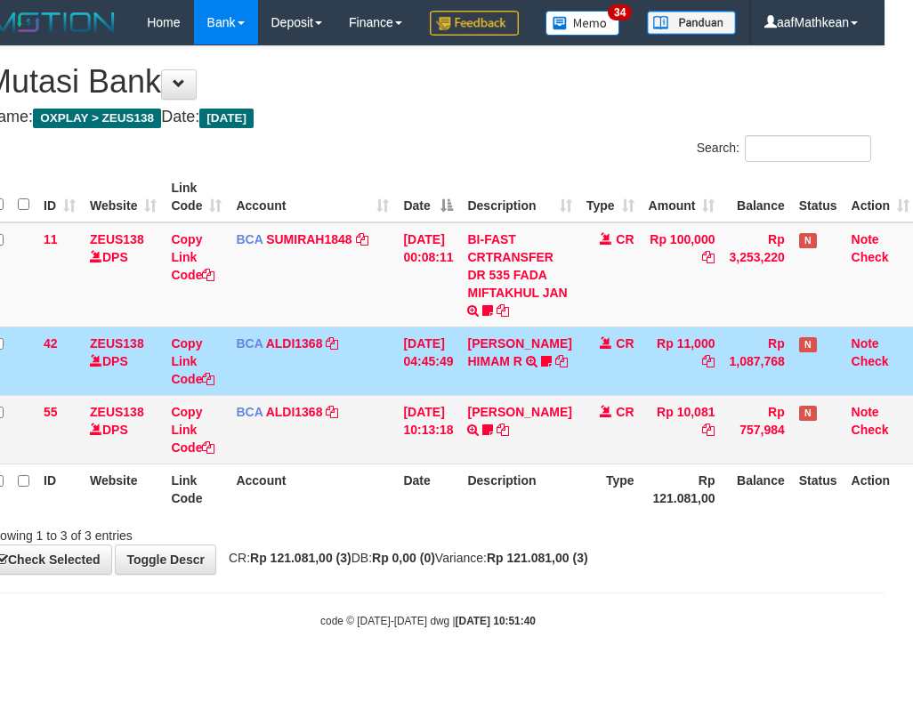
click at [659, 464] on tr "55 ZEUS138 DPS Copy Link Code BCA ALDI1368 DPS ALDI mutasi_20250831_3354 | 55 m…" at bounding box center [451, 429] width 932 height 69
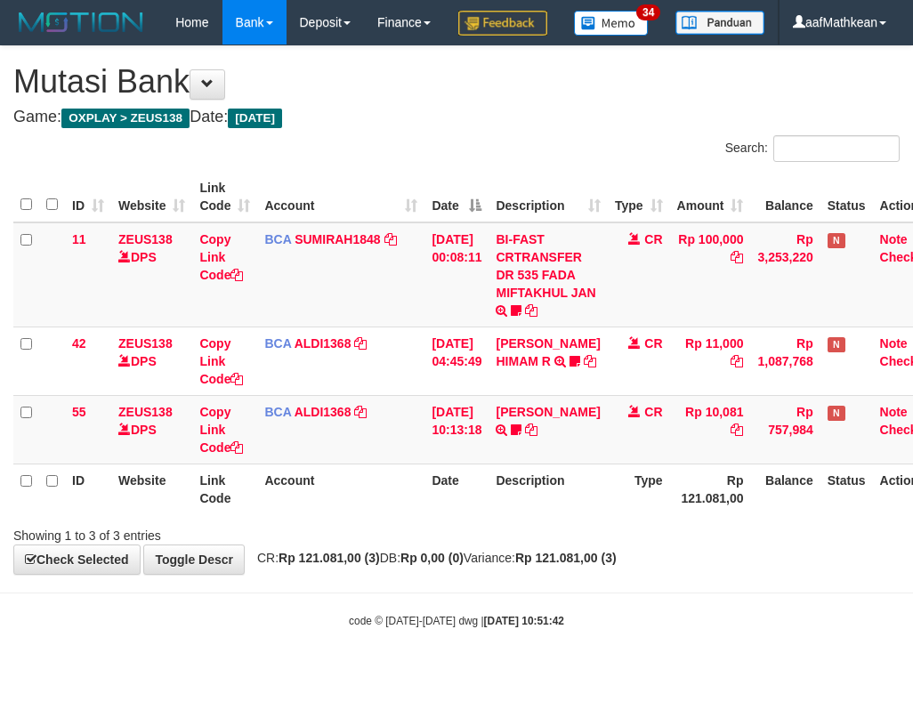
scroll to position [0, 28]
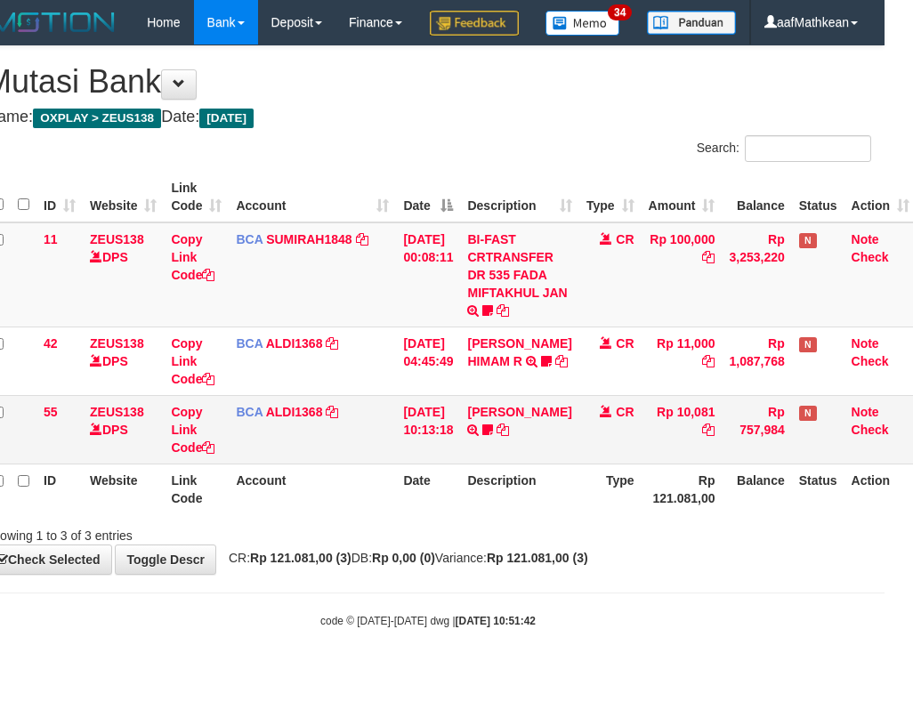
click at [632, 464] on td "CR" at bounding box center [610, 429] width 62 height 69
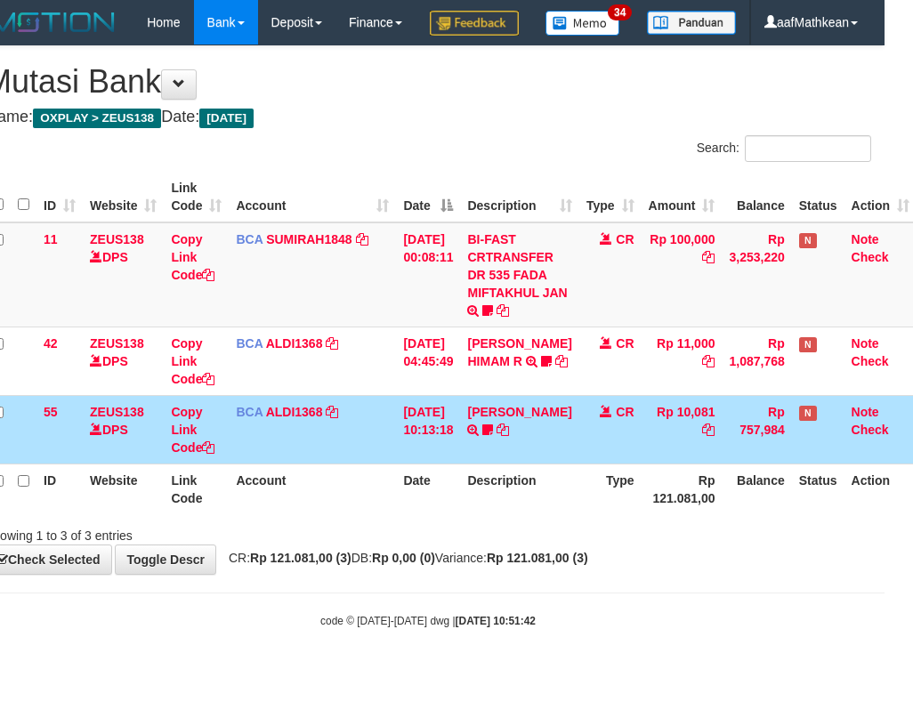
click at [645, 454] on tr "55 ZEUS138 DPS Copy Link Code BCA ALDI1368 DPS ALDI mutasi_20250831_3354 | 55 m…" at bounding box center [451, 429] width 932 height 69
click at [702, 423] on link at bounding box center [708, 430] width 12 height 14
copy tr "CR"
click at [806, 464] on tr "55 ZEUS138 DPS Copy Link Code BCA ALDI1368 DPS ALDI mutasi_20250831_3354 | 55 m…" at bounding box center [451, 429] width 932 height 69
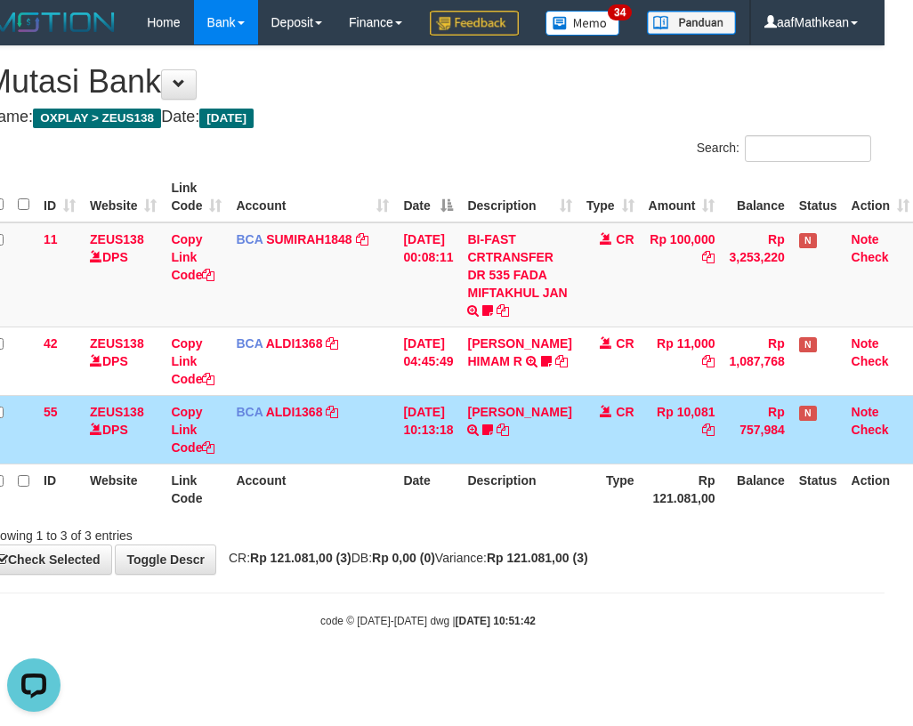
click at [800, 464] on tr "55 ZEUS138 DPS Copy Link Code BCA ALDI1368 DPS ALDI mutasi_20250831_3354 | 55 m…" at bounding box center [451, 429] width 932 height 69
click at [684, 464] on td "Rp 10,081" at bounding box center [681, 429] width 81 height 69
click at [413, 464] on td "[DATE] 10:13:18" at bounding box center [428, 429] width 64 height 69
drag, startPoint x: 547, startPoint y: 488, endPoint x: 946, endPoint y: 503, distance: 398.8
click at [884, 503] on html "Toggle navigation Home Bank Account List Load By Website Group [OXPLAY] ZEUS138…" at bounding box center [428, 336] width 913 height 673
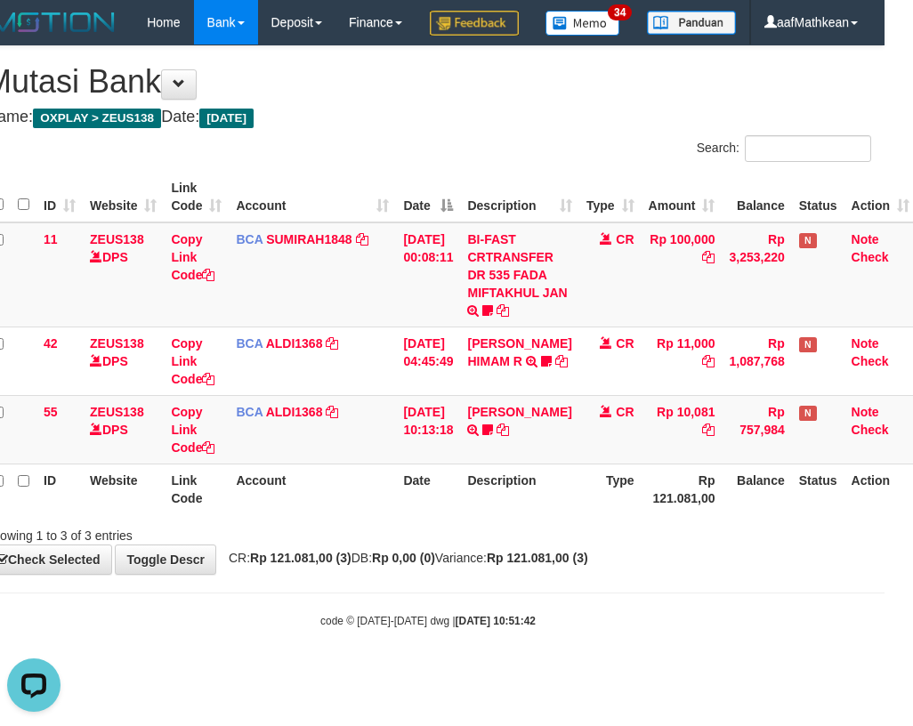
click at [568, 544] on div "Search: ID Website Link Code Account Date Description Type Amount Balance Statu…" at bounding box center [428, 339] width 886 height 409
drag, startPoint x: 919, startPoint y: 473, endPoint x: 1091, endPoint y: 422, distance: 179.3
click at [884, 422] on html "Toggle navigation Home Bank Account List Load By Website Group [OXPLAY] ZEUS138…" at bounding box center [428, 336] width 913 height 673
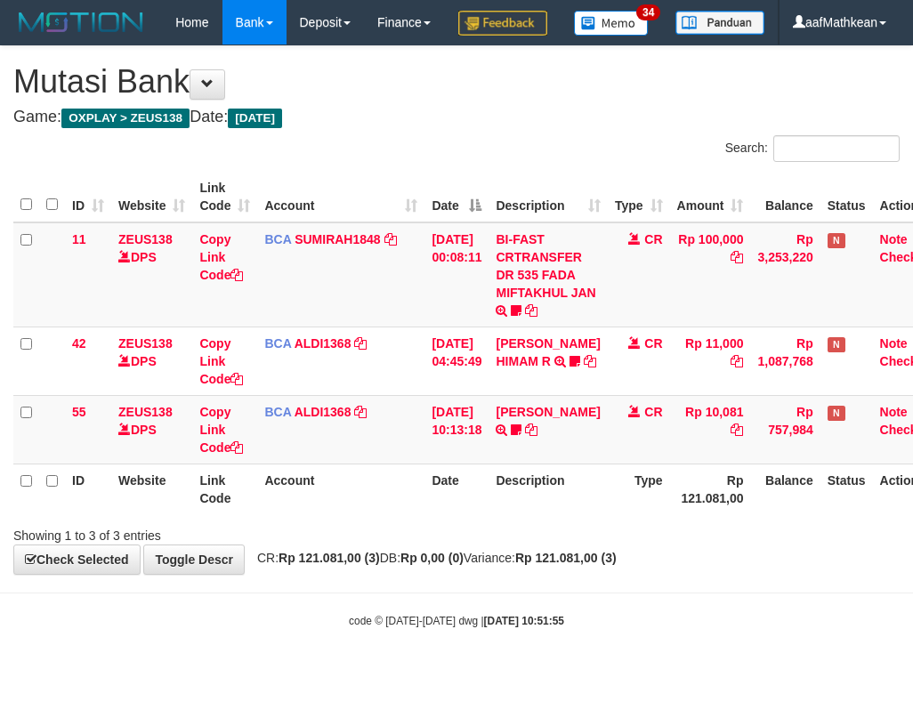
scroll to position [0, 28]
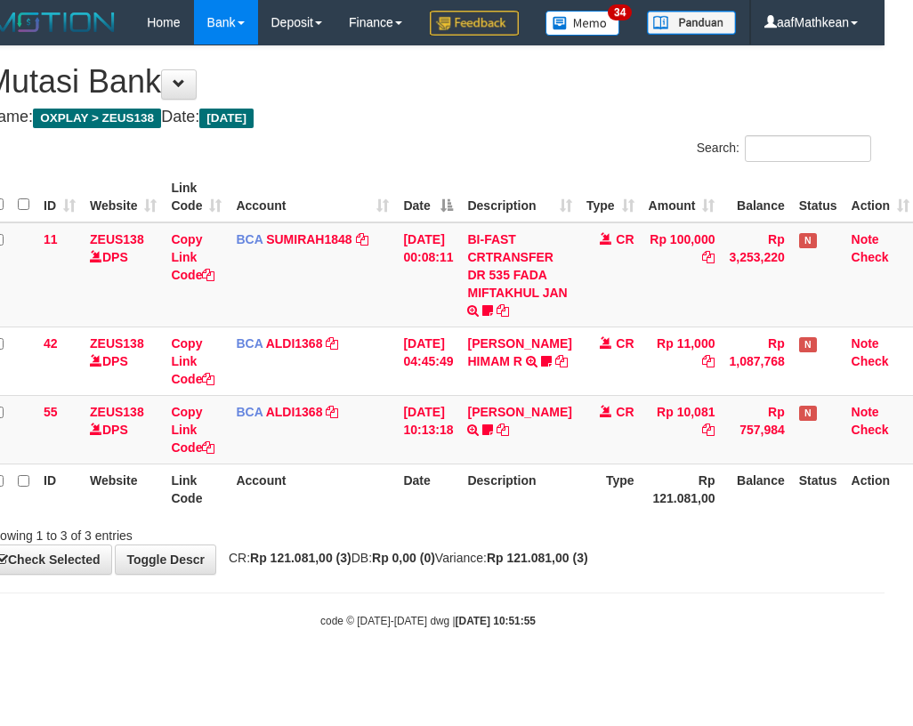
click at [512, 513] on th "Description" at bounding box center [519, 489] width 118 height 51
click at [508, 514] on th "Description" at bounding box center [519, 489] width 118 height 51
click at [510, 514] on th "Description" at bounding box center [519, 489] width 118 height 51
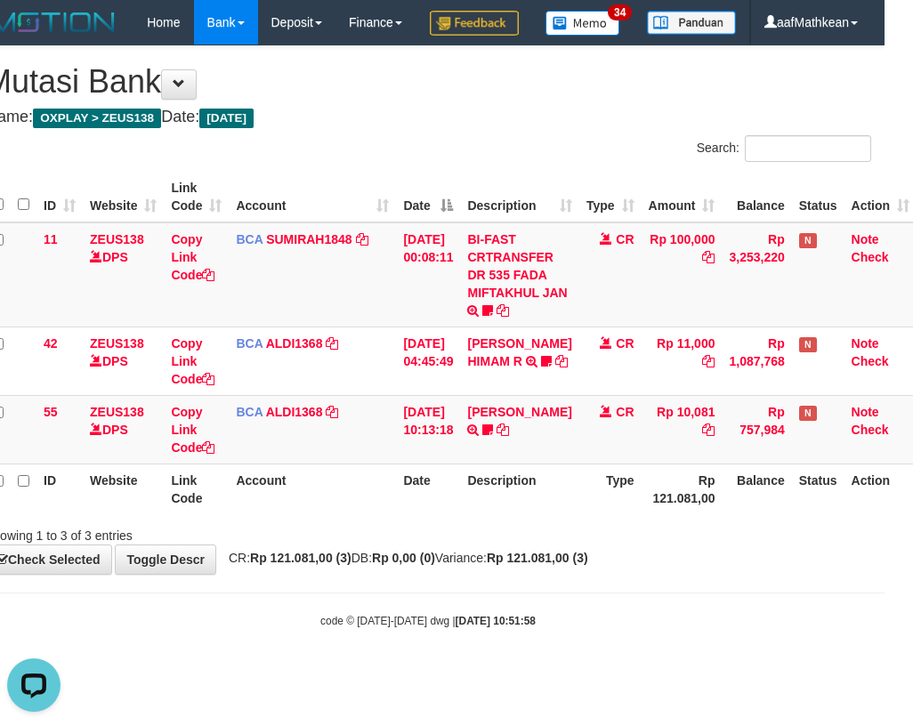
click at [499, 565] on span "CR: Rp 121.081,00 (3) DB: Rp 0,00 (0) Variance: Rp 121.081,00 (3)" at bounding box center [404, 558] width 368 height 14
drag, startPoint x: 501, startPoint y: 602, endPoint x: 493, endPoint y: 593, distance: 12.0
click at [497, 574] on div "**********" at bounding box center [428, 310] width 913 height 528
drag, startPoint x: 545, startPoint y: 621, endPoint x: 491, endPoint y: 607, distance: 56.1
click at [511, 608] on body "Toggle navigation Home Bank Account List Load By Website Group [OXPLAY] ZEUS138…" at bounding box center [428, 336] width 913 height 673
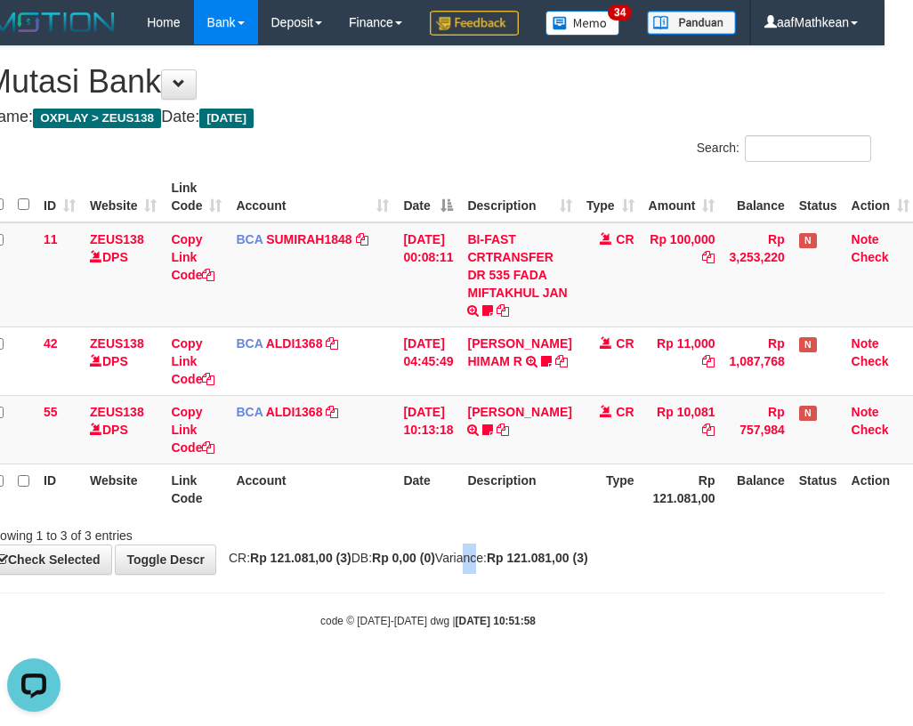
drag, startPoint x: 491, startPoint y: 607, endPoint x: 501, endPoint y: 577, distance: 31.8
click at [499, 574] on div "**********" at bounding box center [428, 310] width 913 height 528
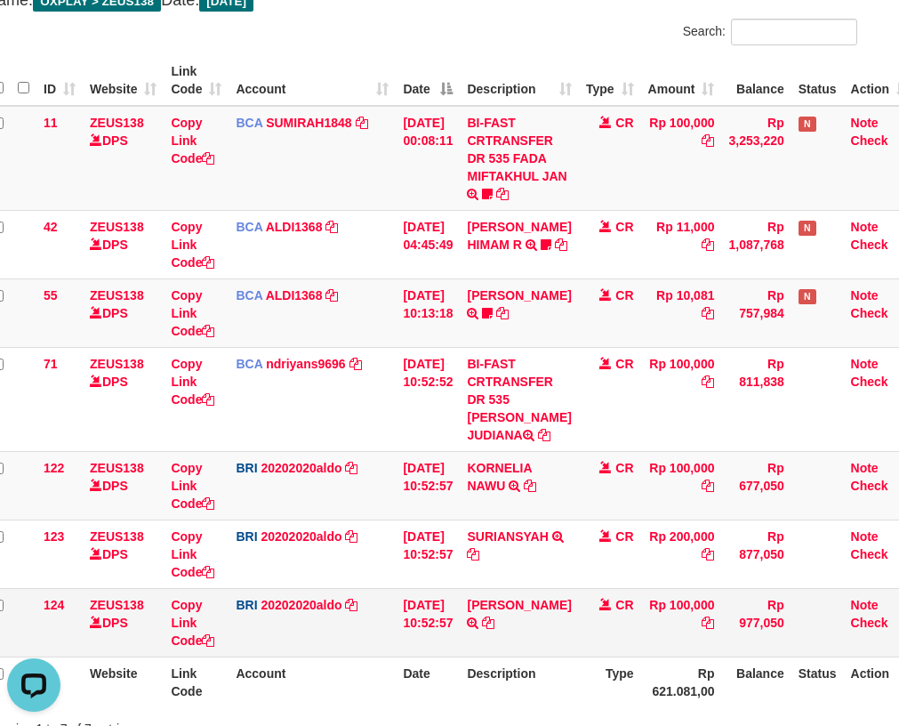
scroll to position [284, 28]
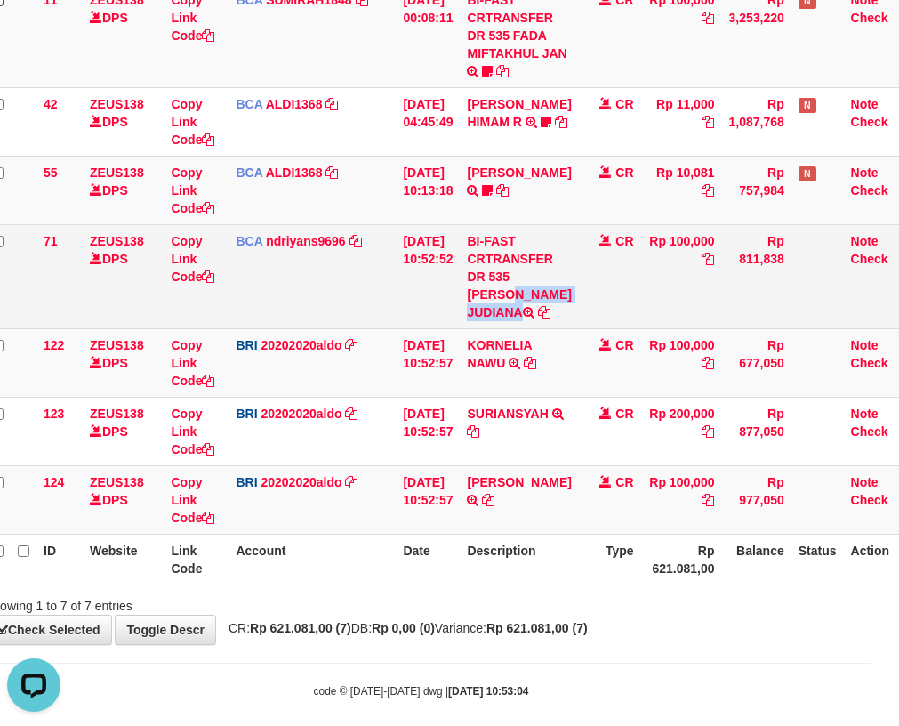
copy td "[PERSON_NAME] JUDIANA"
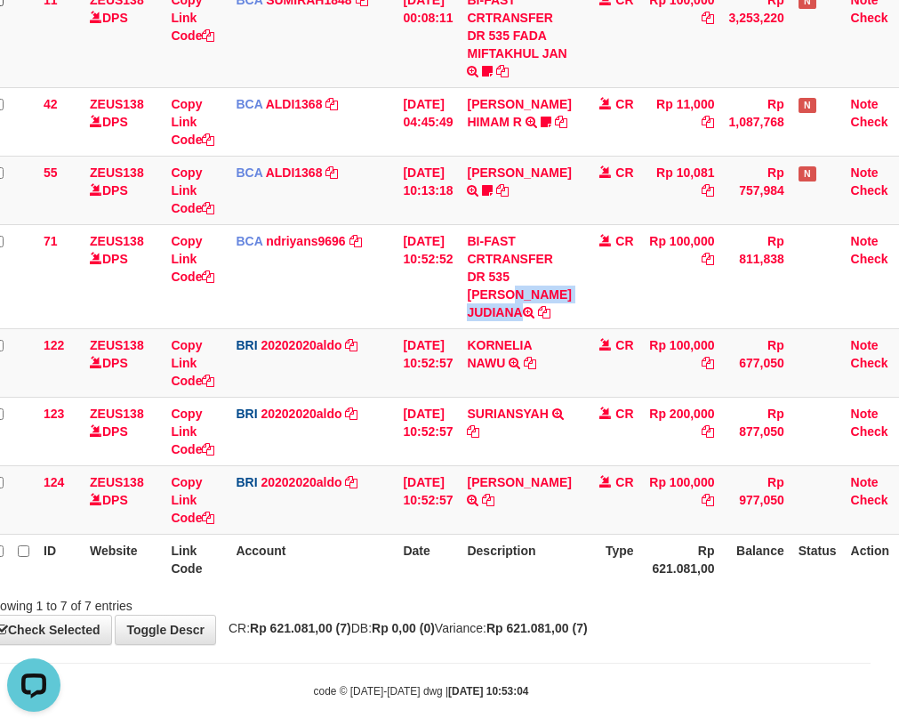
drag, startPoint x: 525, startPoint y: 280, endPoint x: 912, endPoint y: 255, distance: 387.8
click at [547, 300] on td "BI-FAST CRTRANSFER DR 535 [PERSON_NAME] JUDIANA" at bounding box center [519, 276] width 118 height 104
click at [562, 494] on td "[PERSON_NAME] TRANSFER NBMB [PERSON_NAME] TO [PERSON_NAME]" at bounding box center [519, 499] width 118 height 69
click at [559, 503] on td "[PERSON_NAME] TRANSFER NBMB [PERSON_NAME] TO [PERSON_NAME]" at bounding box center [519, 499] width 118 height 69
drag, startPoint x: 561, startPoint y: 503, endPoint x: 532, endPoint y: 496, distance: 30.2
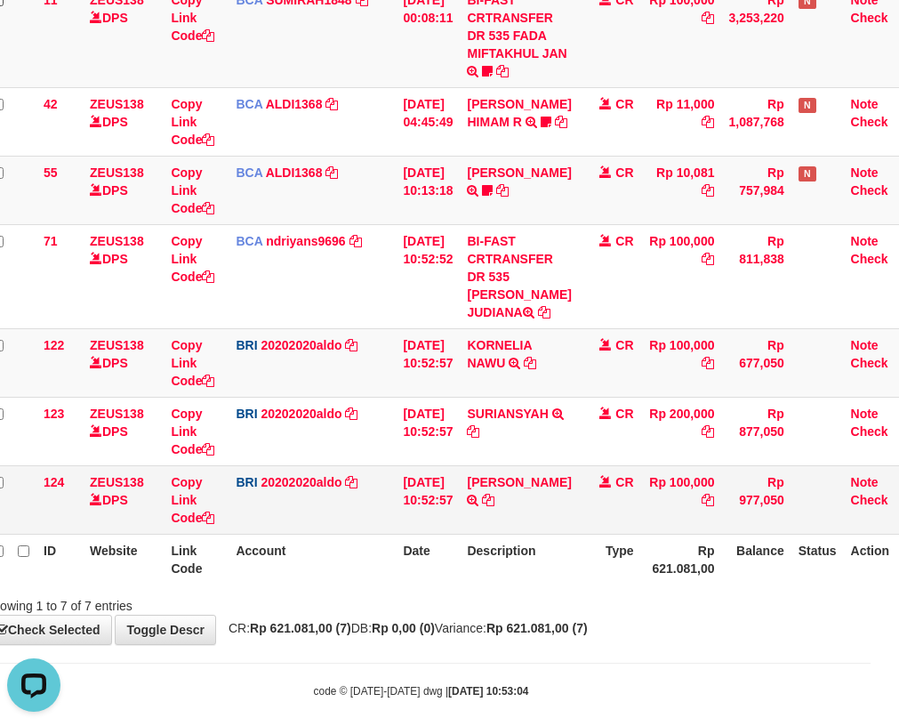
click at [557, 506] on td "ROY ERMANSYAH TRANSFER NBMB ROY ERMANSYAH TO REVALDO SAGITA" at bounding box center [519, 499] width 118 height 69
click at [520, 491] on td "ROY ERMANSYAH TRANSFER NBMB ROY ERMANSYAH TO REVALDO SAGITA" at bounding box center [519, 499] width 118 height 69
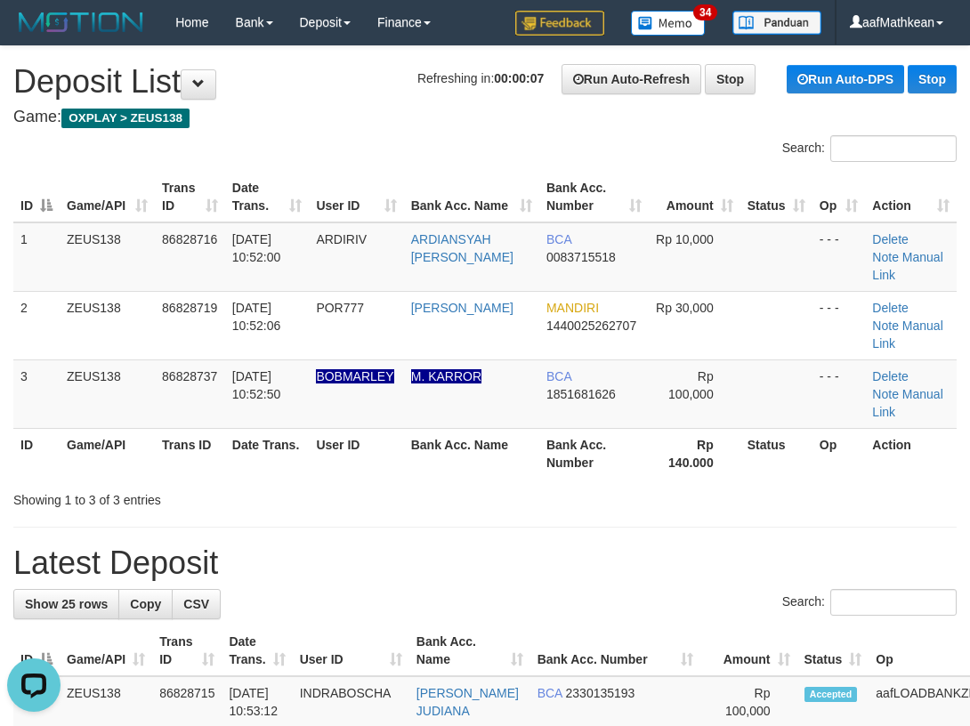
click at [232, 171] on div "Search: ID Game/API Trans ID Date Trans. User ID Bank Acc. Name Bank Acc. Numbe…" at bounding box center [484, 322] width 943 height 374
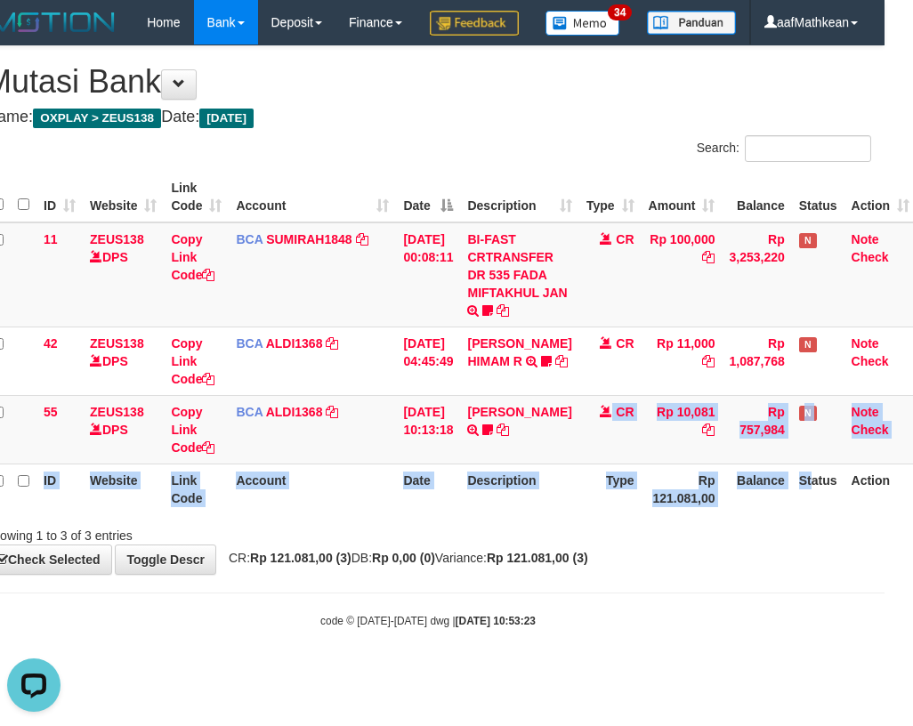
click at [884, 507] on html "Toggle navigation Home Bank Account List Load By Website Group [OXPLAY] ZEUS138…" at bounding box center [428, 336] width 913 height 673
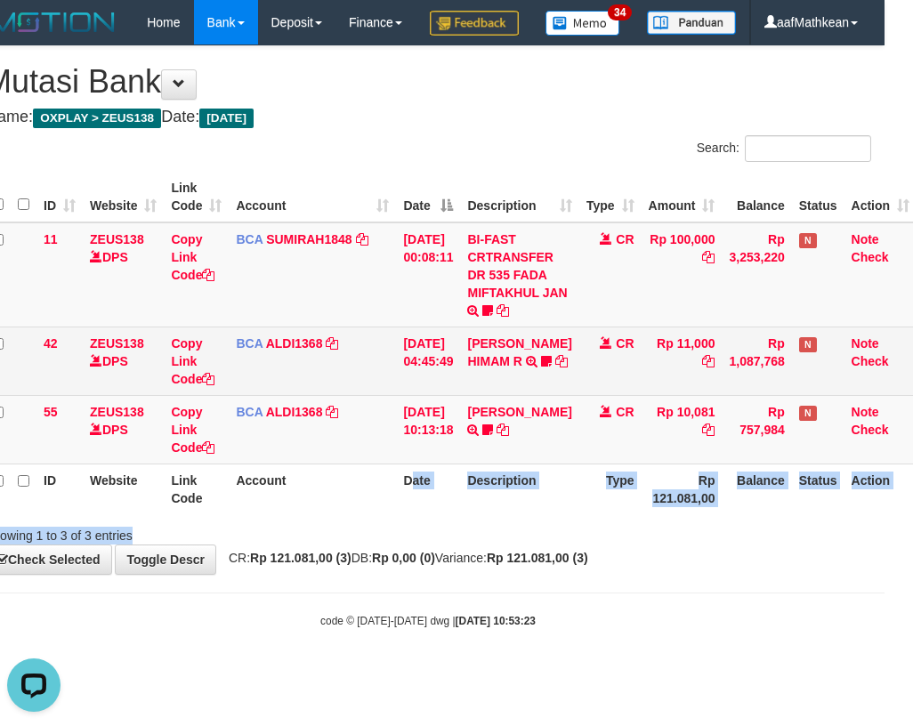
drag, startPoint x: 432, startPoint y: 570, endPoint x: 283, endPoint y: 431, distance: 204.6
click at [407, 523] on div "Search: ID Website Link Code Account Date Description Type Amount Balance Statu…" at bounding box center [428, 339] width 886 height 409
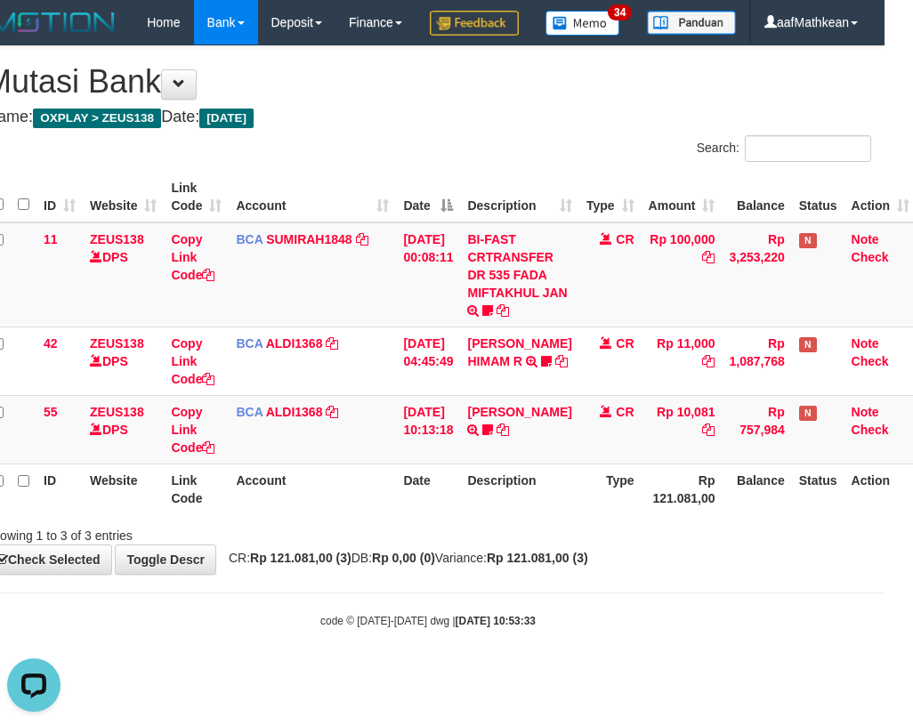
click at [377, 514] on th "Account" at bounding box center [312, 489] width 167 height 51
click at [432, 514] on th "Date" at bounding box center [428, 489] width 64 height 51
click at [504, 514] on th "Description" at bounding box center [519, 489] width 118 height 51
click at [484, 514] on th "Description" at bounding box center [519, 489] width 118 height 51
click at [514, 514] on th "Description" at bounding box center [519, 489] width 118 height 51
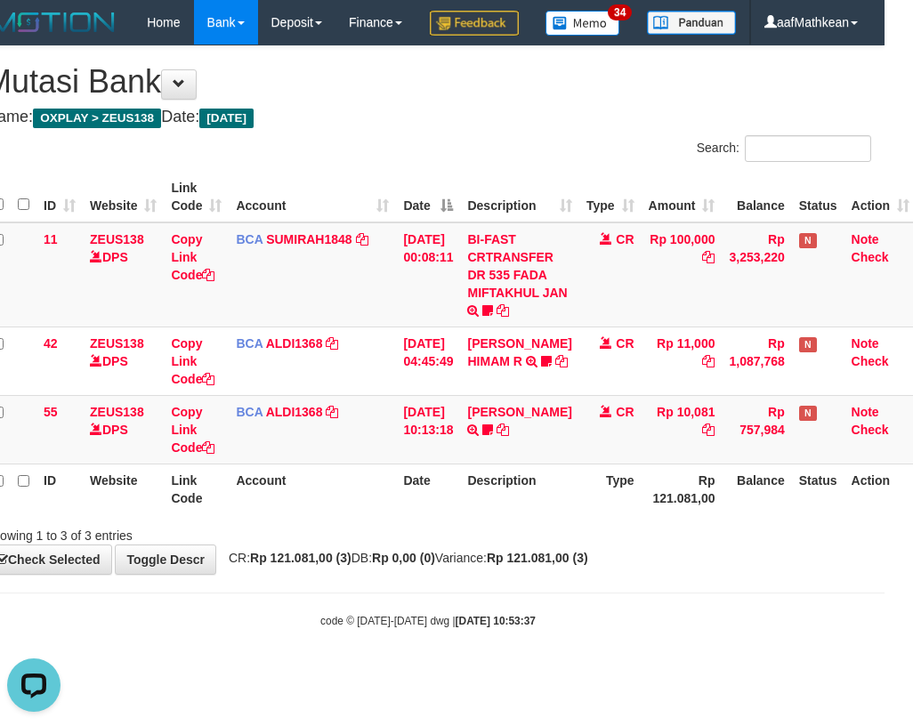
click at [434, 514] on th "Date" at bounding box center [428, 489] width 64 height 51
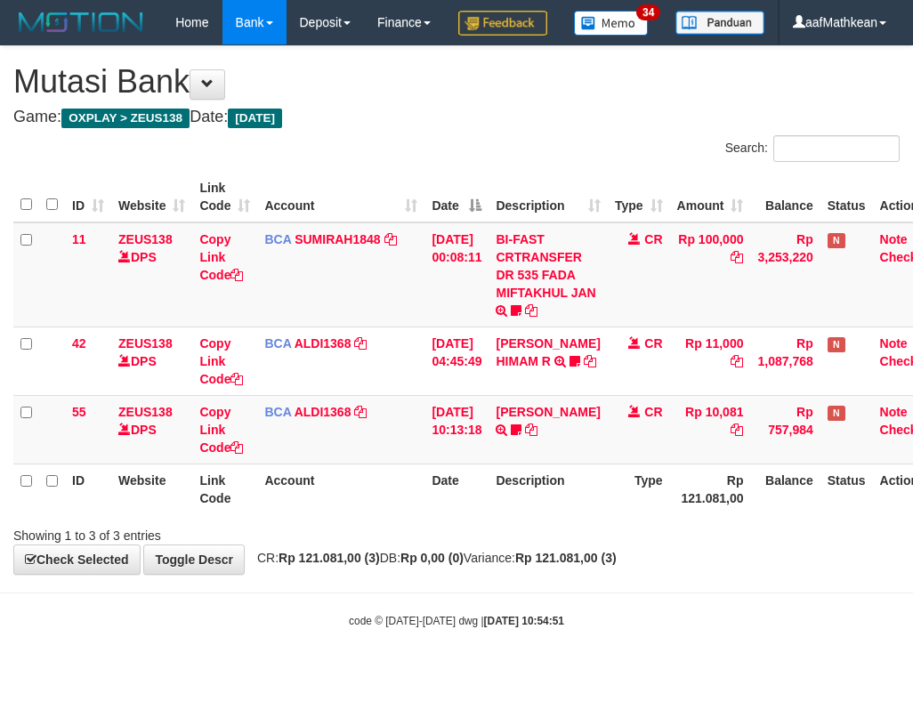
scroll to position [0, 28]
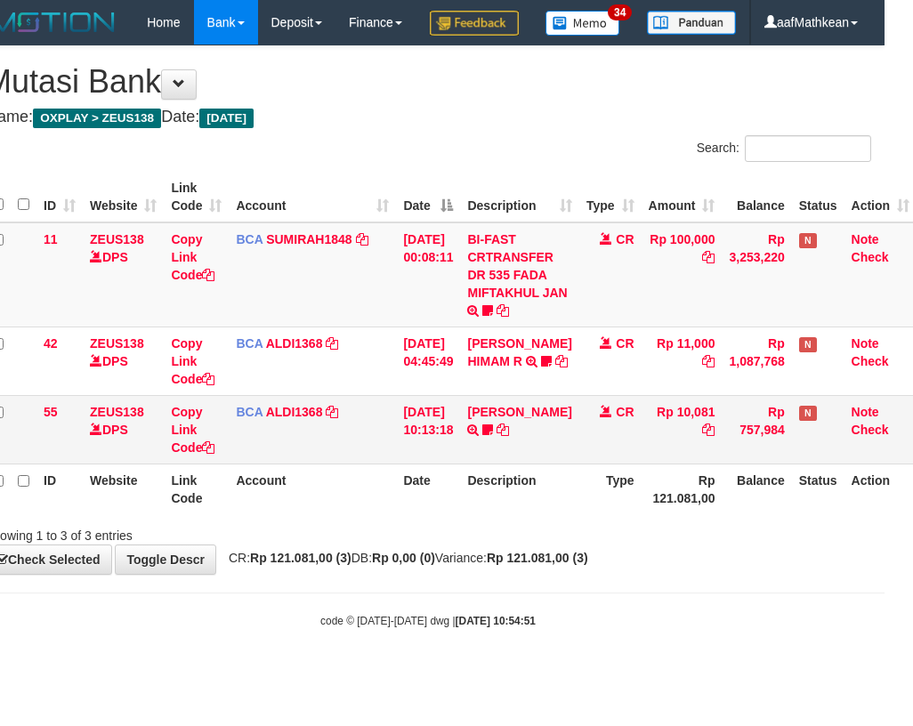
click at [420, 464] on td "31/08/2025 10:13:18" at bounding box center [428, 429] width 64 height 69
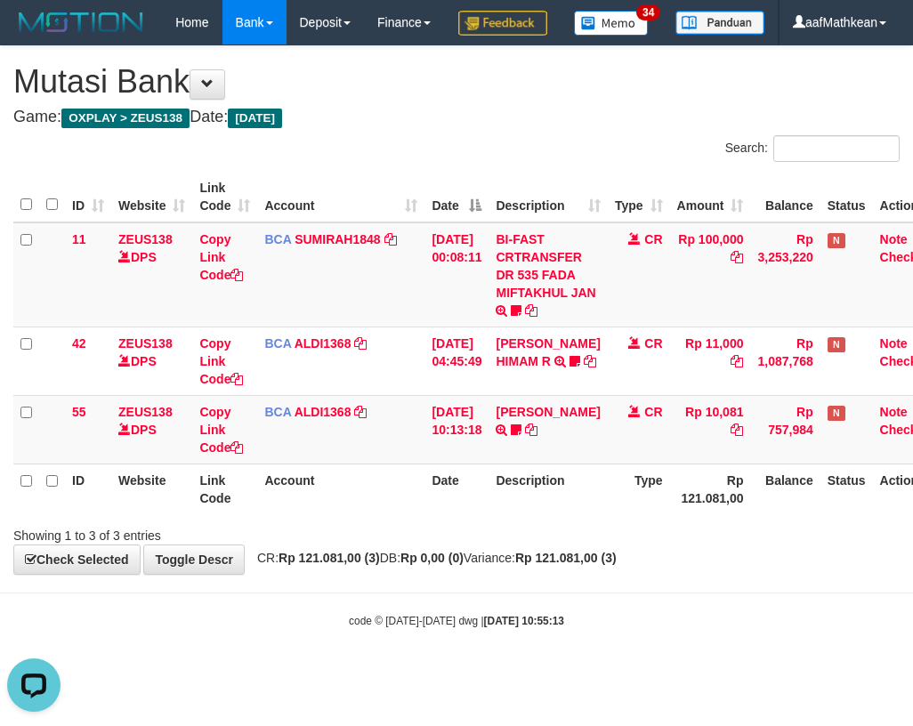
drag, startPoint x: 427, startPoint y: 568, endPoint x: 372, endPoint y: 554, distance: 56.8
click at [427, 544] on div "Search: ID Website Link Code Account Date Description Type Amount Balance Statu…" at bounding box center [456, 339] width 886 height 409
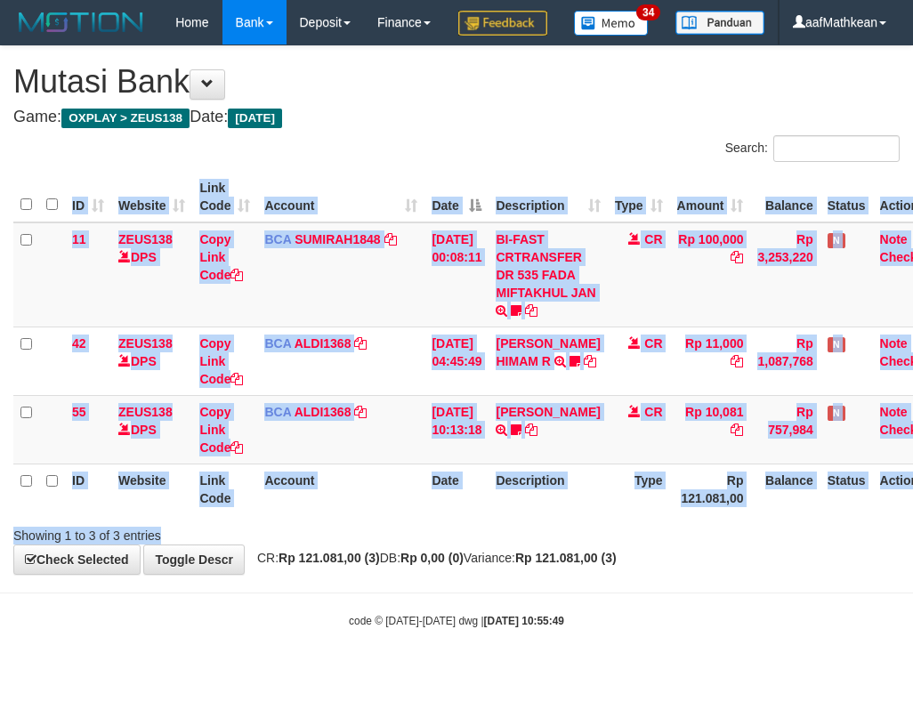
drag, startPoint x: 394, startPoint y: 574, endPoint x: 413, endPoint y: 566, distance: 20.3
click at [397, 544] on div "Search: ID Website Link Code Account Date Description Type Amount Balance Statu…" at bounding box center [456, 339] width 886 height 409
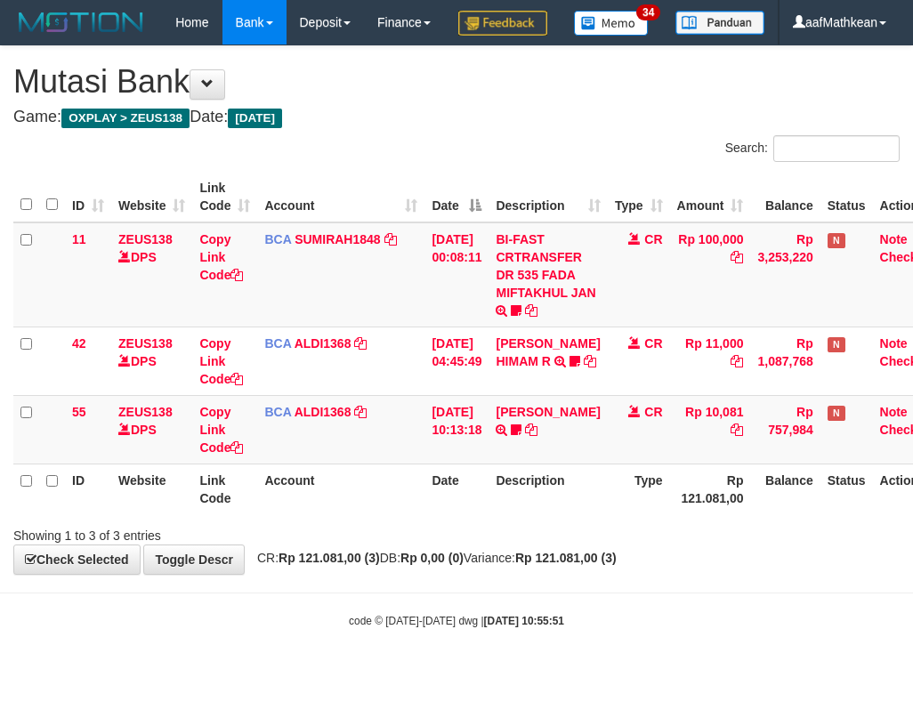
click at [436, 514] on th "Date" at bounding box center [456, 489] width 64 height 51
drag, startPoint x: 476, startPoint y: 524, endPoint x: 910, endPoint y: 643, distance: 450.2
click at [886, 636] on body "Toggle navigation Home Bank Account List Load By Website Group [OXPLAY] ZEUS138…" at bounding box center [456, 336] width 913 height 673
click at [407, 574] on div "**********" at bounding box center [456, 310] width 913 height 528
click at [625, 574] on div "**********" at bounding box center [456, 310] width 913 height 528
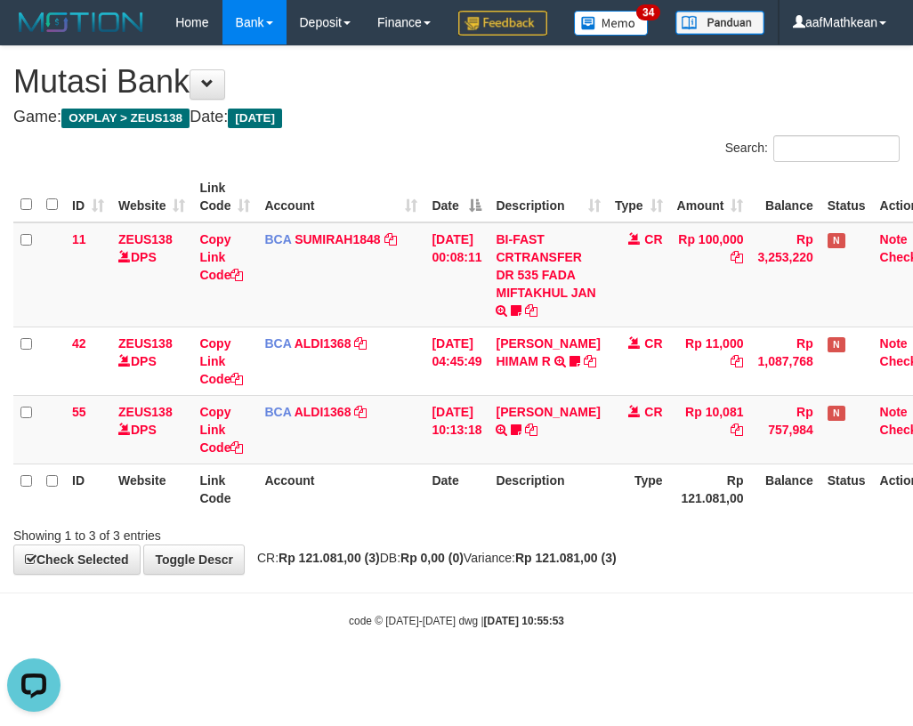
click at [574, 544] on div "Search: ID Website Link Code Account Date Description Type Amount Balance Statu…" at bounding box center [456, 339] width 886 height 409
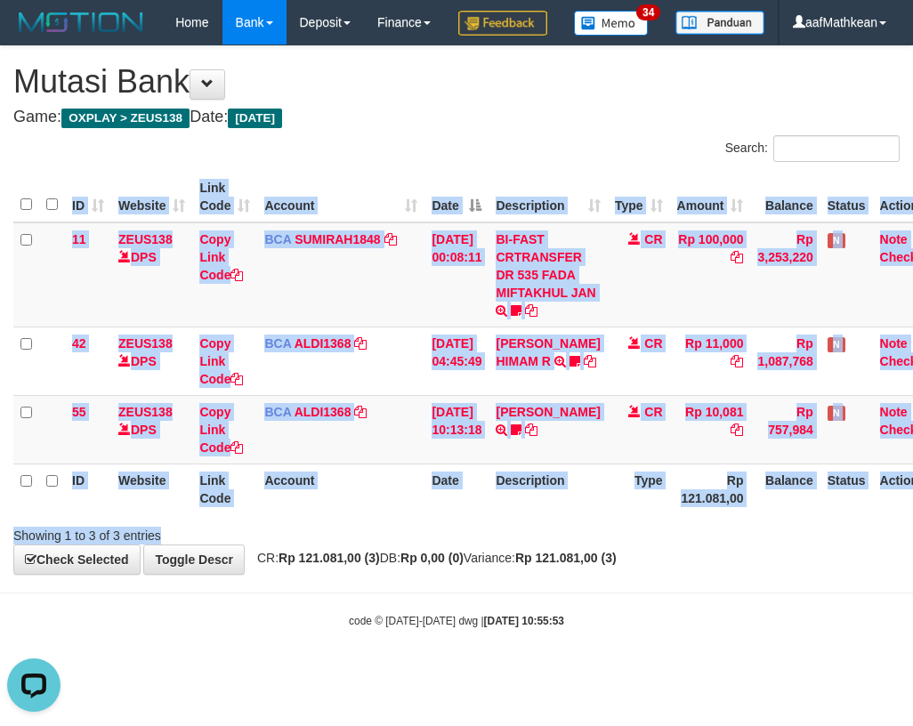
drag, startPoint x: 563, startPoint y: 625, endPoint x: 981, endPoint y: 687, distance: 422.6
click at [912, 673] on html "Toggle navigation Home Bank Account List Load By Website Group [OXPLAY] ZEUS138…" at bounding box center [456, 336] width 913 height 673
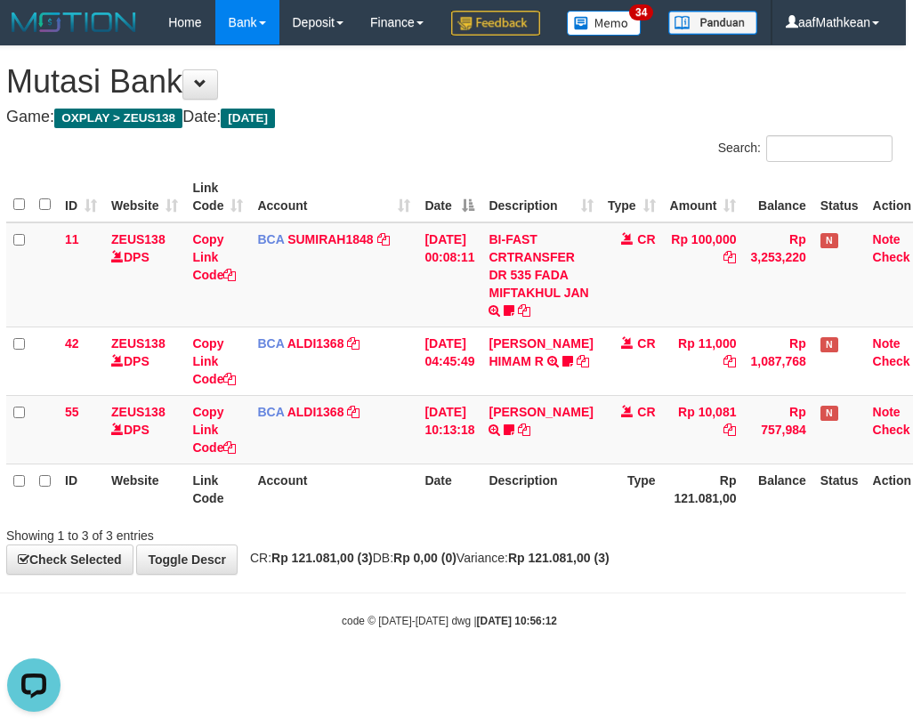
drag, startPoint x: 441, startPoint y: 631, endPoint x: 905, endPoint y: 503, distance: 480.9
click at [790, 540] on body "Toggle navigation Home Bank Account List Load By Website Group [OXPLAY] ZEUS138…" at bounding box center [449, 336] width 913 height 673
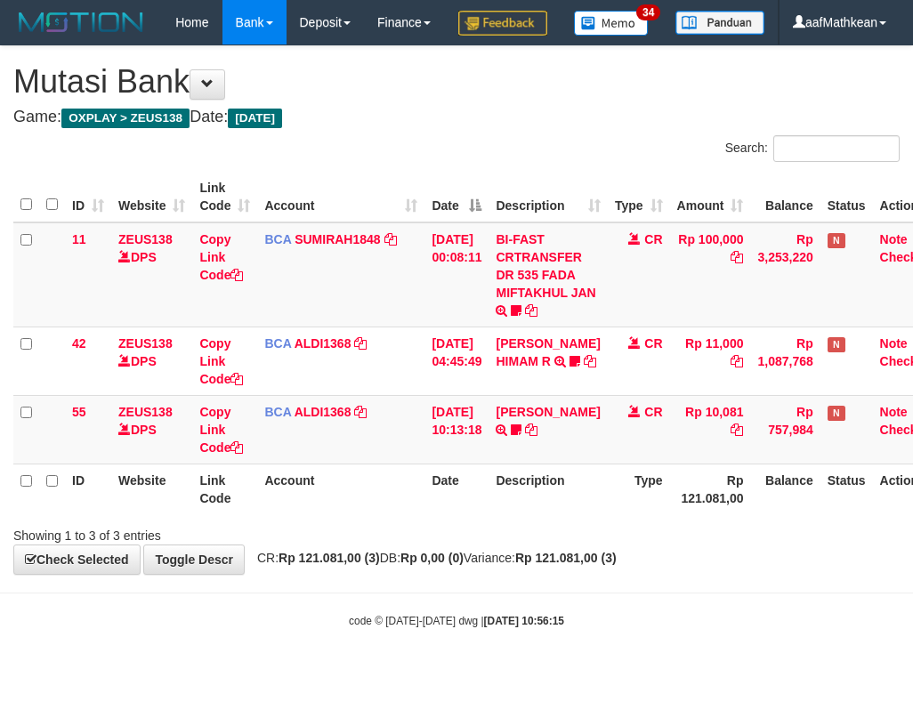
scroll to position [0, 7]
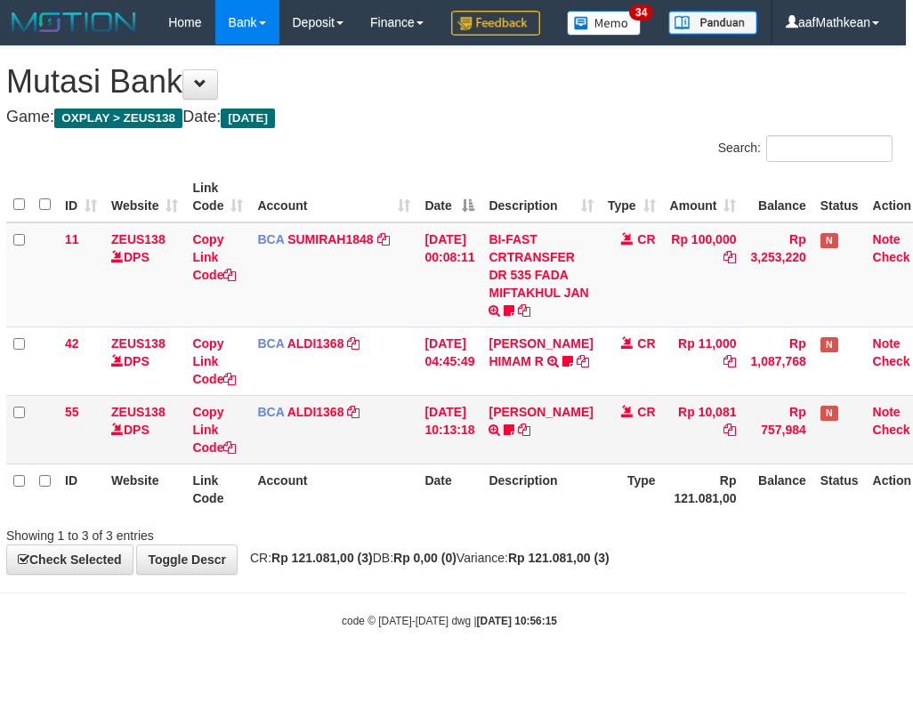
click at [339, 464] on td "BCA ALDI1368 DPS ALDI mutasi_20250831_3354 | 55 mutasi_20250831_3354 | 55" at bounding box center [333, 429] width 167 height 69
click at [356, 464] on td "BCA ALDI1368 DPS ALDI mutasi_20250831_3354 | 55 mutasi_20250831_3354 | 55" at bounding box center [333, 429] width 167 height 69
click at [359, 508] on th "Account" at bounding box center [333, 489] width 167 height 51
click at [387, 464] on td "BCA ALDI1368 DPS ALDI mutasi_20250831_3354 | 55 mutasi_20250831_3354 | 55" at bounding box center [333, 429] width 167 height 69
click at [425, 464] on td "[DATE] 10:13:18" at bounding box center [449, 429] width 64 height 69
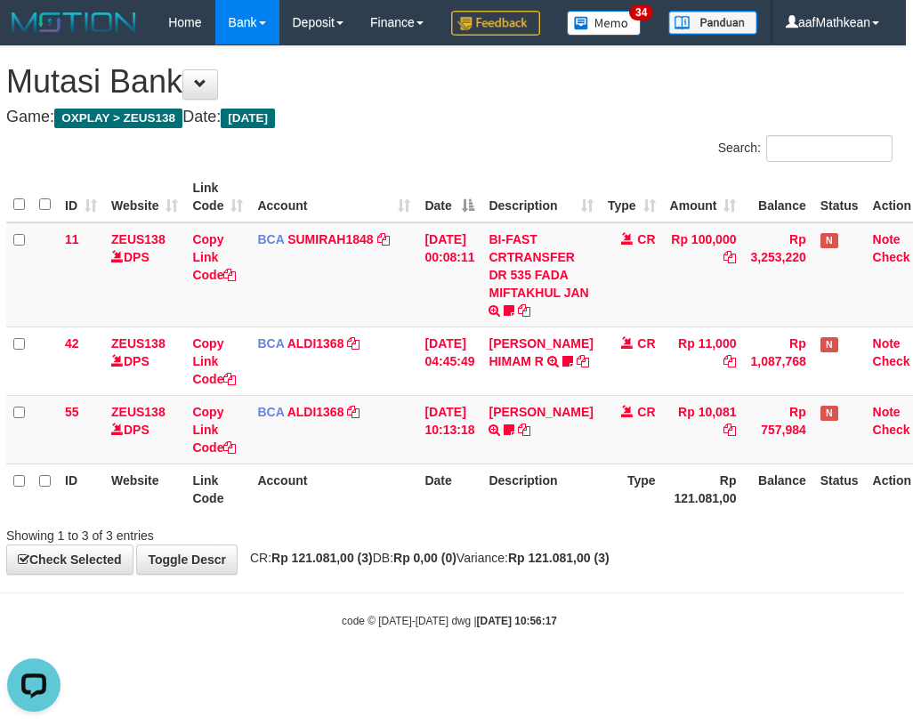
drag, startPoint x: 487, startPoint y: 536, endPoint x: 537, endPoint y: 553, distance: 53.5
click at [516, 514] on tr "ID Website Link Code Account Date Description Type Rp 121.081,00 Balance Status…" at bounding box center [472, 489] width 932 height 51
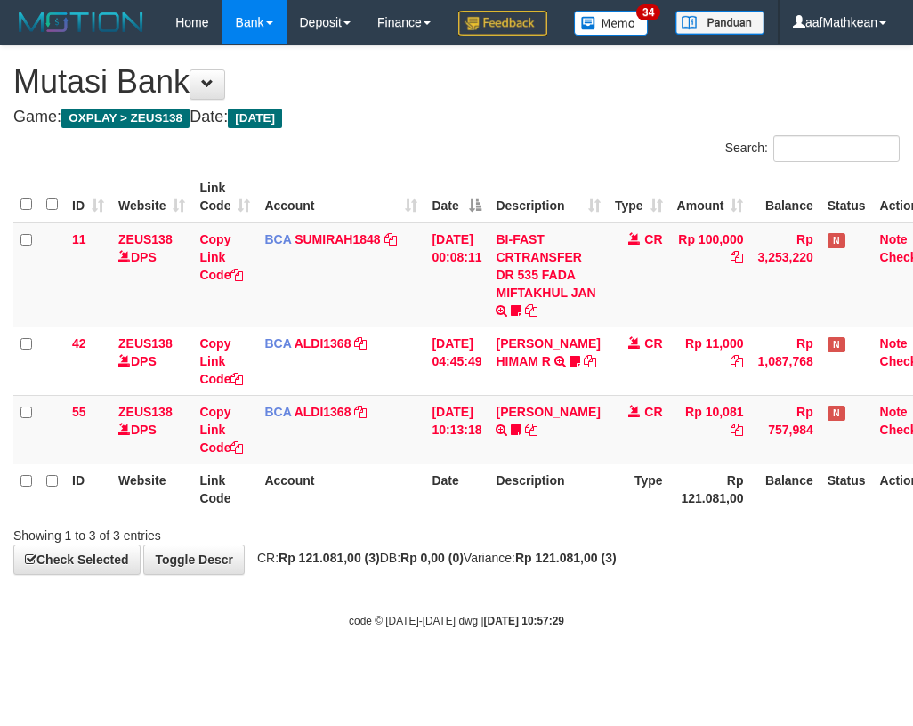
scroll to position [0, 7]
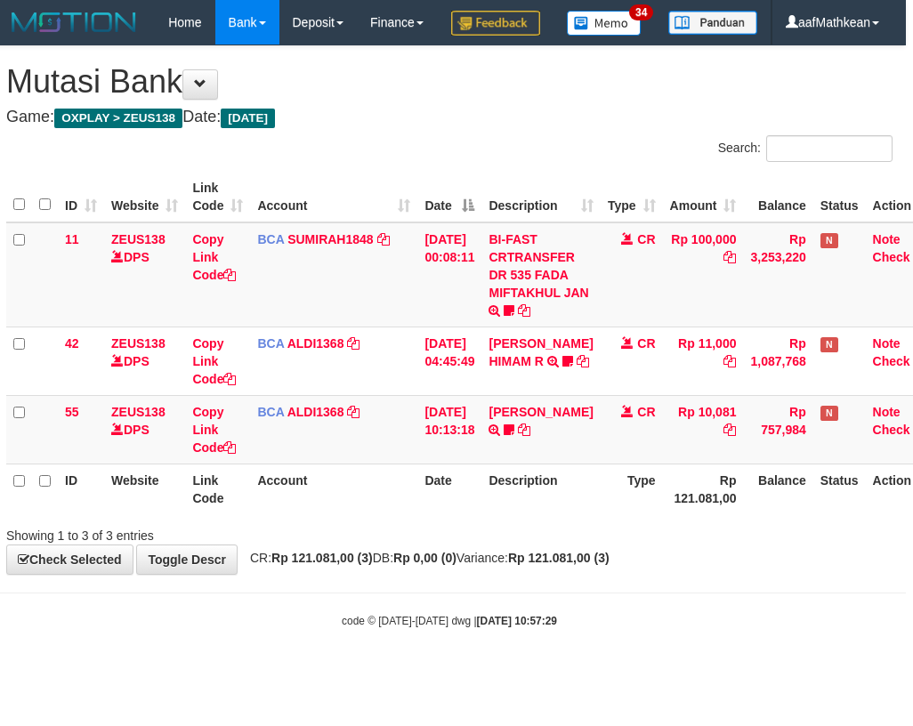
click at [549, 514] on th "Description" at bounding box center [540, 489] width 118 height 51
click at [424, 464] on td "[DATE] 10:13:18" at bounding box center [449, 429] width 64 height 69
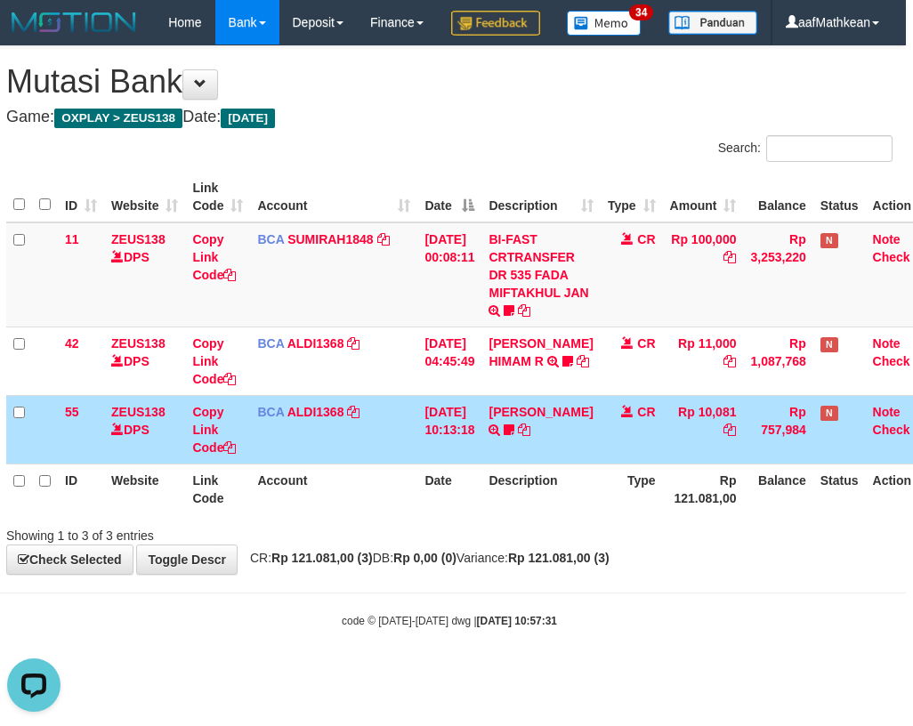
drag, startPoint x: 442, startPoint y: 508, endPoint x: 458, endPoint y: 520, distance: 20.3
click at [446, 510] on th "Date" at bounding box center [449, 489] width 64 height 51
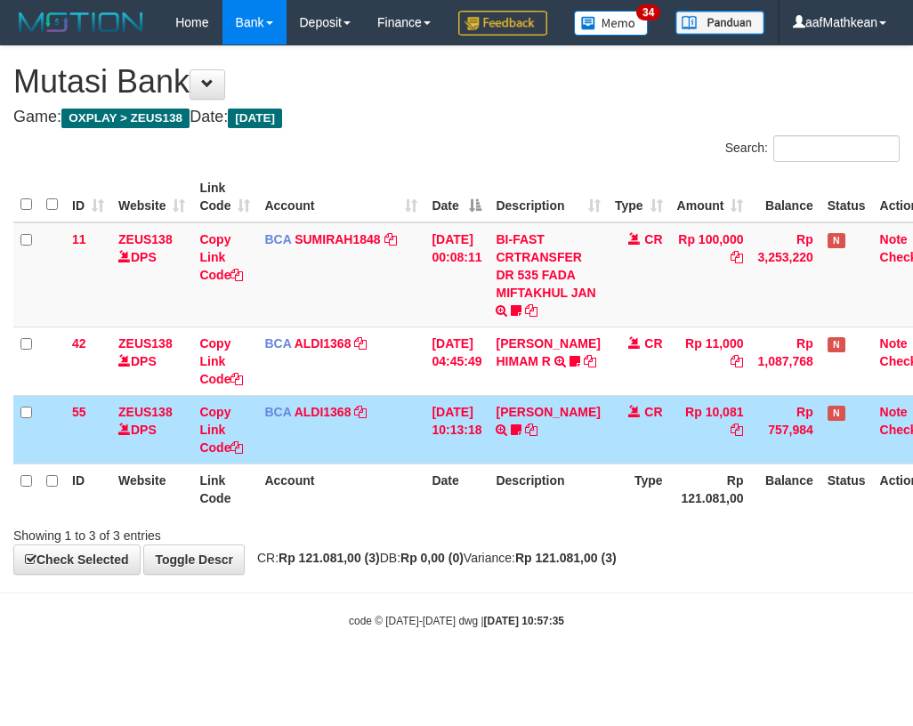
scroll to position [0, 7]
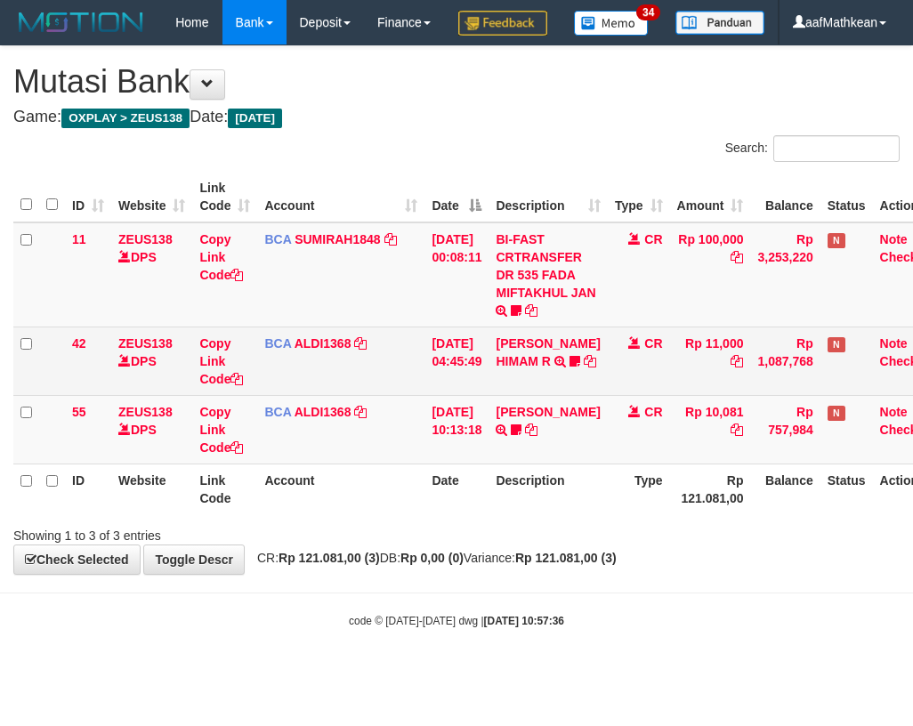
scroll to position [0, 7]
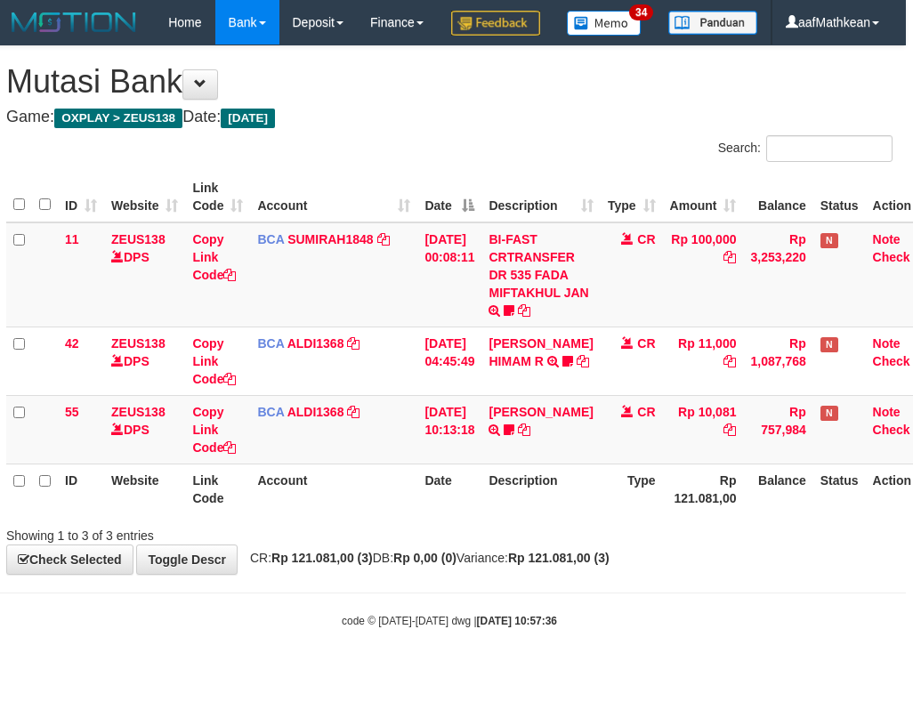
click at [423, 514] on th "Date" at bounding box center [449, 489] width 64 height 51
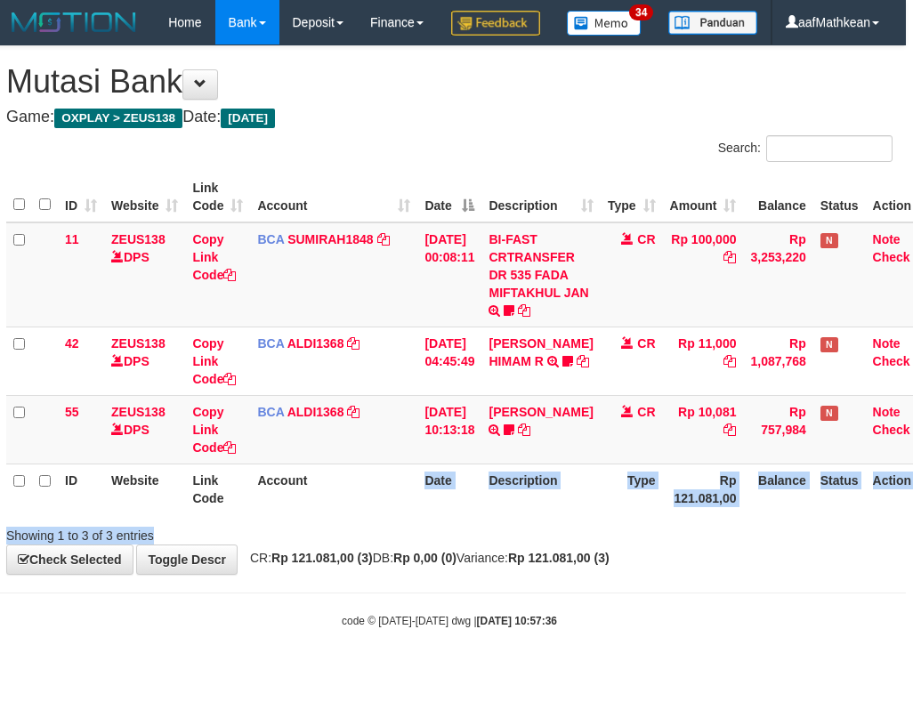
drag, startPoint x: 415, startPoint y: 563, endPoint x: 417, endPoint y: 551, distance: 12.7
click at [420, 544] on div "Search: ID Website Link Code Account Date Description Type Amount Balance Statu…" at bounding box center [449, 339] width 886 height 409
click at [415, 514] on th "Account" at bounding box center [333, 489] width 167 height 51
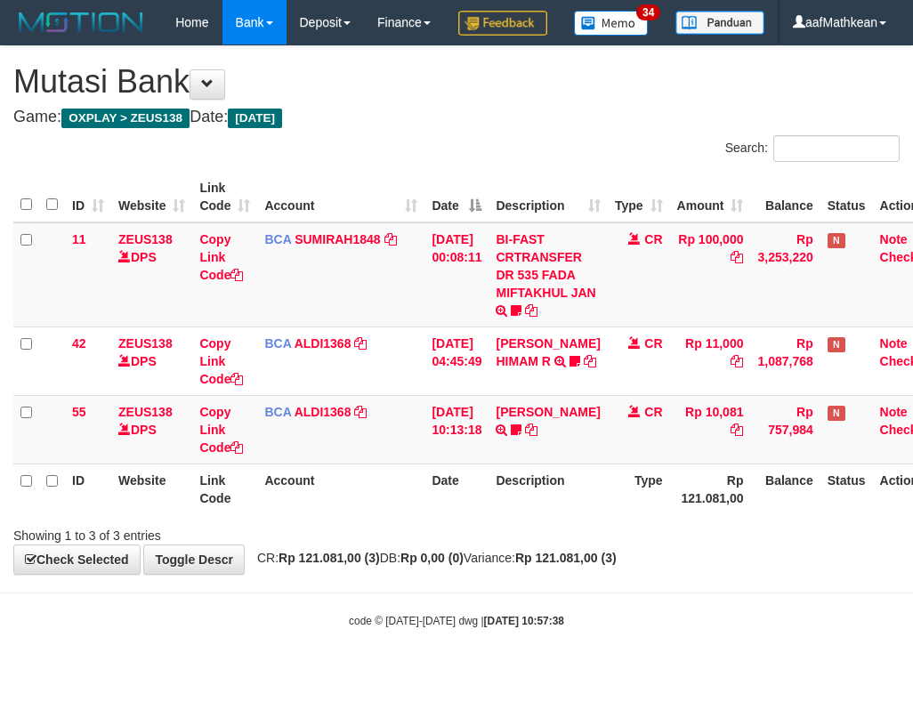
scroll to position [0, 7]
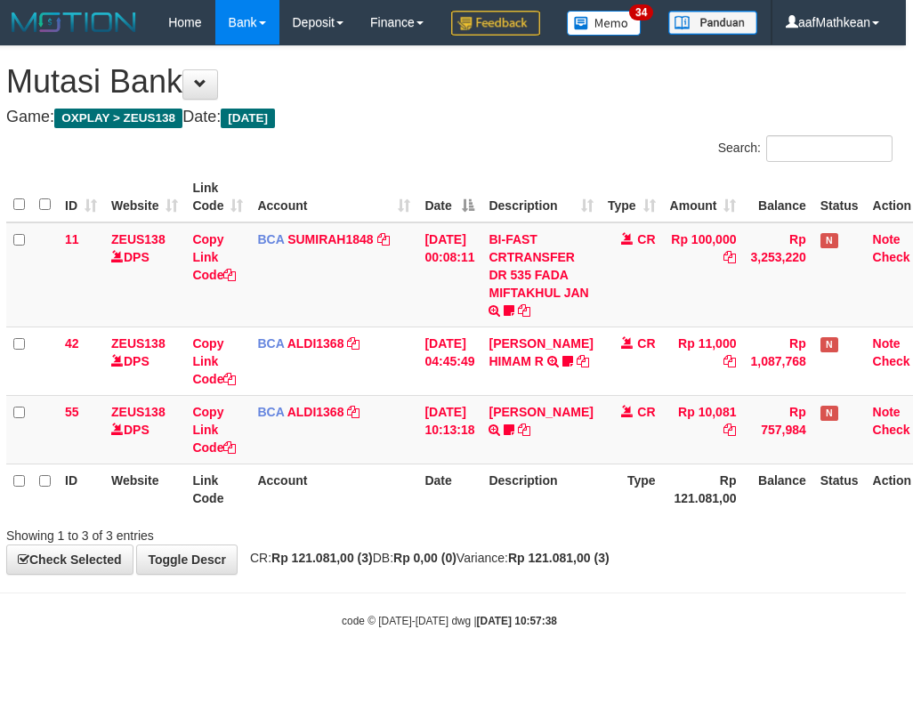
click at [496, 514] on tr "ID Website Link Code Account Date Description Type Rp 121.081,00 Balance Status…" at bounding box center [472, 489] width 932 height 51
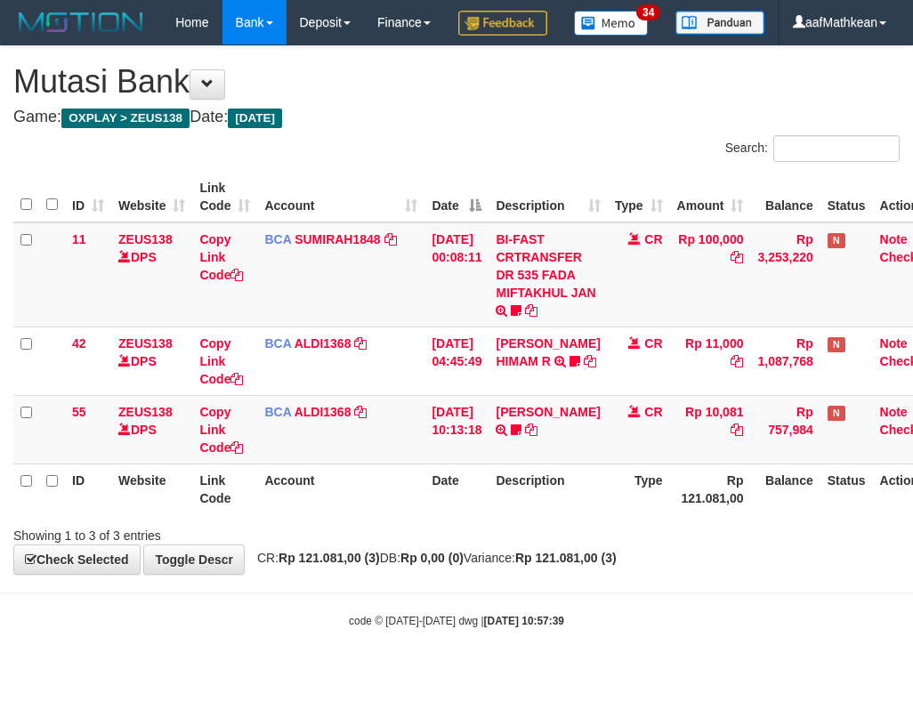
scroll to position [0, 7]
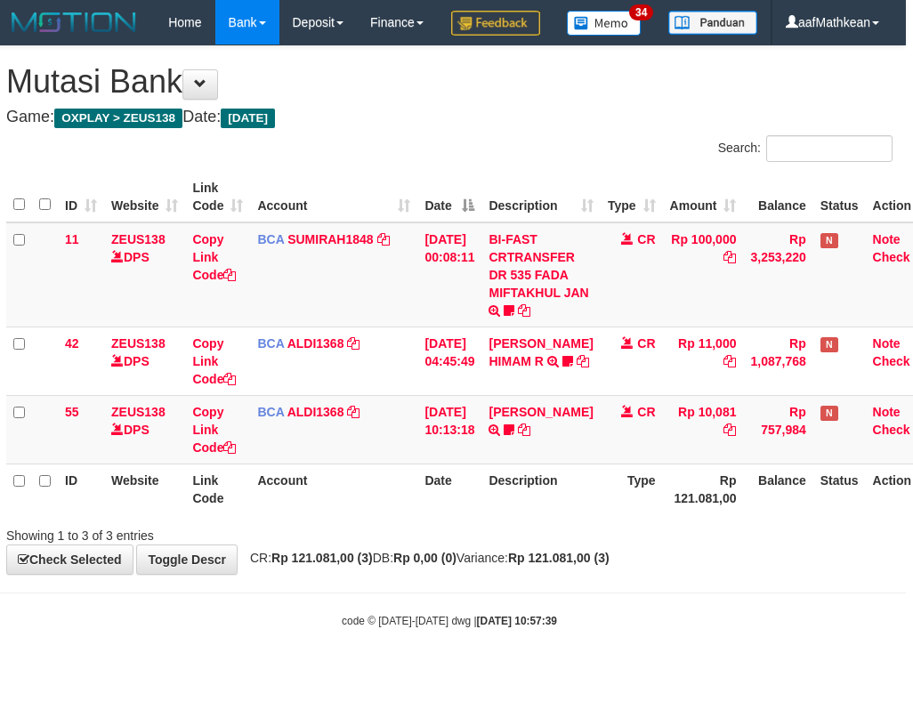
click at [481, 514] on th "Date" at bounding box center [449, 489] width 64 height 51
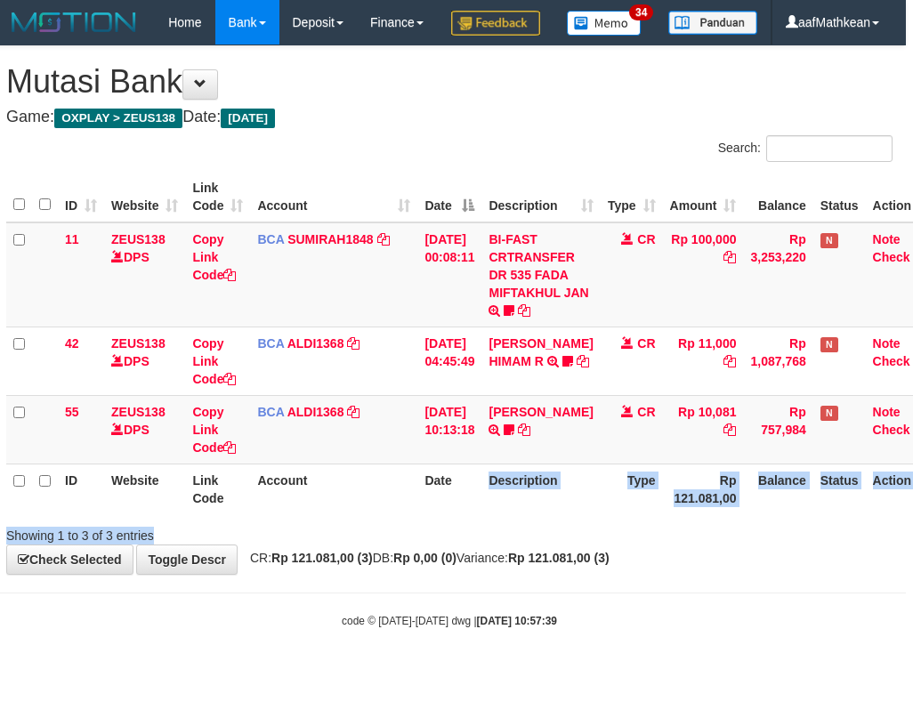
drag, startPoint x: 495, startPoint y: 554, endPoint x: 490, endPoint y: 562, distance: 9.2
click at [491, 544] on div "Search: ID Website Link Code Account Date Description Type Amount Balance Statu…" at bounding box center [449, 339] width 886 height 409
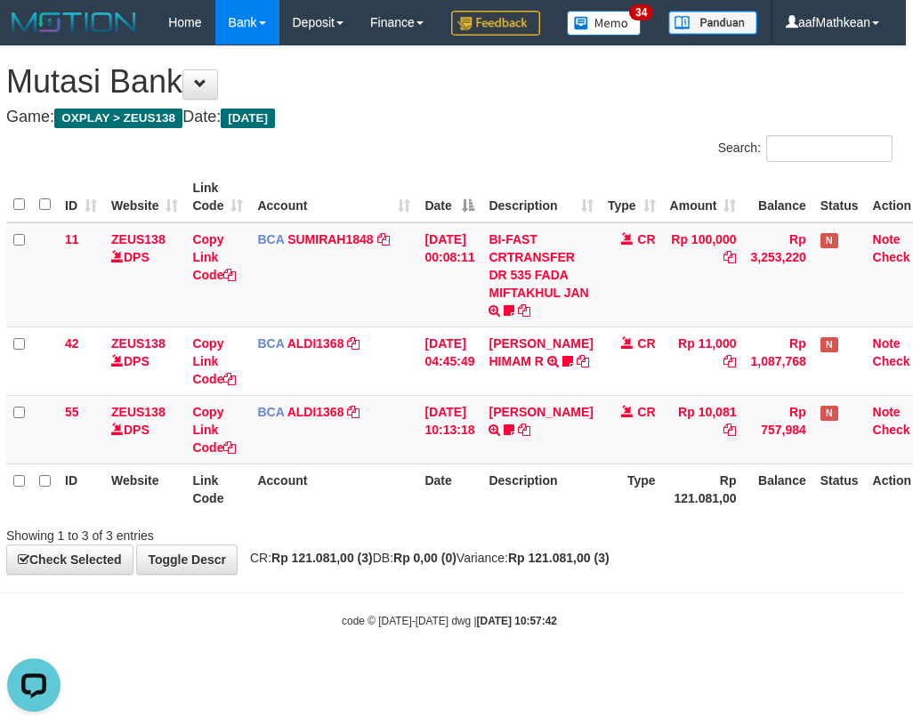
click at [554, 508] on table "ID Website Link Code Account Date Description Type Amount Balance Status Action…" at bounding box center [472, 343] width 932 height 343
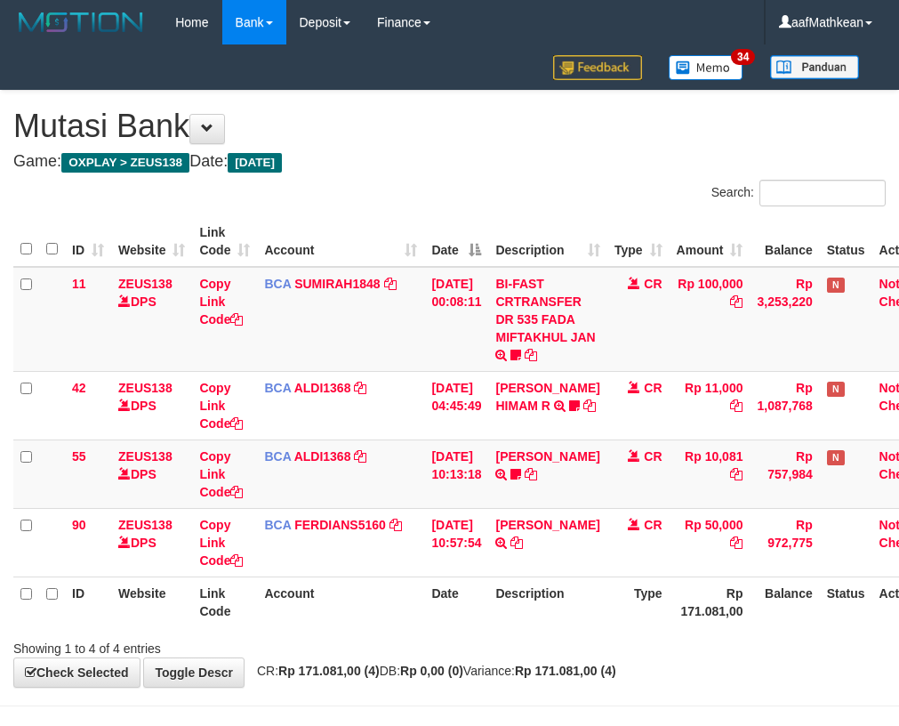
scroll to position [0, 7]
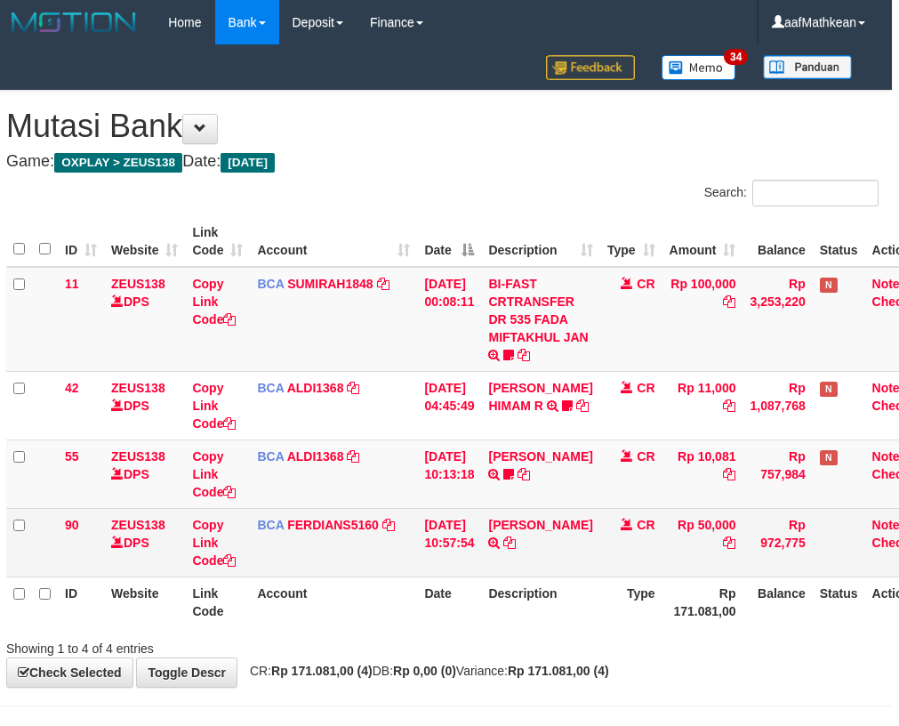
click at [601, 492] on td "CR" at bounding box center [632, 474] width 62 height 69
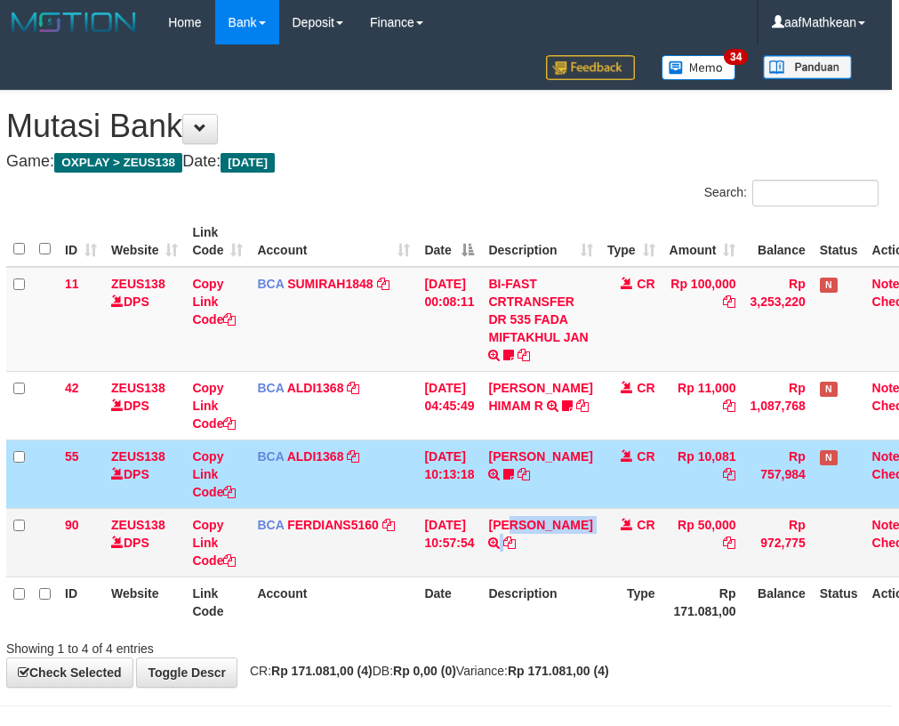
drag, startPoint x: 556, startPoint y: 548, endPoint x: 553, endPoint y: 566, distance: 18.0
click at [553, 574] on td "OKY PRASETYA TRSF E-BANKING CR 3108/FTSCY/WS95271 50000.00OKY PRASETYA" at bounding box center [540, 542] width 118 height 69
click at [544, 528] on td "OKY PRASETYA TRSF E-BANKING CR 3108/FTSCY/WS95271 50000.00OKY PRASETYA" at bounding box center [540, 542] width 118 height 69
click at [536, 532] on link "[PERSON_NAME]" at bounding box center [540, 525] width 104 height 14
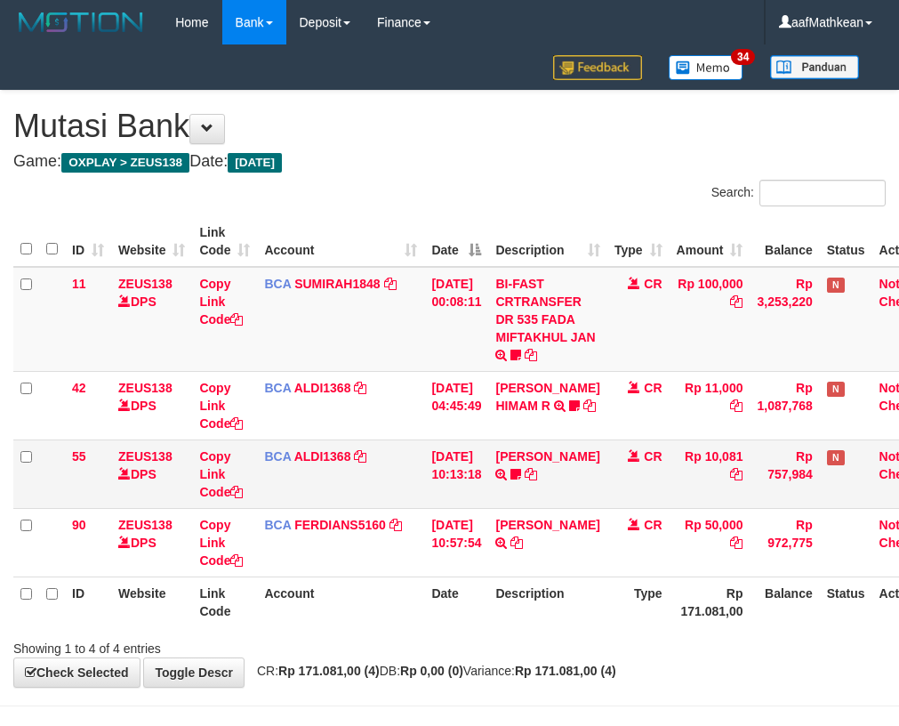
scroll to position [0, 7]
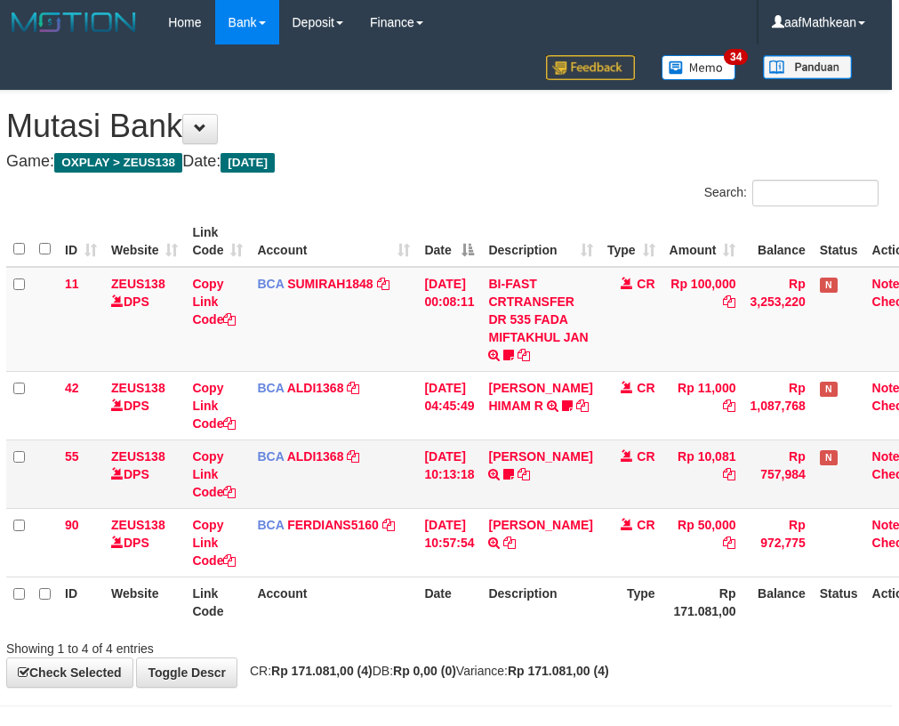
click at [547, 501] on td "FERLANDA EFRILIDIT TRSF E-BANKING CR 3108/FTSCY/WS95031 10081.00FERLANDA EFRILI…" at bounding box center [540, 474] width 118 height 69
click at [544, 500] on td "FERLANDA EFRILIDIT TRSF E-BANKING CR 3108/FTSCY/WS95031 10081.00FERLANDA EFRILI…" at bounding box center [540, 474] width 118 height 69
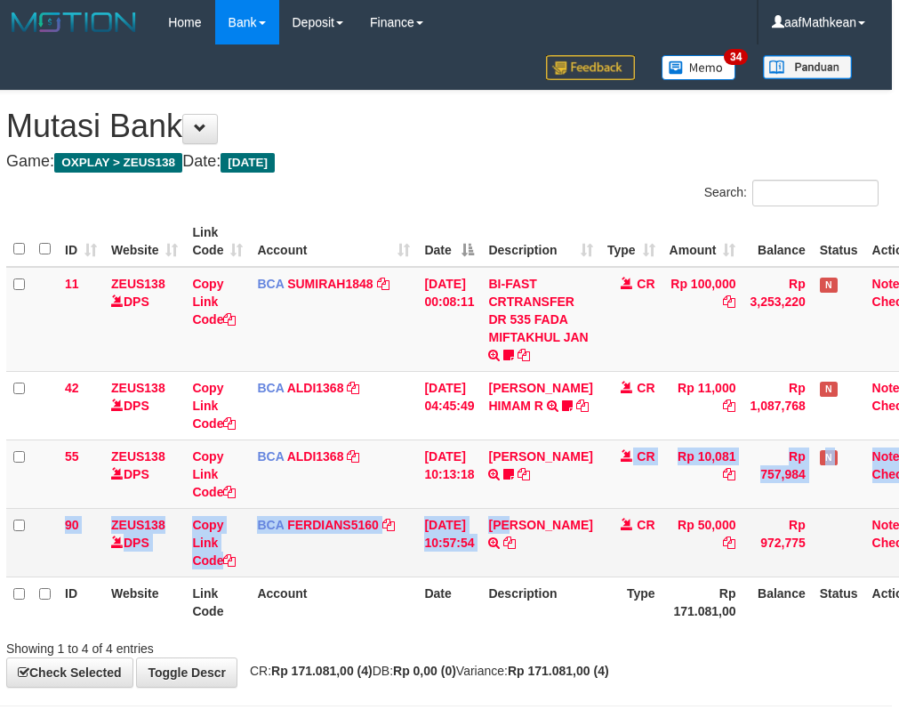
drag, startPoint x: 542, startPoint y: 504, endPoint x: 561, endPoint y: 508, distance: 19.0
click at [556, 509] on tbody "11 ZEUS138 DPS Copy Link Code BCA SUMIRAH1848 DPS SUMIRAH mutasi_20250831_4156 …" at bounding box center [472, 422] width 932 height 311
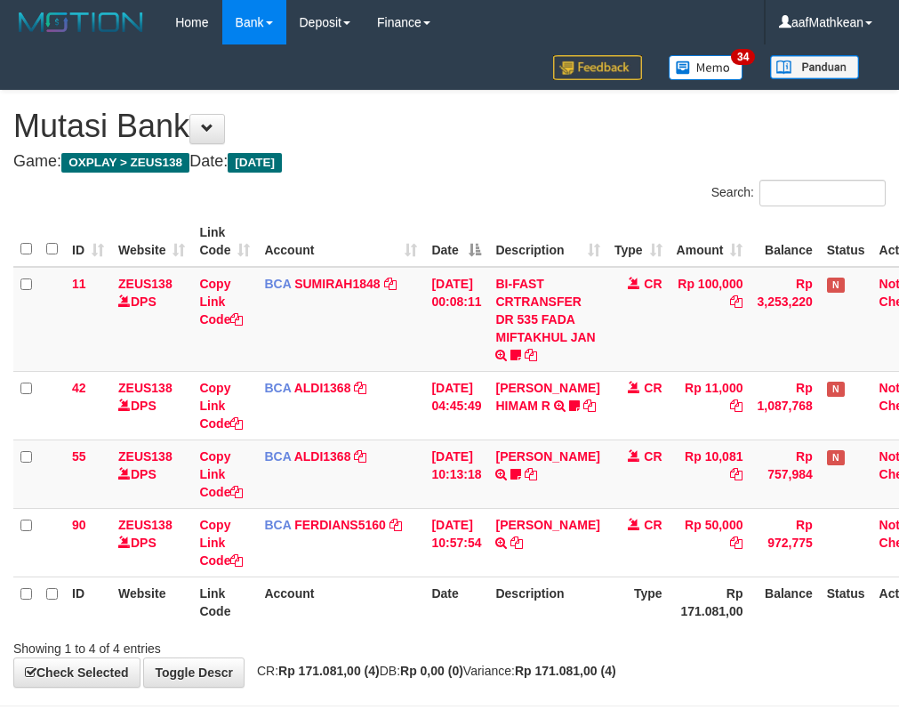
click at [528, 531] on td "OKY PRASETYA TRSF E-BANKING CR 3108/FTSCY/WS95271 50000.00OKY PRASETYA" at bounding box center [547, 542] width 118 height 69
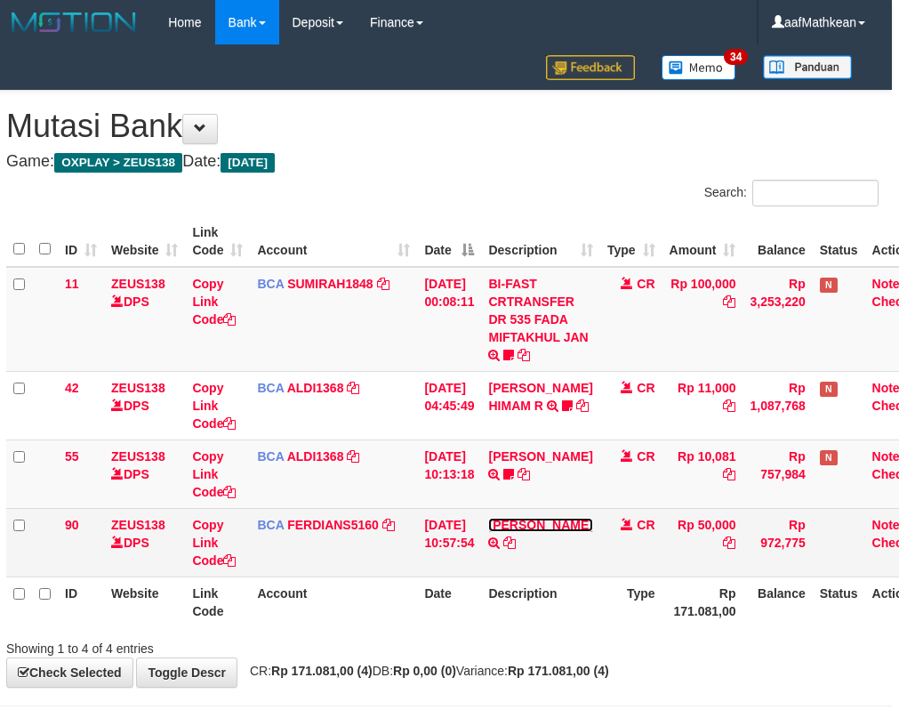
click at [488, 518] on link "[PERSON_NAME]" at bounding box center [540, 525] width 104 height 14
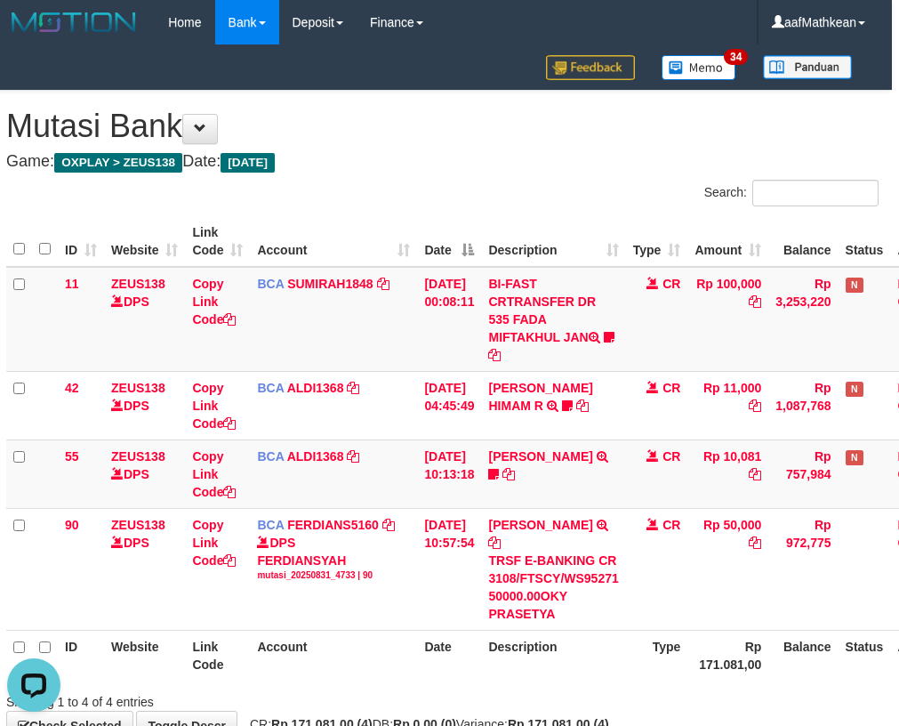
drag, startPoint x: 544, startPoint y: 540, endPoint x: 906, endPoint y: 489, distance: 364.8
click at [799, 504] on tbody "11 ZEUS138 DPS Copy Link Code BCA SUMIRAH1848 DPS SUMIRAH mutasi_20250831_4156 …" at bounding box center [484, 449] width 957 height 364
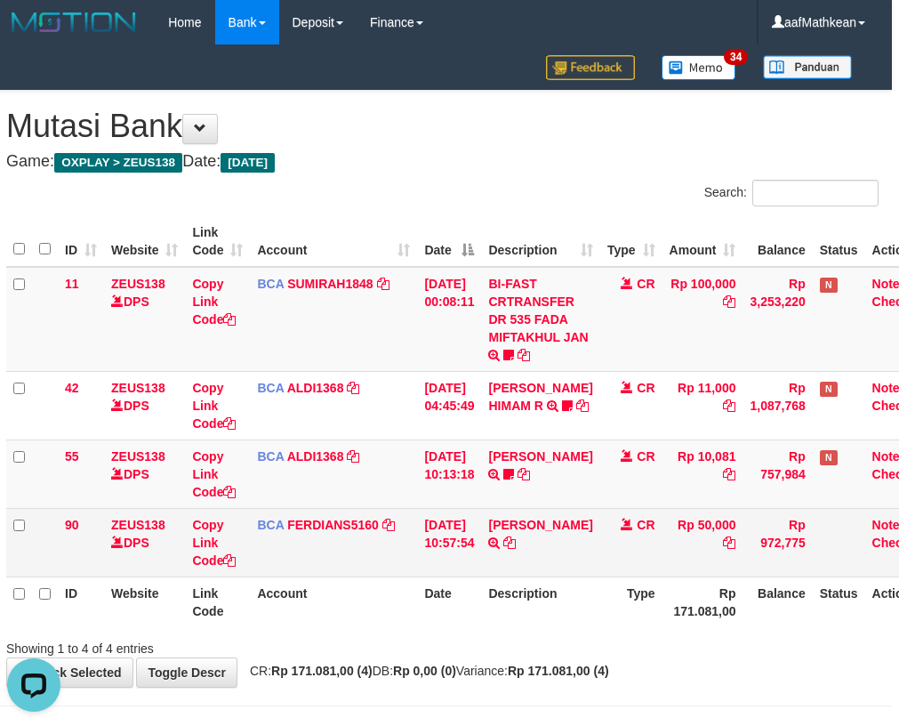
click at [479, 581] on th "Date" at bounding box center [449, 602] width 64 height 51
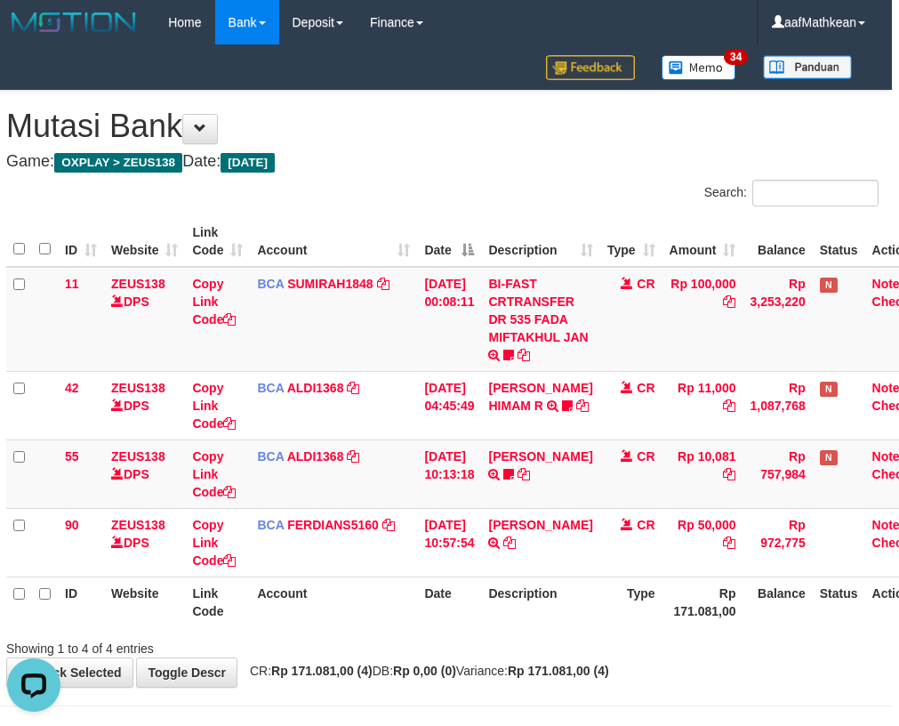
click at [485, 577] on table "ID Website Link Code Account Date Description Type Amount Balance Status Action…" at bounding box center [472, 421] width 932 height 411
click at [481, 577] on th "Date" at bounding box center [449, 602] width 64 height 51
click at [488, 577] on table "ID Website Link Code Account Date Description Type Amount Balance Status Action…" at bounding box center [472, 421] width 932 height 411
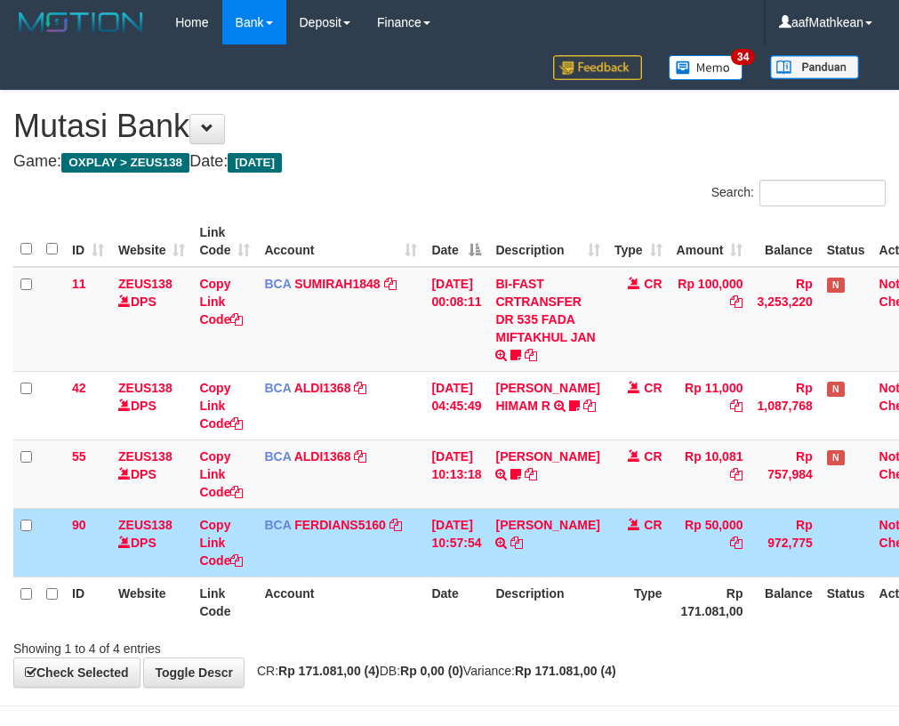
scroll to position [0, 7]
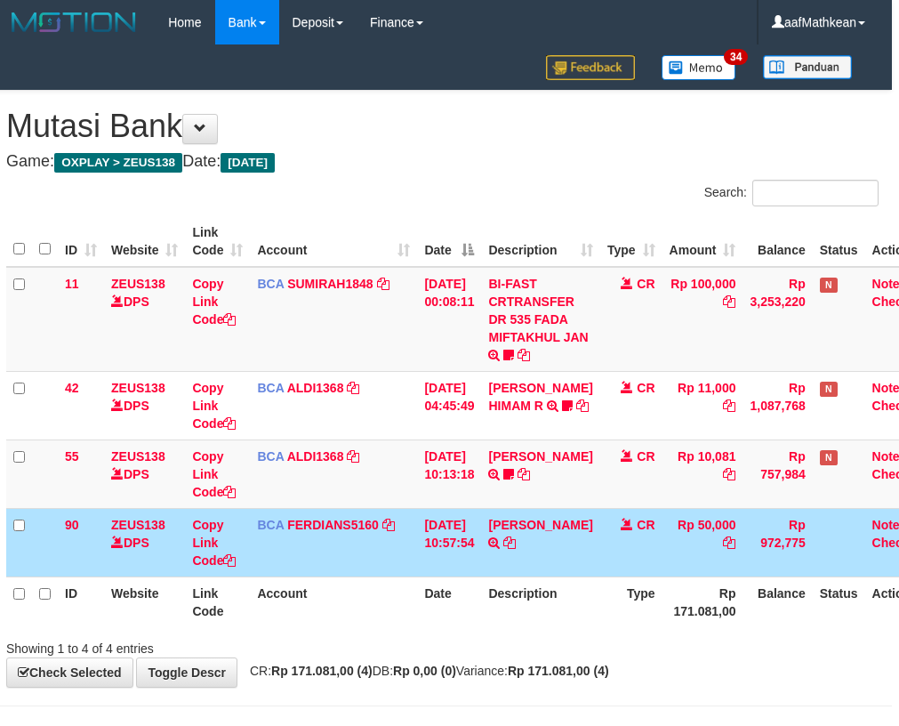
click at [481, 551] on td "[DATE] 10:57:54" at bounding box center [449, 542] width 64 height 69
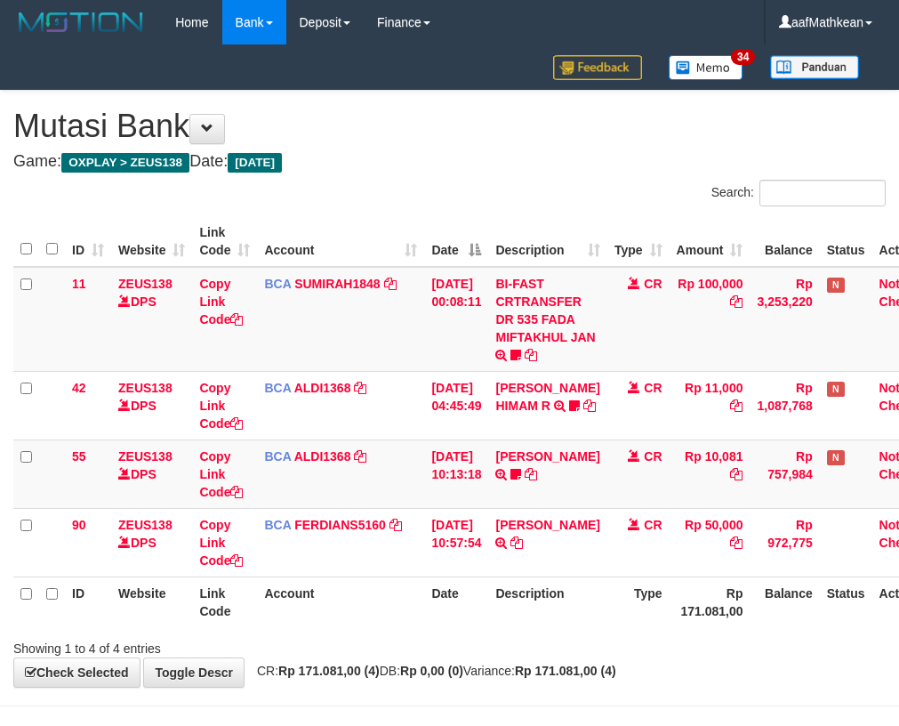
scroll to position [0, 7]
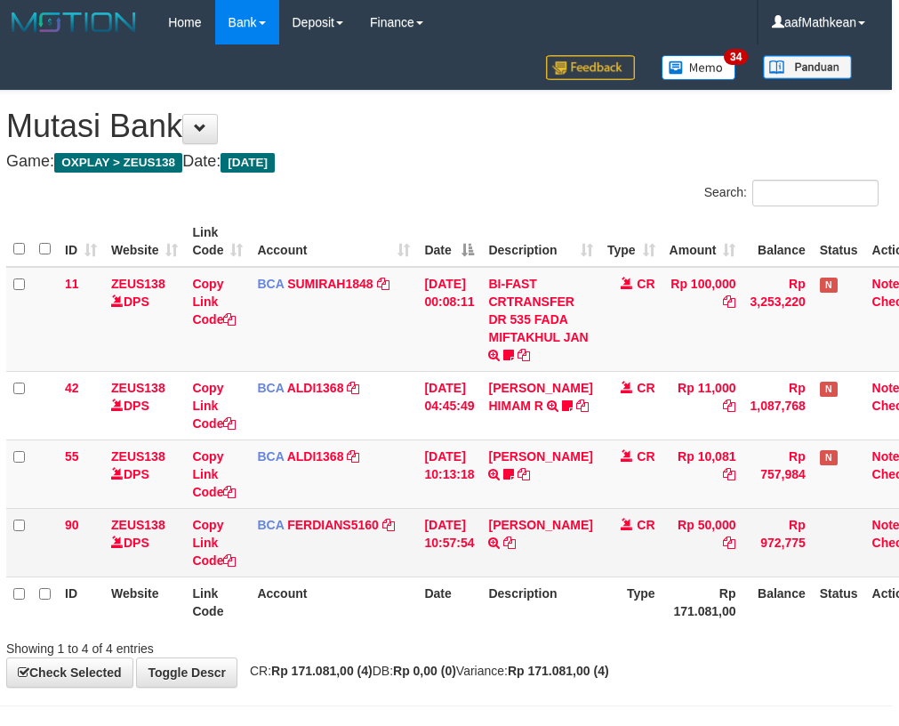
click at [540, 559] on td "OKY PRASETYA TRSF E-BANKING CR 3108/FTSCY/WS95271 50000.00OKY PRASETYA" at bounding box center [540, 542] width 118 height 69
drag, startPoint x: 539, startPoint y: 560, endPoint x: 529, endPoint y: 558, distance: 9.9
click at [532, 559] on td "OKY PRASETYA TRSF E-BANKING CR 3108/FTSCY/WS95271 50000.00OKY PRASETYA" at bounding box center [540, 542] width 118 height 69
drag, startPoint x: 486, startPoint y: 574, endPoint x: 481, endPoint y: 564, distance: 10.8
click at [481, 573] on td "31/08/2025 10:57:54" at bounding box center [449, 542] width 64 height 69
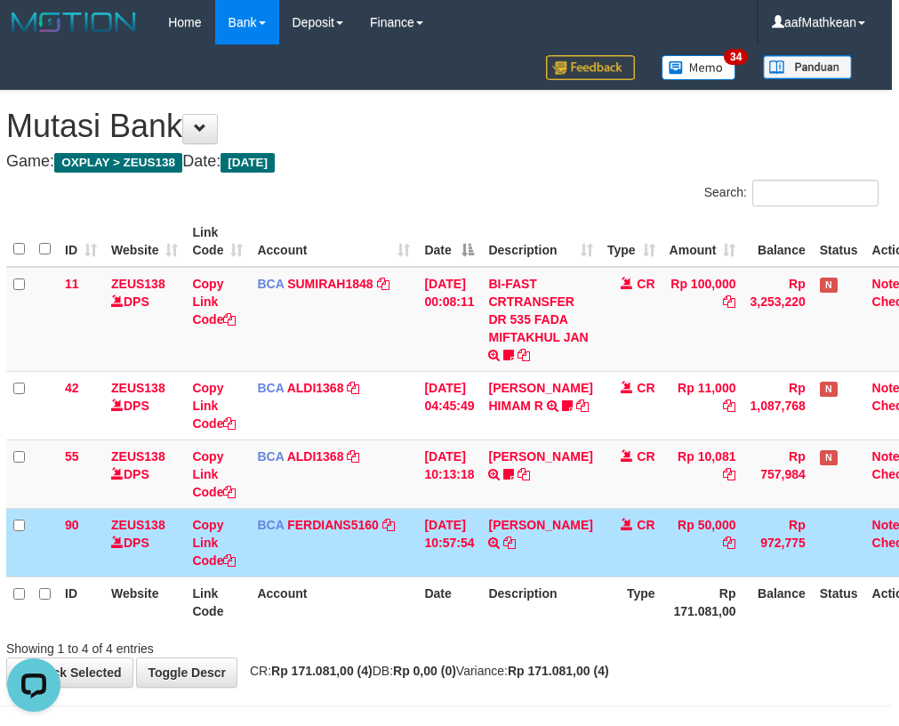
click at [480, 567] on td "31/08/2025 10:57:54" at bounding box center [449, 542] width 64 height 69
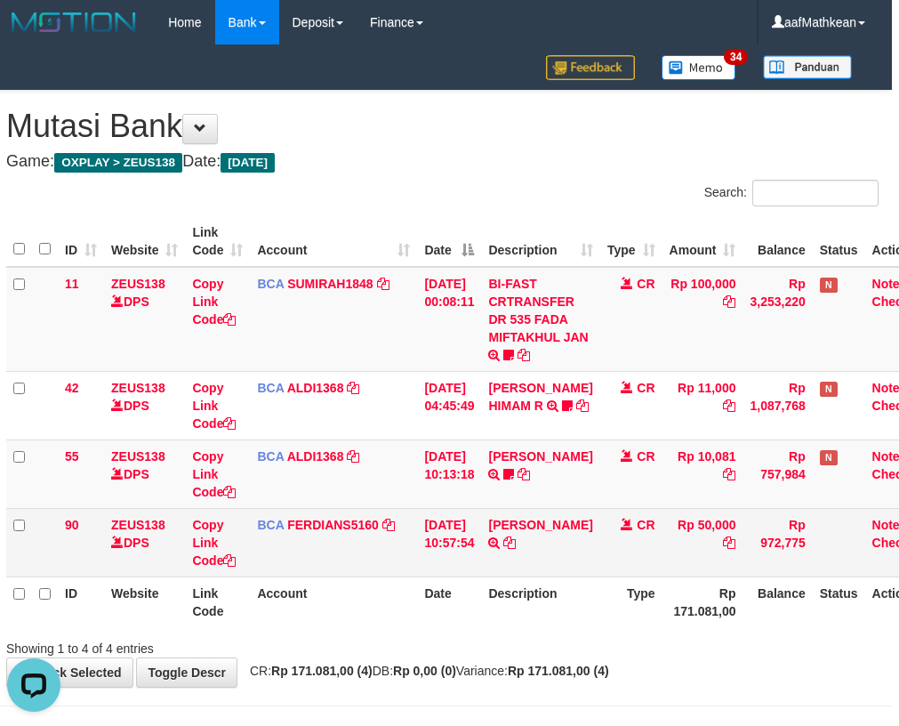
click at [468, 552] on td "31/08/2025 10:57:54" at bounding box center [449, 542] width 64 height 69
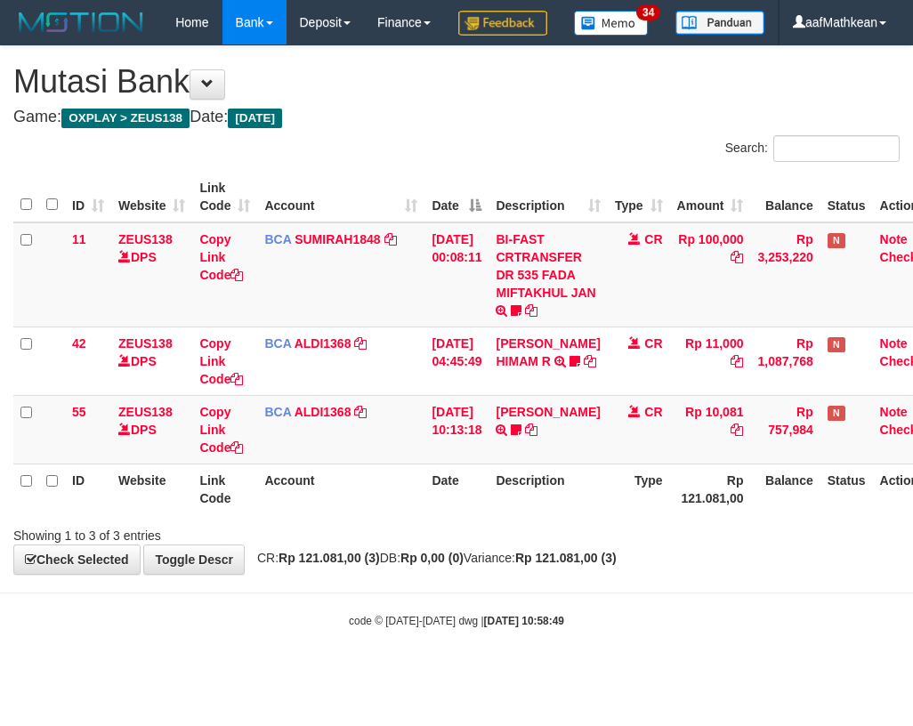
scroll to position [0, 7]
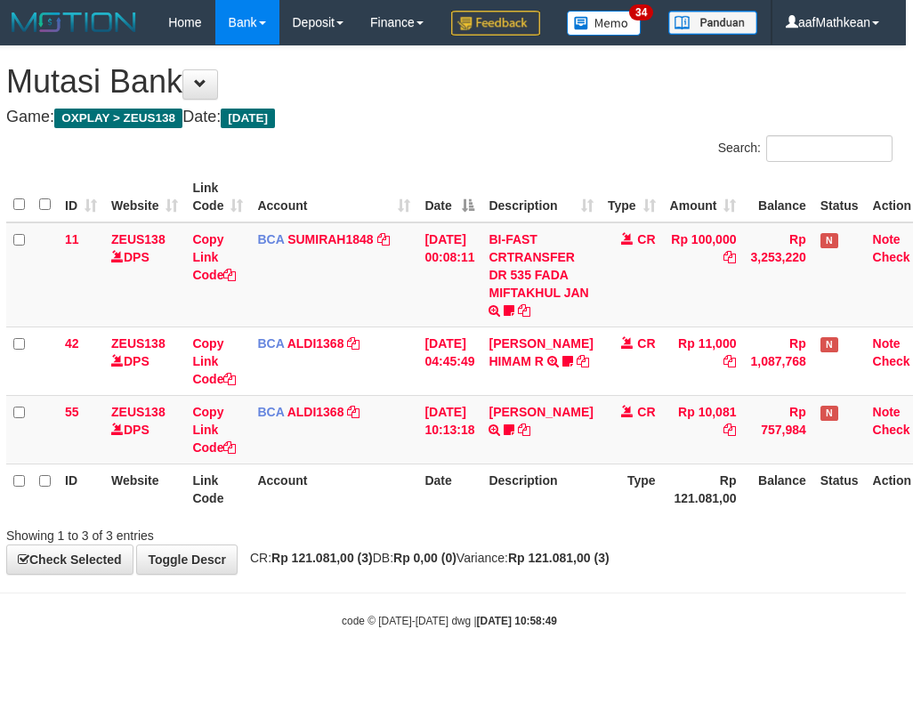
click at [504, 514] on th "Description" at bounding box center [540, 489] width 118 height 51
drag, startPoint x: 504, startPoint y: 548, endPoint x: 515, endPoint y: 531, distance: 20.0
click at [510, 514] on th "Description" at bounding box center [540, 489] width 118 height 51
click at [518, 514] on th "Description" at bounding box center [540, 489] width 118 height 51
click at [516, 514] on th "Description" at bounding box center [540, 489] width 118 height 51
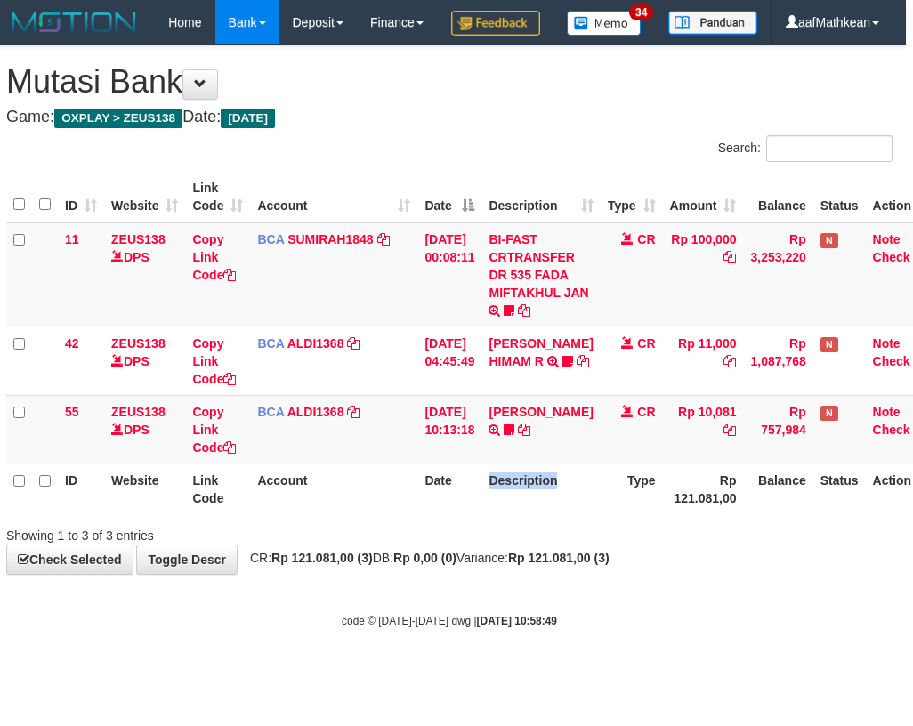
click at [519, 514] on th "Description" at bounding box center [540, 489] width 118 height 51
click at [522, 514] on th "Description" at bounding box center [540, 489] width 118 height 51
click at [527, 514] on th "Description" at bounding box center [540, 489] width 118 height 51
click at [529, 514] on th "Description" at bounding box center [540, 489] width 118 height 51
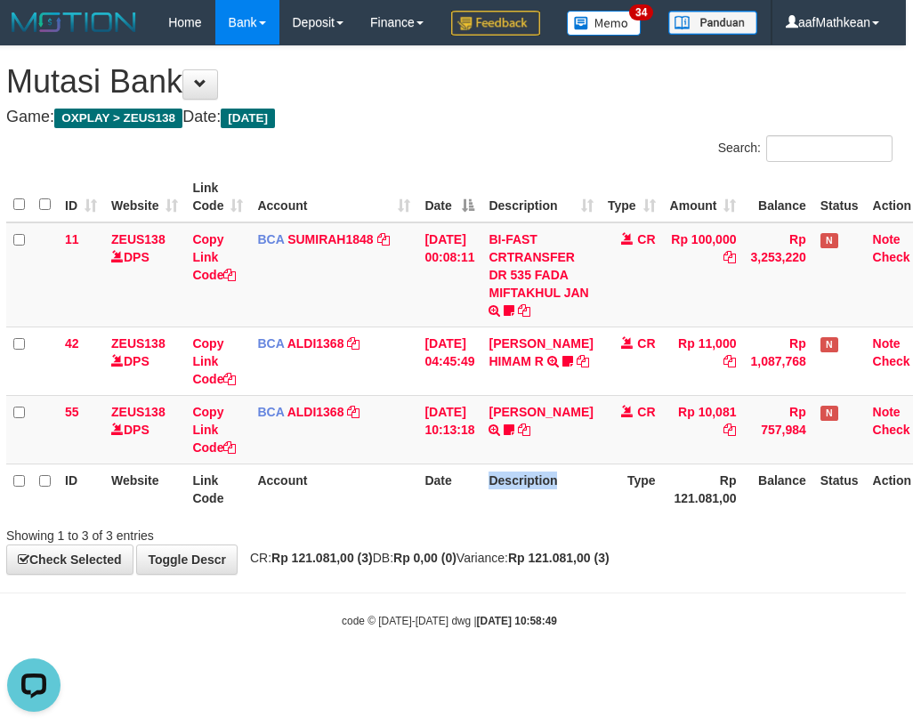
click at [529, 514] on th "Description" at bounding box center [540, 489] width 118 height 51
drag, startPoint x: 557, startPoint y: 524, endPoint x: 543, endPoint y: 518, distance: 15.5
click at [554, 514] on th "Description" at bounding box center [540, 489] width 118 height 51
click at [541, 514] on th "Description" at bounding box center [540, 489] width 118 height 51
click at [541, 511] on th "Description" at bounding box center [540, 489] width 118 height 51
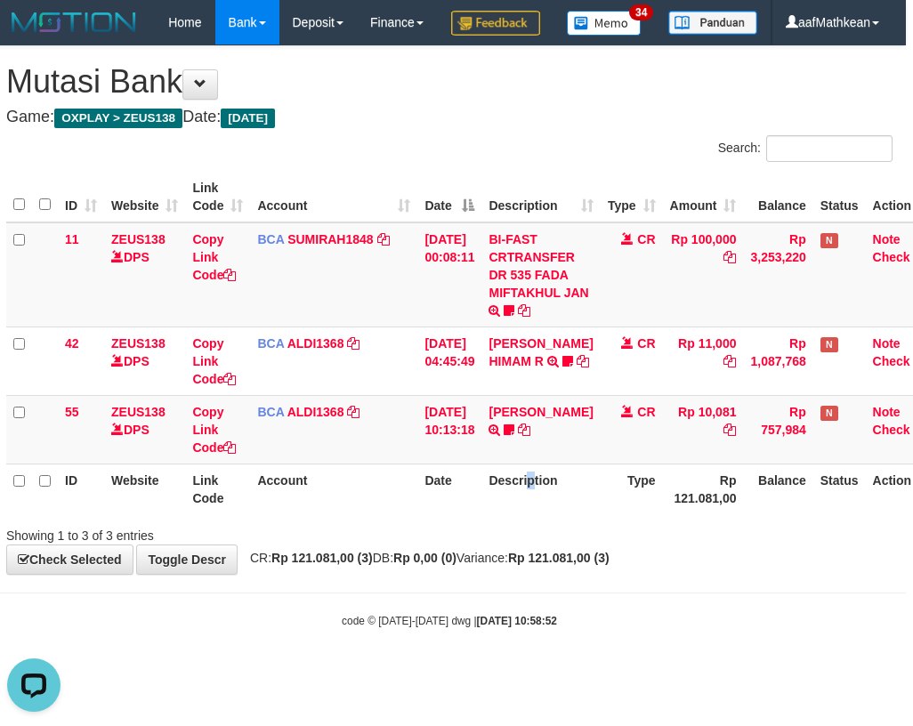
drag, startPoint x: 546, startPoint y: 529, endPoint x: 556, endPoint y: 524, distance: 11.1
click at [546, 514] on th "Description" at bounding box center [540, 489] width 118 height 51
drag, startPoint x: 556, startPoint y: 524, endPoint x: 538, endPoint y: 514, distance: 20.3
click at [554, 514] on th "Description" at bounding box center [540, 489] width 118 height 51
click at [535, 514] on th "Description" at bounding box center [540, 489] width 118 height 51
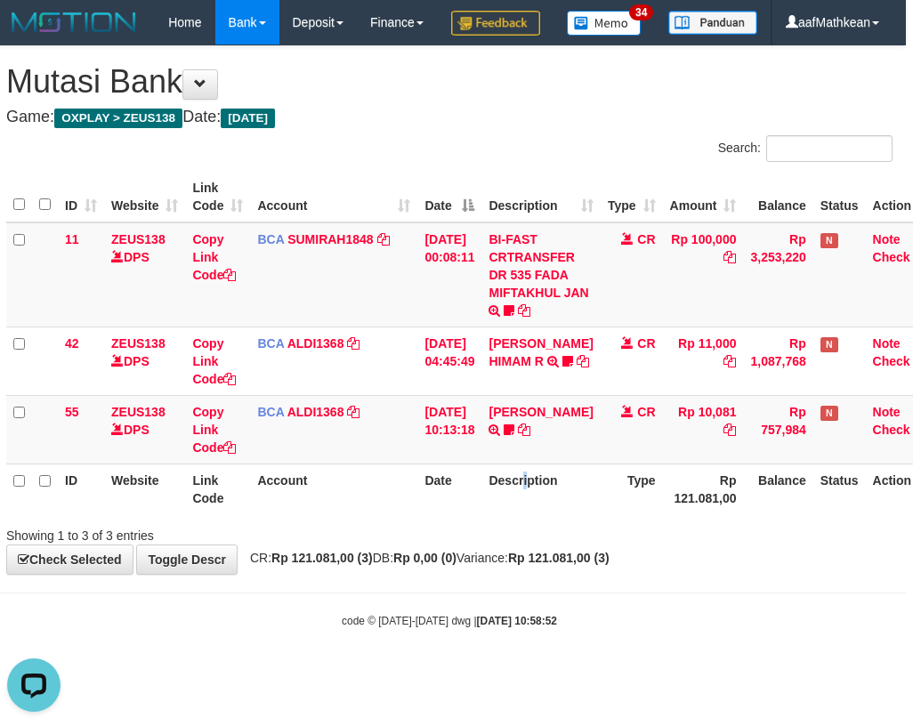
click at [539, 514] on th "Description" at bounding box center [540, 489] width 118 height 51
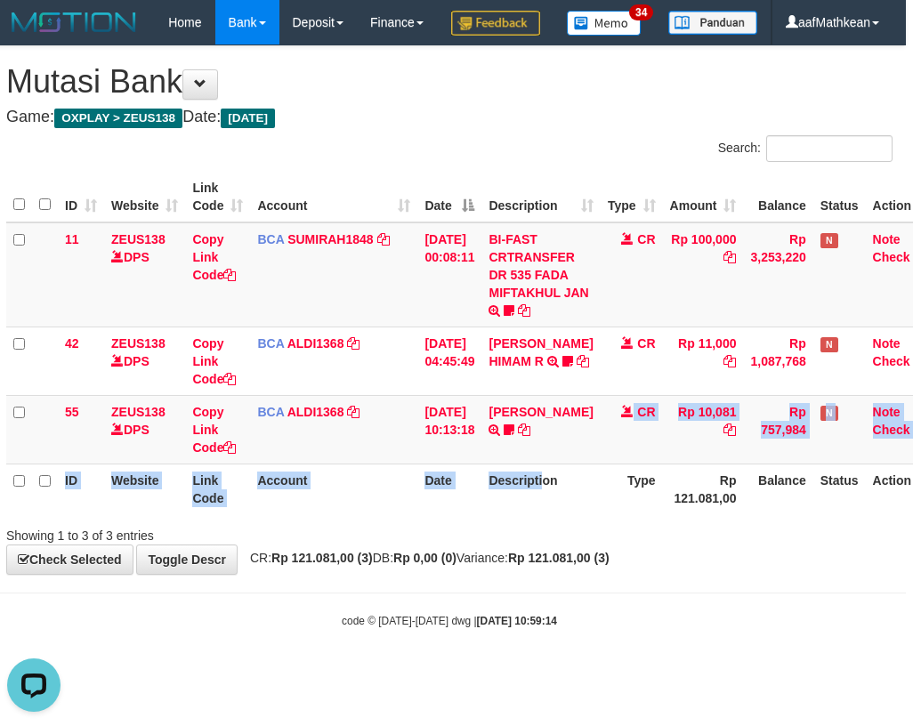
drag, startPoint x: 562, startPoint y: 509, endPoint x: 466, endPoint y: 528, distance: 98.1
click at [548, 510] on table "ID Website Link Code Account Date Description Type Amount Balance Status Action…" at bounding box center [472, 343] width 932 height 343
click at [466, 514] on th "Date" at bounding box center [449, 489] width 64 height 51
click at [462, 514] on th "Date" at bounding box center [449, 489] width 64 height 51
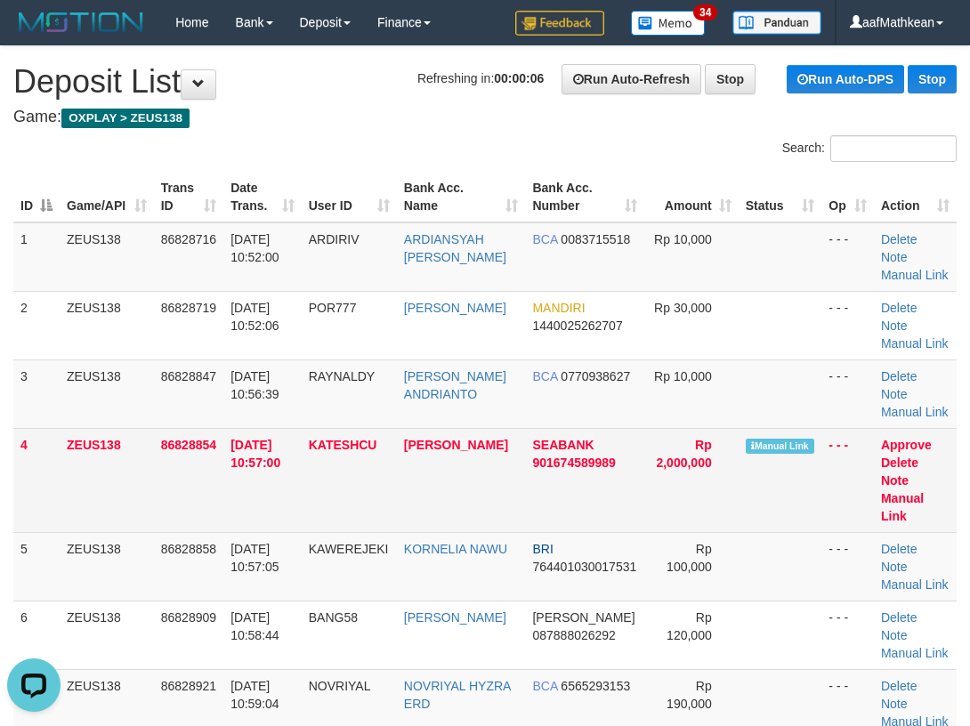
click at [397, 399] on tbody "1 ZEUS138 86828716 31/08/2025 10:52:00 ARDIRIV ARDIANSYAH RIPALDI BCA 008371551…" at bounding box center [484, 514] width 943 height 585
click at [923, 497] on link "Manual Link" at bounding box center [902, 507] width 43 height 32
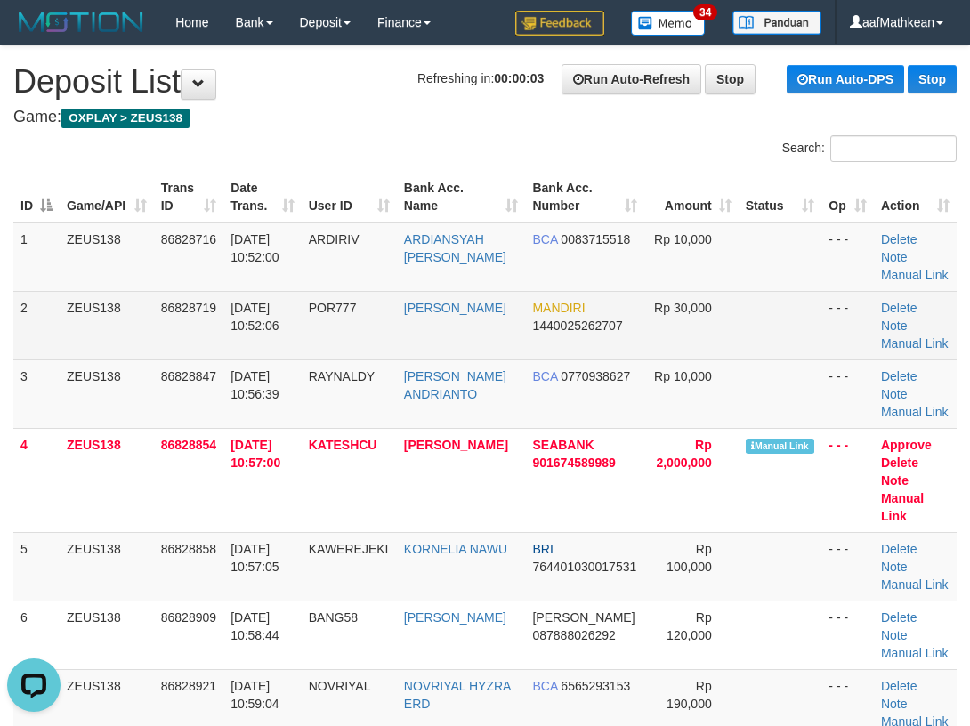
click at [285, 330] on tr "2 ZEUS138 86828719 31/08/2025 10:52:06 POR777 PURBO LEKSONO MANDIRI 14400252627…" at bounding box center [484, 325] width 943 height 69
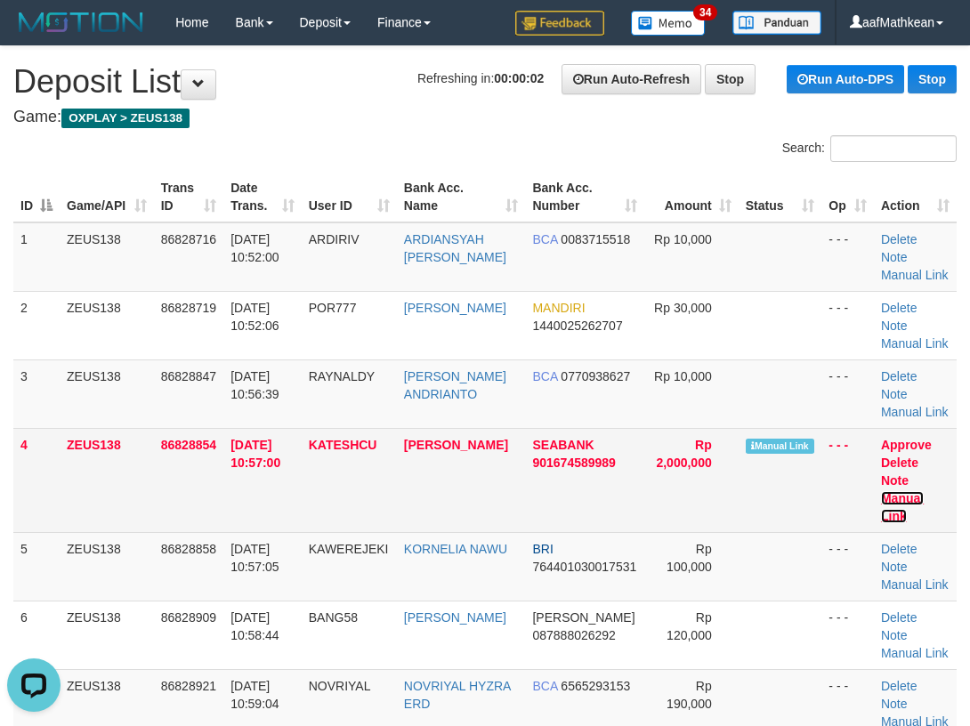
click at [923, 498] on link "Manual Link" at bounding box center [902, 507] width 43 height 32
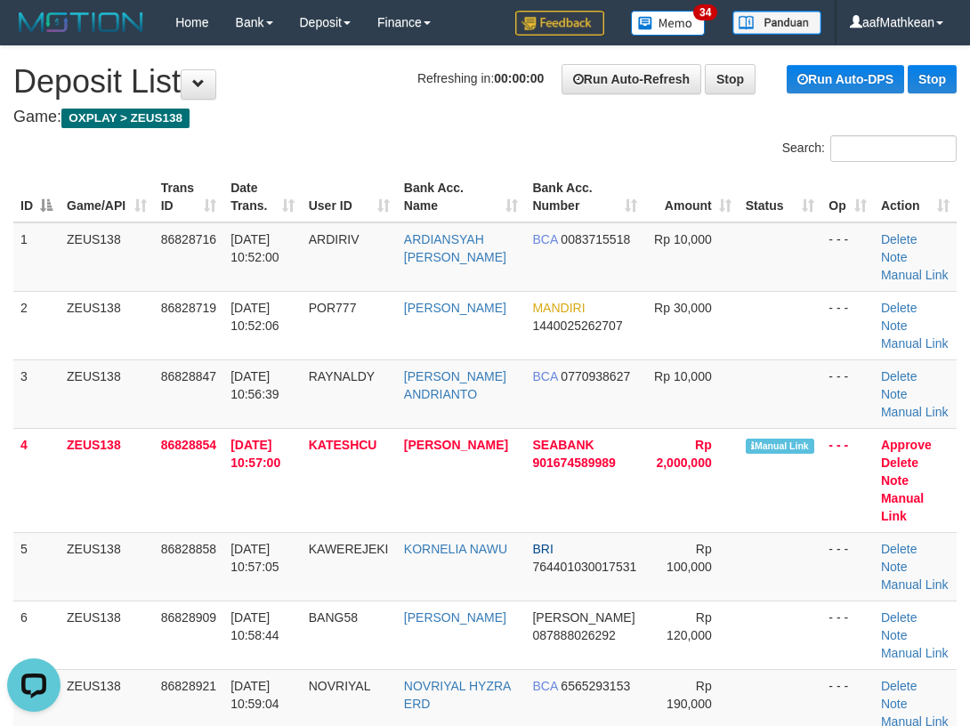
drag, startPoint x: 359, startPoint y: 126, endPoint x: 367, endPoint y: 144, distance: 19.2
click at [383, 148] on div "Search:" at bounding box center [485, 150] width 970 height 31
drag, startPoint x: 336, startPoint y: 113, endPoint x: 323, endPoint y: 130, distance: 21.5
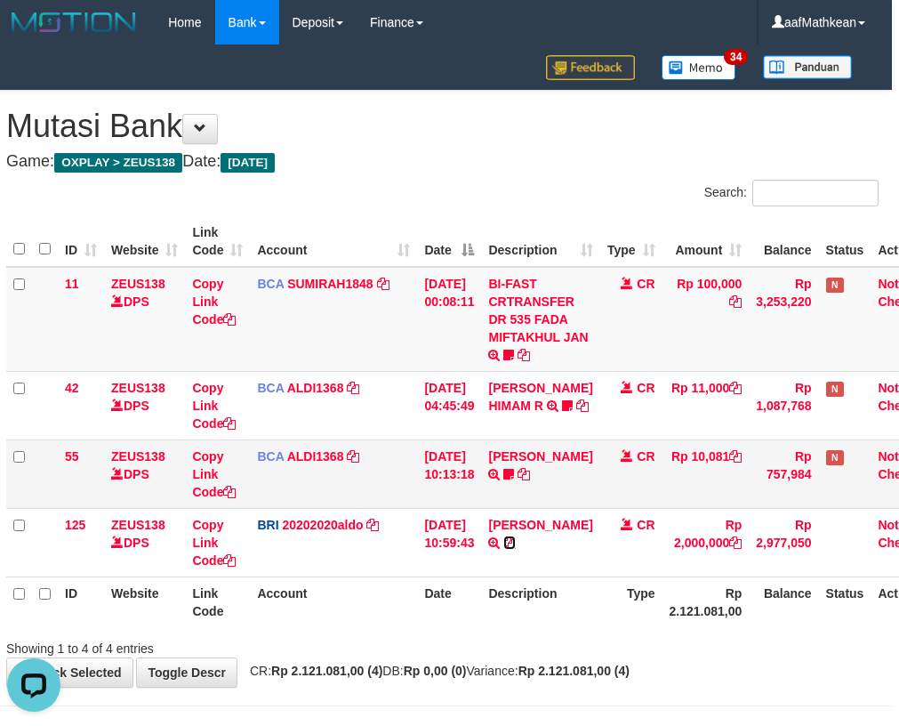
drag, startPoint x: 570, startPoint y: 544, endPoint x: 820, endPoint y: 453, distance: 266.3
click at [516, 544] on icon at bounding box center [510, 542] width 12 height 12
drag, startPoint x: 436, startPoint y: 487, endPoint x: 420, endPoint y: 460, distance: 31.1
click at [429, 465] on td "[DATE] 10:13:18" at bounding box center [449, 474] width 64 height 69
click at [417, 456] on tr "55 ZEUS138 DPS Copy Link Code BCA ALDI1368 DPS ALDI mutasi_20250831_3354 | 55 m…" at bounding box center [475, 474] width 938 height 69
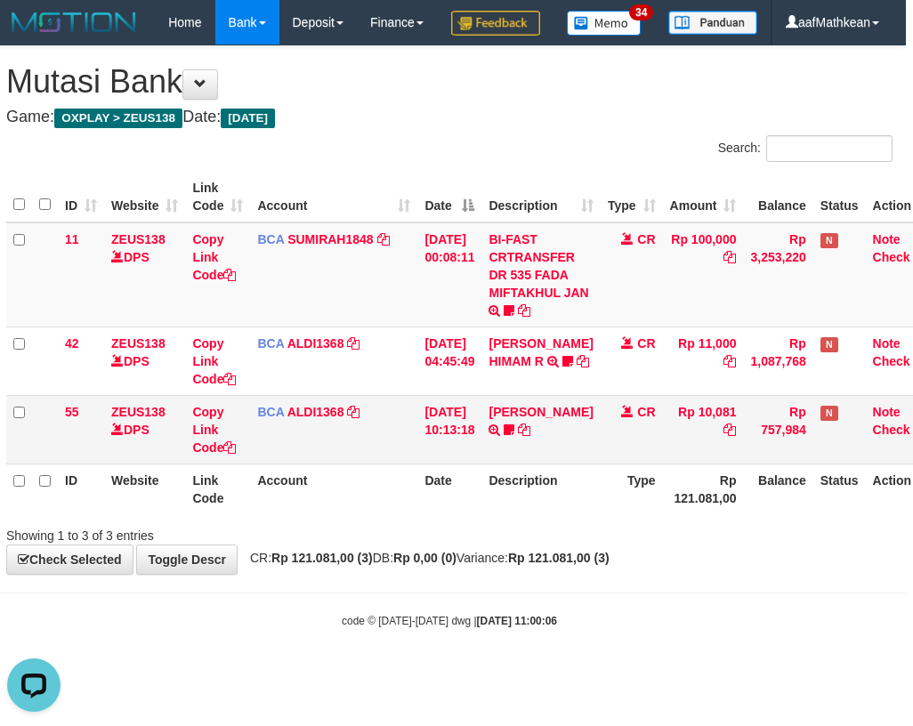
click at [669, 464] on td "Rp 10,081" at bounding box center [703, 429] width 81 height 69
drag, startPoint x: 668, startPoint y: 488, endPoint x: 887, endPoint y: 333, distance: 268.1
click at [763, 418] on tbody "11 ZEUS138 DPS Copy Link Code BCA SUMIRAH1848 DPS SUMIRAH mutasi_20250831_4156 …" at bounding box center [472, 343] width 932 height 242
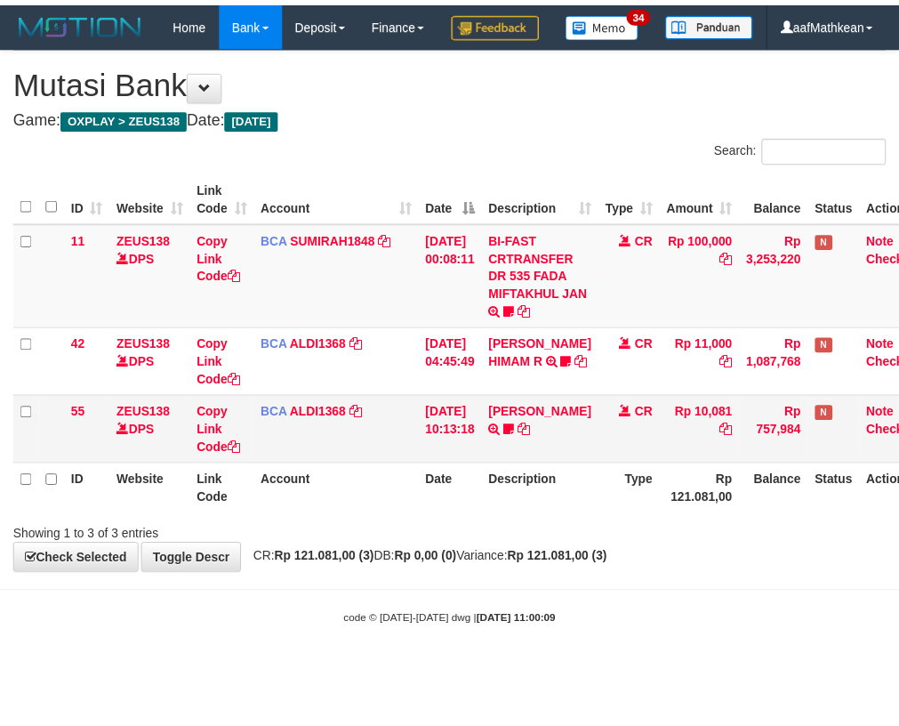
scroll to position [0, 7]
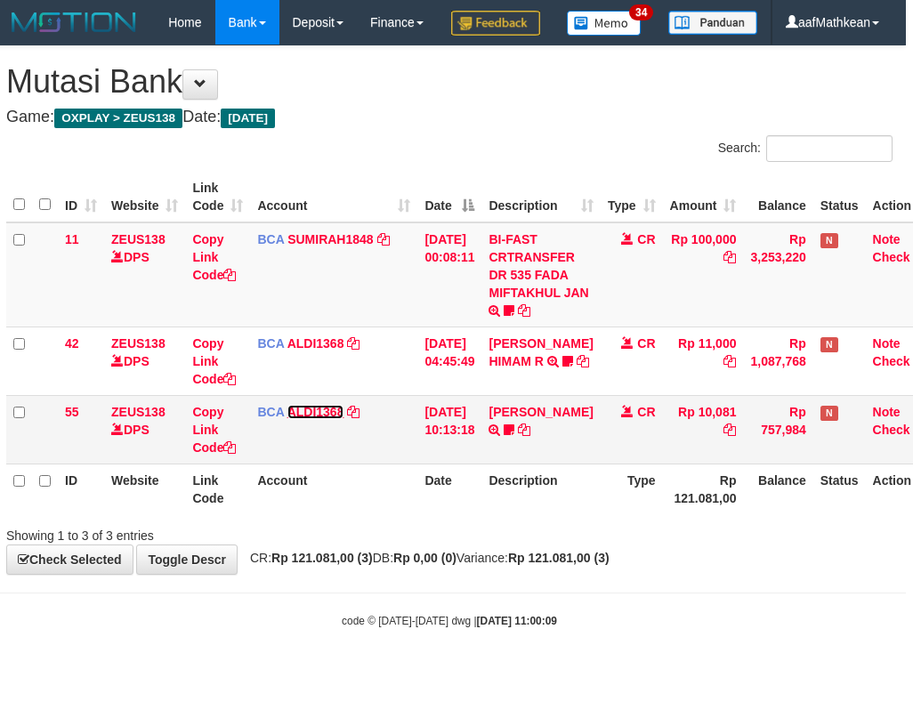
click at [287, 405] on link "ALDI1368" at bounding box center [315, 412] width 57 height 14
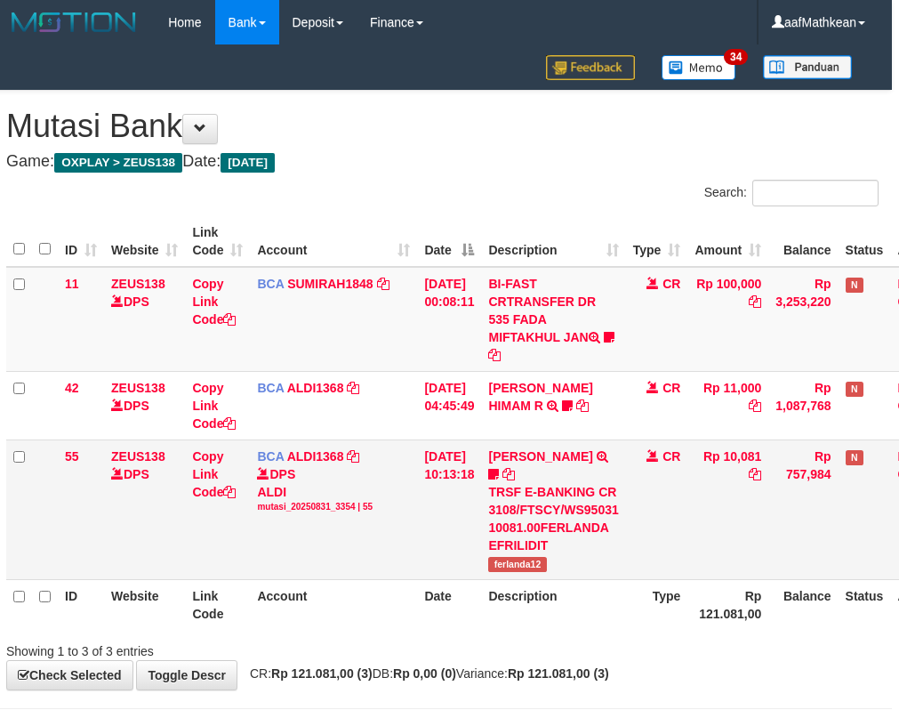
drag, startPoint x: 327, startPoint y: 485, endPoint x: 330, endPoint y: 507, distance: 22.4
click at [332, 508] on div "DPS ALDI mutasi_20250831_3354 | 55" at bounding box center [333, 489] width 153 height 48
click at [328, 504] on div "mutasi_20250831_3354 | 55" at bounding box center [333, 507] width 153 height 12
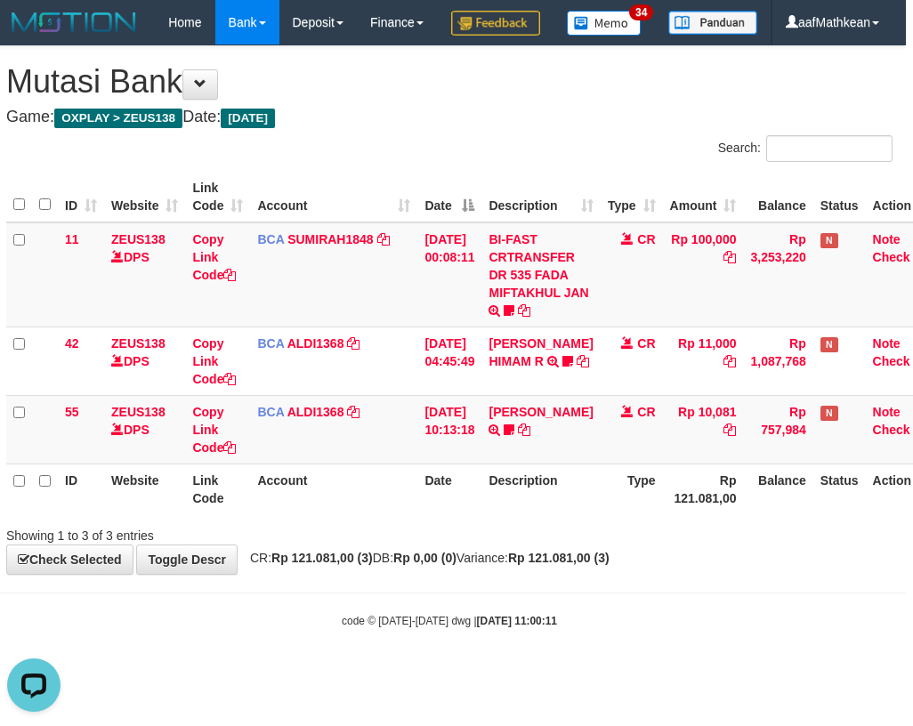
drag, startPoint x: 296, startPoint y: 663, endPoint x: 388, endPoint y: 662, distance: 91.6
click at [296, 629] on div "code © 2012-2018 dwg | 2025/08/31 11:00:11" at bounding box center [449, 620] width 913 height 18
drag, startPoint x: 388, startPoint y: 662, endPoint x: 908, endPoint y: 662, distance: 520.5
click at [513, 629] on div "code © 2012-2018 dwg | 2025/08/31 11:00:11" at bounding box center [449, 620] width 913 height 18
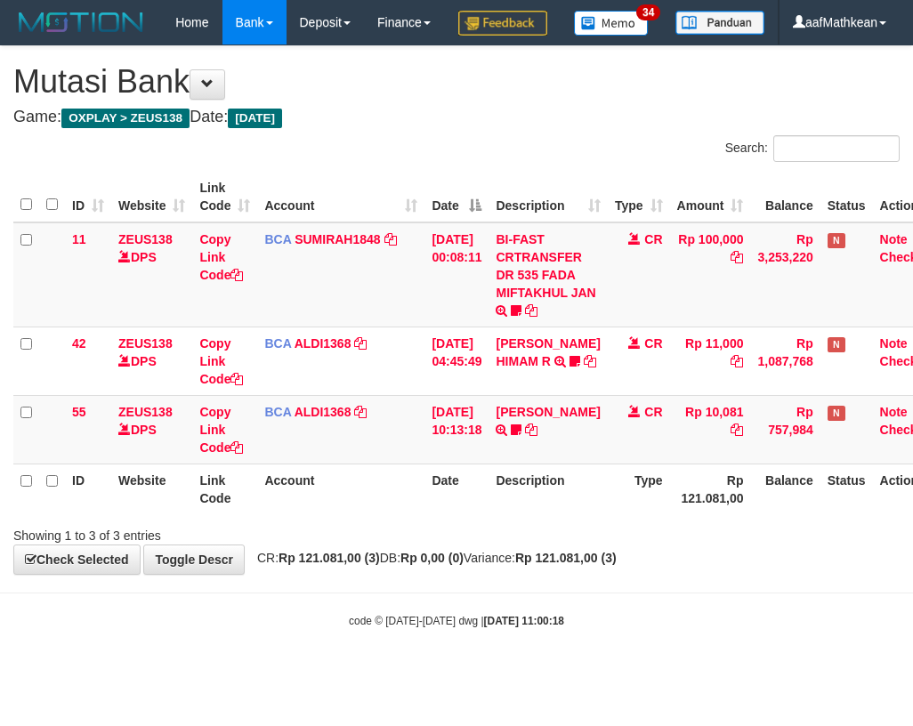
scroll to position [0, 7]
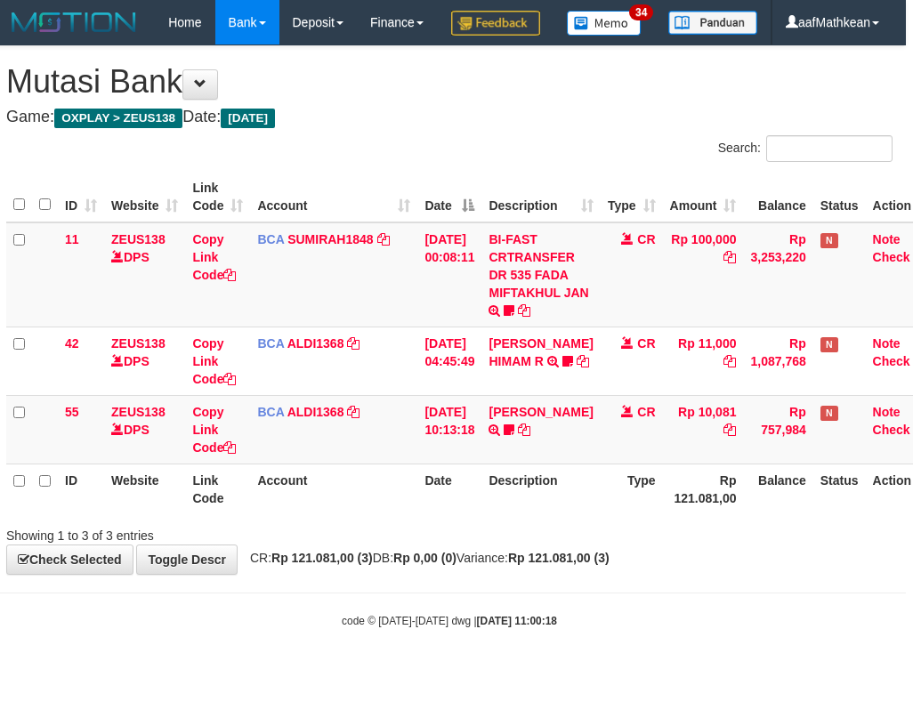
click at [405, 574] on div "**********" at bounding box center [449, 310] width 913 height 528
drag, startPoint x: 411, startPoint y: 597, endPoint x: 412, endPoint y: 529, distance: 67.6
click at [413, 559] on div "**********" at bounding box center [449, 310] width 913 height 528
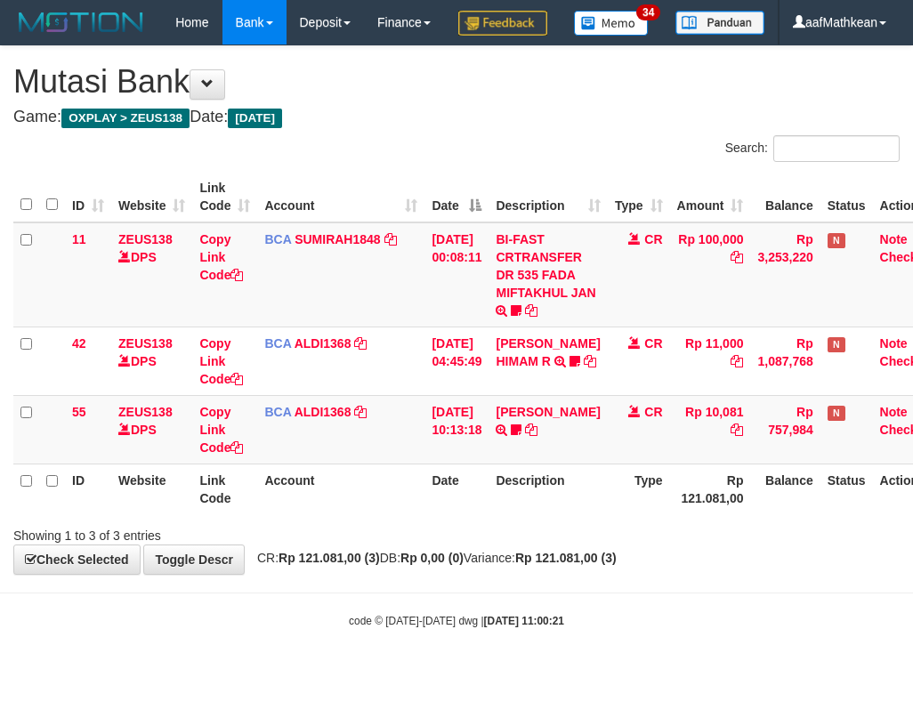
scroll to position [0, 7]
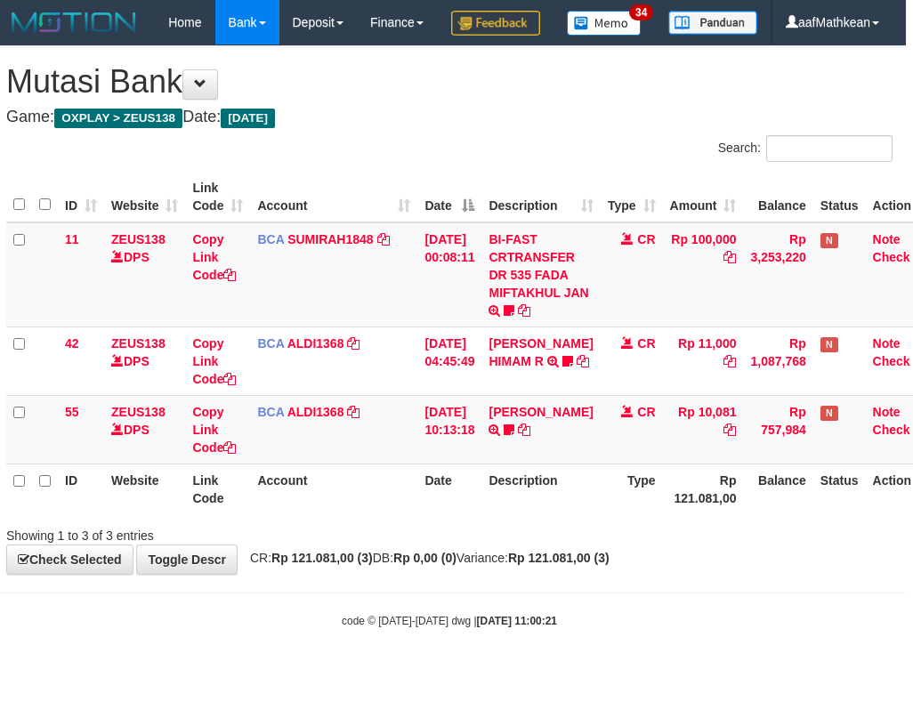
click at [546, 514] on table "ID Website Link Code Account Date Description Type Amount Balance Status Action…" at bounding box center [472, 343] width 932 height 343
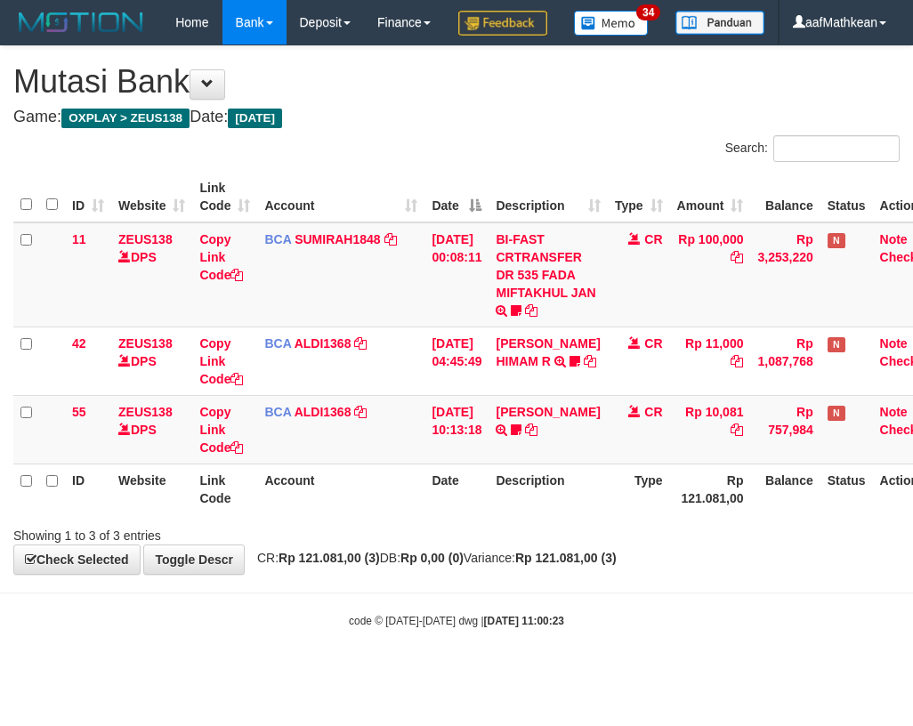
scroll to position [0, 7]
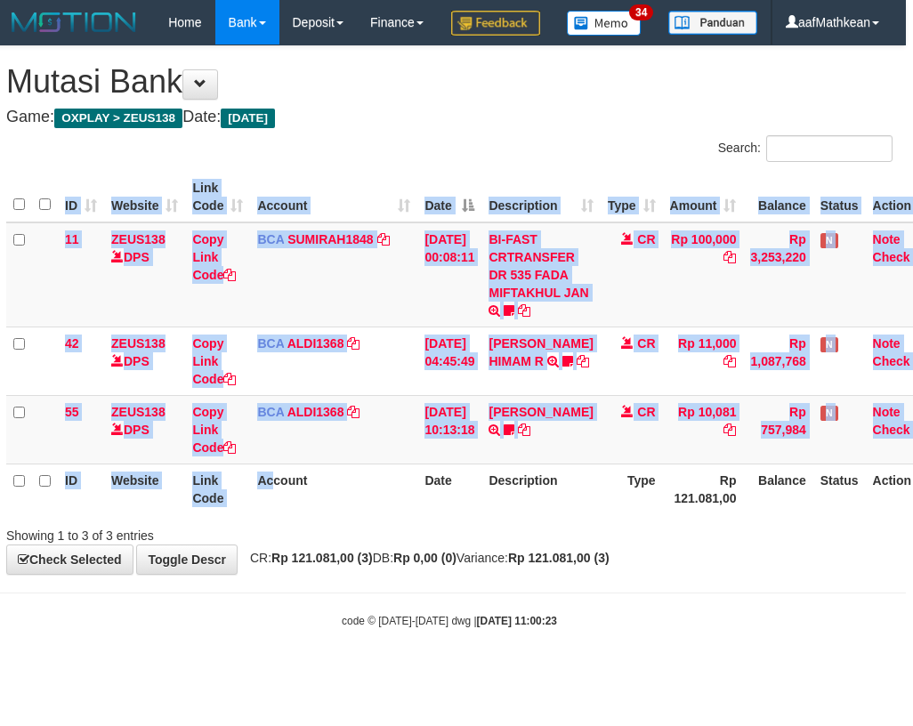
click at [313, 544] on div "Search: ID Website Link Code Account Date Description Type Amount Balance Statu…" at bounding box center [449, 339] width 886 height 409
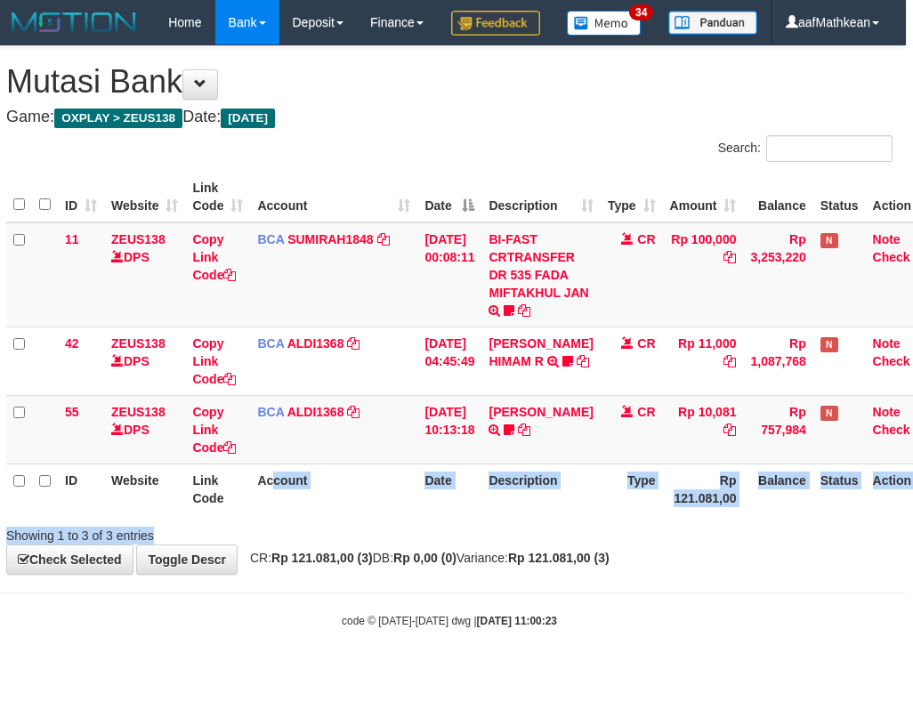
click at [319, 544] on div "Showing 1 to 3 of 3 entries" at bounding box center [183, 532] width 354 height 25
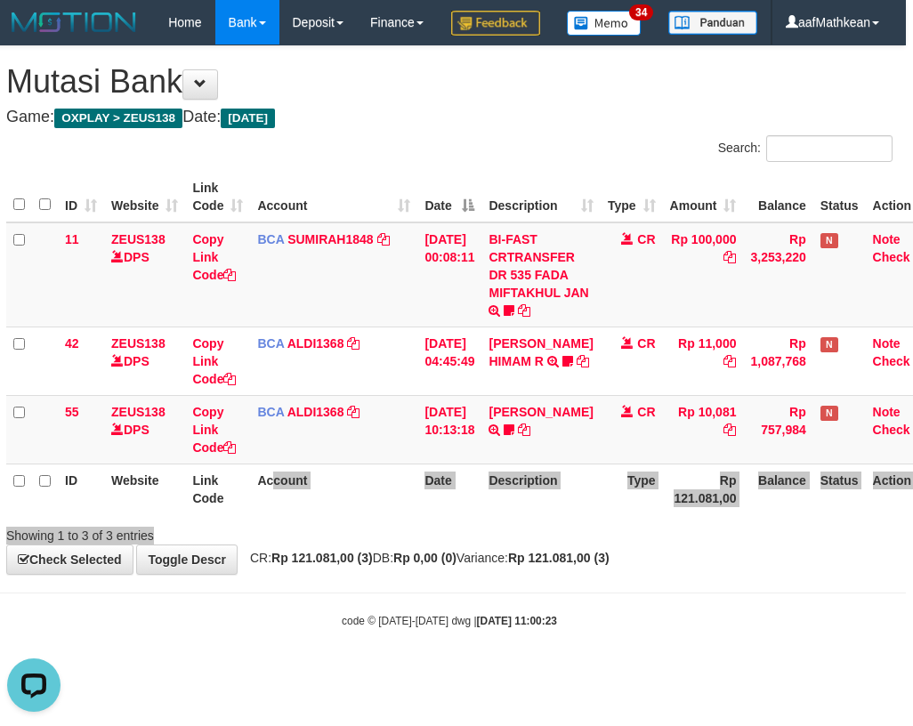
scroll to position [0, 0]
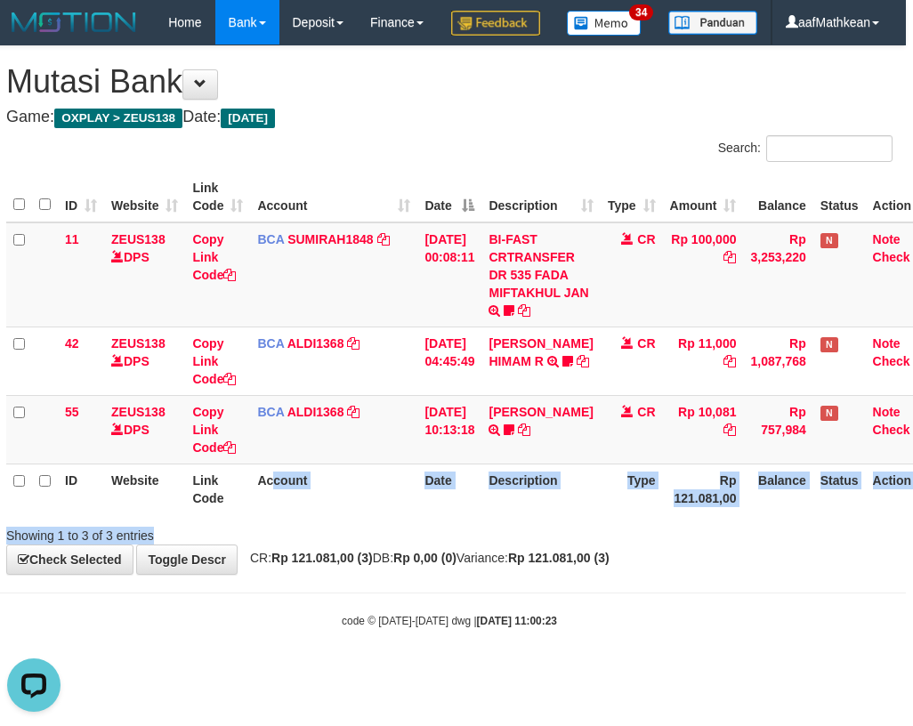
drag, startPoint x: 530, startPoint y: 488, endPoint x: 533, endPoint y: 510, distance: 22.4
click at [526, 464] on td "FERLANDA EFRILIDIT TRSF E-BANKING CR 3108/FTSCY/WS95031 10081.00FERLANDA EFRILI…" at bounding box center [540, 429] width 118 height 69
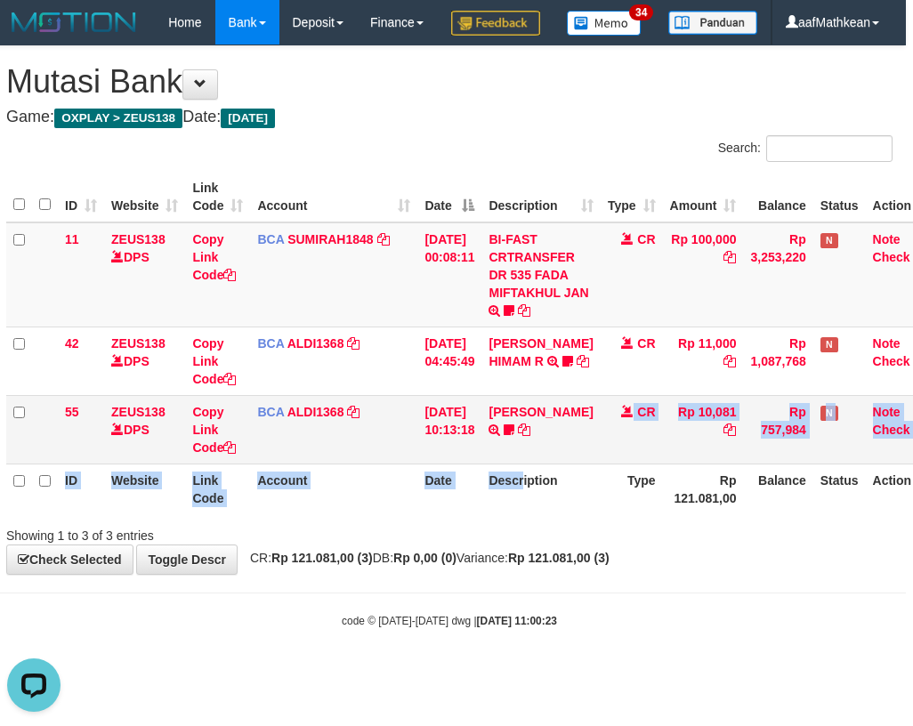
drag, startPoint x: 533, startPoint y: 510, endPoint x: 518, endPoint y: 495, distance: 21.4
click at [543, 464] on td "FERLANDA EFRILIDIT TRSF E-BANKING CR 3108/FTSCY/WS95031 10081.00FERLANDA EFRILI…" at bounding box center [540, 429] width 118 height 69
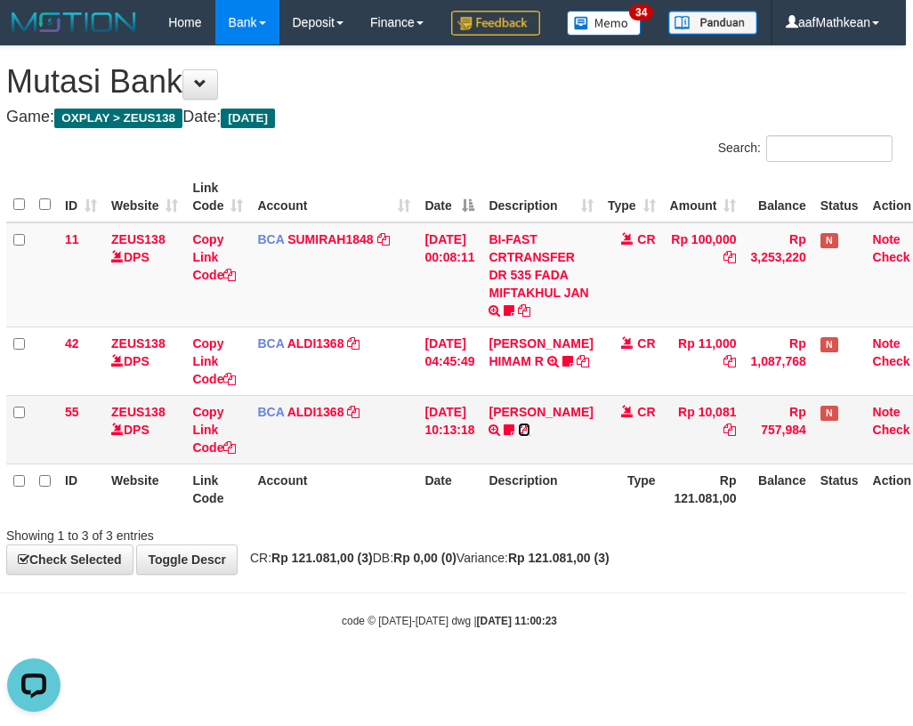
click at [518, 423] on link at bounding box center [524, 430] width 12 height 14
drag, startPoint x: 557, startPoint y: 605, endPoint x: 567, endPoint y: 625, distance: 22.7
click at [555, 565] on span "CR: Rp 121.081,00 (3) DB: Rp 0,00 (0) Variance: Rp 121.081,00 (3)" at bounding box center [425, 558] width 368 height 14
click at [569, 625] on body "Toggle navigation Home Bank Account List Load By Website Group [OXPLAY] ZEUS138…" at bounding box center [449, 336] width 913 height 673
click at [584, 623] on body "Toggle navigation Home Bank Account List Load By Website Group [OXPLAY] ZEUS138…" at bounding box center [449, 336] width 913 height 673
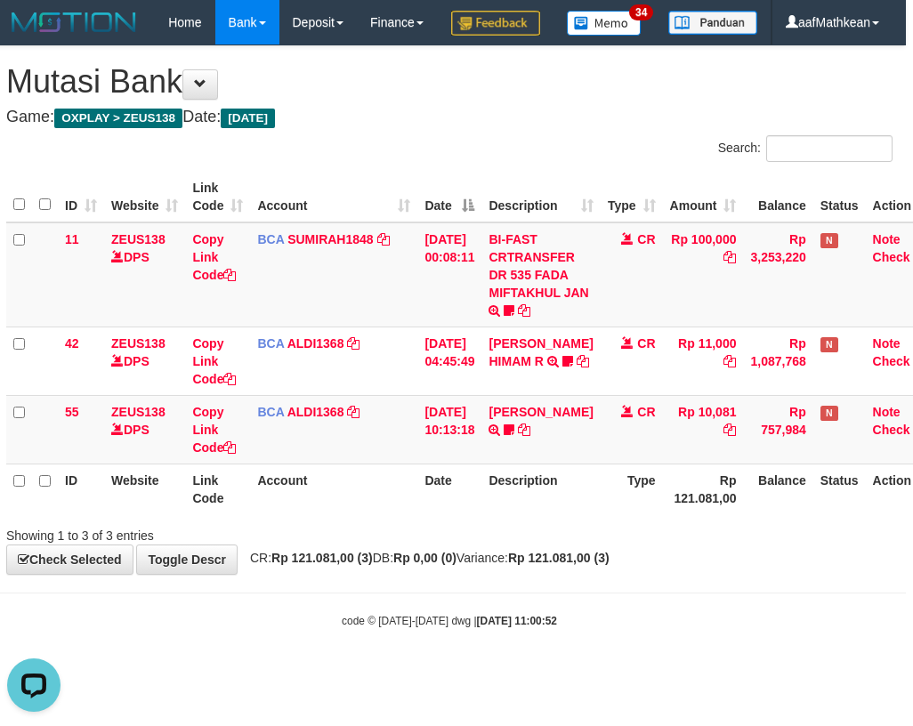
click at [569, 574] on div "**********" at bounding box center [449, 310] width 913 height 528
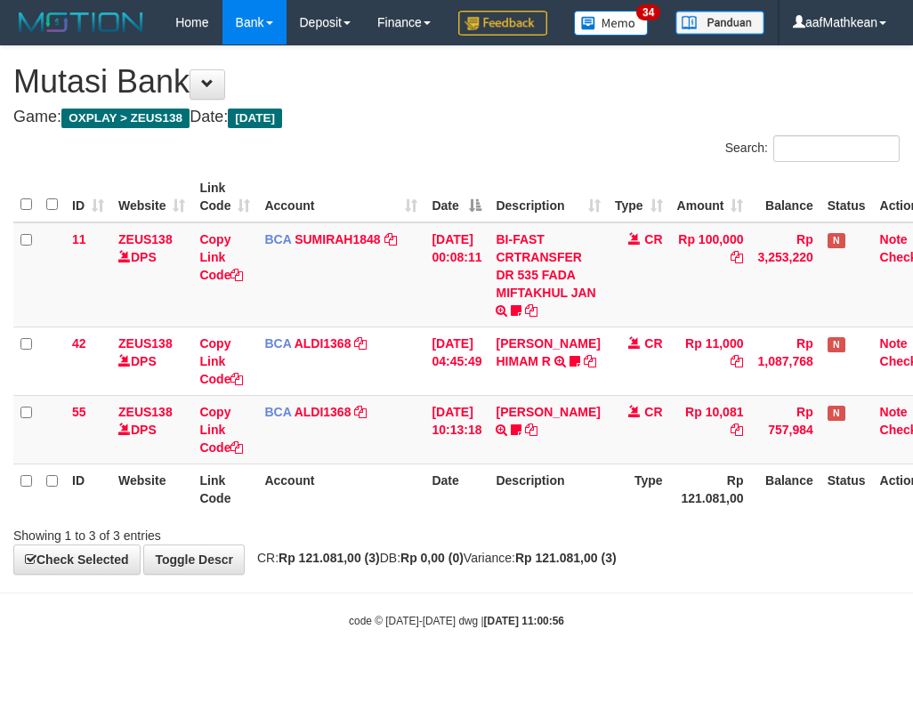
scroll to position [0, 7]
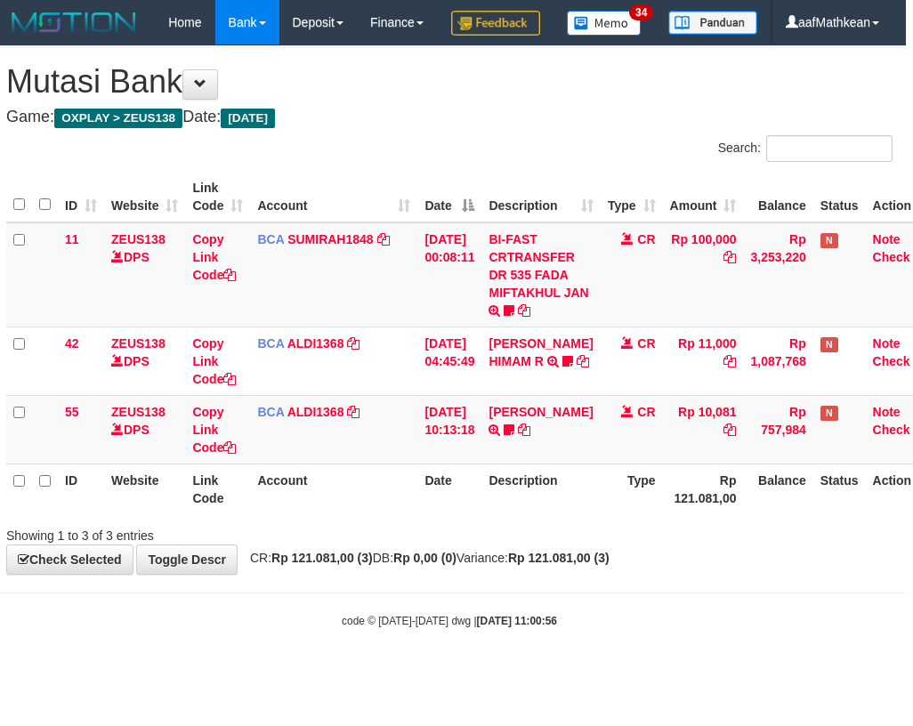
click at [499, 574] on div "**********" at bounding box center [449, 310] width 913 height 528
click at [531, 544] on div "Showing 1 to 3 of 3 entries" at bounding box center [449, 532] width 913 height 25
click at [533, 574] on div "**********" at bounding box center [449, 310] width 913 height 528
click at [520, 544] on div "Showing 1 to 3 of 3 entries" at bounding box center [449, 532] width 913 height 25
click at [487, 544] on div "Search: ID Website Link Code Account Date Description Type Amount Balance Statu…" at bounding box center [449, 339] width 886 height 409
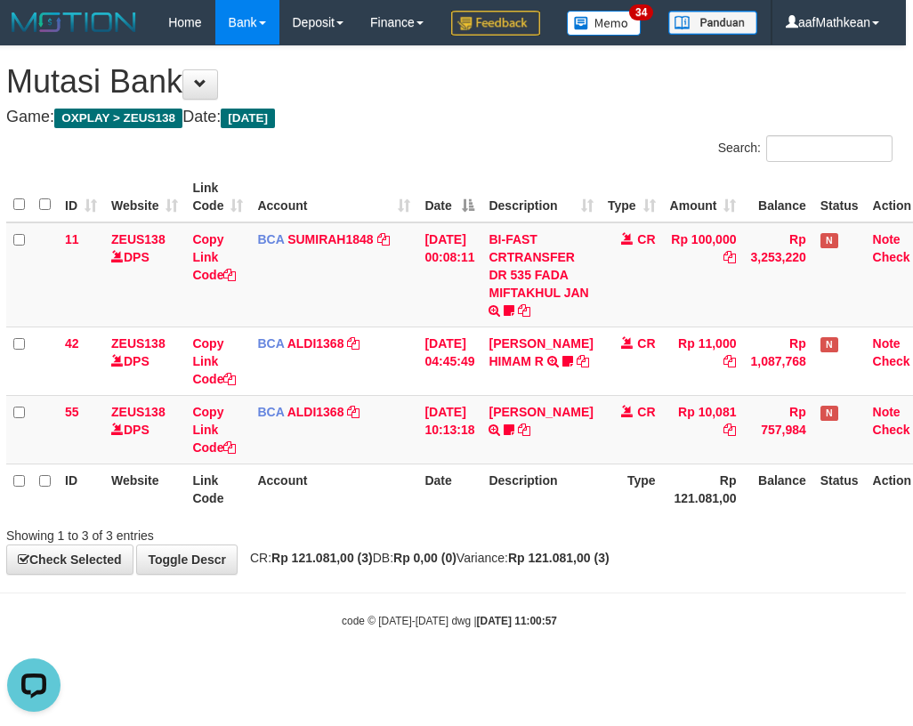
click at [590, 630] on body "Toggle navigation Home Bank Account List Load By Website Group [OXPLAY] ZEUS138…" at bounding box center [449, 336] width 913 height 673
click at [586, 630] on body "Toggle navigation Home Bank Account List Load By Website Group [OXPLAY] ZEUS138…" at bounding box center [449, 336] width 913 height 673
click at [587, 632] on body "Toggle navigation Home Bank Account List Load By Website Group [OXPLAY] ZEUS138…" at bounding box center [449, 336] width 913 height 673
click at [595, 625] on body "Toggle navigation Home Bank Account List Load By Website Group [OXPLAY] ZEUS138…" at bounding box center [449, 336] width 913 height 673
click at [587, 626] on body "Toggle navigation Home Bank Account List Load By Website Group [OXPLAY] ZEUS138…" at bounding box center [449, 336] width 913 height 673
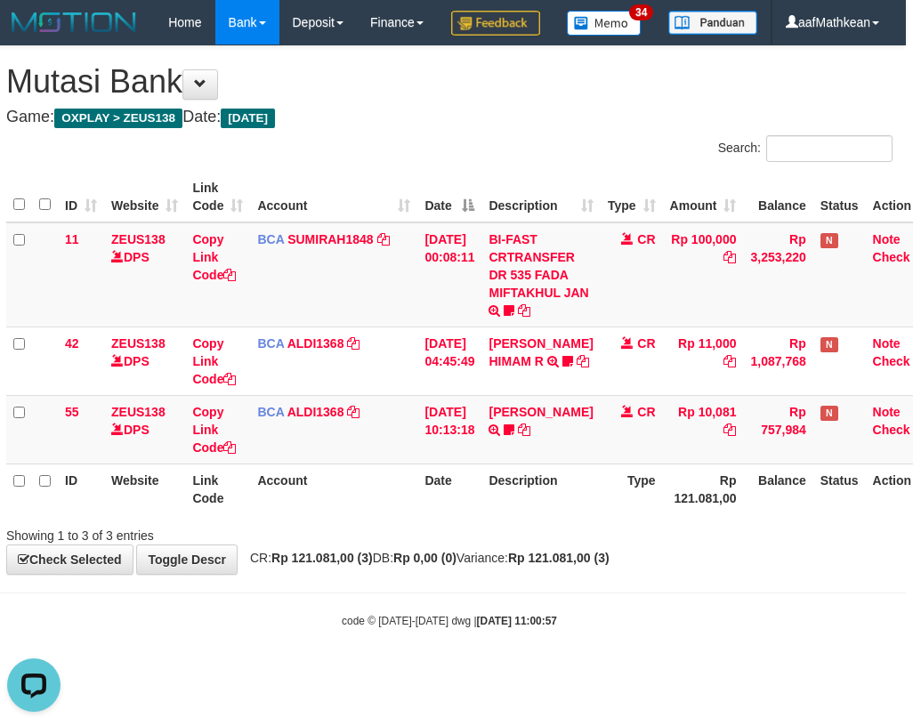
click at [597, 633] on body "Toggle navigation Home Bank Account List Load By Website Group [OXPLAY] ZEUS138…" at bounding box center [449, 336] width 913 height 673
click at [573, 574] on div "**********" at bounding box center [449, 310] width 913 height 528
click at [583, 621] on body "Toggle navigation Home Bank Account List Load By Website Group [OXPLAY] ZEUS138…" at bounding box center [449, 336] width 913 height 673
click at [569, 620] on body "Toggle navigation Home Bank Account List Load By Website Group [OXPLAY] ZEUS138…" at bounding box center [449, 336] width 913 height 673
click at [572, 621] on body "Toggle navigation Home Bank Account List Load By Website Group [OXPLAY] ZEUS138…" at bounding box center [449, 336] width 913 height 673
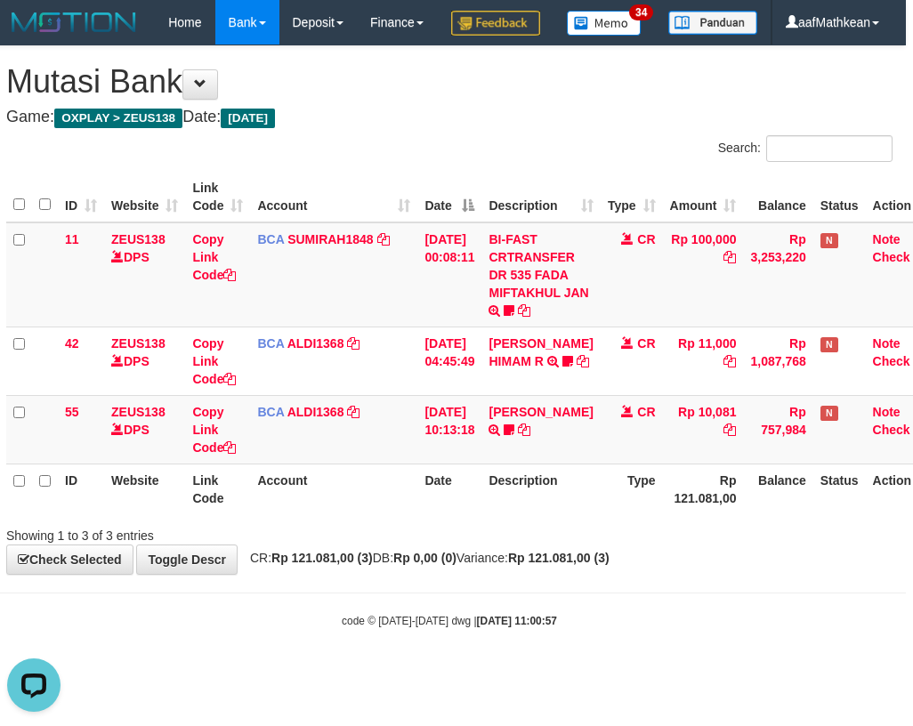
click at [578, 574] on div "**********" at bounding box center [449, 310] width 913 height 528
click at [585, 565] on strong "Rp 121.081,00 (3)" at bounding box center [558, 558] width 101 height 14
click at [594, 565] on strong "Rp 121.081,00 (3)" at bounding box center [558, 558] width 101 height 14
click at [593, 565] on strong "Rp 121.081,00 (3)" at bounding box center [558, 558] width 101 height 14
drag, startPoint x: 581, startPoint y: 544, endPoint x: 556, endPoint y: 545, distance: 24.9
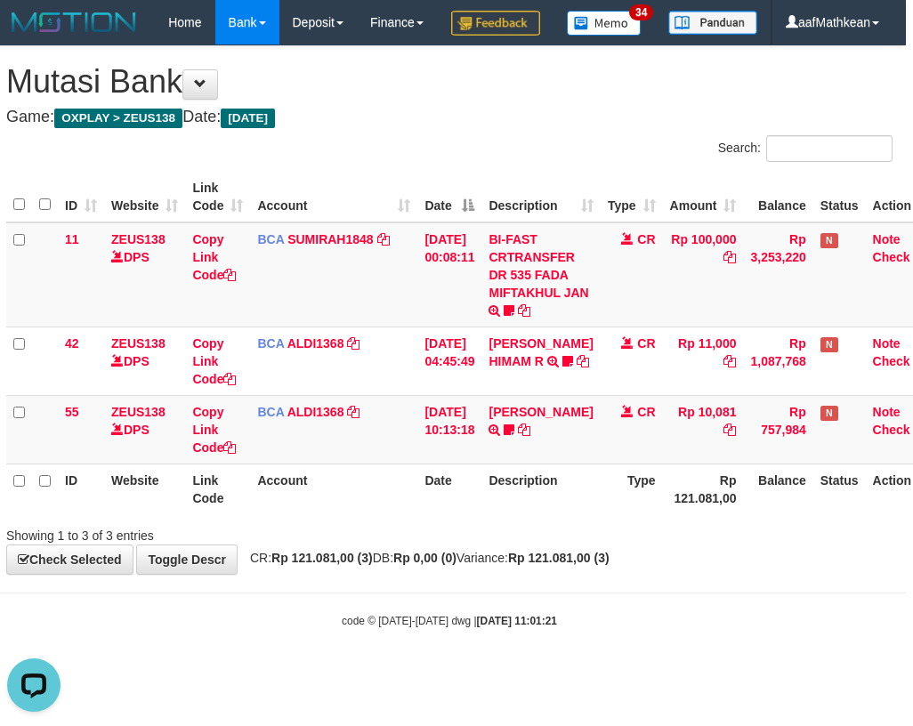
click at [572, 514] on th "Description" at bounding box center [540, 489] width 118 height 51
click at [554, 514] on th "Description" at bounding box center [540, 489] width 118 height 51
drag, startPoint x: 547, startPoint y: 548, endPoint x: 558, endPoint y: 546, distance: 10.8
click at [558, 514] on th "Description" at bounding box center [540, 489] width 118 height 51
click at [538, 514] on th "Description" at bounding box center [540, 489] width 118 height 51
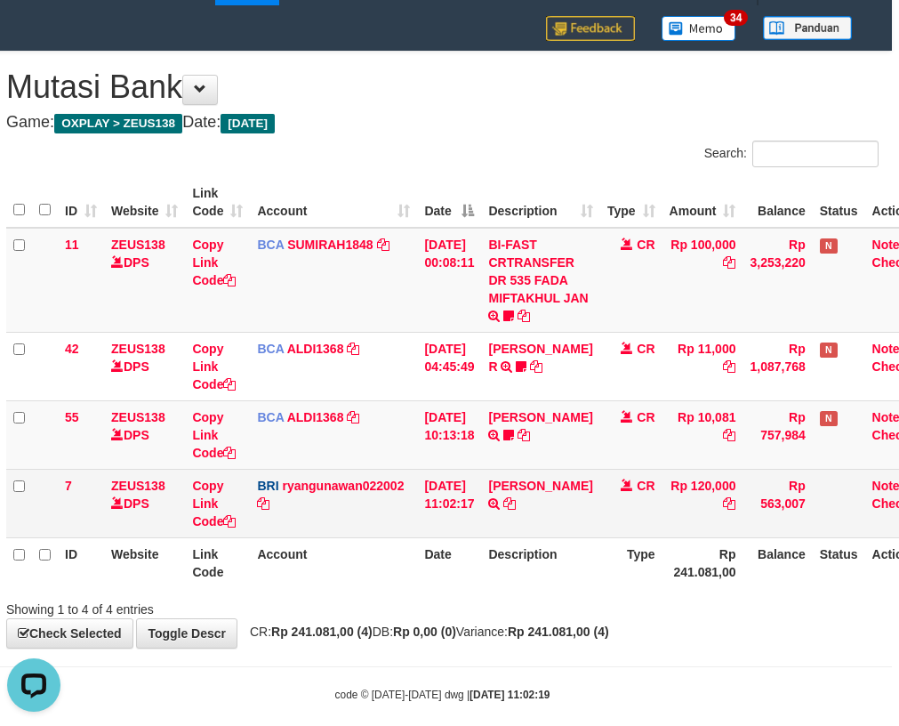
scroll to position [60, 7]
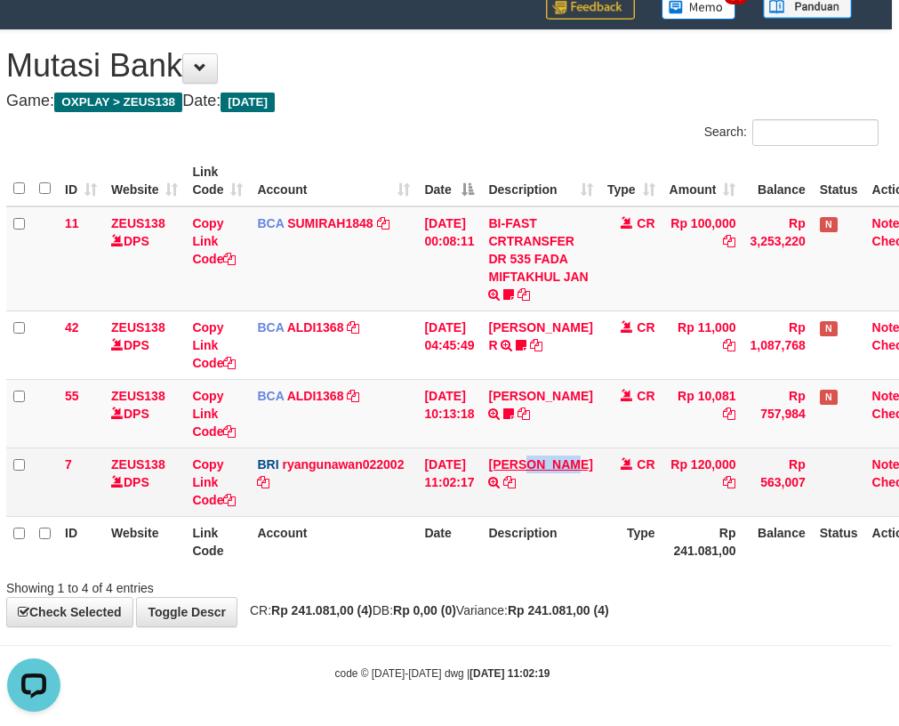
drag, startPoint x: 494, startPoint y: 477, endPoint x: 575, endPoint y: 470, distance: 81.3
click at [555, 484] on td "DANA AKHMADWAHYUD TRANSFER NBMB DANA AKHMADWAHYUD TO RYAN GUNAWAN" at bounding box center [540, 482] width 118 height 69
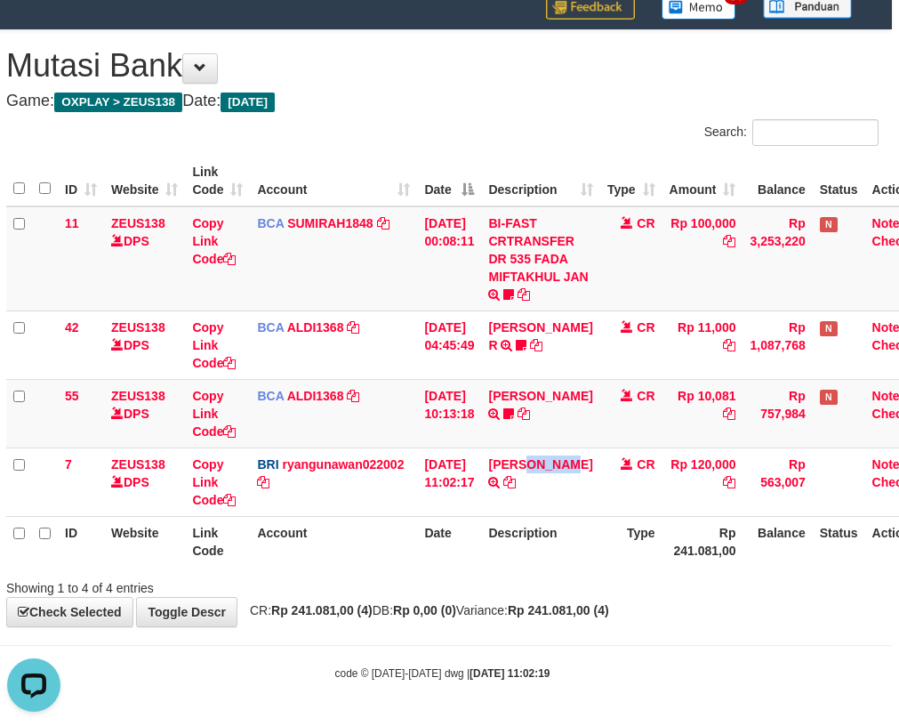
copy link "AKHMAD"
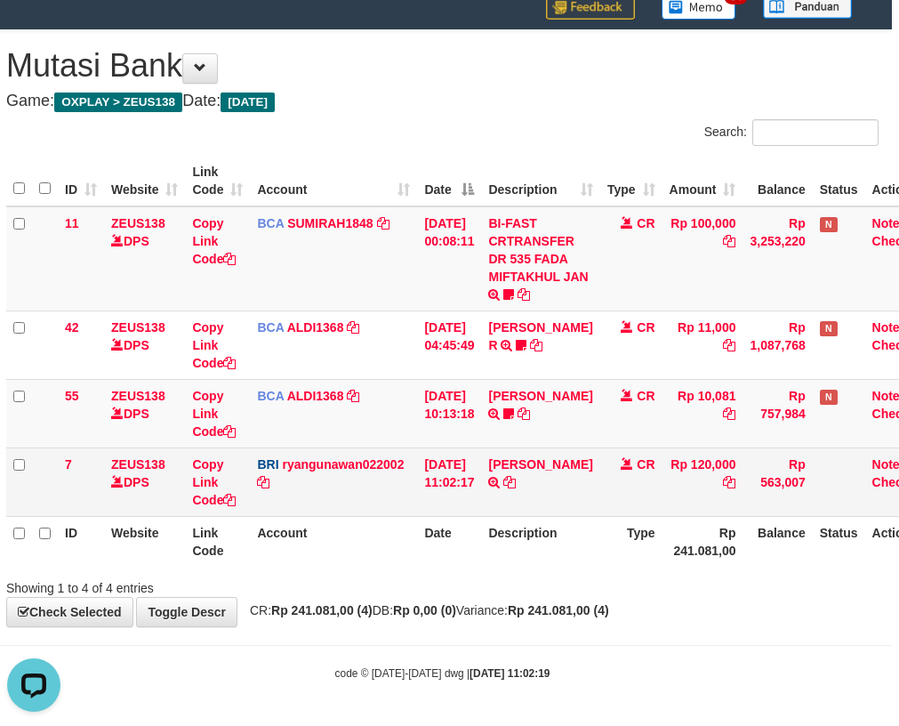
click at [395, 496] on td "BRI ryangunawan022002 DPS RYAN GUNAWAN mutasi_20250831_3775 | 7 mutasi_20250831…" at bounding box center [333, 482] width 167 height 69
click at [216, 500] on link "Copy Link Code" at bounding box center [214, 482] width 44 height 50
click at [214, 497] on link "Copy Link Code" at bounding box center [214, 482] width 44 height 50
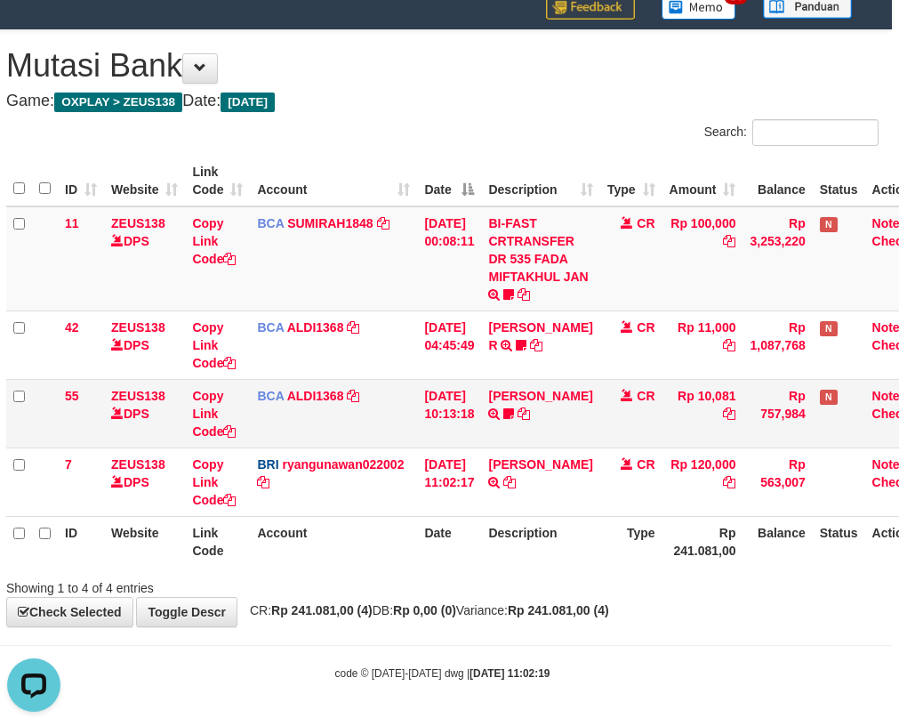
scroll to position [223, 0]
drag, startPoint x: 633, startPoint y: 391, endPoint x: 880, endPoint y: 431, distance: 250.6
click at [727, 412] on tbody "11 ZEUS138 DPS Copy Link Code BCA SUMIRAH1848 DPS SUMIRAH mutasi_20250831_4156 …" at bounding box center [472, 361] width 932 height 311
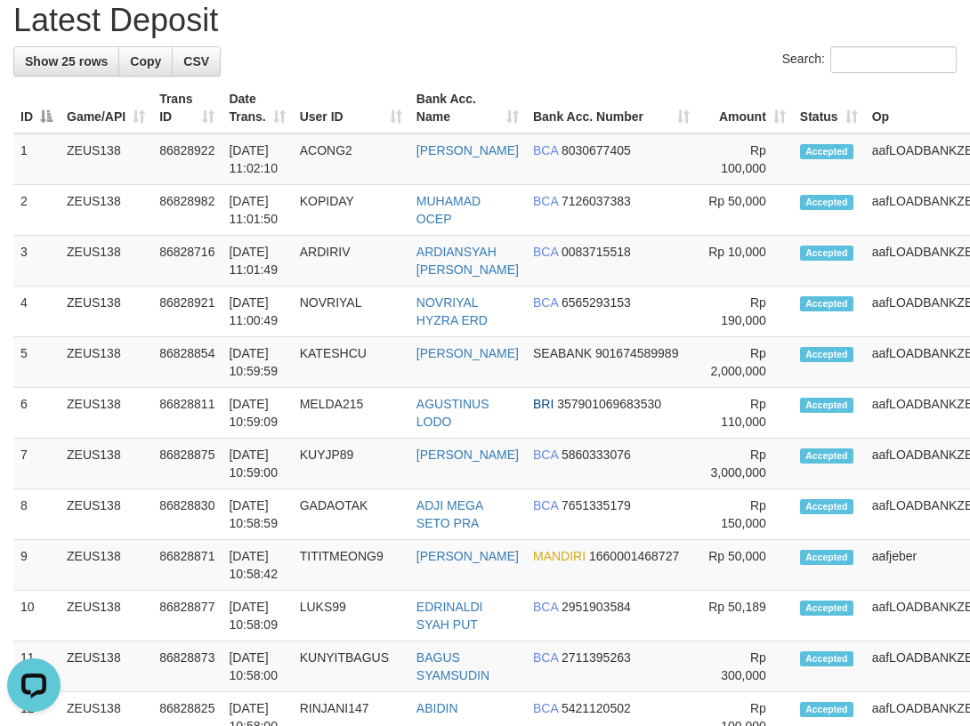
scroll to position [82, 0]
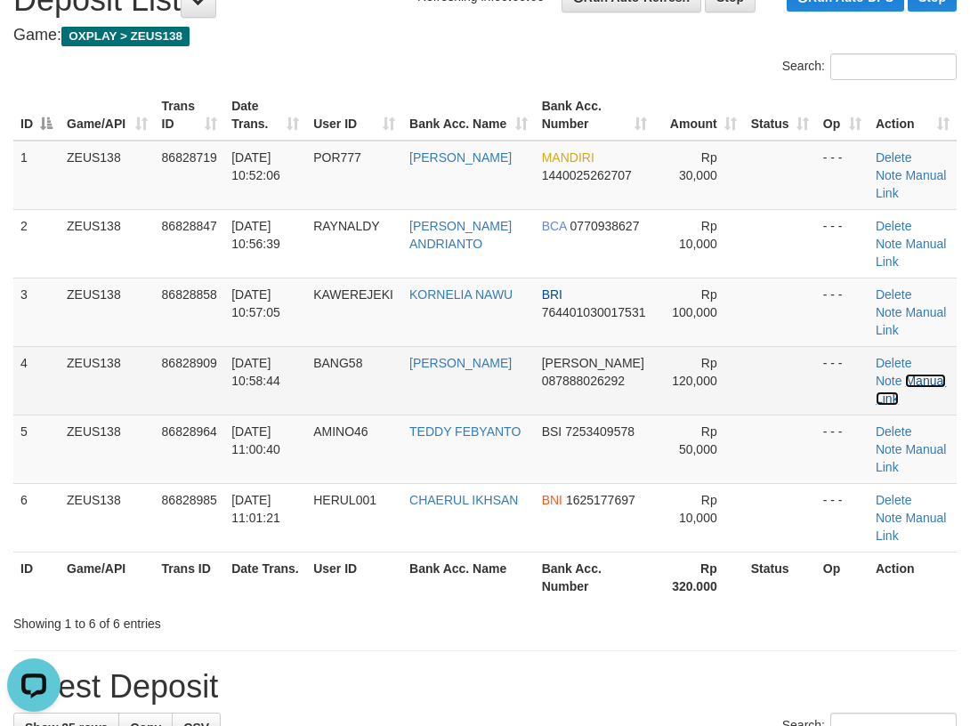
click at [917, 376] on link "Manual Link" at bounding box center [910, 390] width 70 height 32
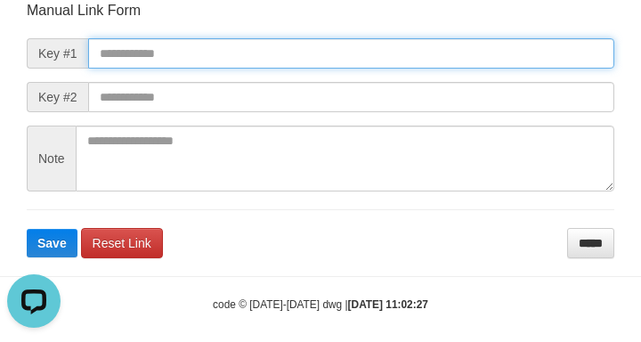
click at [155, 50] on input "text" at bounding box center [351, 53] width 526 height 30
paste input "**********"
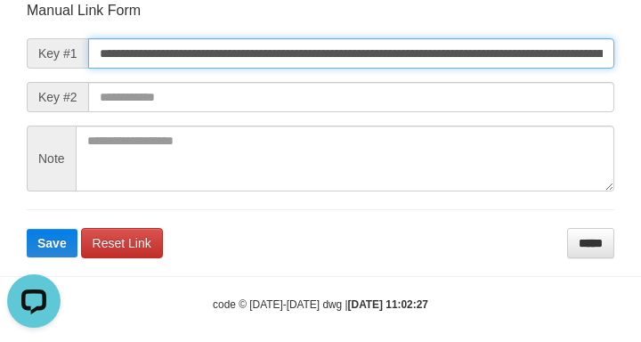
scroll to position [0, 1032]
type input "**********"
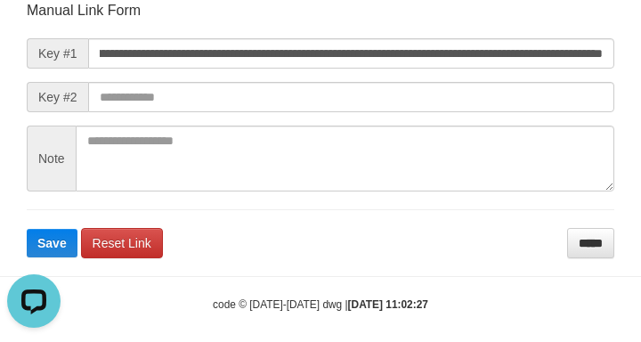
click at [455, 117] on form "**********" at bounding box center [320, 129] width 587 height 257
click at [450, 116] on form "**********" at bounding box center [320, 129] width 587 height 257
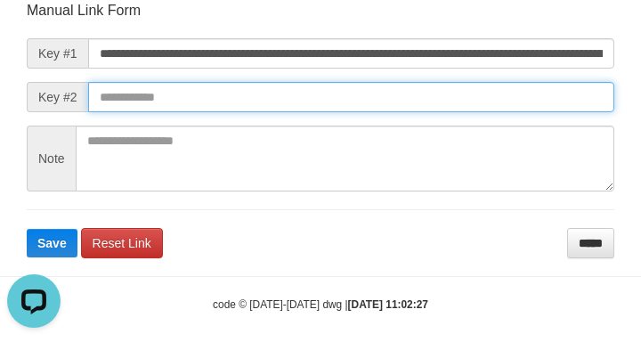
click at [27, 229] on button "Save" at bounding box center [52, 243] width 51 height 28
click at [444, 100] on input "text" at bounding box center [351, 97] width 526 height 30
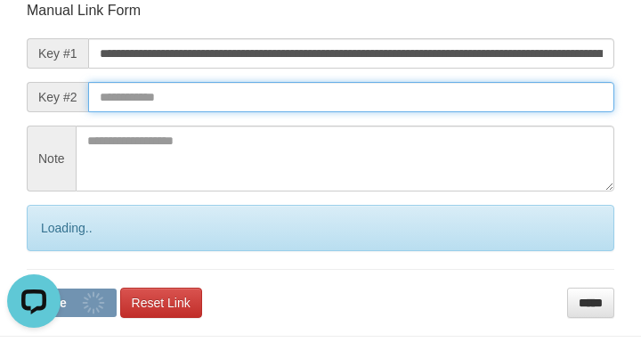
click at [448, 101] on input "text" at bounding box center [351, 97] width 526 height 30
click at [27, 288] on button "Save" at bounding box center [72, 302] width 90 height 28
click at [456, 96] on input "text" at bounding box center [351, 97] width 526 height 30
click at [407, 90] on input "text" at bounding box center [351, 97] width 526 height 30
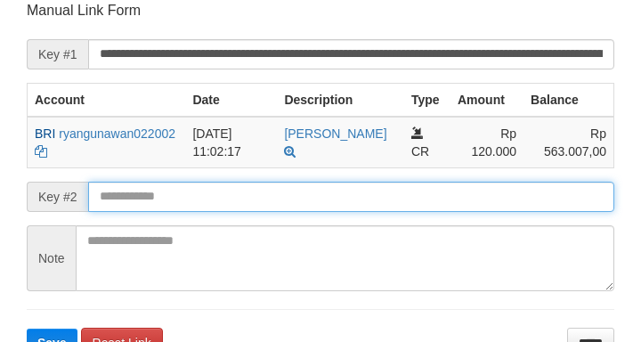
click at [146, 194] on input "text" at bounding box center [351, 196] width 526 height 30
click at [147, 195] on input "text" at bounding box center [351, 196] width 526 height 30
click at [27, 328] on button "Save" at bounding box center [52, 342] width 51 height 28
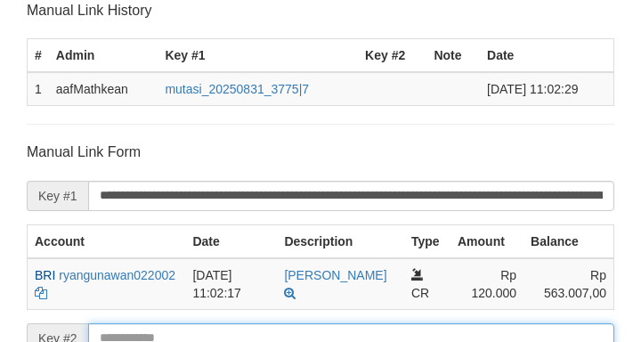
click at [151, 192] on form "**********" at bounding box center [320, 320] width 587 height 356
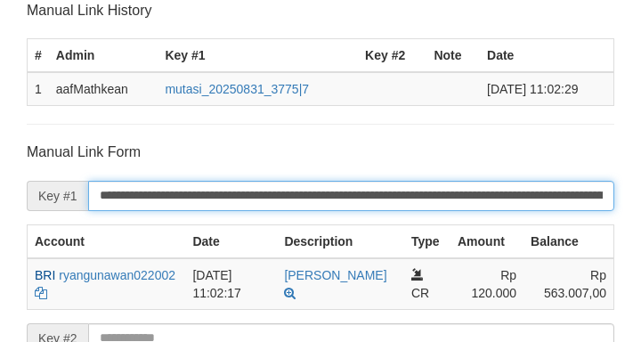
click at [159, 197] on input "**********" at bounding box center [351, 196] width 526 height 30
click at [166, 195] on input "**********" at bounding box center [351, 196] width 526 height 30
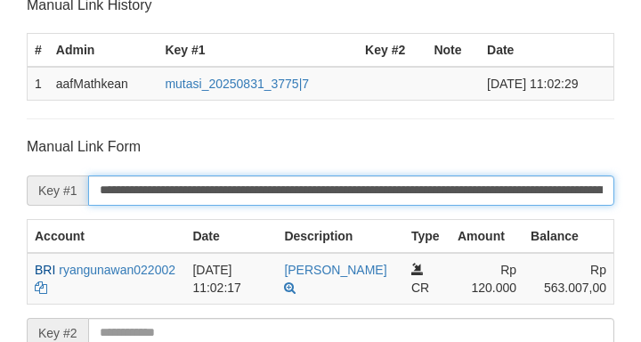
scroll to position [387, 0]
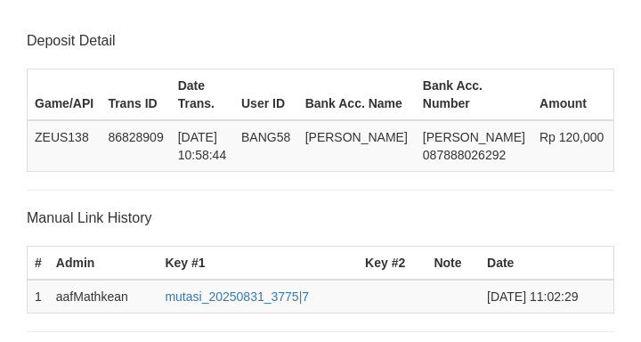
scroll to position [350, 0]
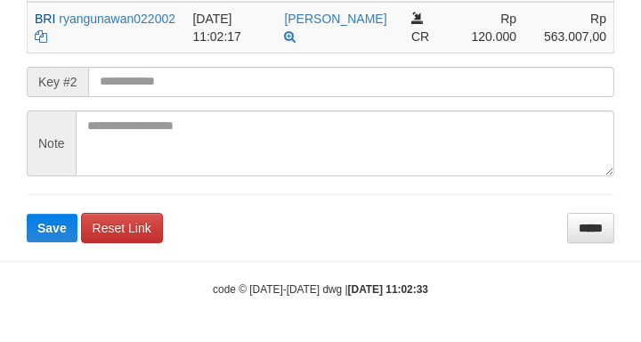
click at [40, 70] on span "Key #2" at bounding box center [57, 82] width 61 height 30
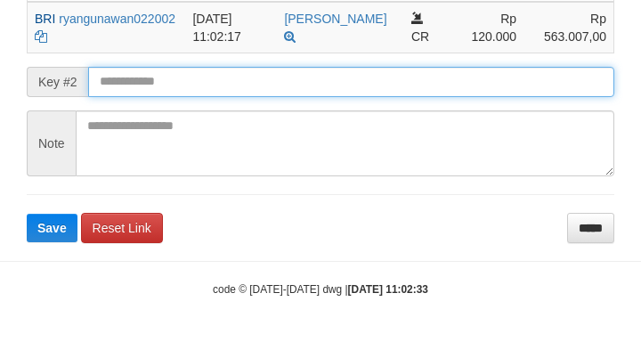
click at [27, 214] on button "Save" at bounding box center [52, 228] width 51 height 28
click at [207, 76] on input "text" at bounding box center [351, 82] width 526 height 30
click at [223, 68] on input "text" at bounding box center [351, 82] width 526 height 30
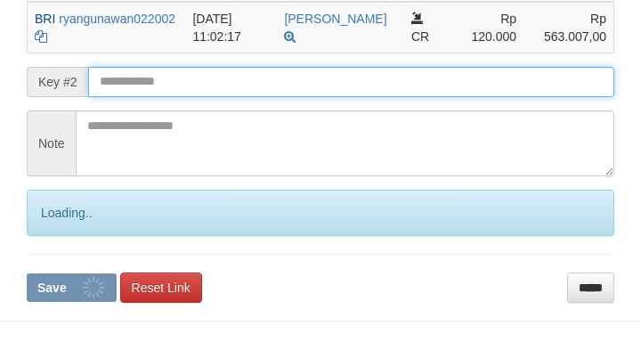
click at [234, 76] on input "text" at bounding box center [351, 82] width 526 height 30
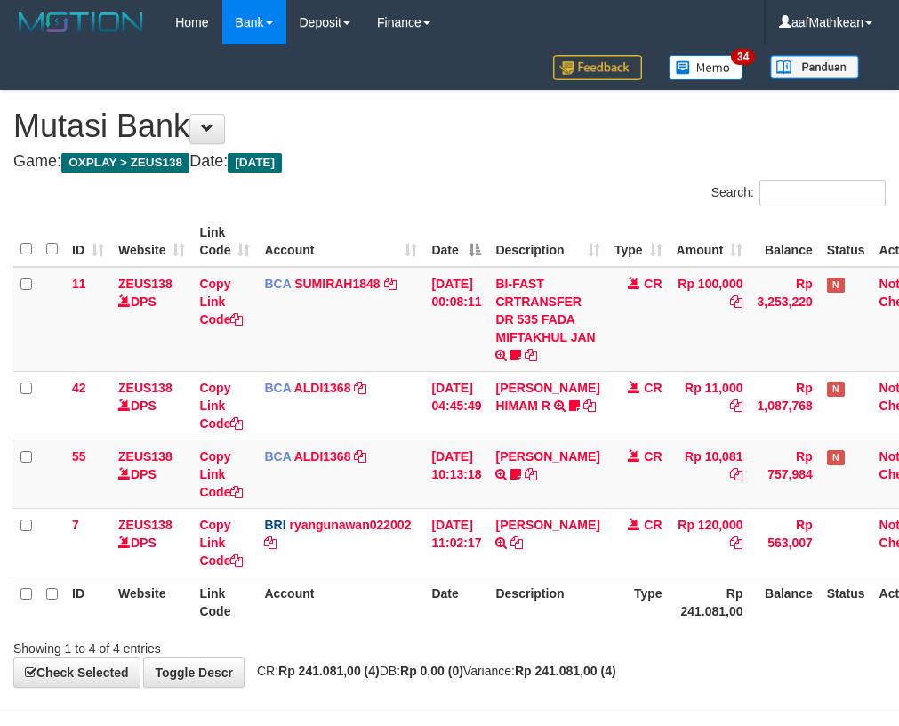
scroll to position [60, 7]
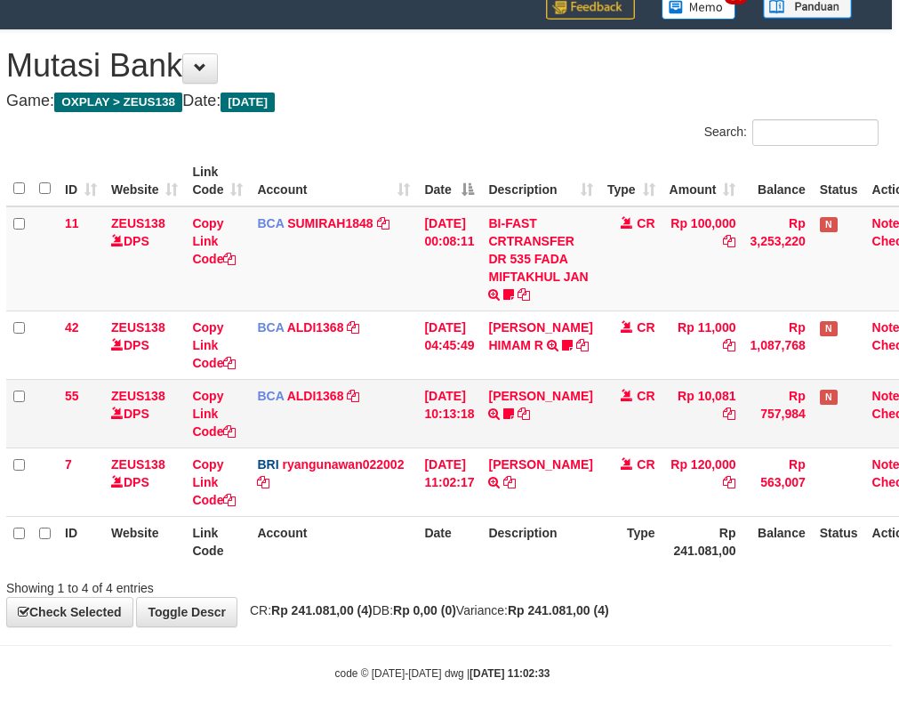
drag, startPoint x: 500, startPoint y: 348, endPoint x: 660, endPoint y: 382, distance: 163.7
click at [631, 381] on tbody "11 ZEUS138 DPS Copy Link Code BCA SUMIRAH1848 DPS SUMIRAH mutasi_20250831_4156 …" at bounding box center [472, 361] width 932 height 311
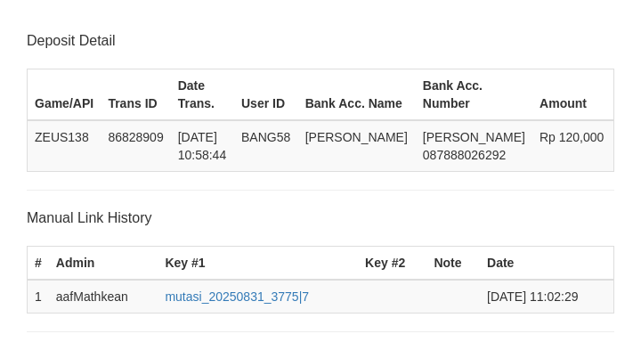
scroll to position [464, 0]
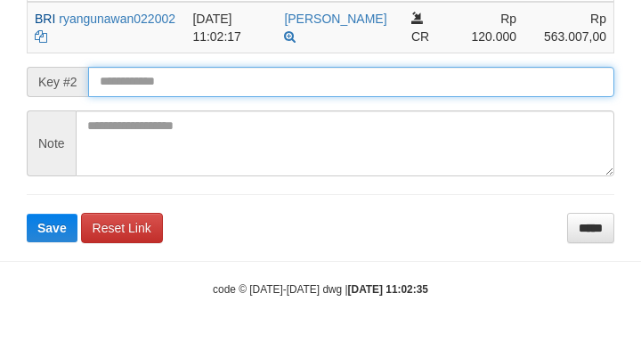
click at [27, 214] on button "Save" at bounding box center [52, 228] width 51 height 28
click at [221, 81] on input "text" at bounding box center [351, 82] width 526 height 30
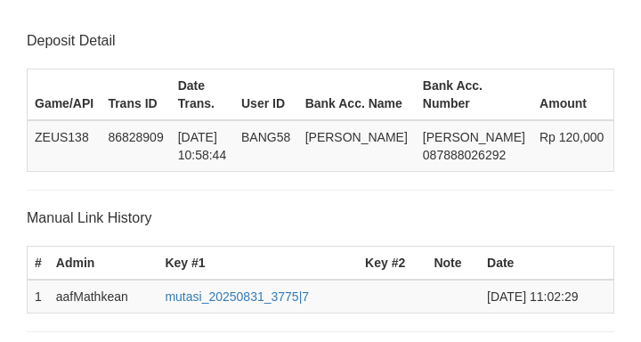
scroll to position [464, 0]
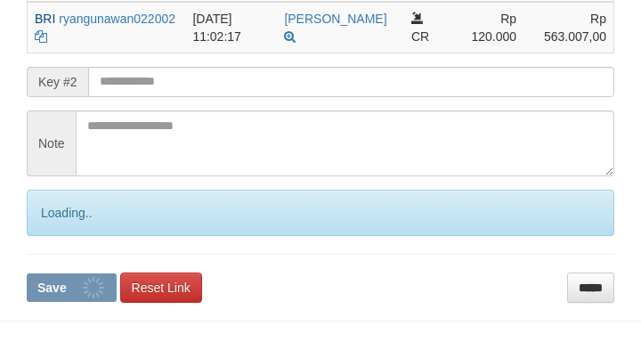
click at [27, 273] on button "Save" at bounding box center [72, 287] width 90 height 28
drag, startPoint x: 248, startPoint y: 82, endPoint x: 236, endPoint y: 87, distance: 13.6
click at [248, 82] on input "text" at bounding box center [351, 82] width 526 height 30
click at [246, 90] on input "text" at bounding box center [351, 82] width 526 height 30
drag, startPoint x: 269, startPoint y: 93, endPoint x: 257, endPoint y: 91, distance: 11.7
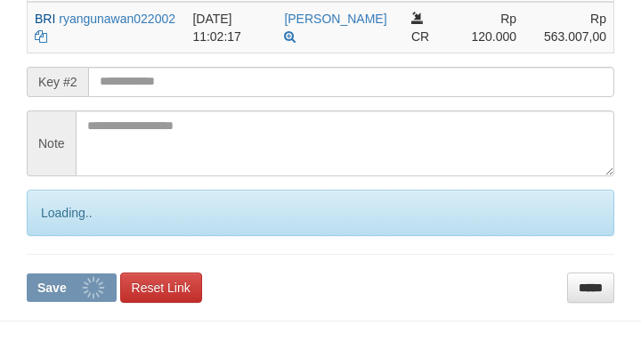
click at [268, 93] on input "text" at bounding box center [351, 82] width 526 height 30
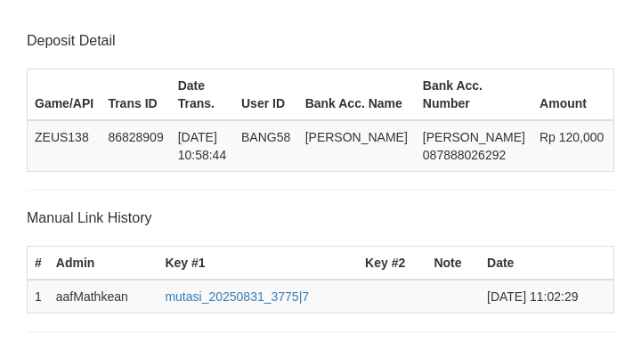
scroll to position [464, 0]
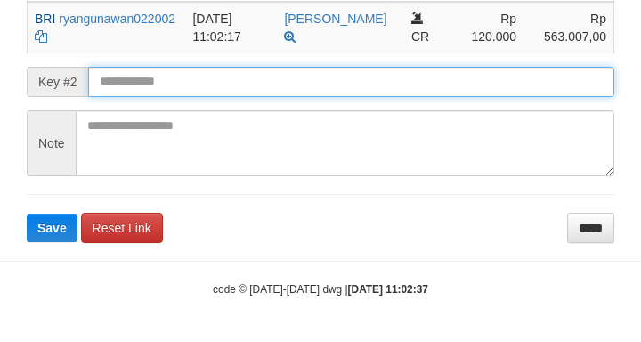
click at [27, 214] on button "Save" at bounding box center [52, 228] width 51 height 28
click at [379, 81] on input "text" at bounding box center [351, 82] width 526 height 30
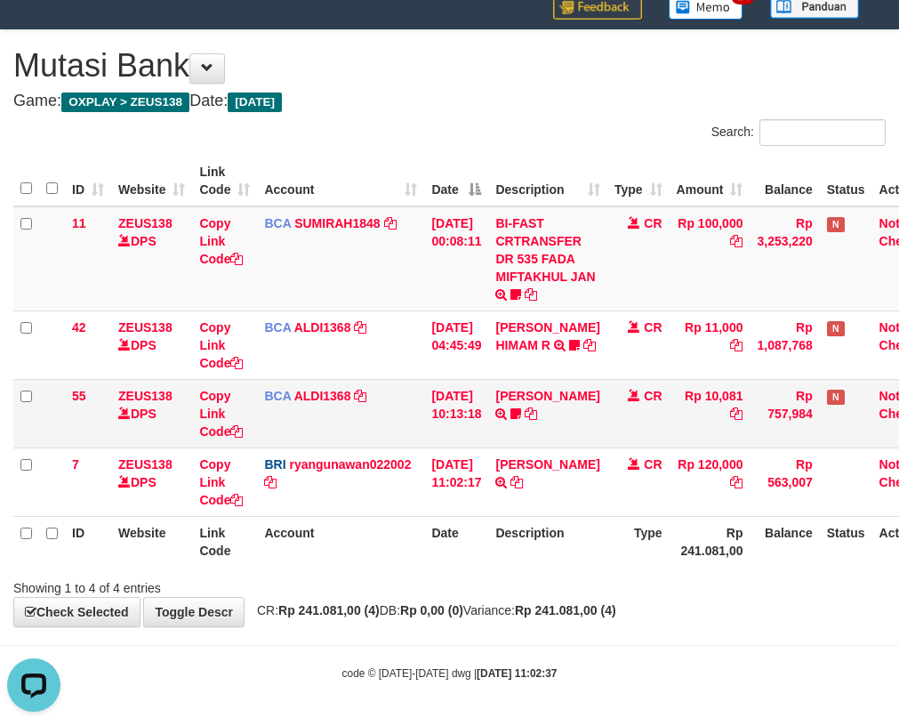
drag, startPoint x: 488, startPoint y: 433, endPoint x: 907, endPoint y: 376, distance: 422.9
click at [578, 423] on tr "55 ZEUS138 DPS Copy Link Code BCA ALDI1368 DPS ALDI mutasi_20250831_3354 | 55 m…" at bounding box center [479, 413] width 932 height 69
